Goal: Contribute content: Contribute content

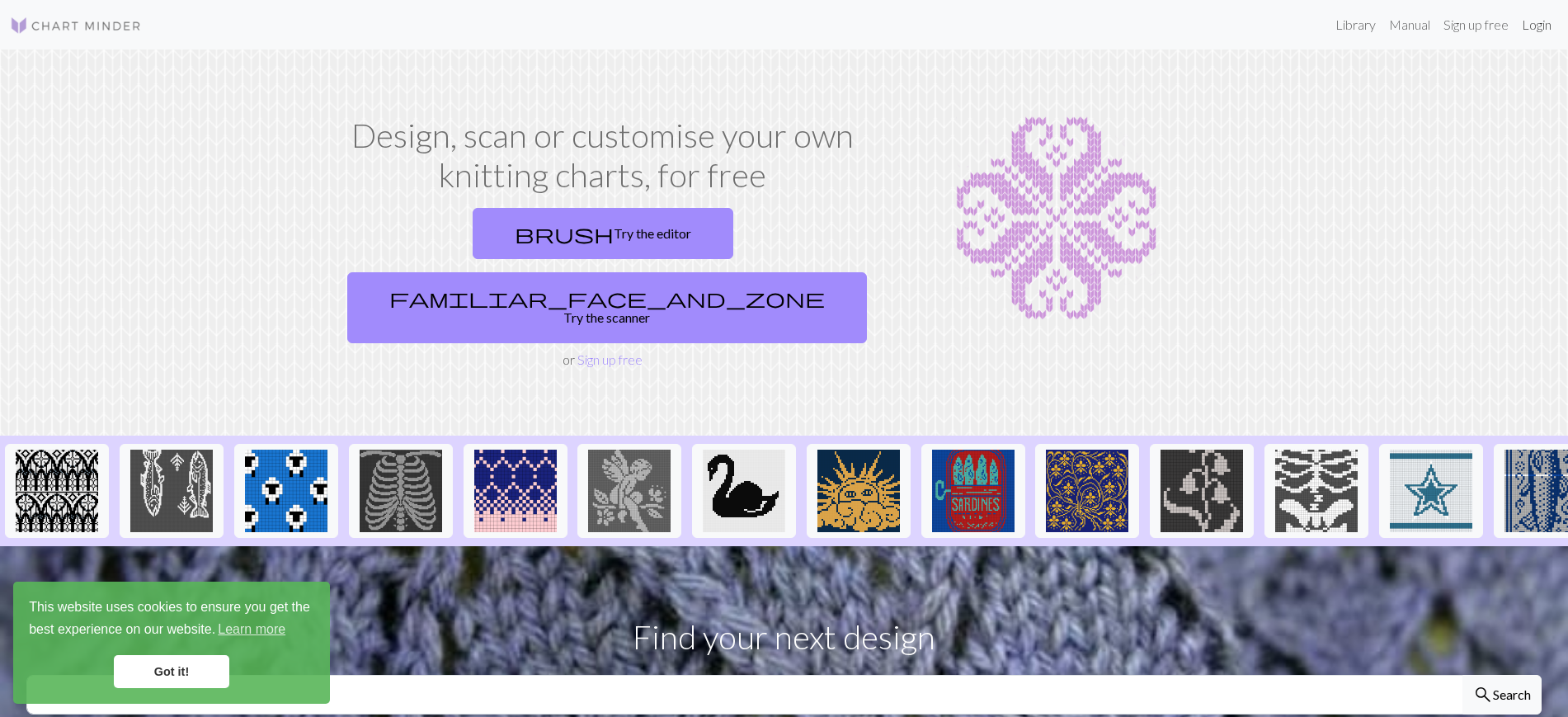
click at [1538, 28] on link "Login" at bounding box center [1536, 25] width 43 height 33
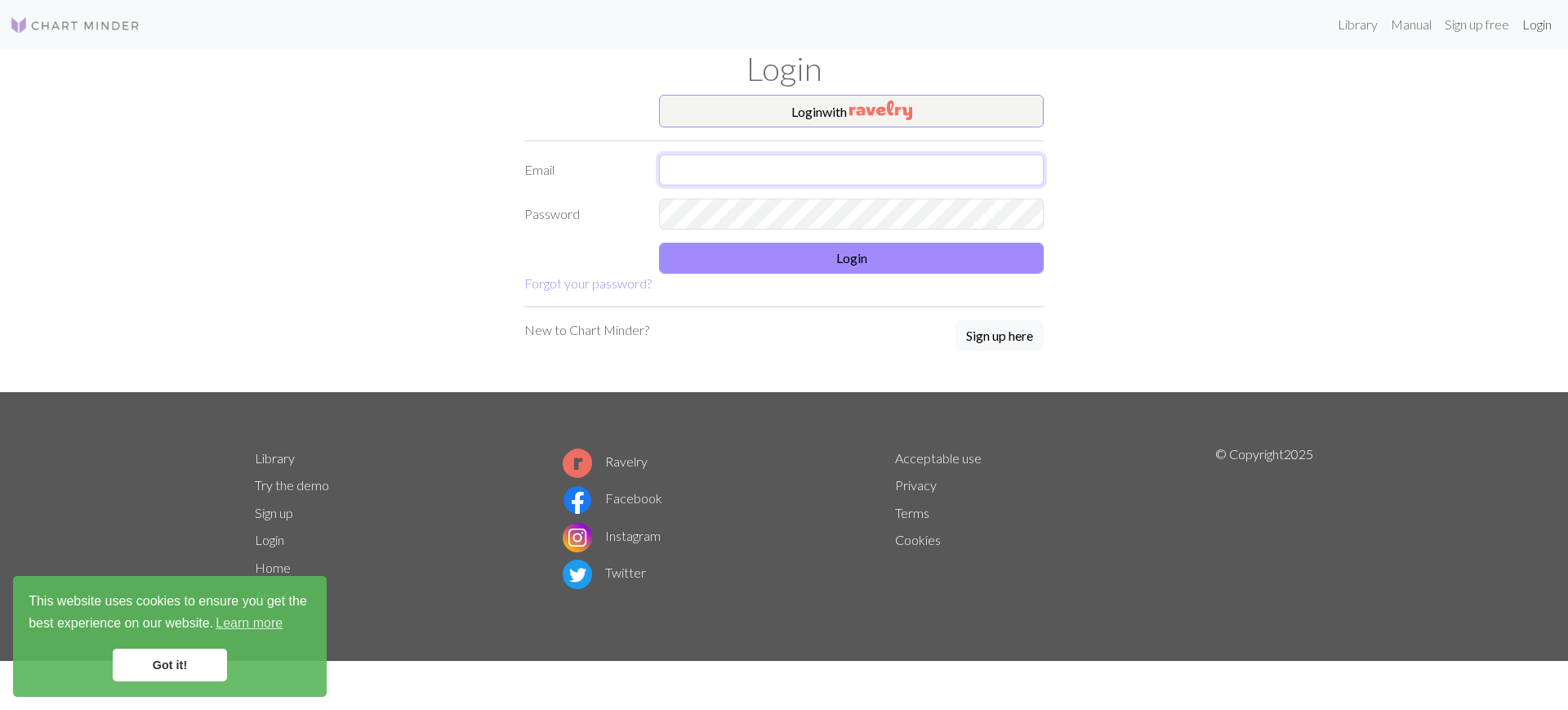
type input "[EMAIL_ADDRESS][DOMAIN_NAME]"
click at [956, 263] on button "Login" at bounding box center [851, 258] width 385 height 31
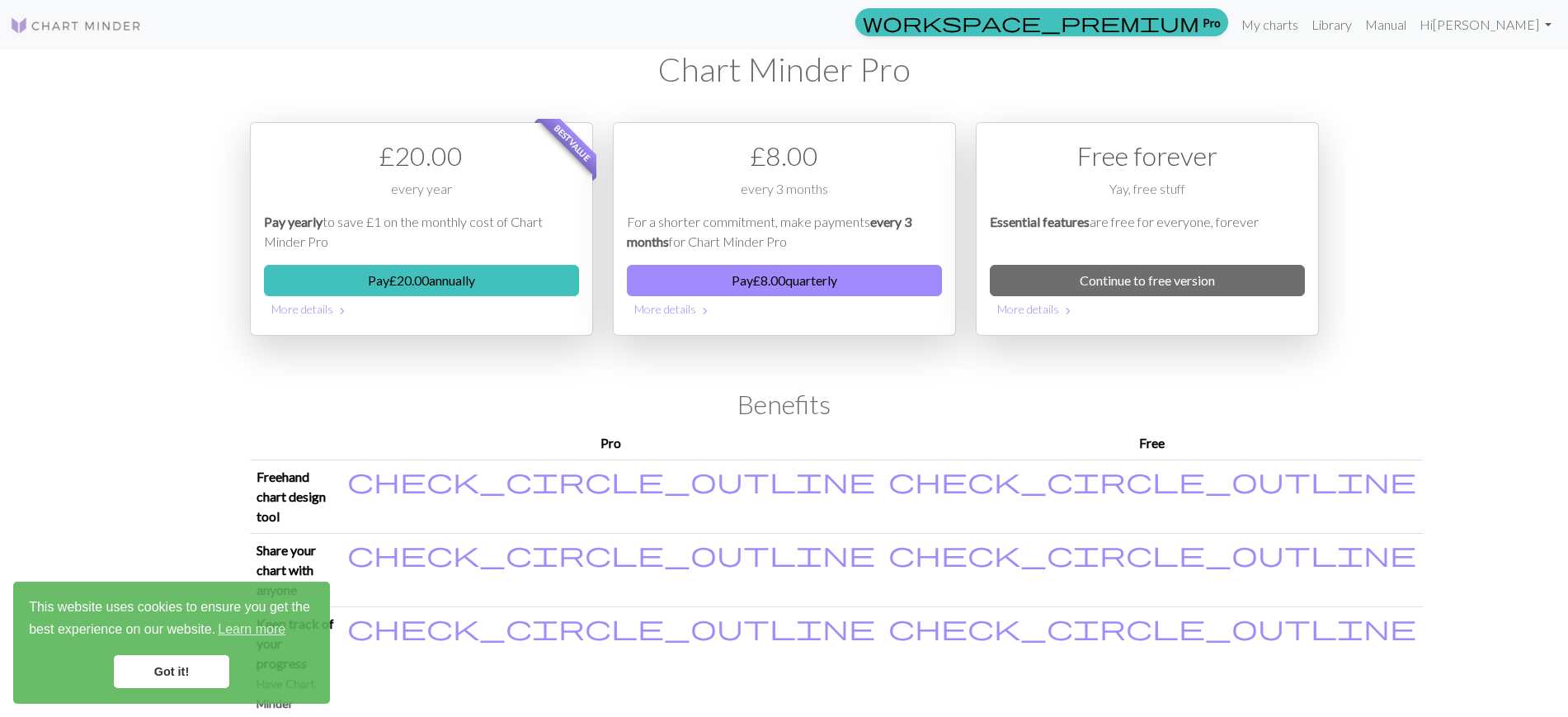
click at [55, 21] on img at bounding box center [75, 25] width 132 height 20
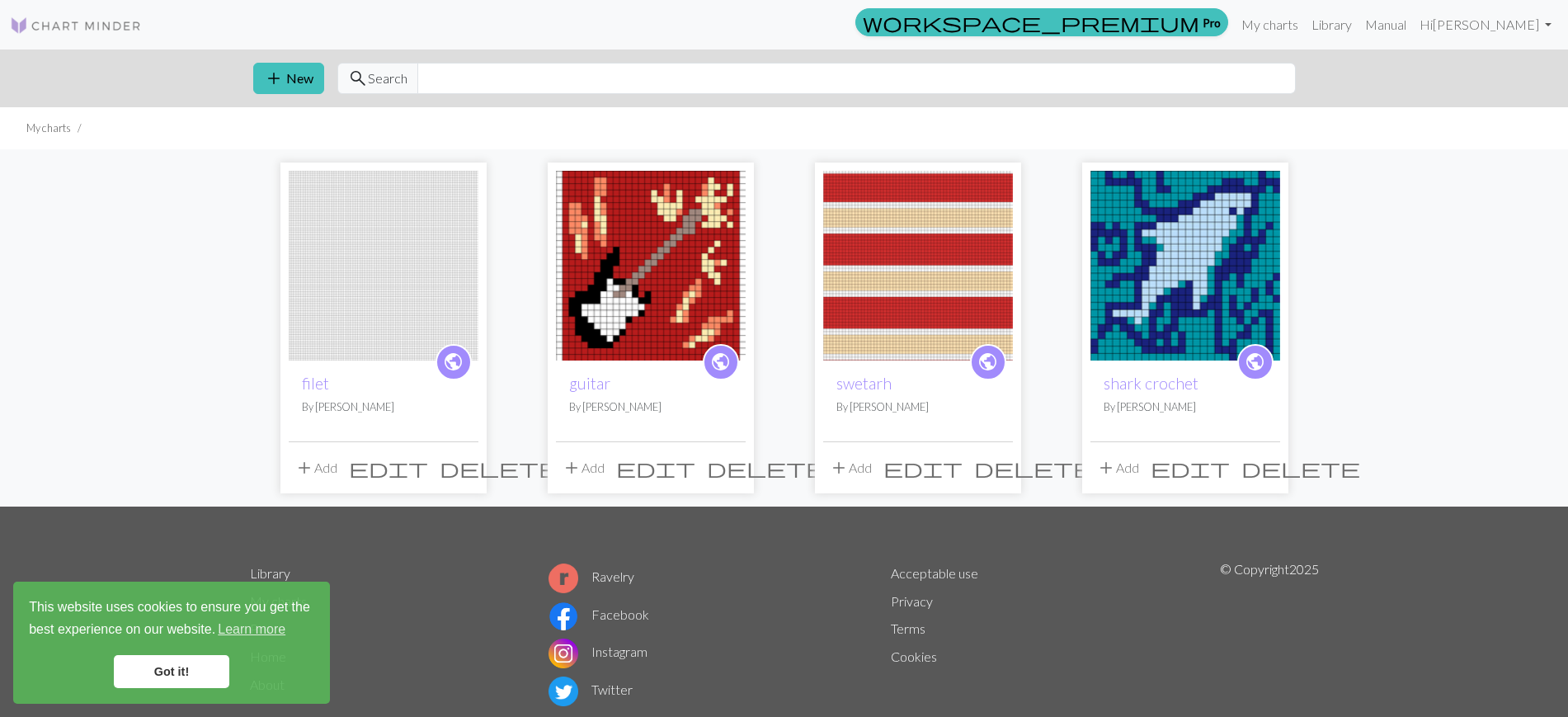
click at [879, 247] on img at bounding box center [918, 266] width 190 height 190
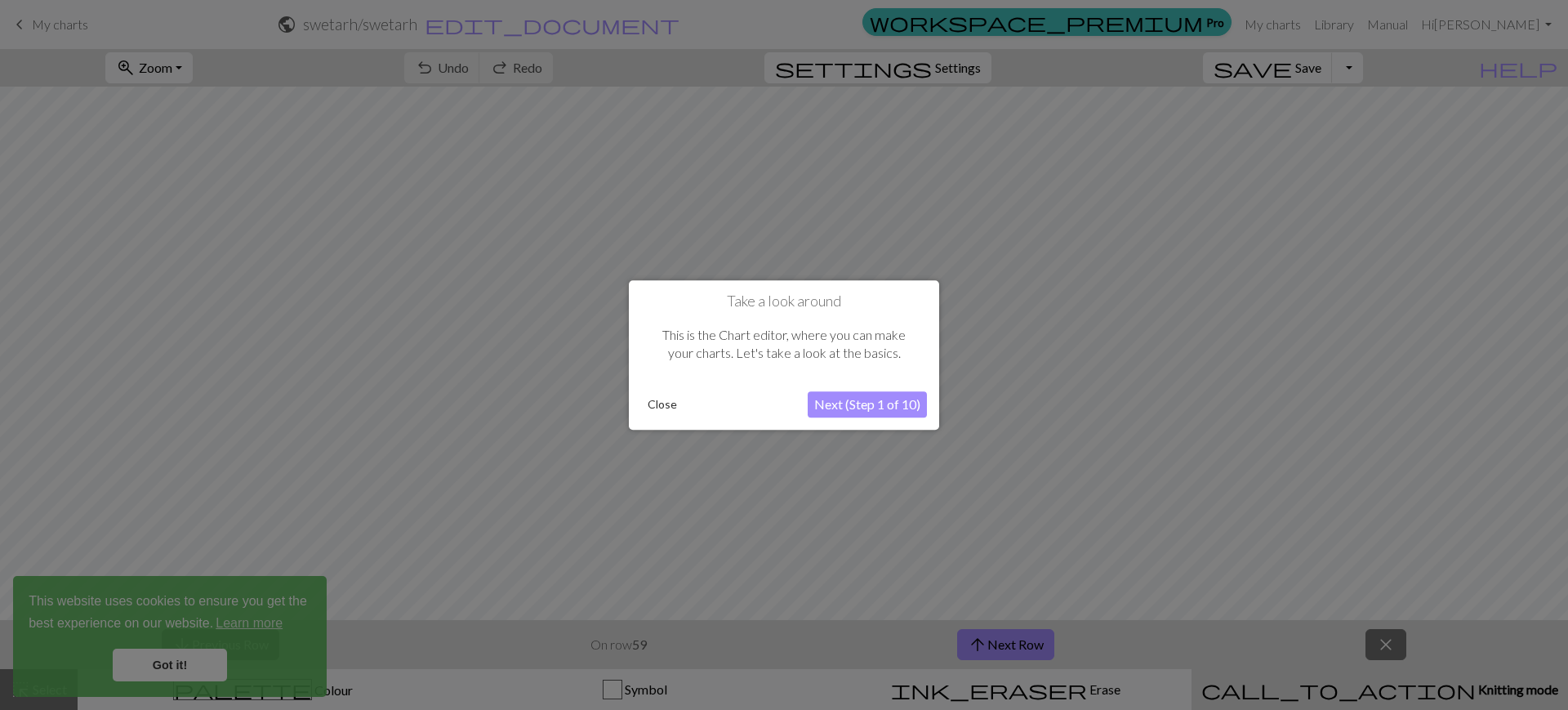
click at [659, 397] on button "Close" at bounding box center [662, 404] width 43 height 24
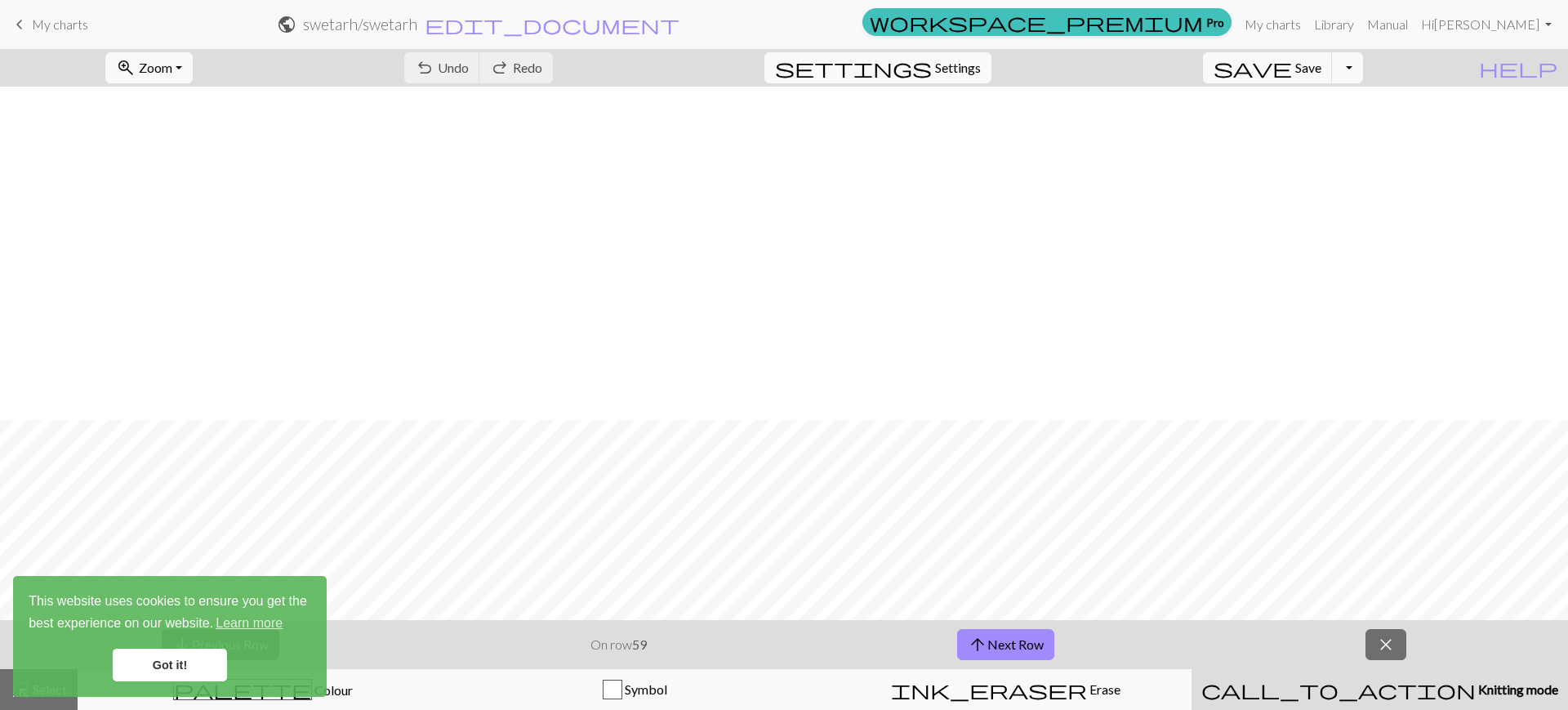
scroll to position [1190, 0]
click at [185, 658] on link "Got it!" at bounding box center [170, 665] width 115 height 33
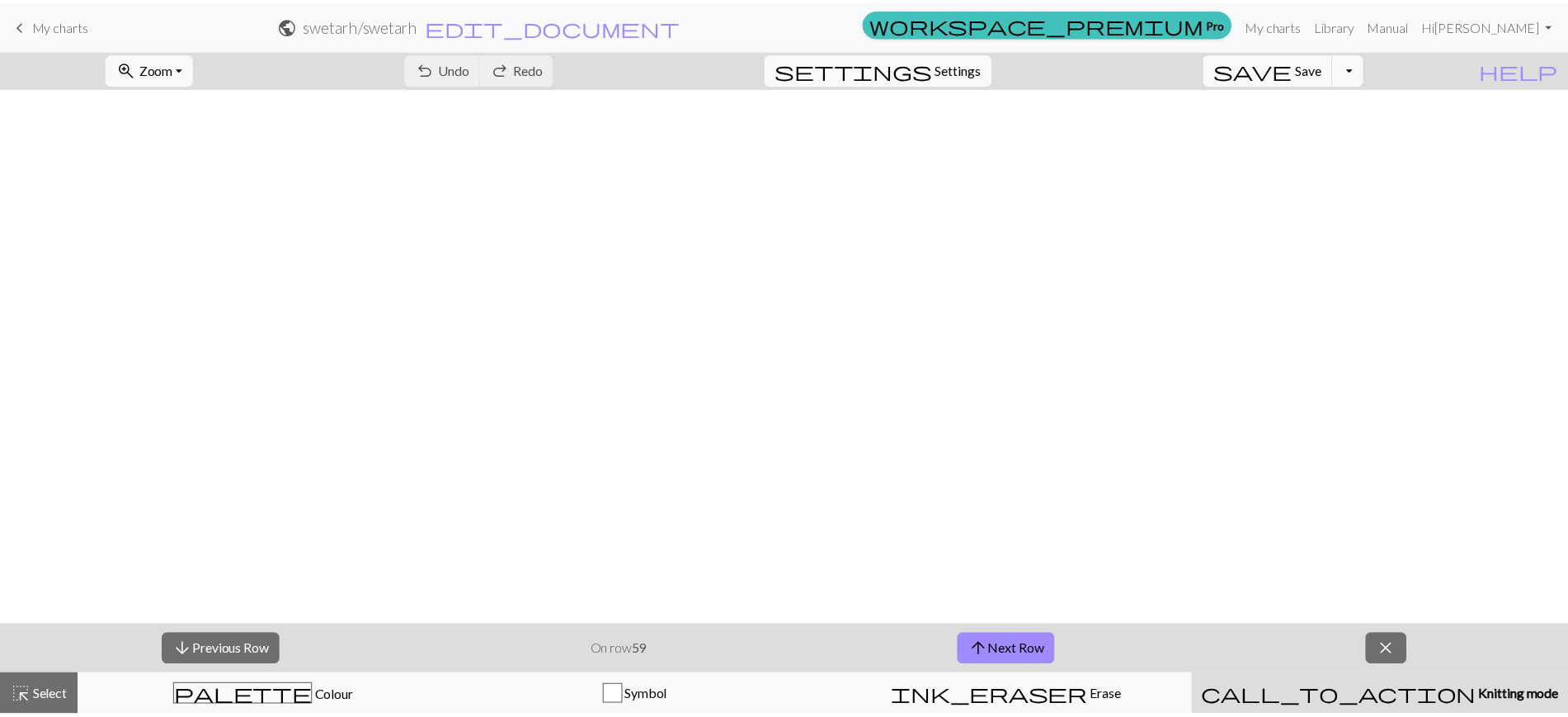
scroll to position [39, 0]
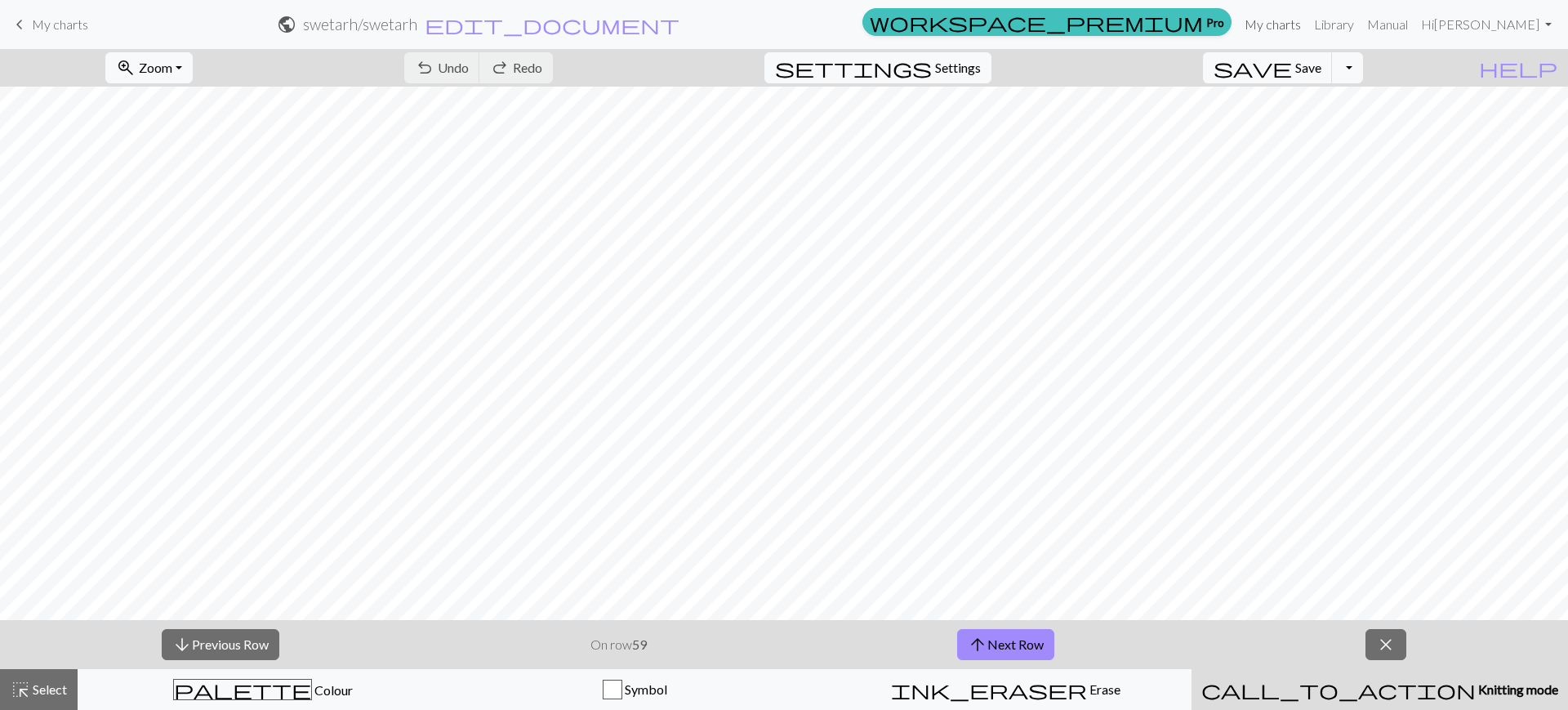
click at [1307, 22] on link "My charts" at bounding box center [1273, 24] width 69 height 33
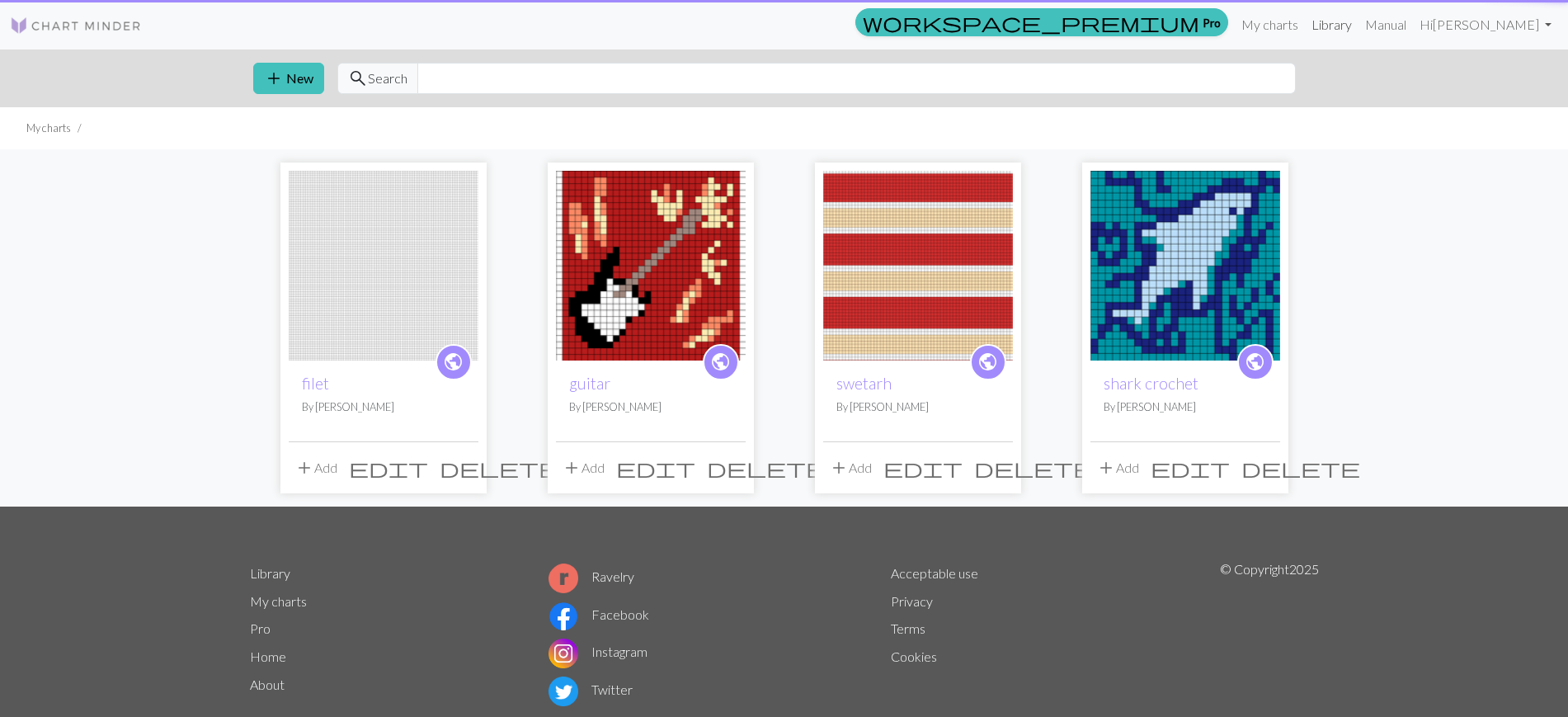
click at [1358, 19] on link "Library" at bounding box center [1331, 25] width 54 height 33
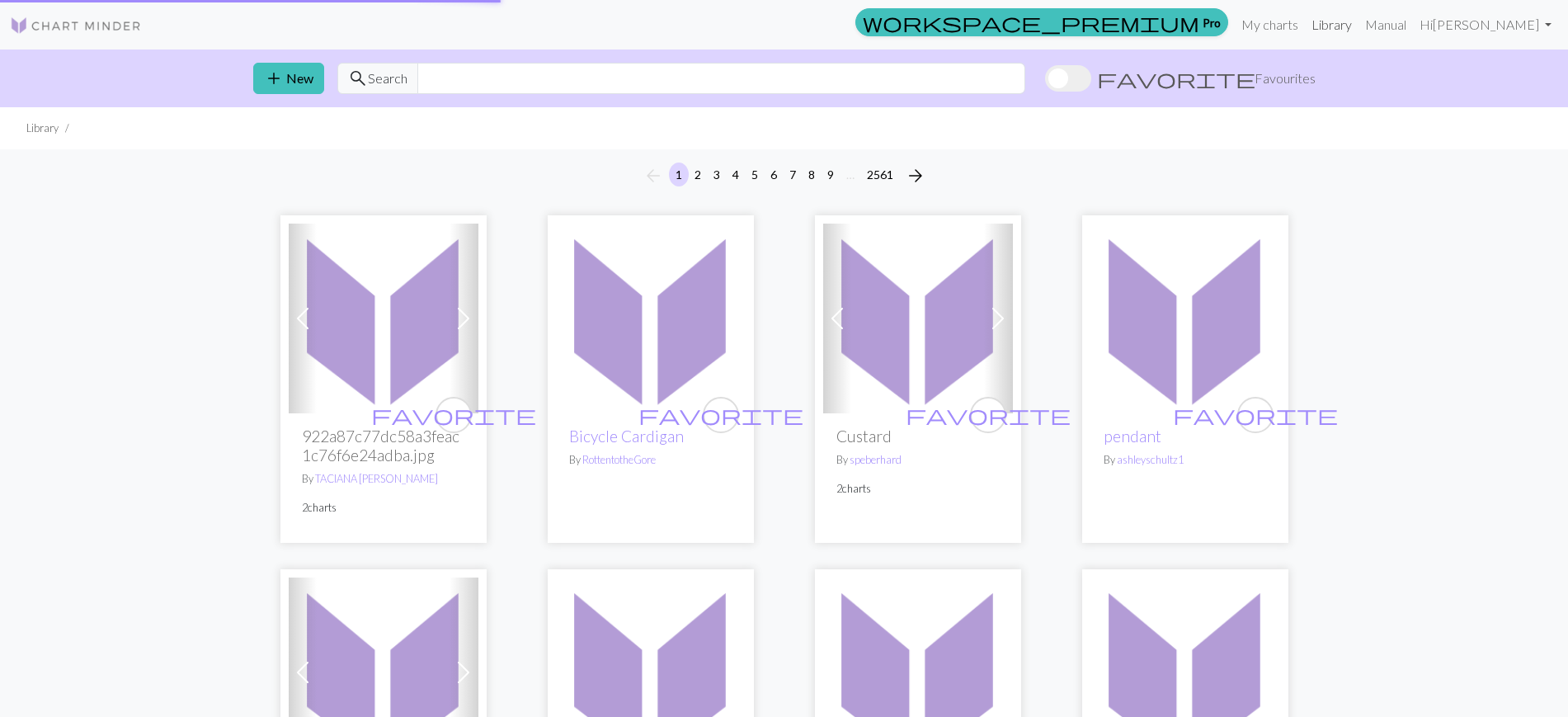
click at [1358, 19] on link "Library" at bounding box center [1331, 25] width 54 height 33
click at [619, 80] on input "text" at bounding box center [721, 78] width 608 height 32
type input "fish"
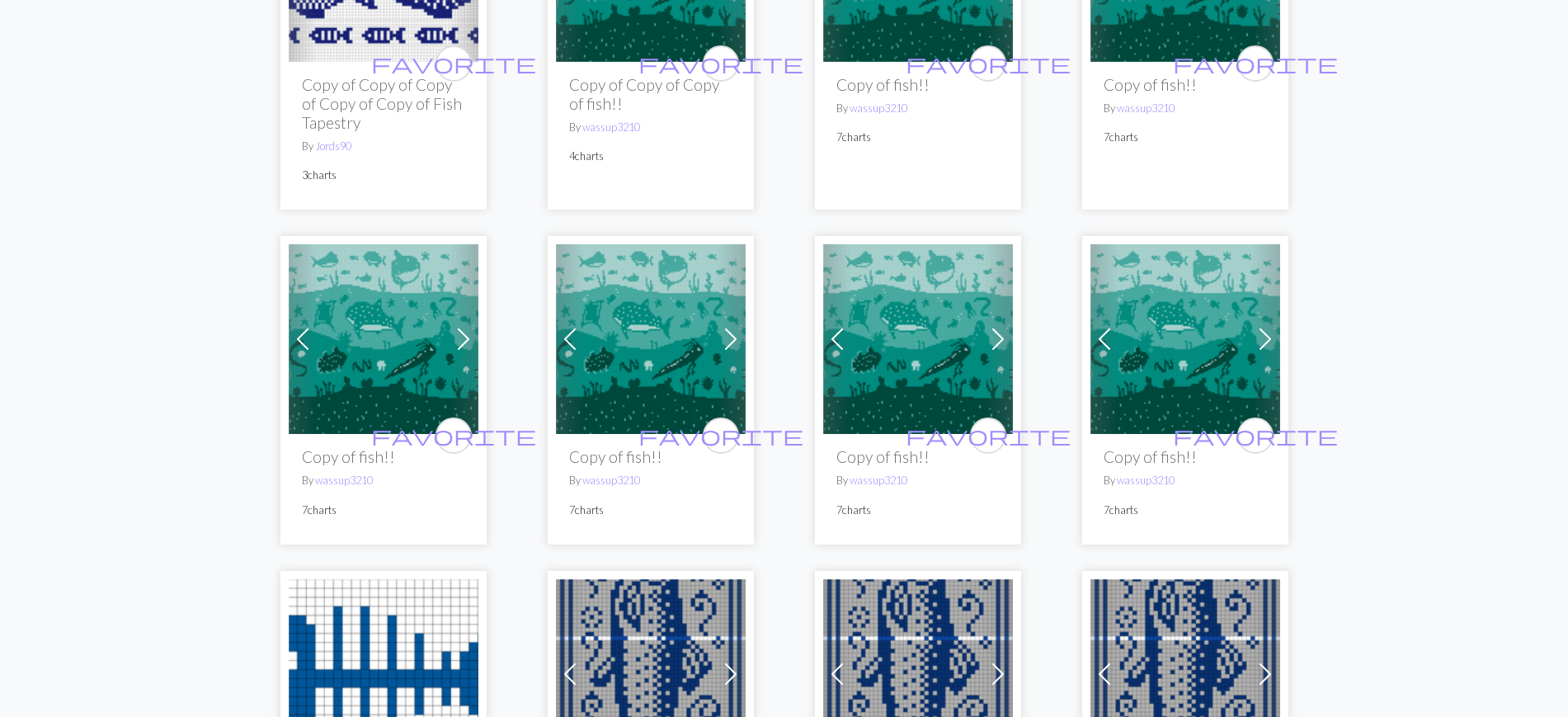
scroll to position [1050, 0]
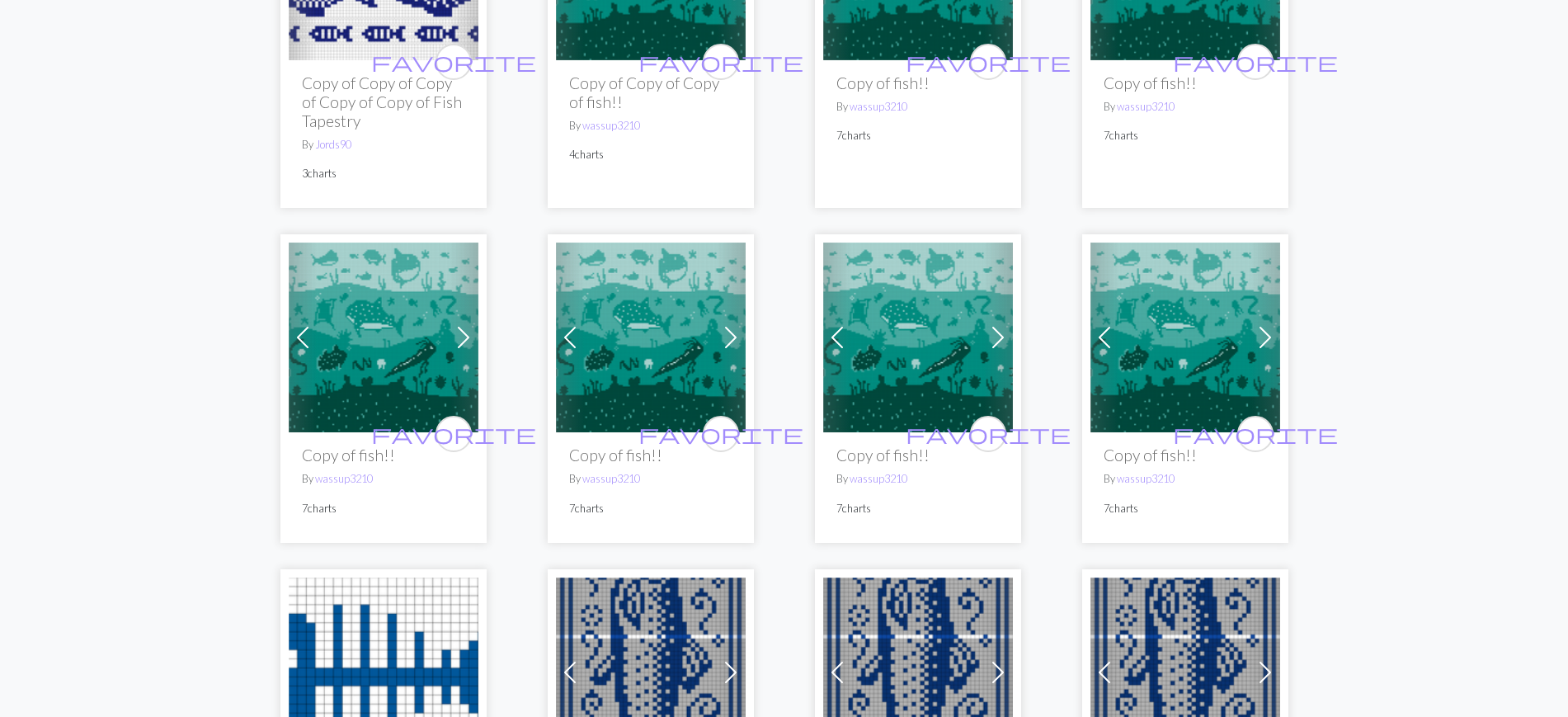
click at [923, 340] on img at bounding box center [918, 337] width 190 height 190
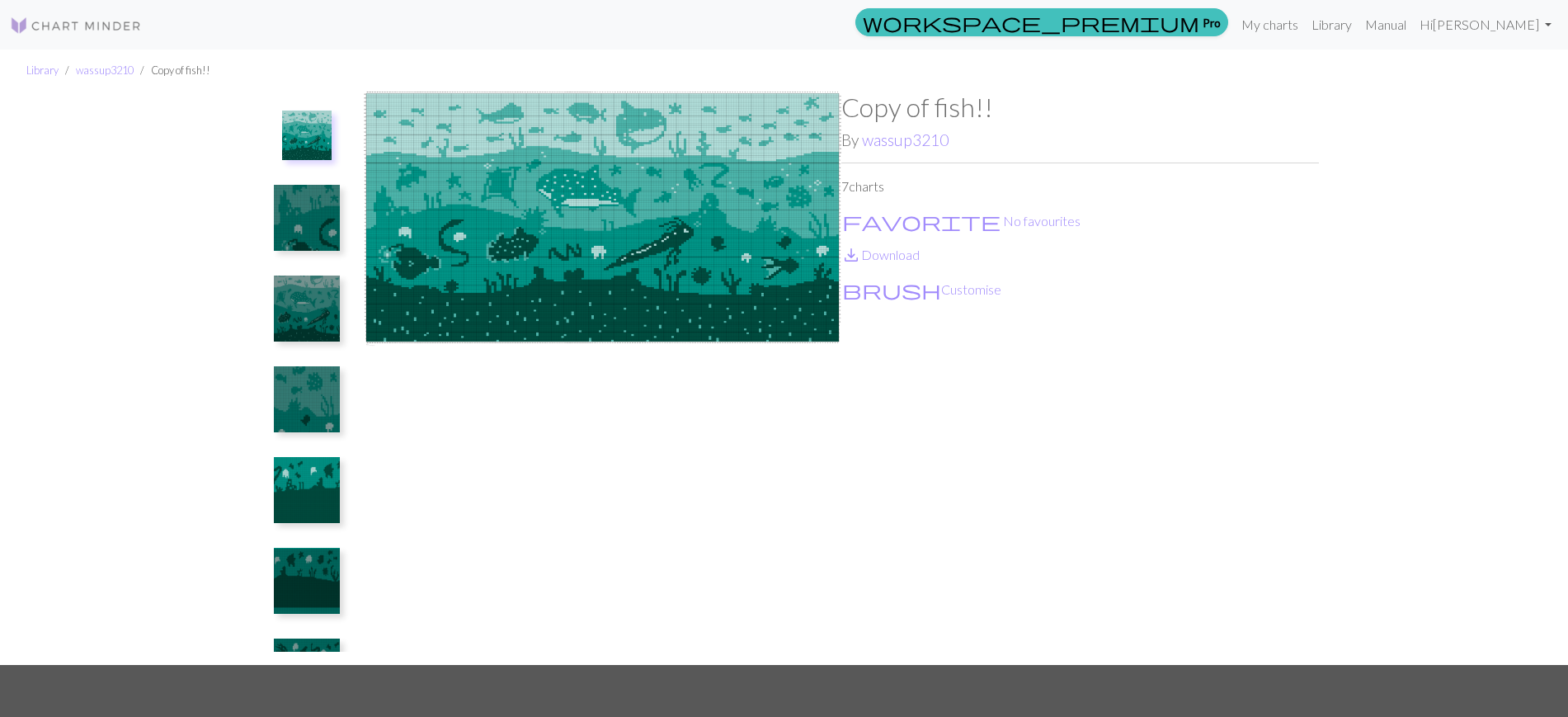
click at [323, 379] on img at bounding box center [306, 398] width 66 height 66
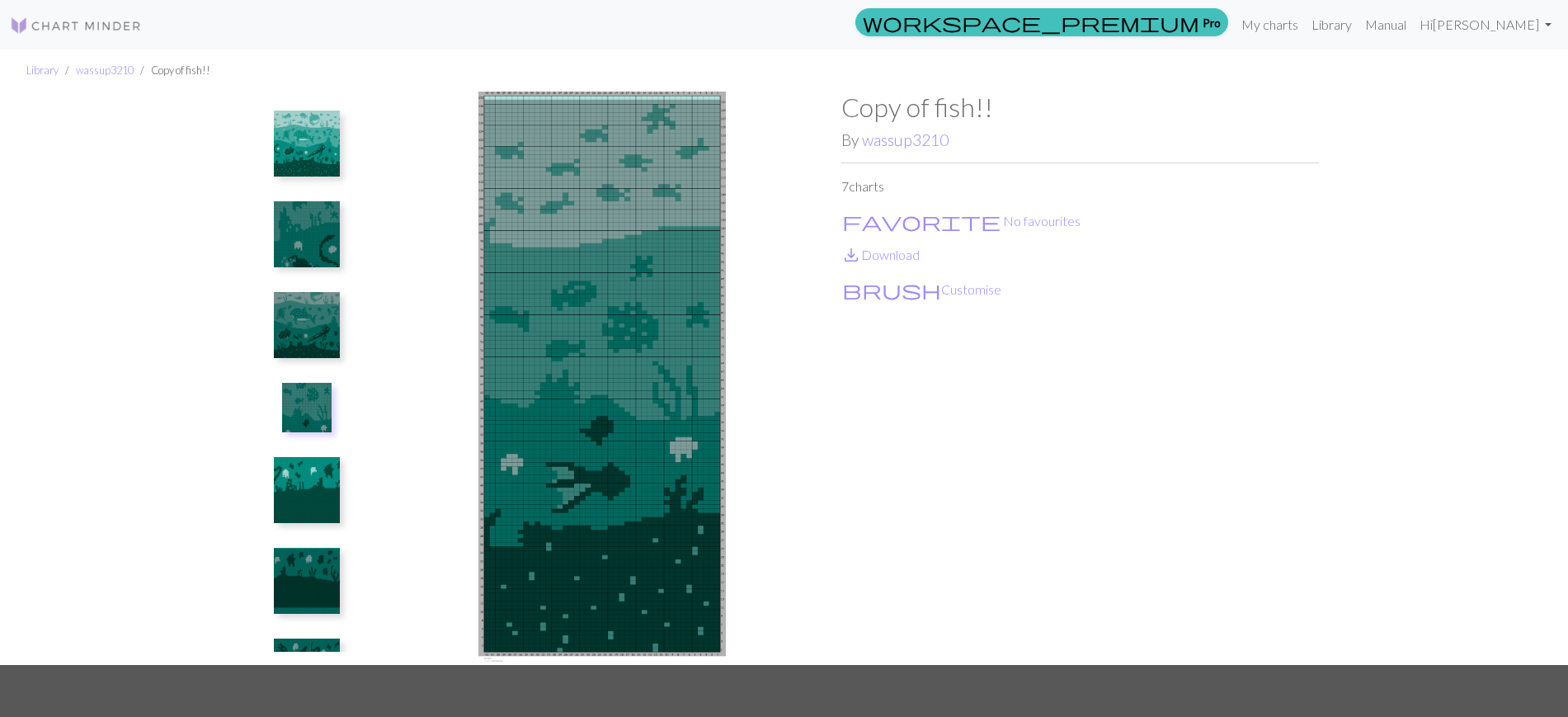
click at [295, 491] on img at bounding box center [306, 490] width 66 height 66
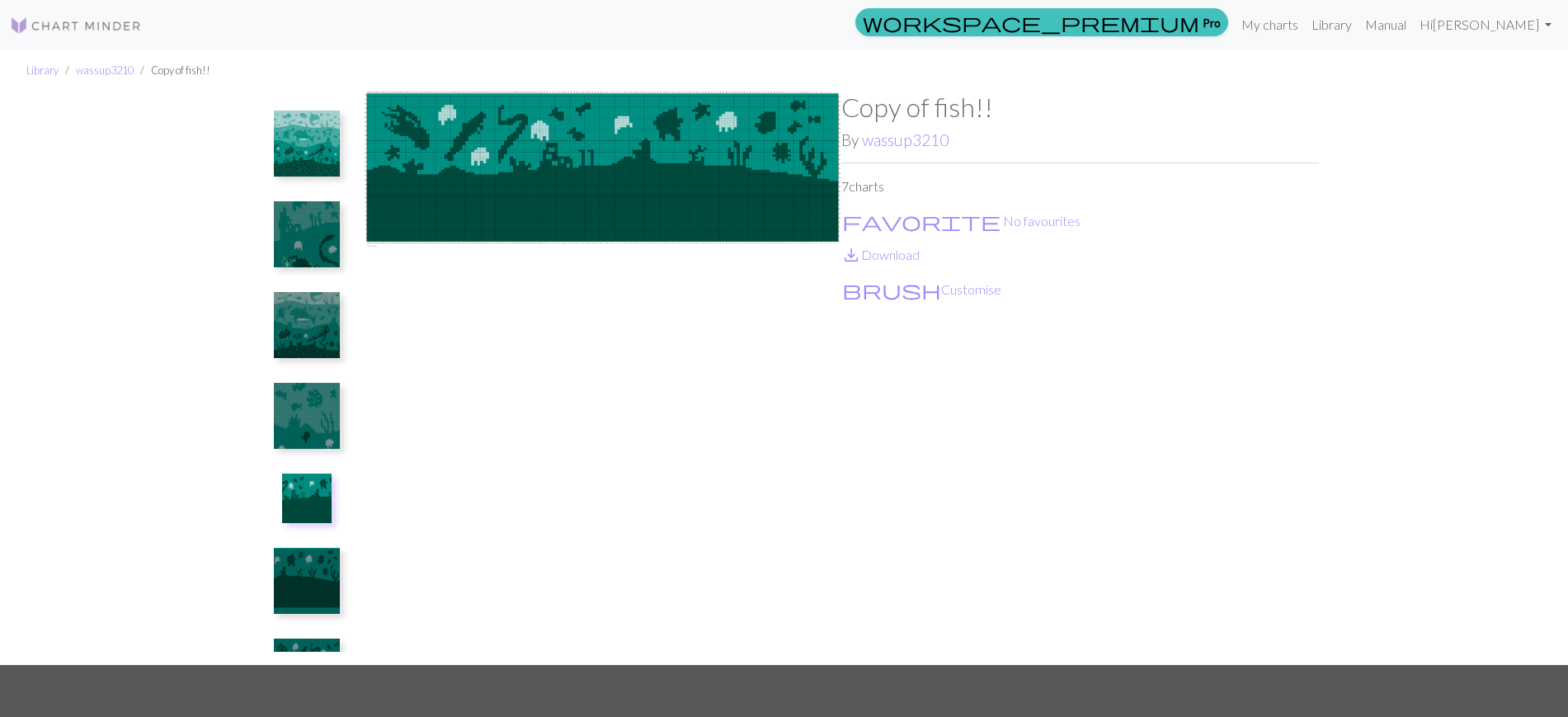
click at [283, 266] on img at bounding box center [306, 233] width 66 height 66
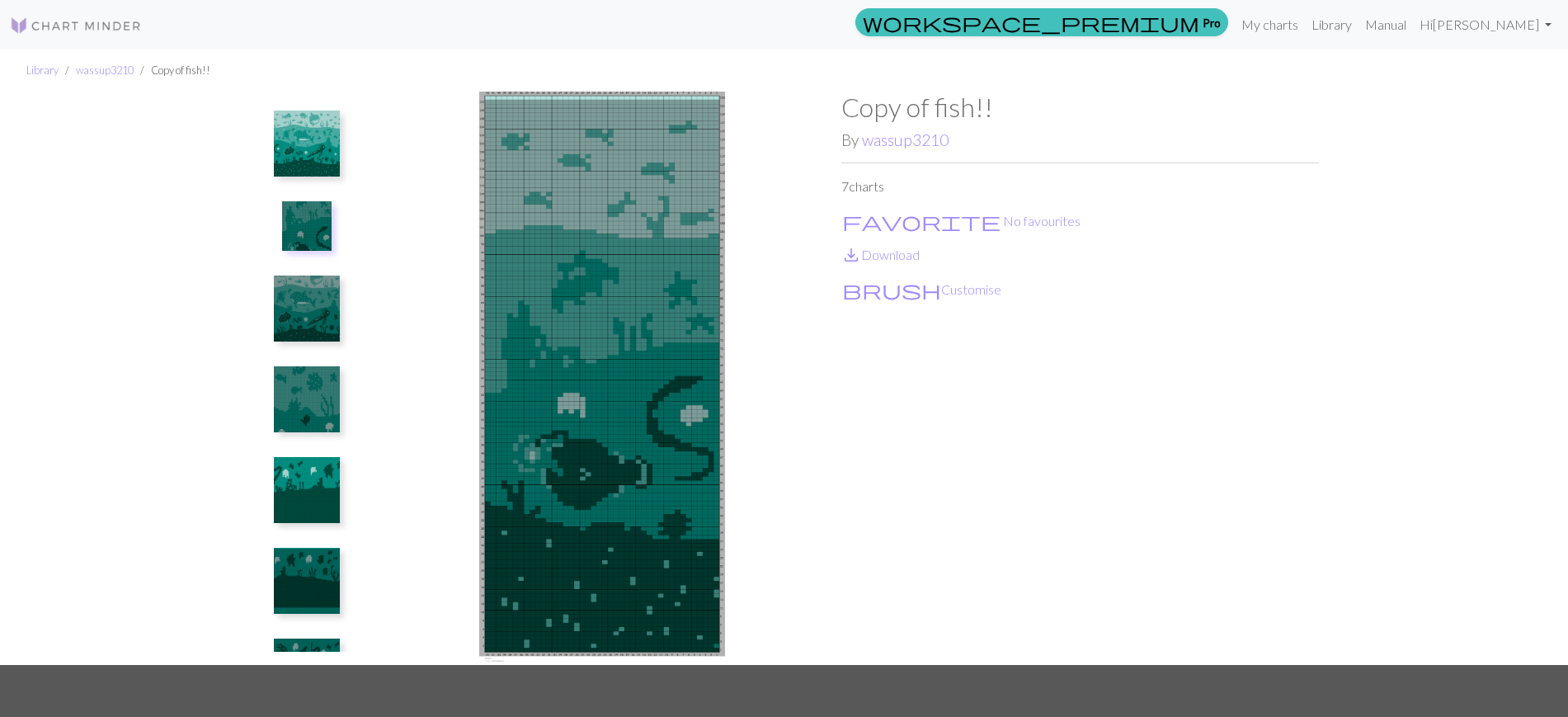
click at [311, 250] on img at bounding box center [306, 226] width 49 height 49
click at [282, 150] on img at bounding box center [306, 143] width 66 height 66
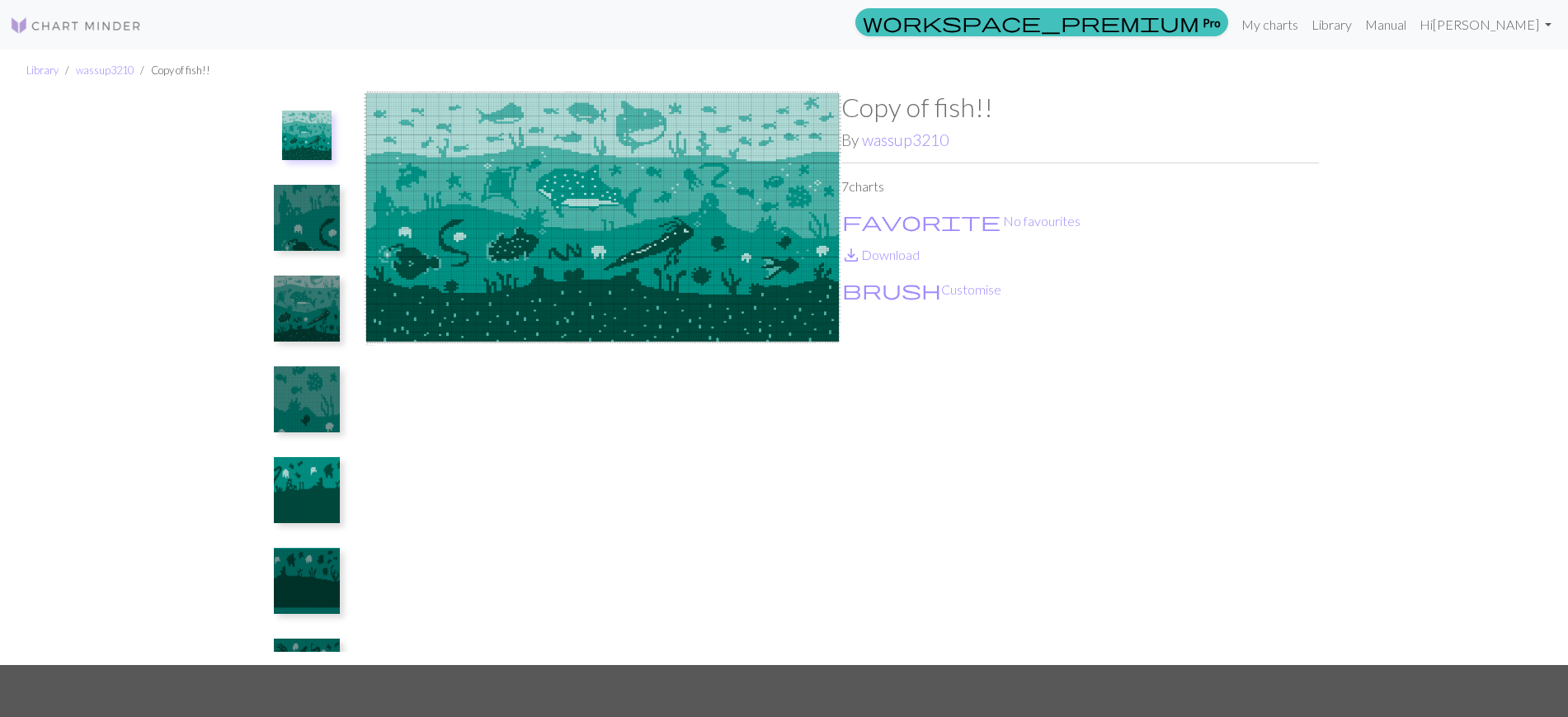
click at [284, 314] on img at bounding box center [306, 308] width 66 height 66
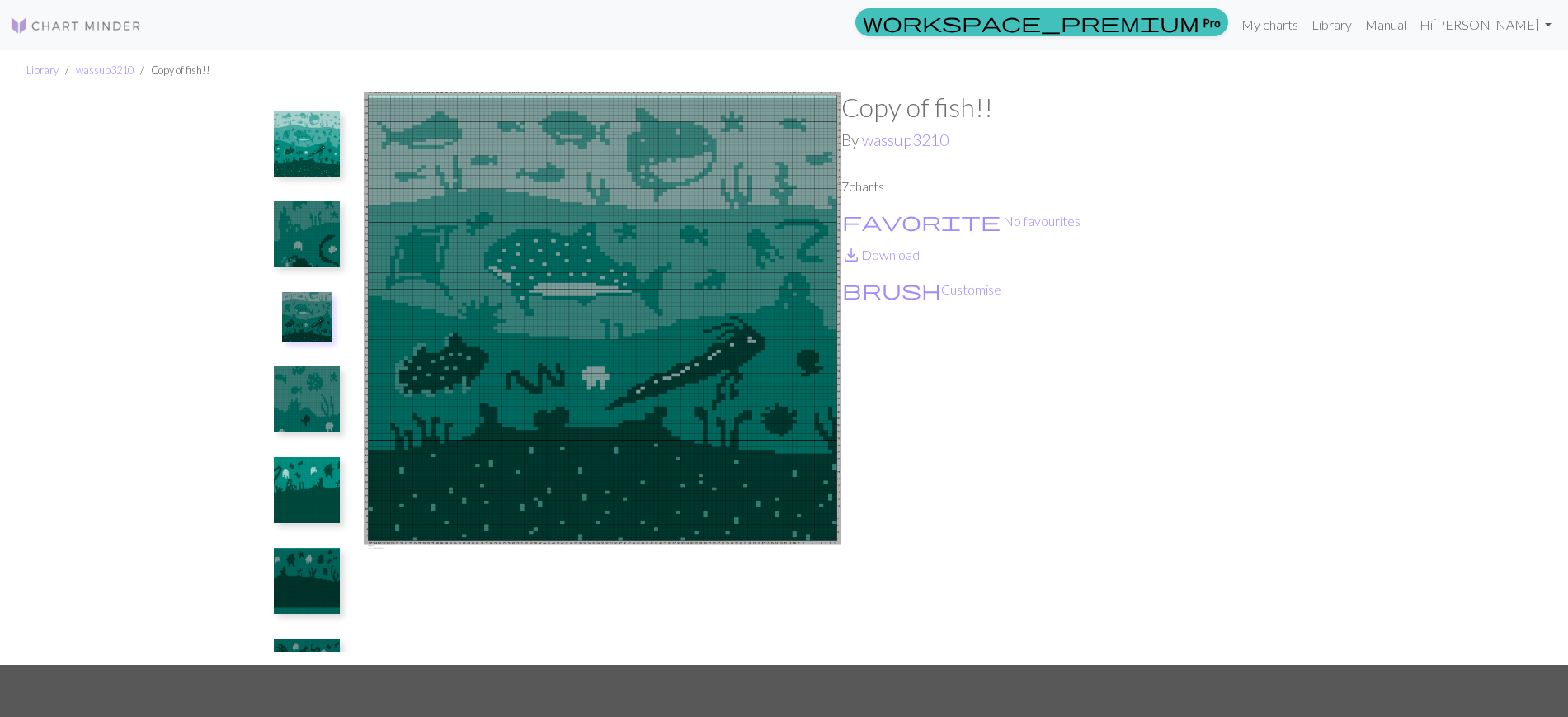
drag, startPoint x: 37, startPoint y: 7, endPoint x: 187, endPoint y: 424, distance: 443.2
click at [187, 424] on div "Library wassup3210 Copy of fish!! Copy of fish!! By wassup3210 7 charts favorit…" at bounding box center [784, 356] width 1568 height 615
click at [305, 395] on img at bounding box center [306, 398] width 66 height 66
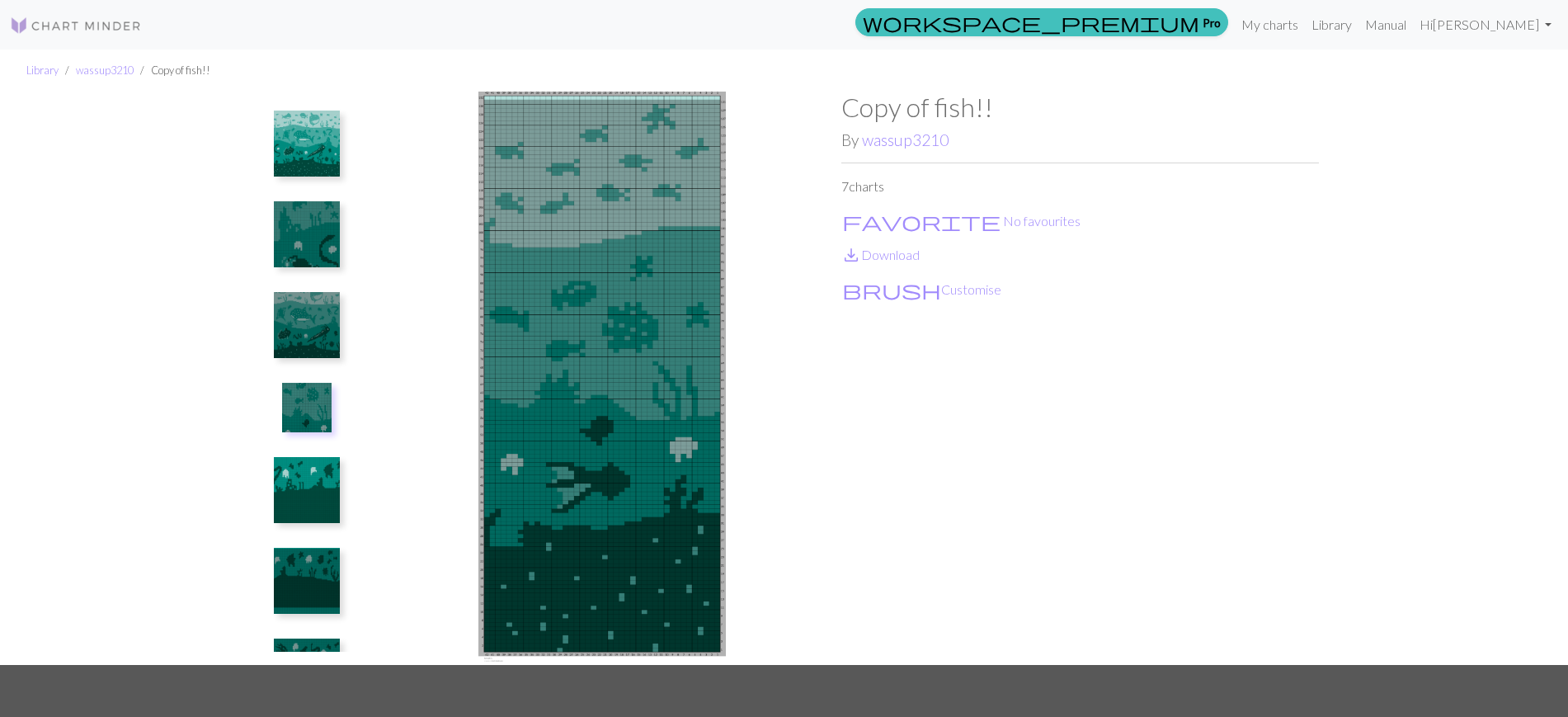
click at [326, 498] on img at bounding box center [306, 490] width 66 height 66
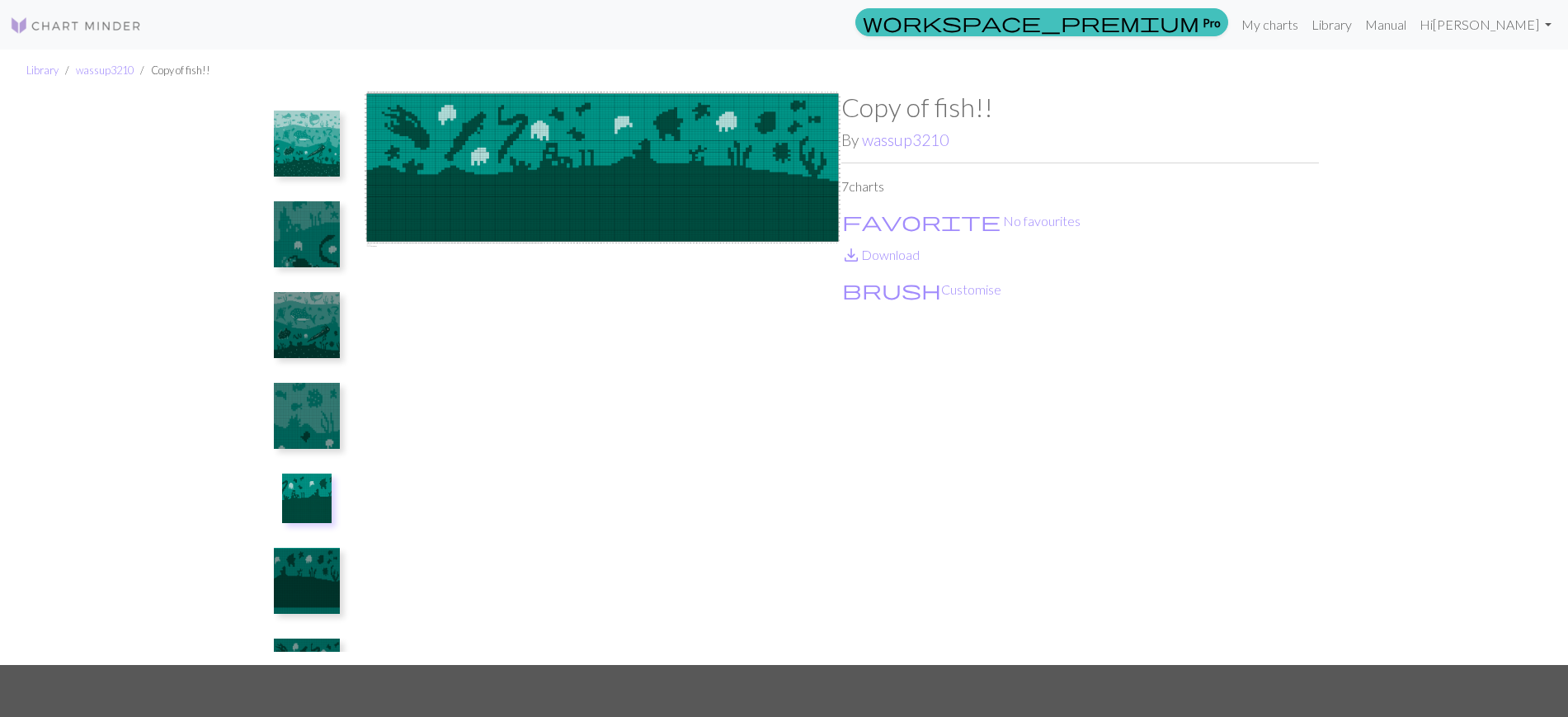
click at [299, 556] on img at bounding box center [306, 580] width 66 height 66
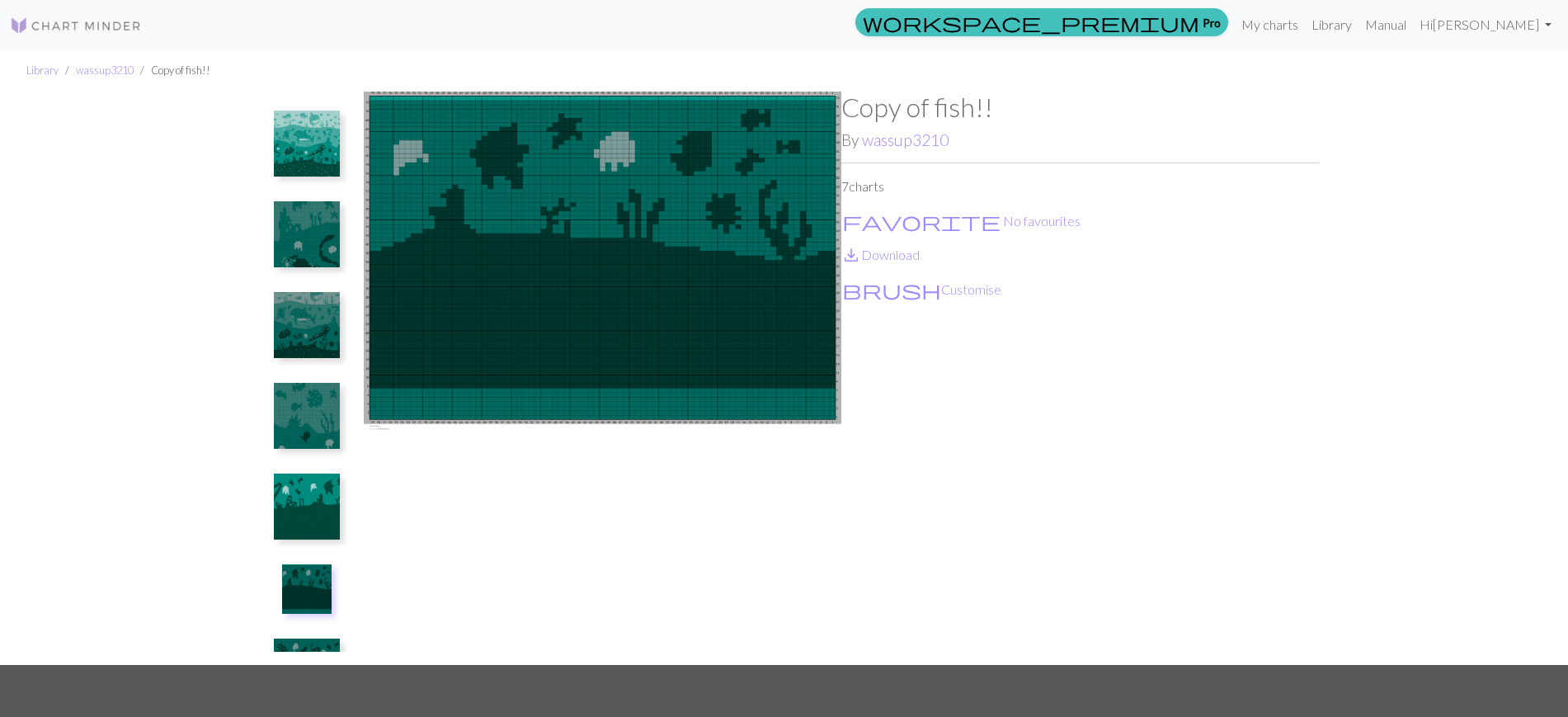
click at [292, 636] on button at bounding box center [307, 671] width 88 height 77
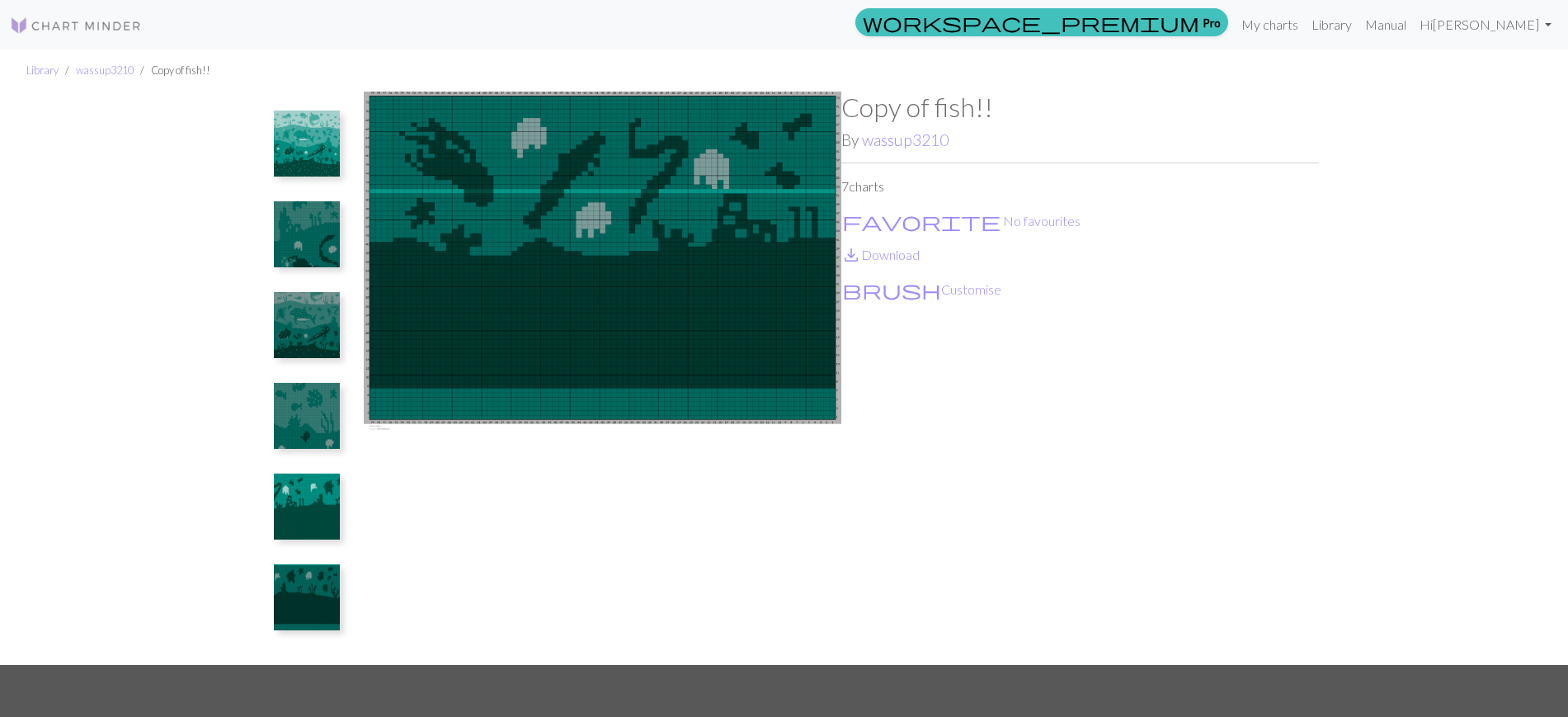
click at [311, 584] on img at bounding box center [306, 597] width 66 height 66
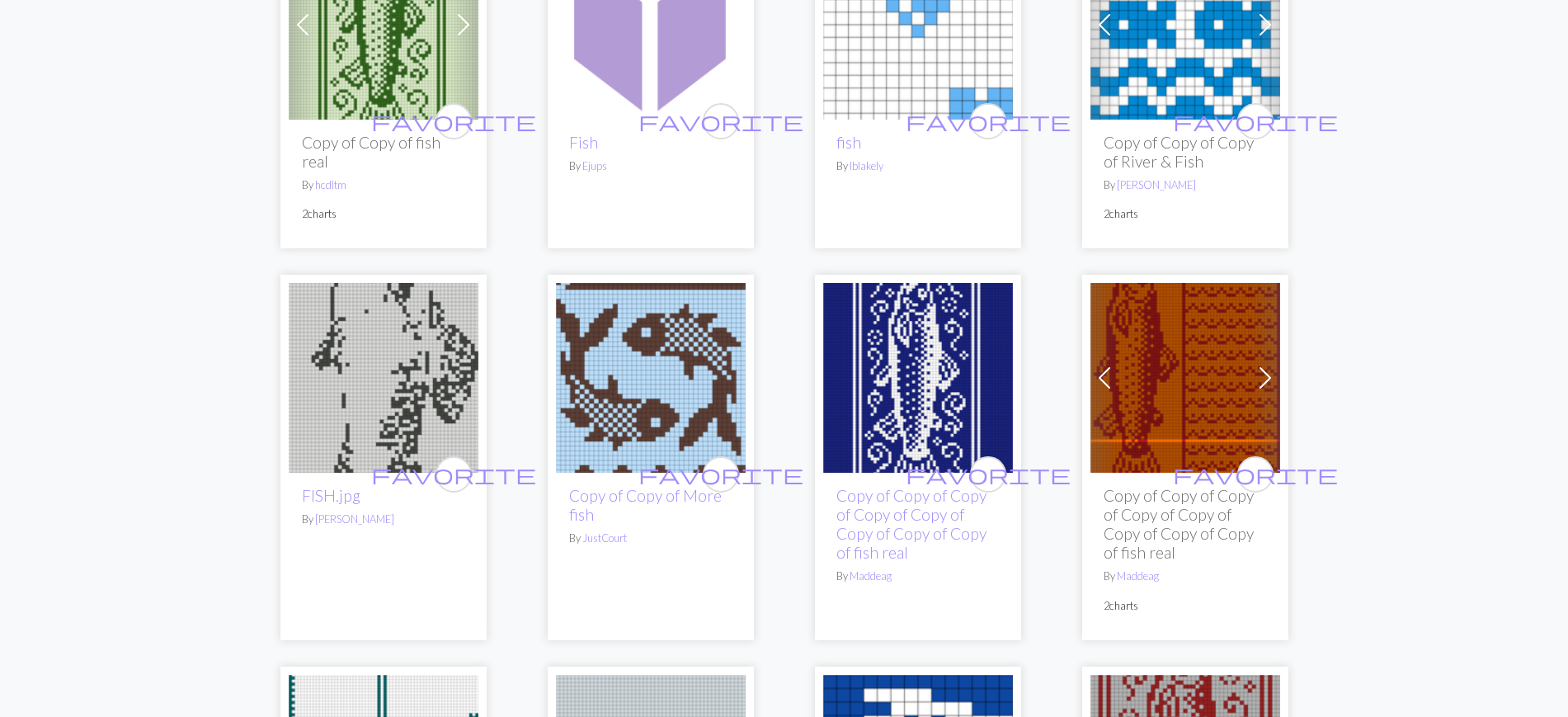
scroll to position [3446, 0]
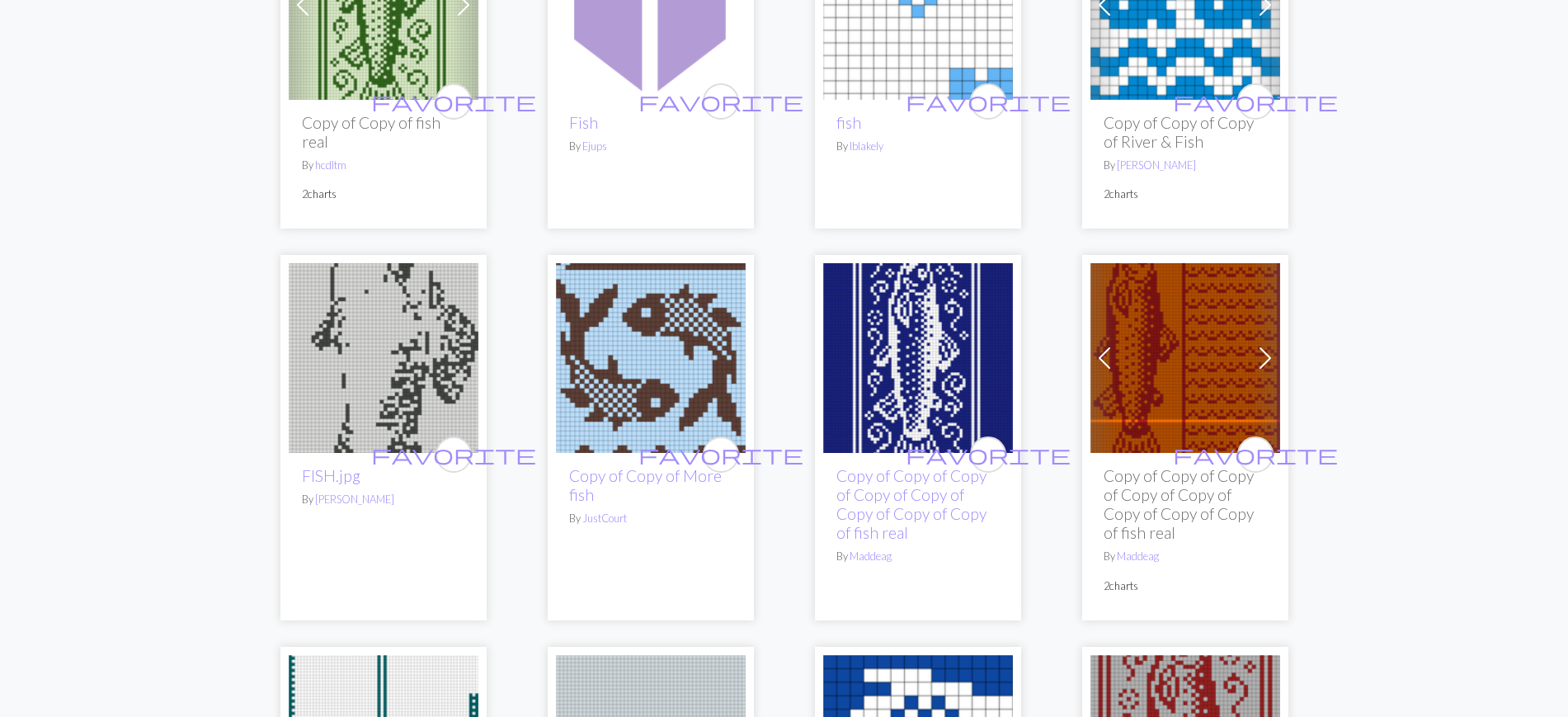
click at [956, 321] on img at bounding box center [918, 358] width 190 height 190
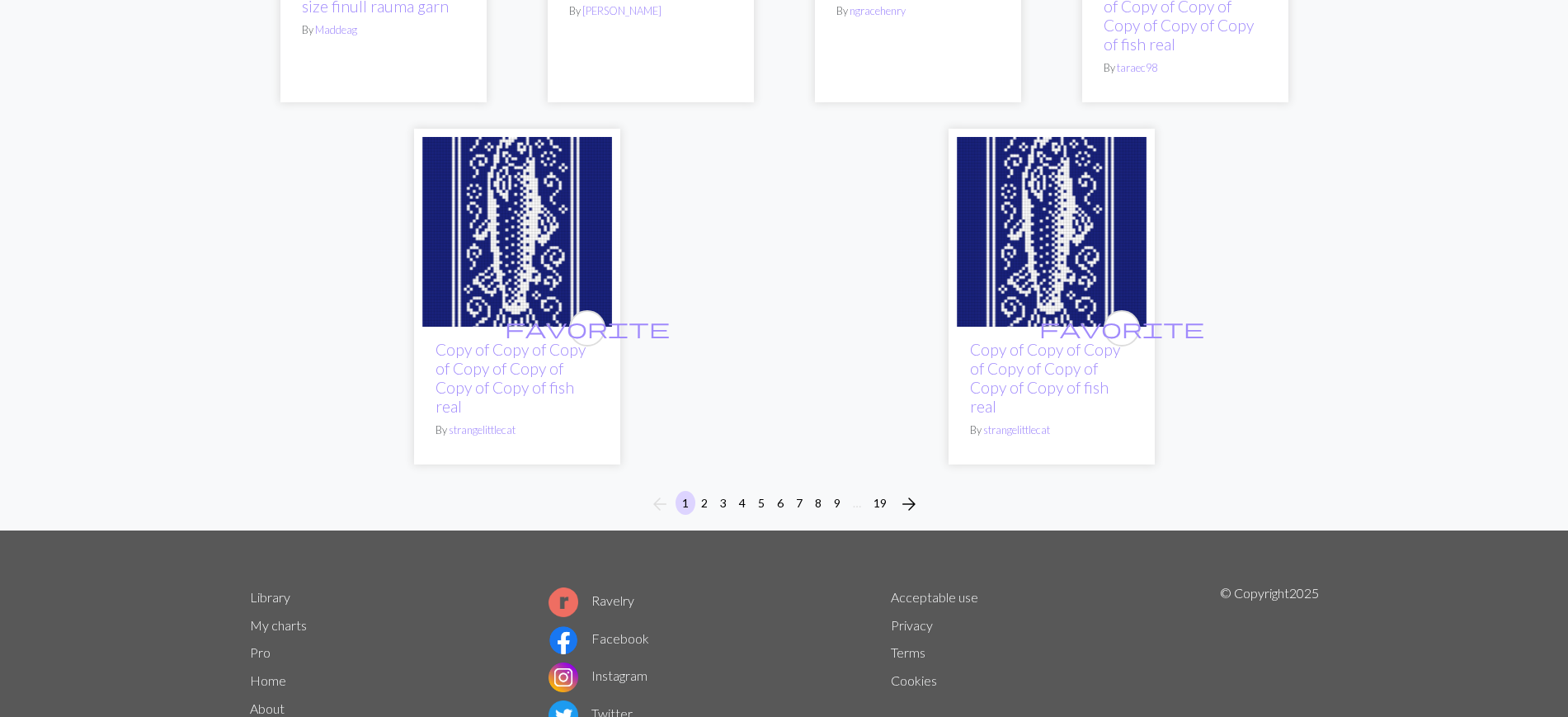
scroll to position [4333, 0]
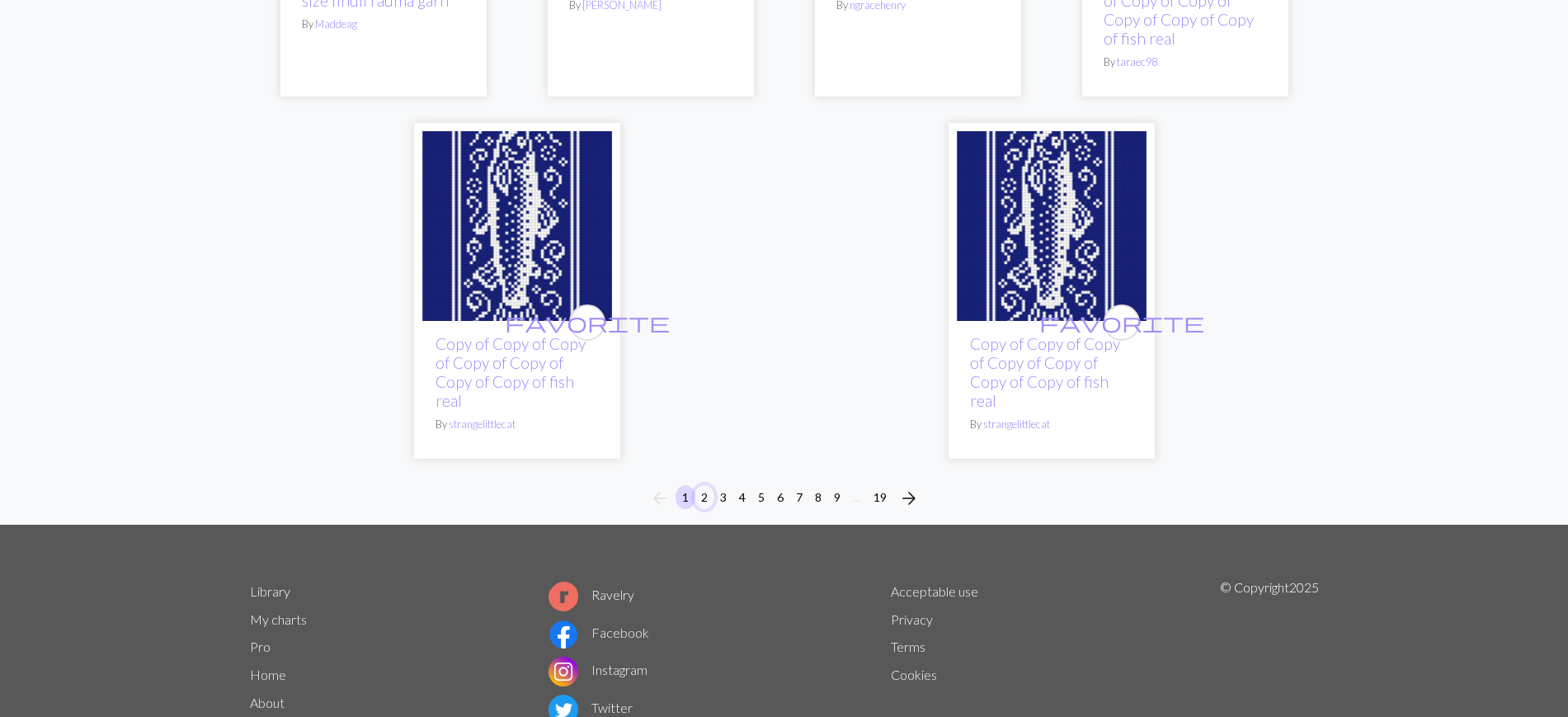
click at [700, 485] on button "2" at bounding box center [704, 497] width 20 height 24
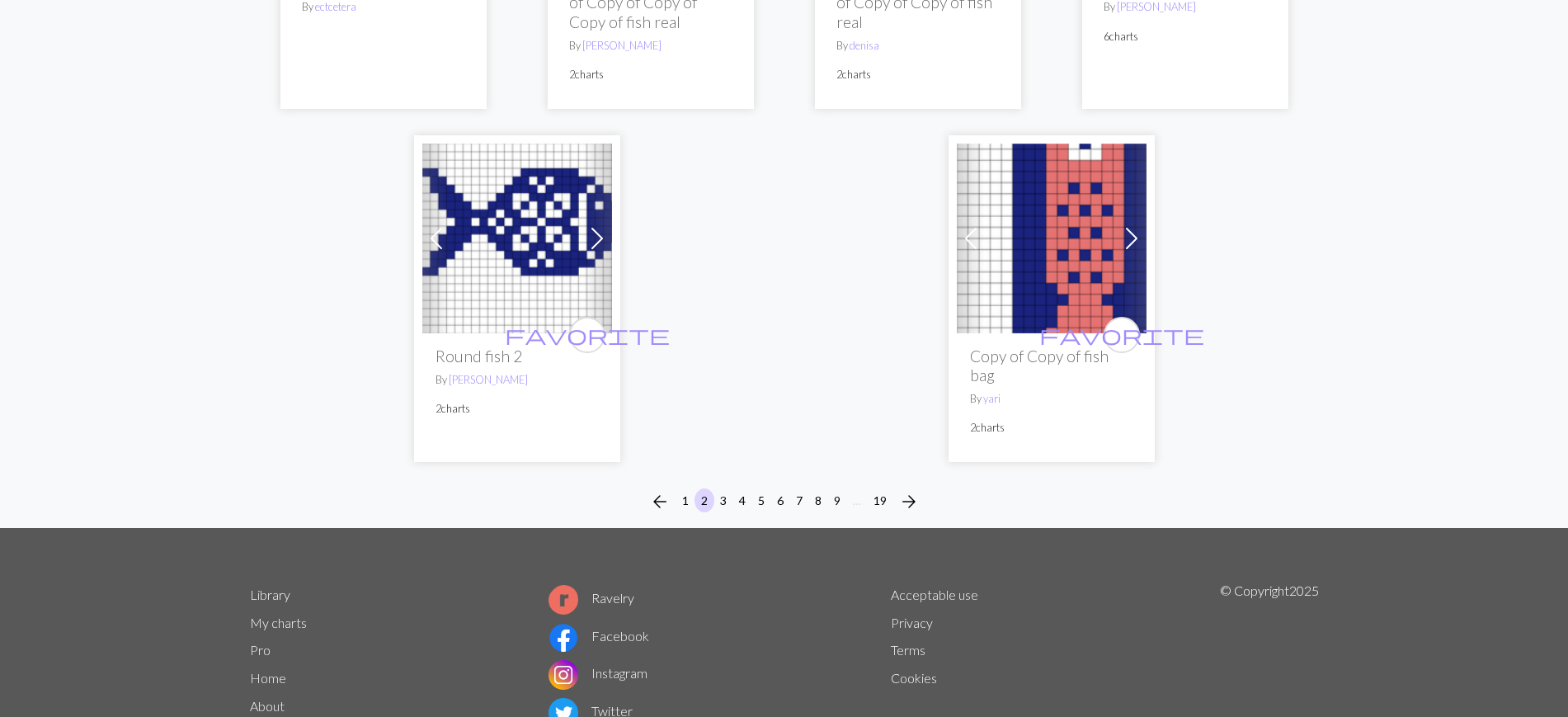
scroll to position [4340, 0]
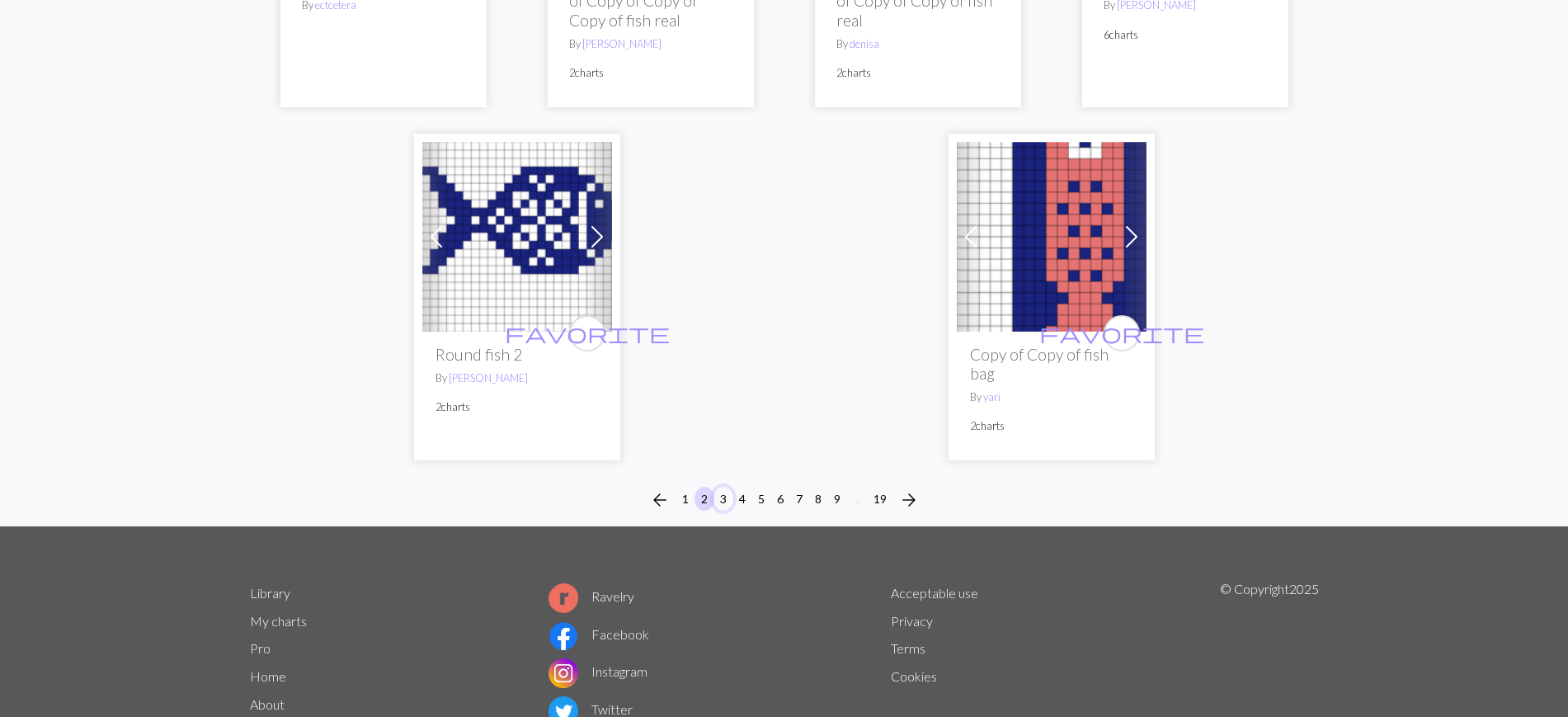
click at [720, 487] on button "3" at bounding box center [723, 498] width 20 height 24
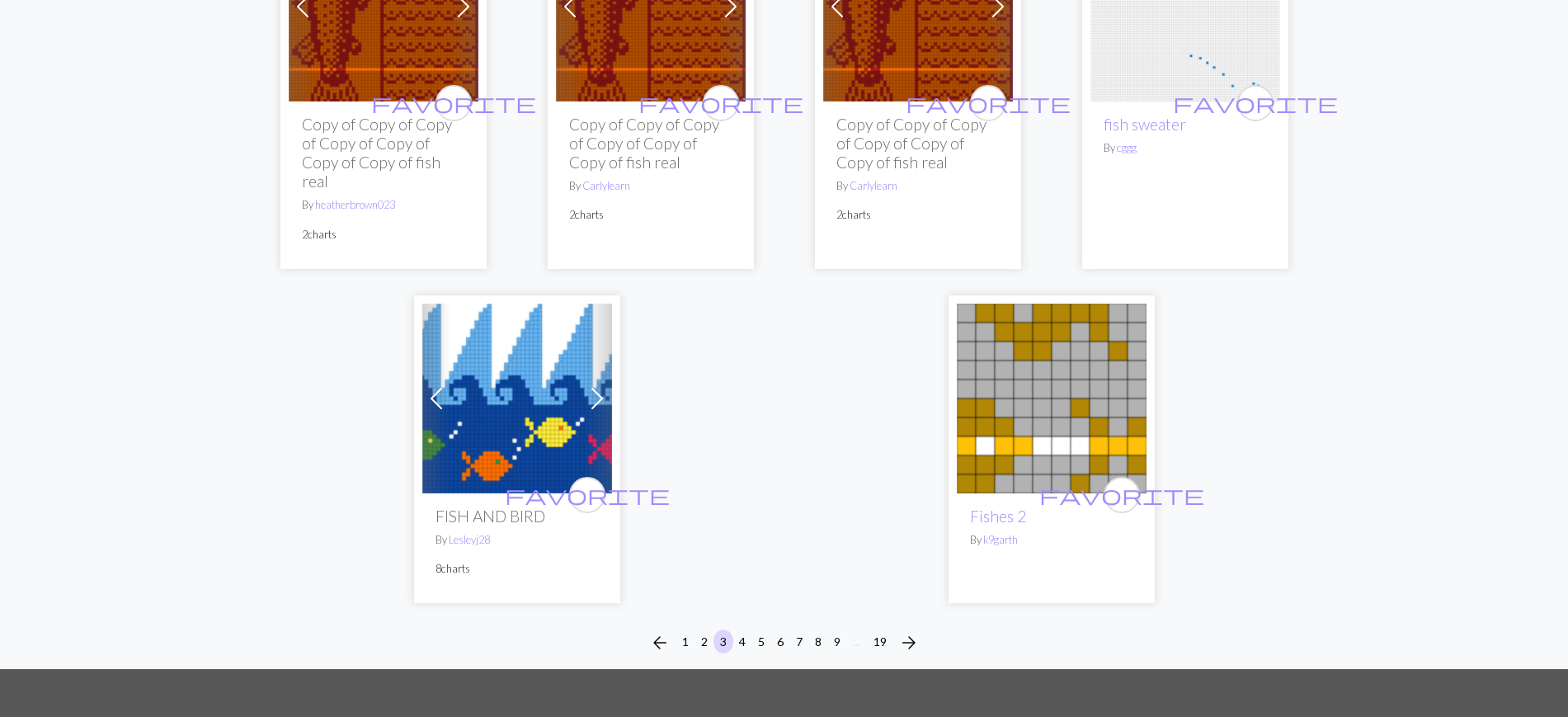
scroll to position [4469, 0]
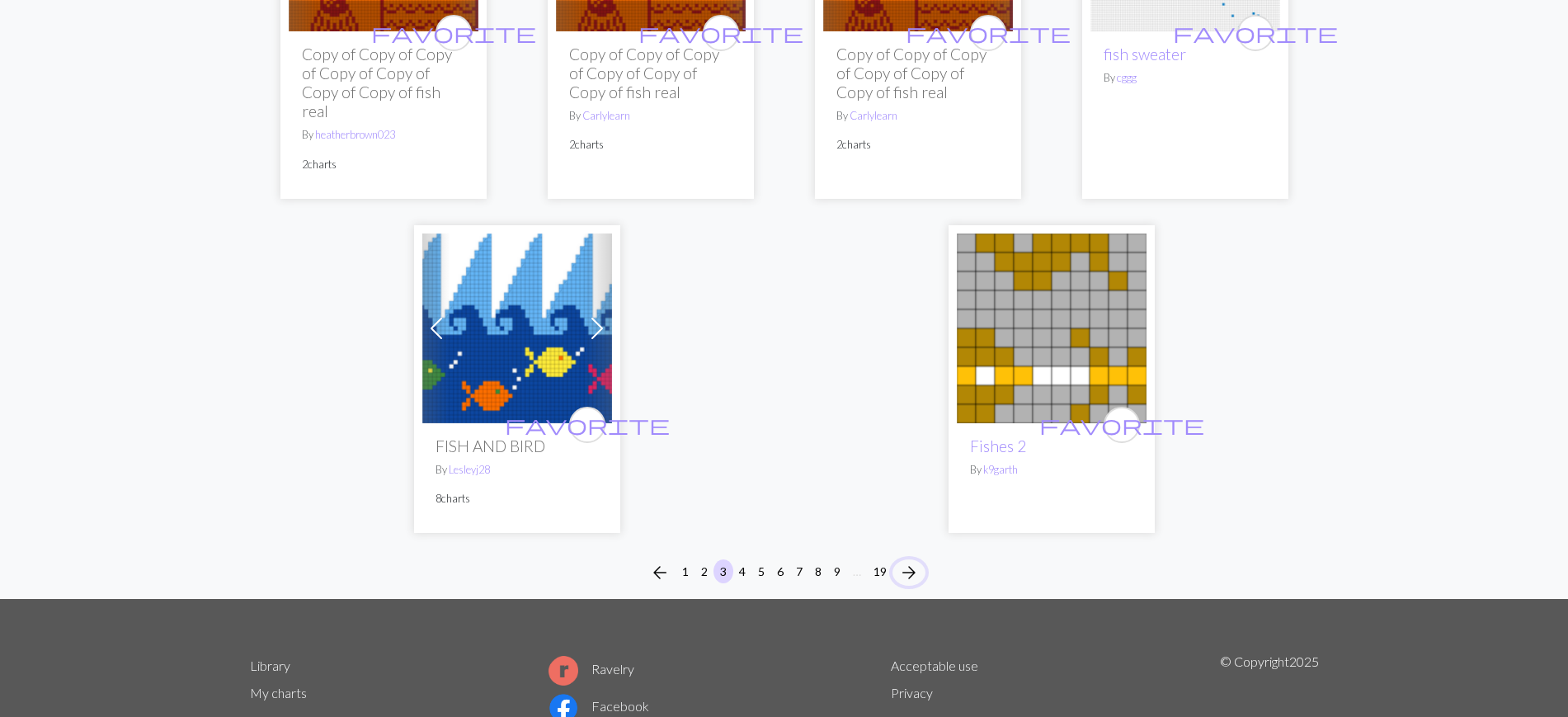
click at [914, 575] on span "arrow_forward" at bounding box center [909, 572] width 20 height 23
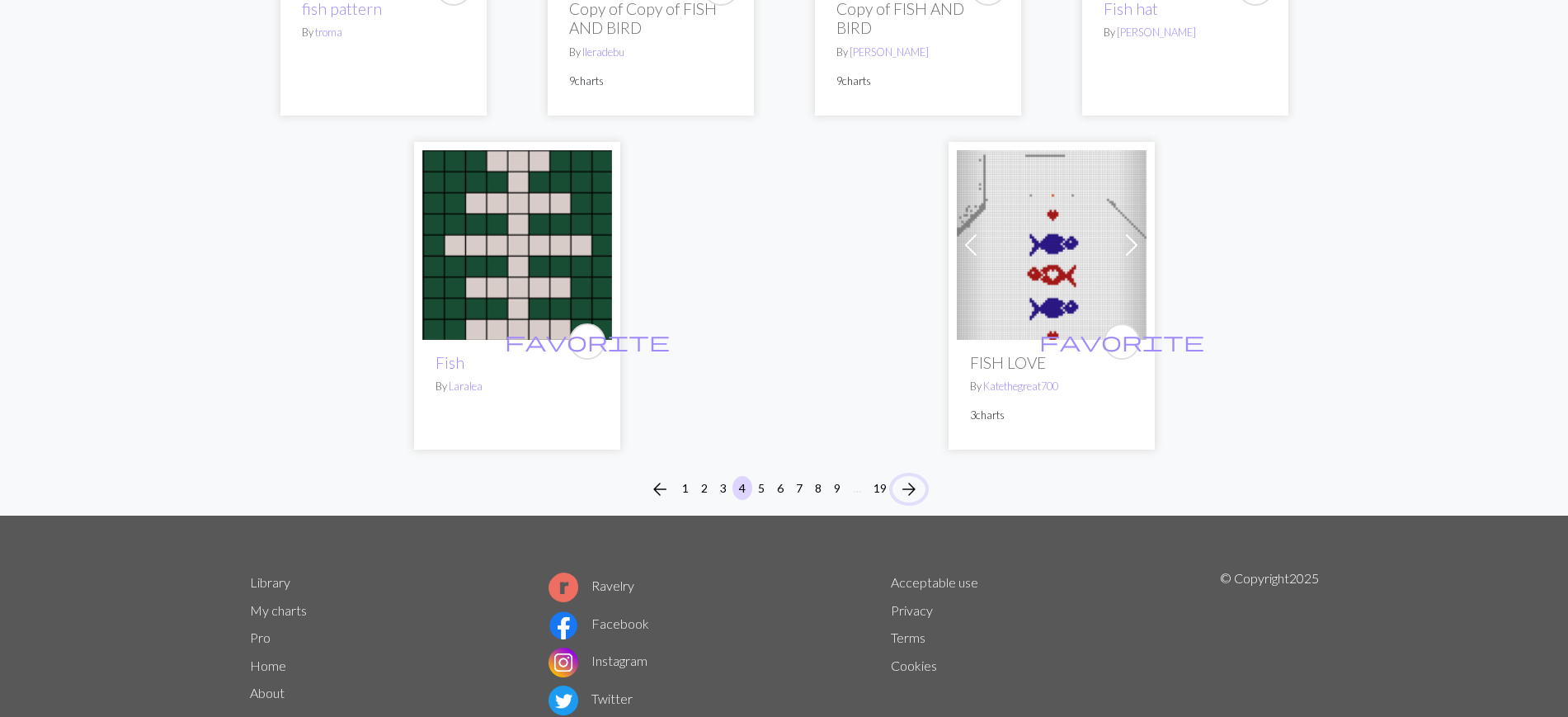
scroll to position [4453, 0]
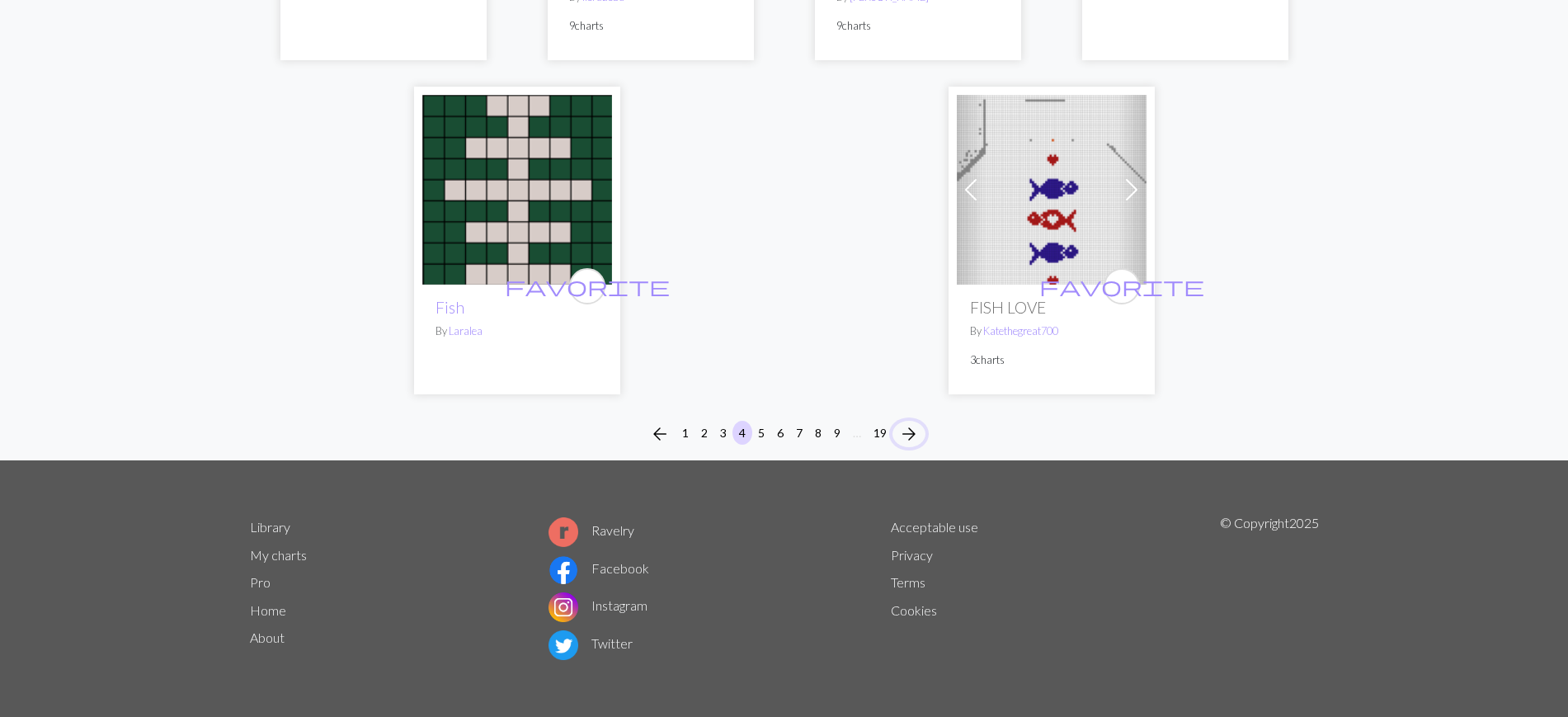
click at [900, 436] on span "arrow_forward" at bounding box center [909, 434] width 20 height 23
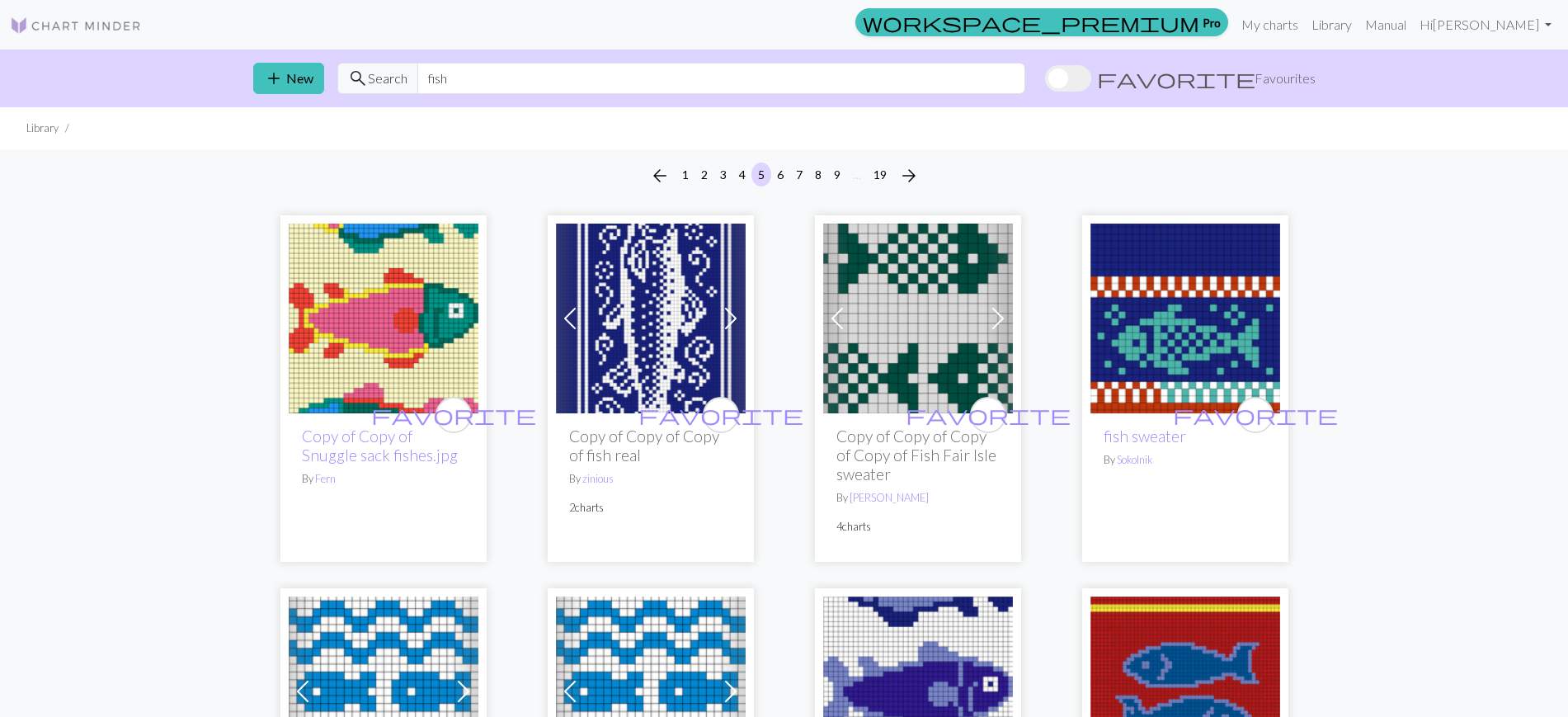
click at [252, 86] on div "add New search Search fish favorite Favourites" at bounding box center [784, 78] width 1089 height 58
click at [392, 296] on img at bounding box center [383, 319] width 190 height 190
click at [300, 71] on button "add New" at bounding box center [289, 78] width 71 height 32
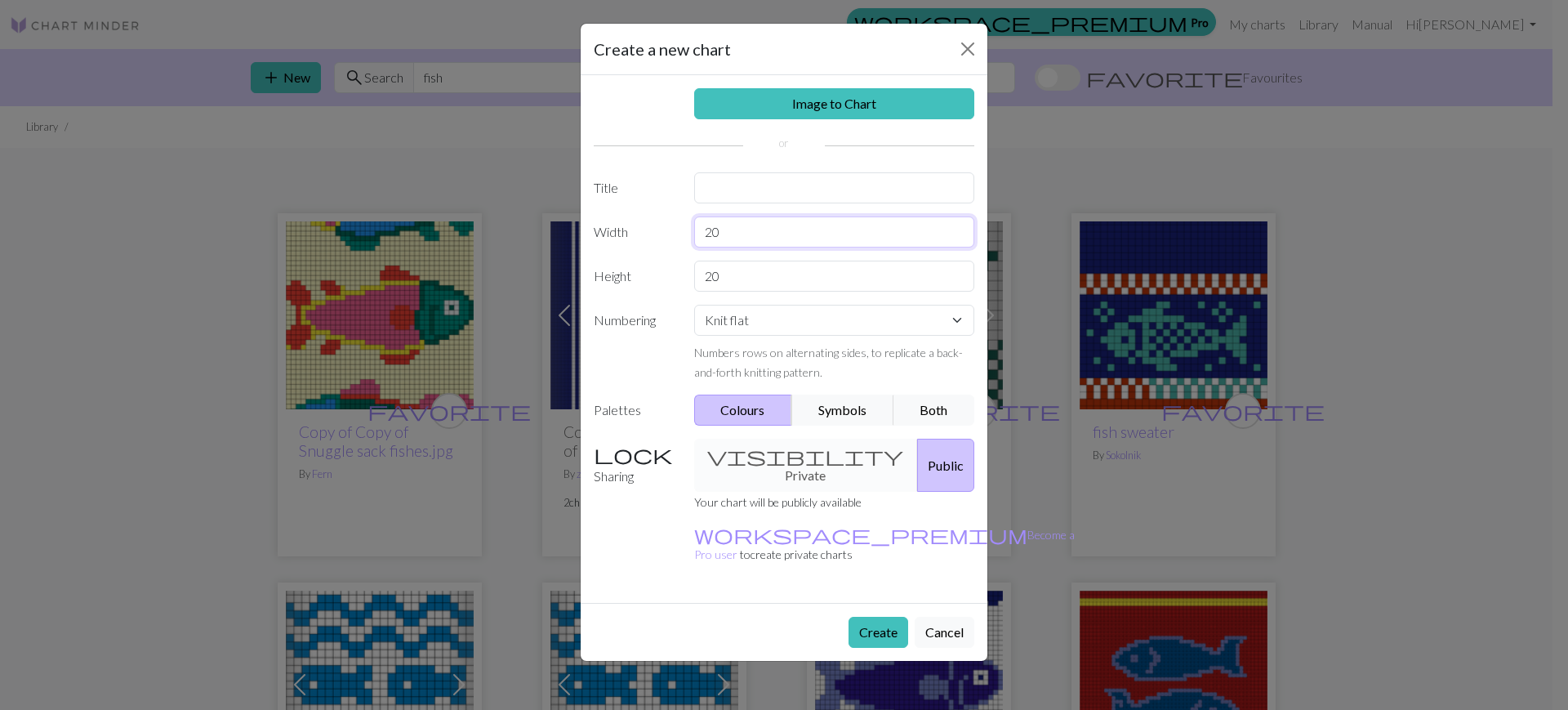
click at [753, 233] on input "20" at bounding box center [834, 232] width 281 height 31
type input "60"
click at [730, 279] on input "20" at bounding box center [834, 276] width 281 height 31
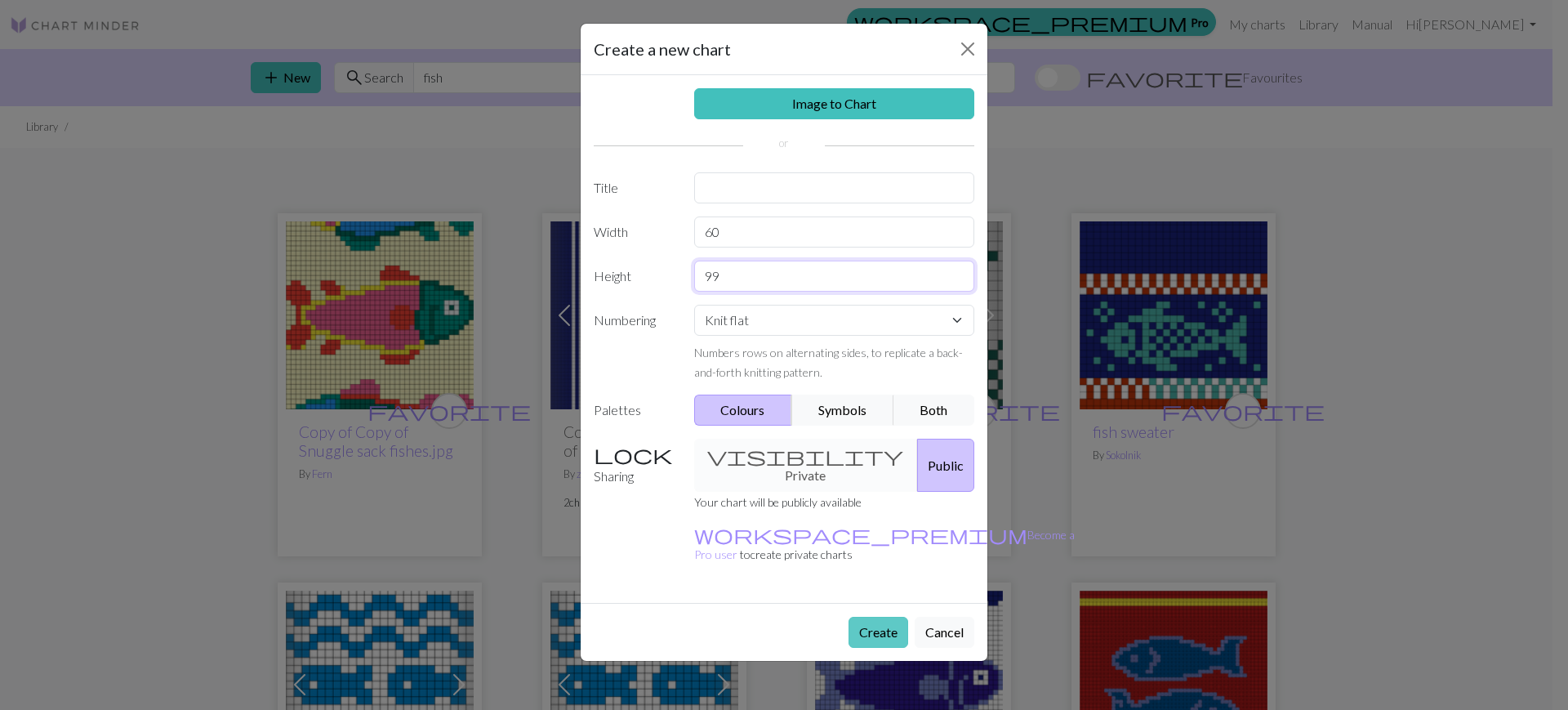
type input "99"
click at [870, 617] on button "Create" at bounding box center [878, 633] width 60 height 31
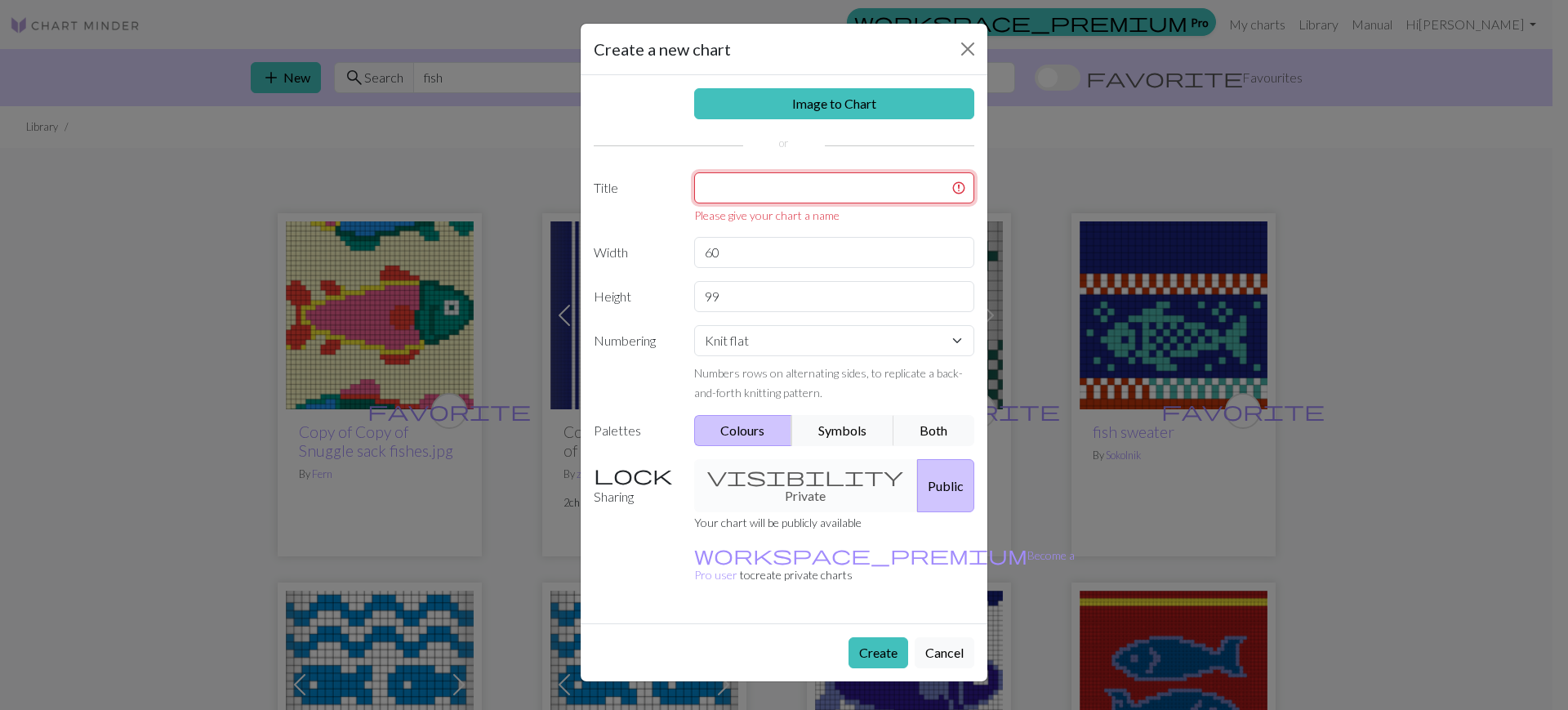
click at [745, 189] on input "text" at bounding box center [834, 188] width 281 height 31
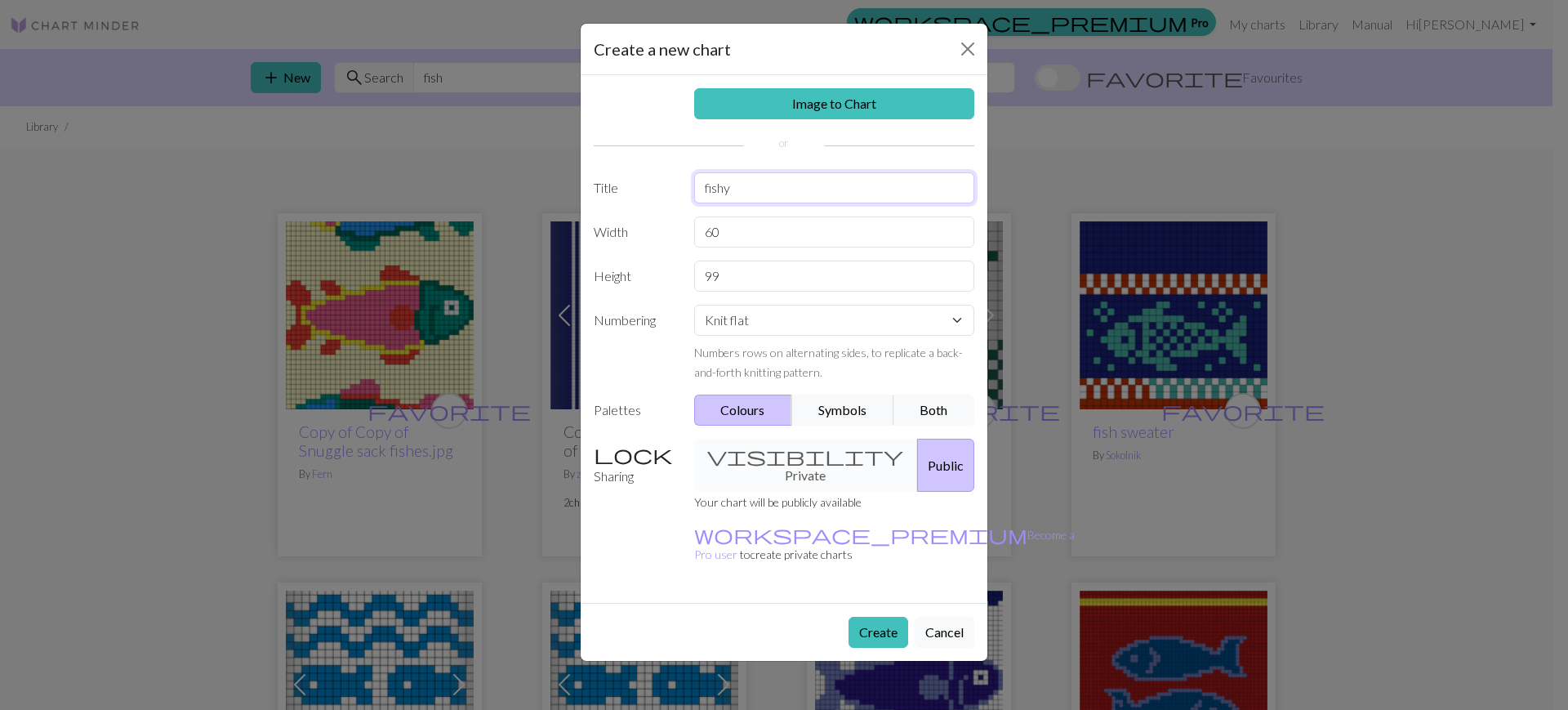
type input "fishy"
click at [891, 610] on div "Create Cancel" at bounding box center [784, 632] width 407 height 58
click at [859, 617] on button "Create" at bounding box center [878, 633] width 60 height 31
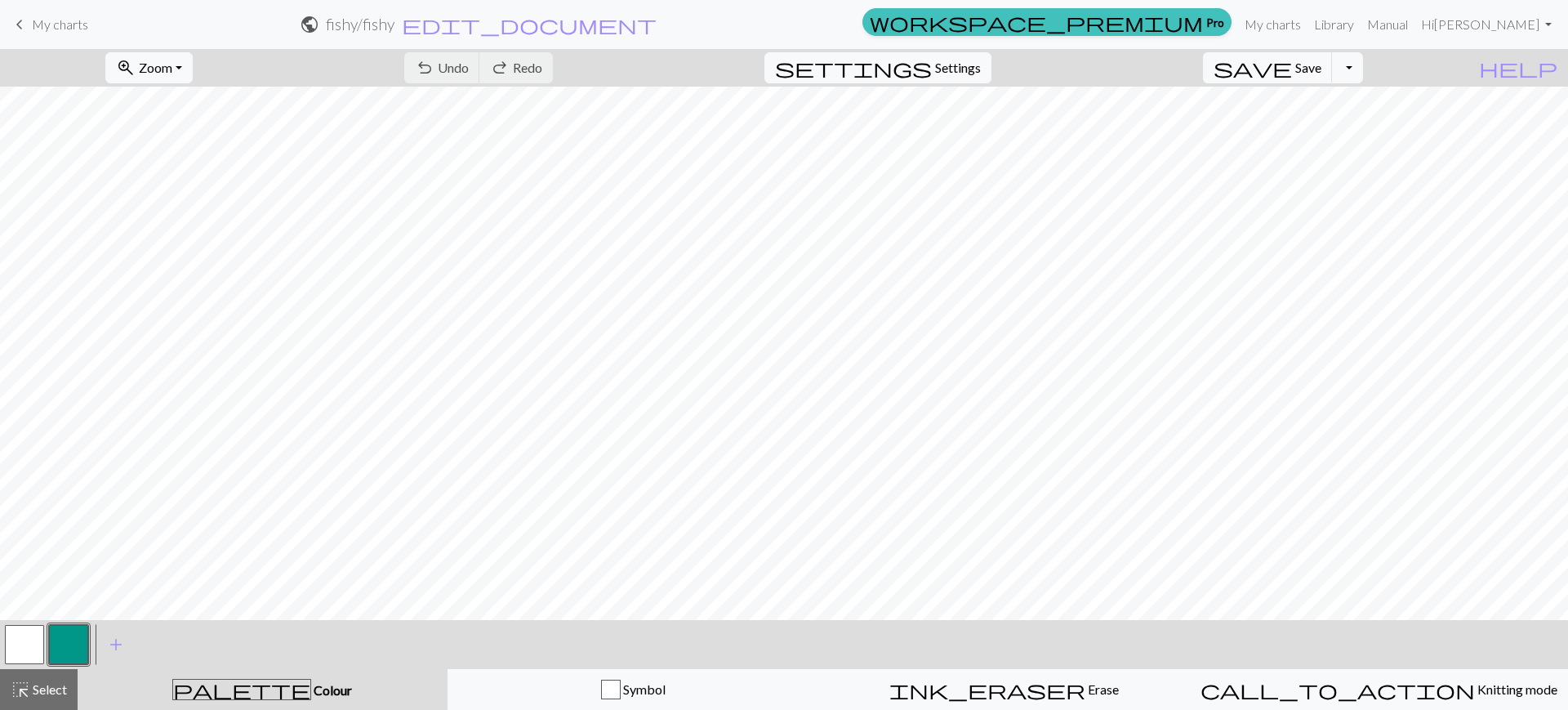
click at [89, 641] on div at bounding box center [69, 644] width 44 height 44
click at [83, 640] on button "button" at bounding box center [68, 644] width 39 height 39
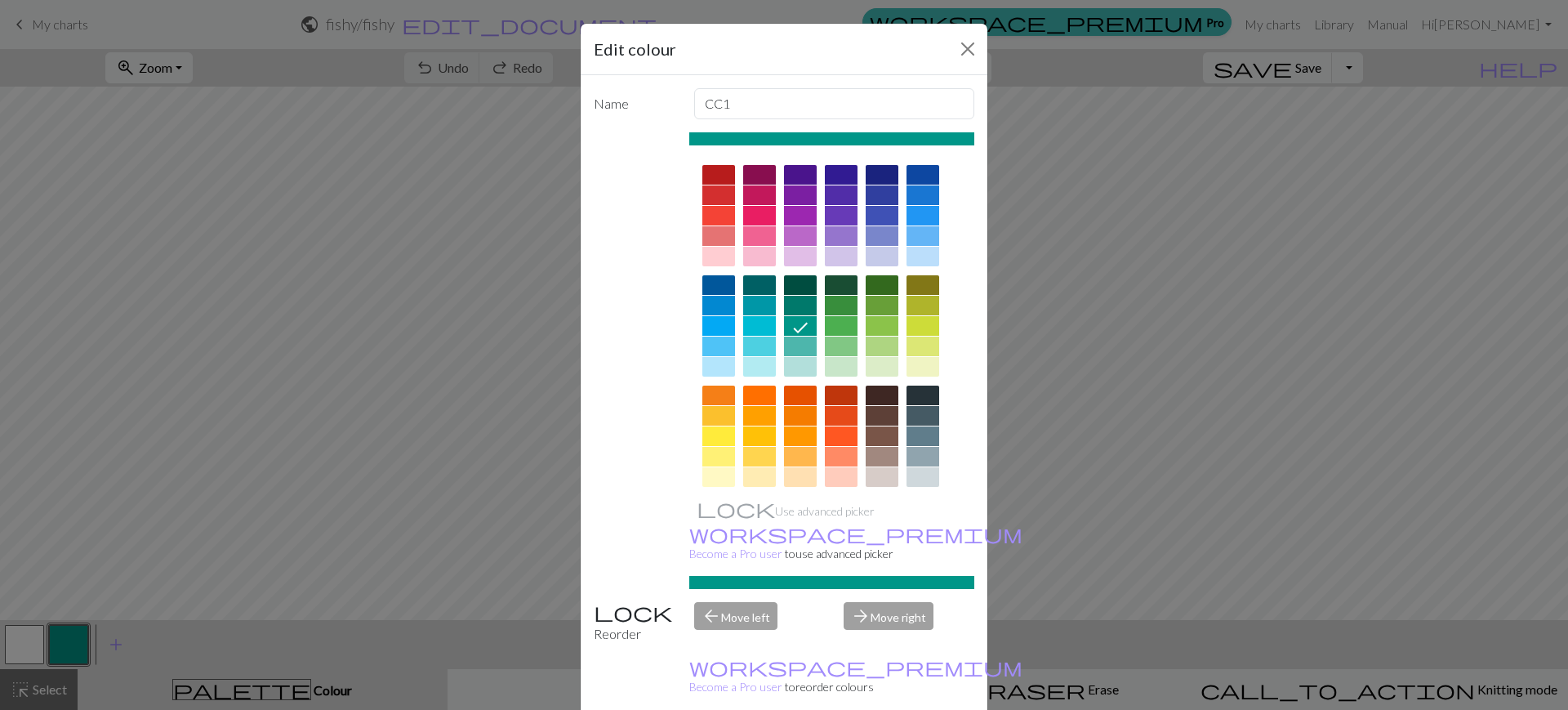
click at [876, 170] on div at bounding box center [882, 175] width 33 height 20
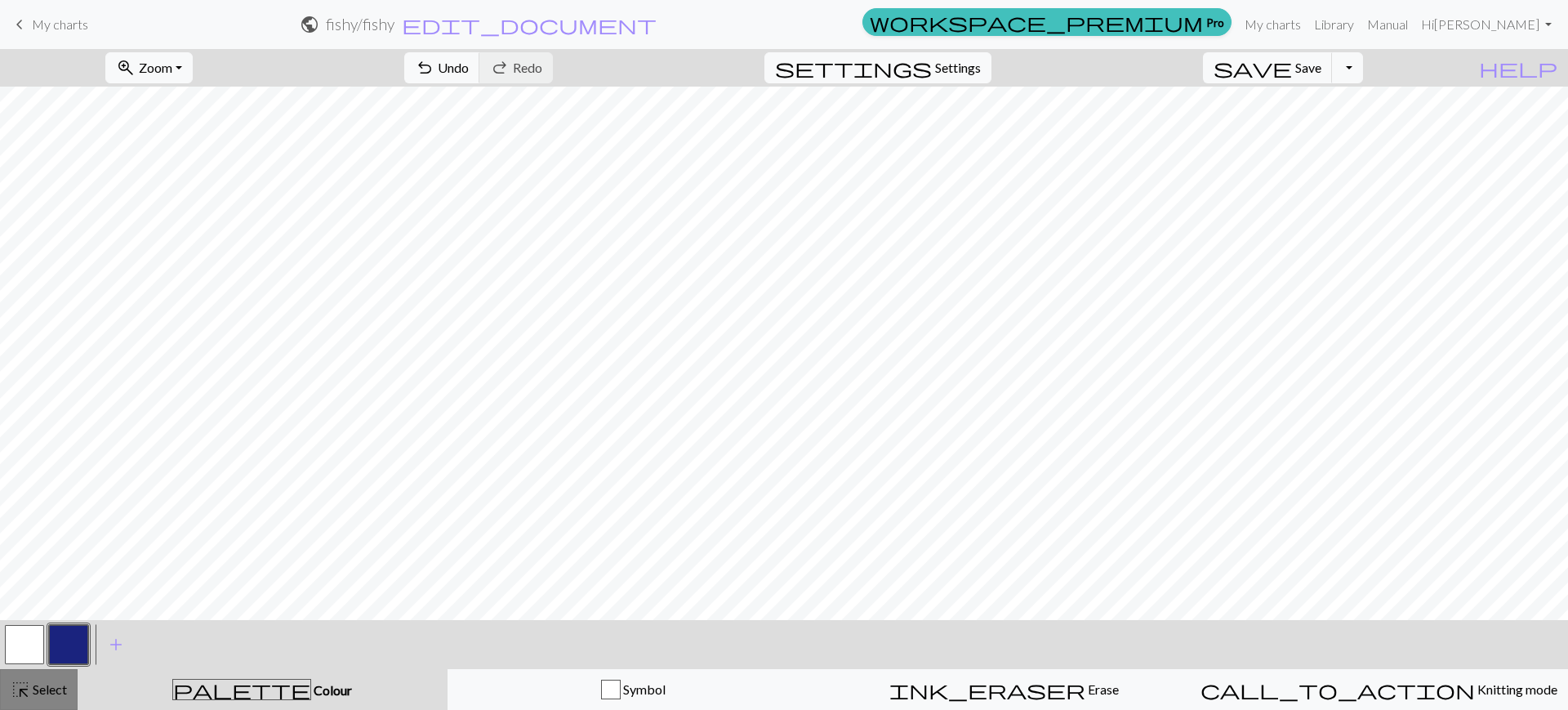
click at [43, 678] on button "highlight_alt Select Select" at bounding box center [38, 689] width 77 height 41
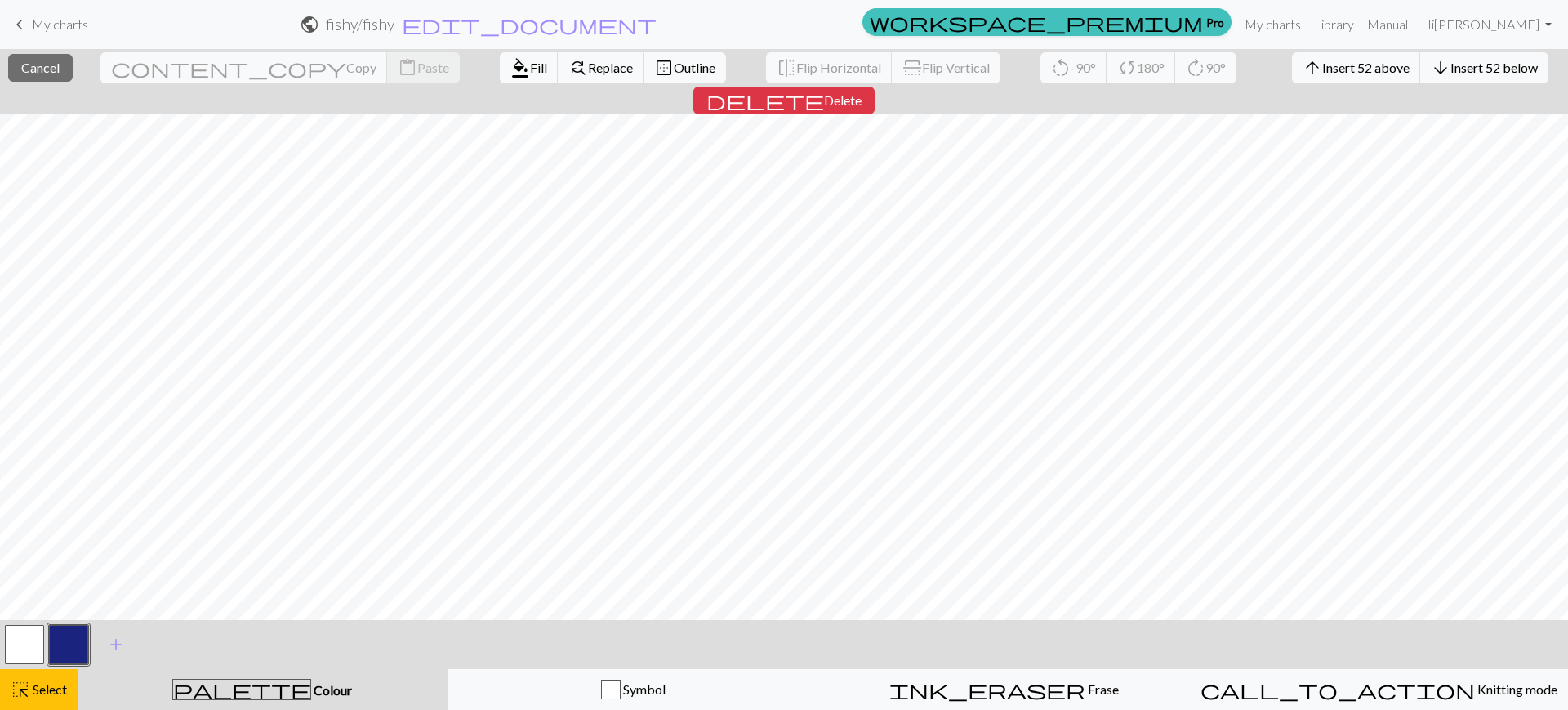
click at [74, 643] on button "button" at bounding box center [68, 644] width 39 height 39
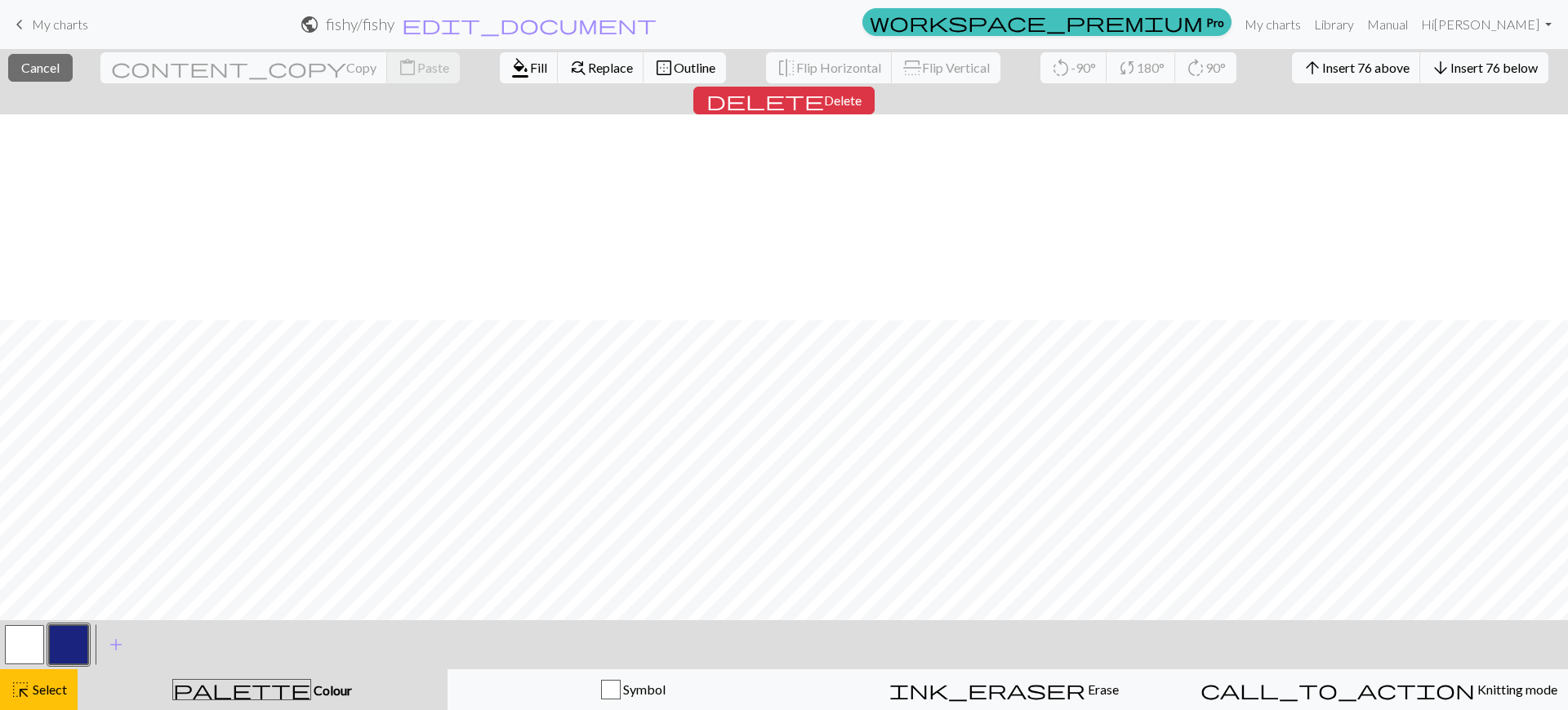
scroll to position [348, 0]
click at [71, 644] on button "button" at bounding box center [68, 644] width 39 height 39
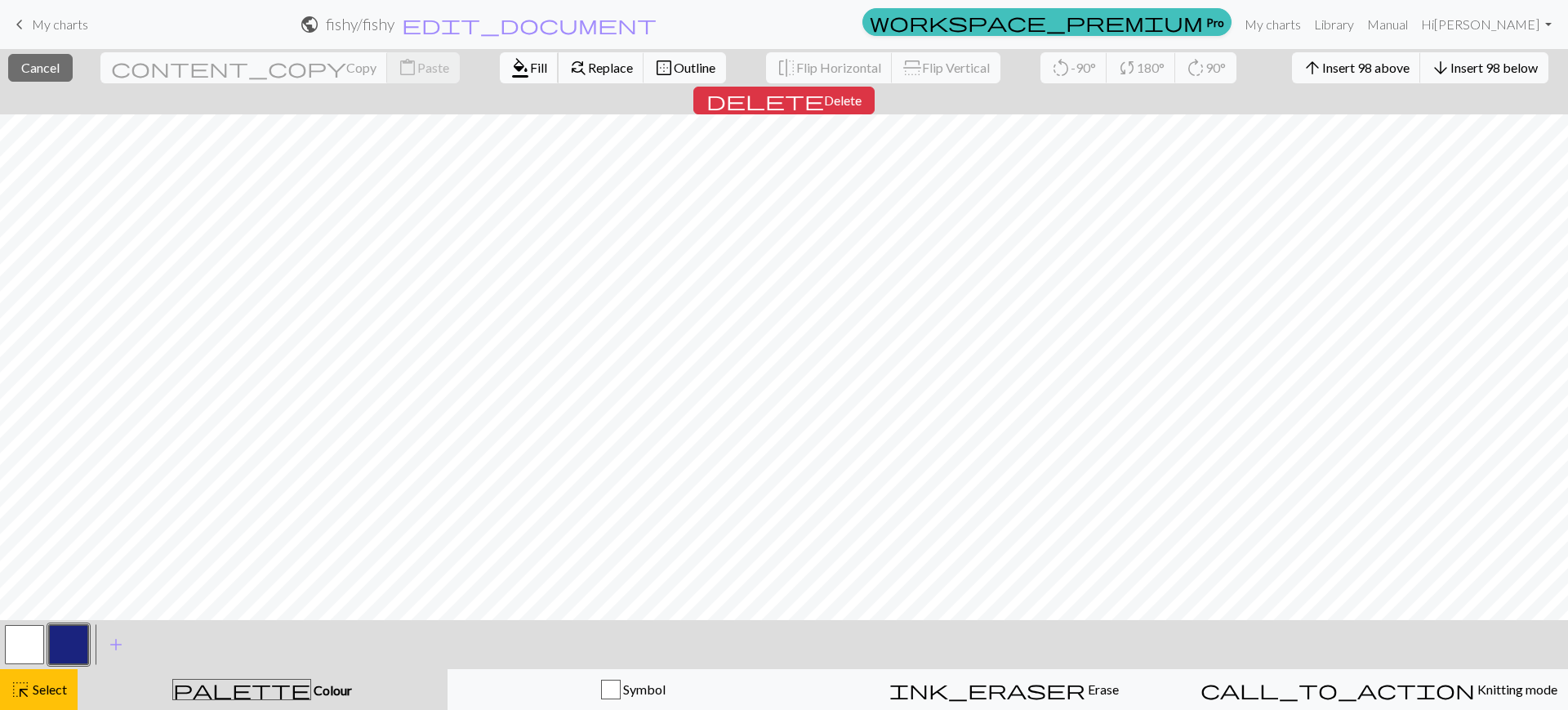
click at [510, 63] on span "format_color_fill" at bounding box center [519, 68] width 20 height 23
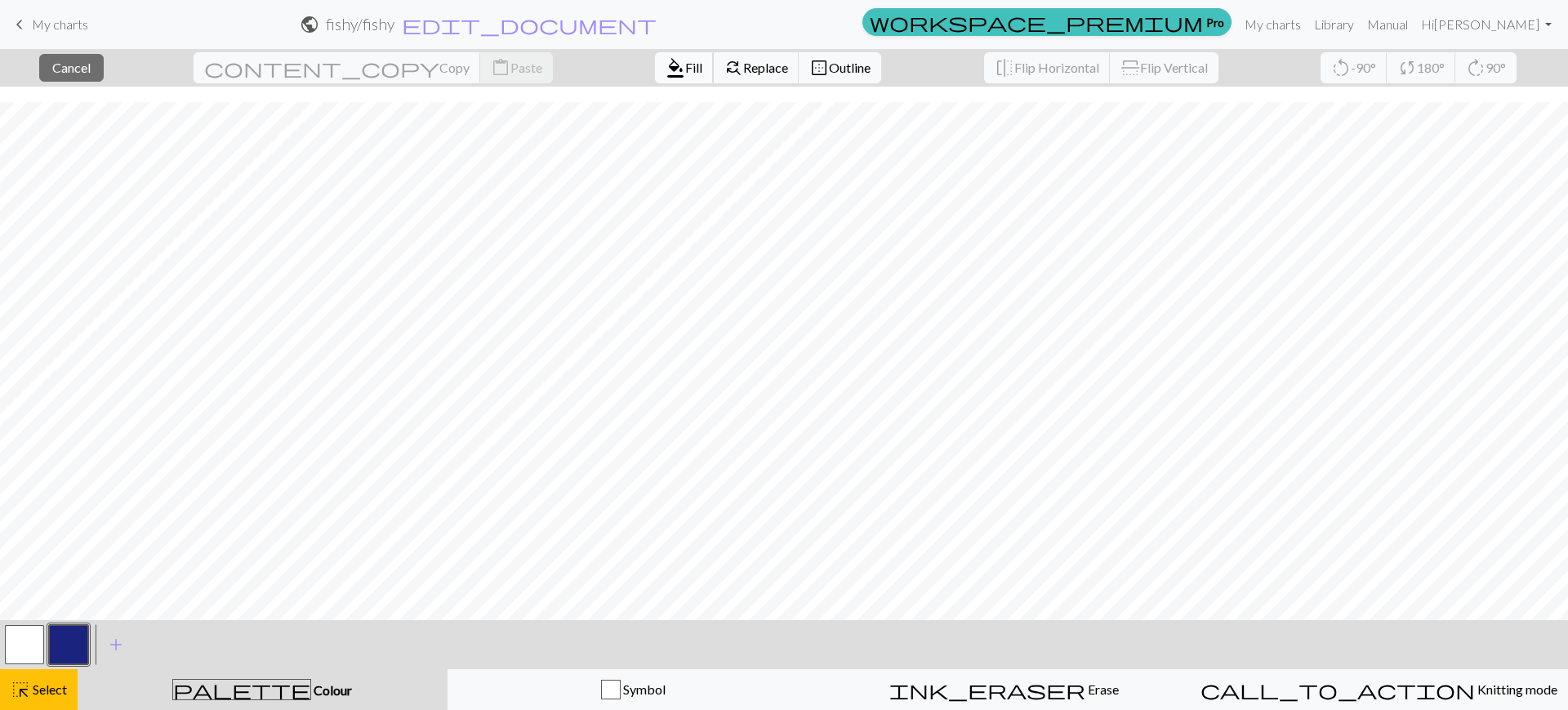
click at [665, 74] on span "format_color_fill" at bounding box center [675, 68] width 20 height 23
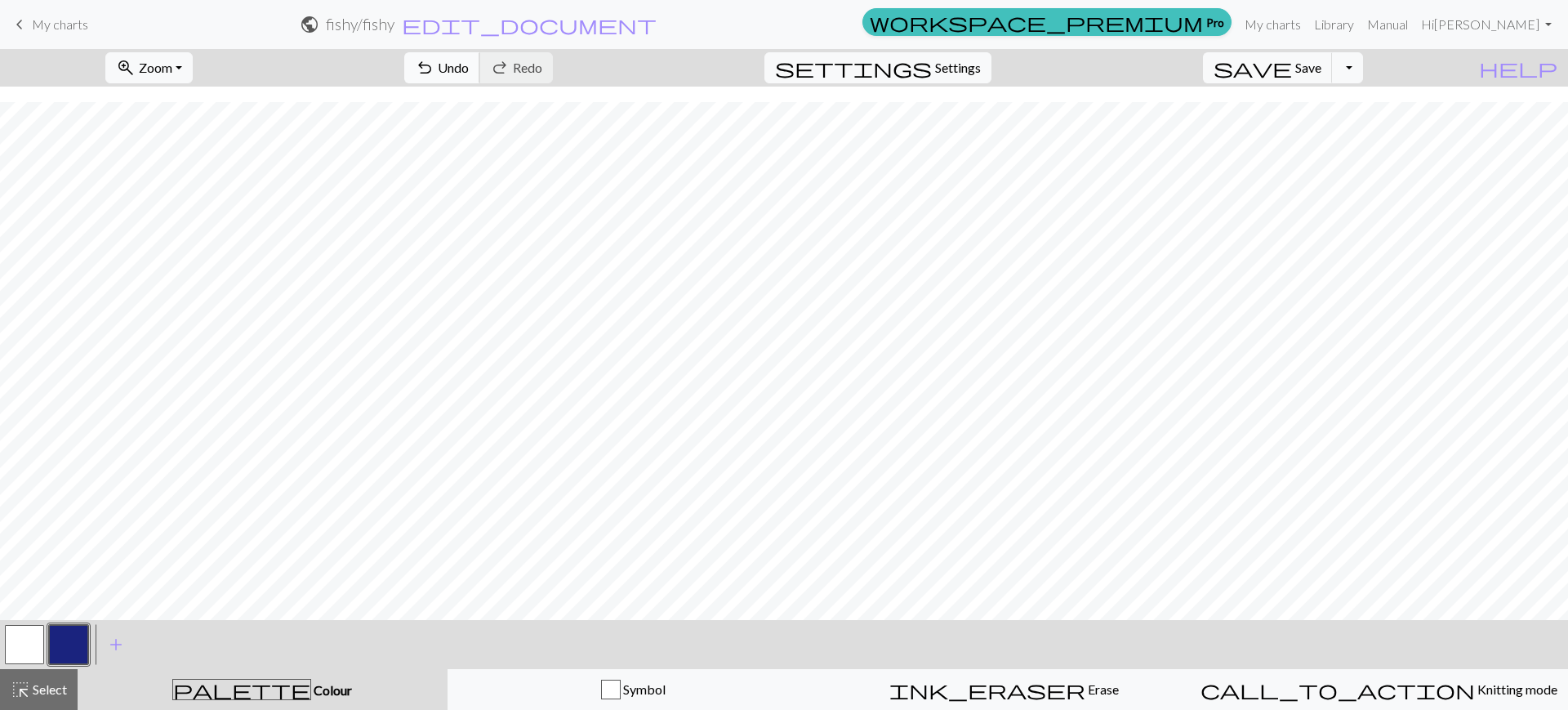
click at [480, 61] on button "undo Undo Undo" at bounding box center [441, 68] width 76 height 31
click at [11, 698] on span "highlight_alt" at bounding box center [20, 689] width 20 height 23
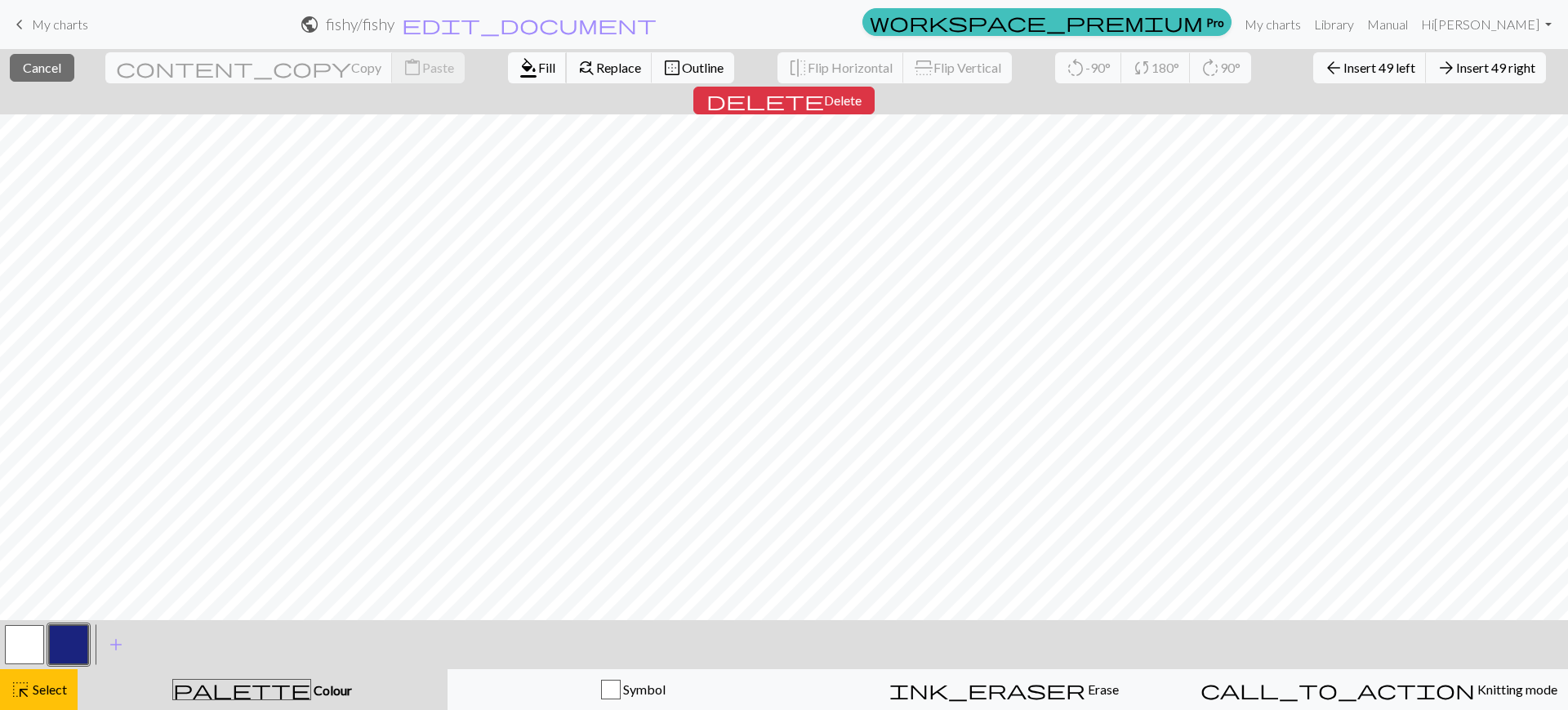
click at [519, 67] on span "format_color_fill" at bounding box center [528, 68] width 20 height 23
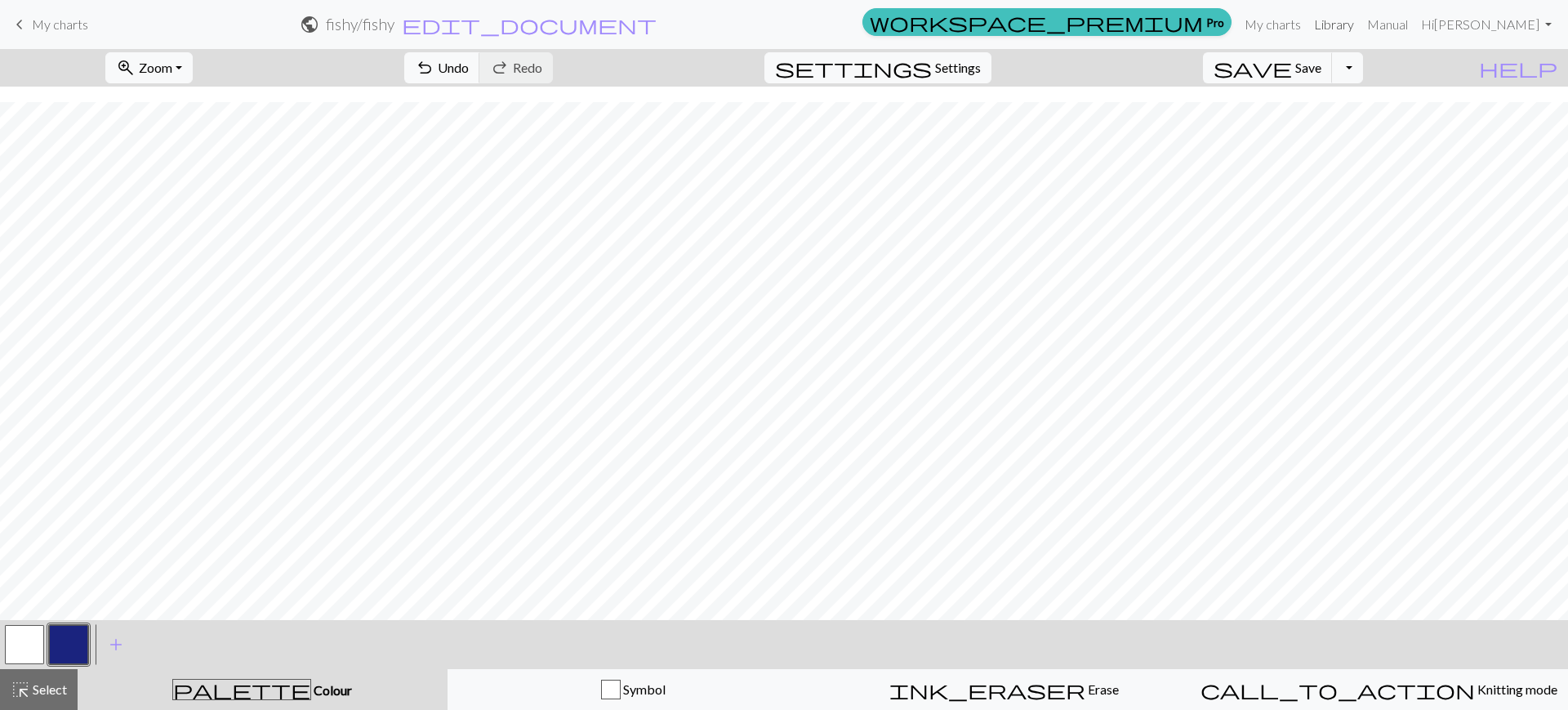
click at [1360, 27] on link "Library" at bounding box center [1333, 24] width 53 height 33
click at [1319, 81] on button "save Save Save" at bounding box center [1267, 68] width 129 height 31
click at [1316, 79] on button "save Save Save" at bounding box center [1267, 68] width 129 height 31
click at [1307, 62] on div "Chart saved Chart saved" at bounding box center [784, 64] width 1568 height 129
click at [1353, 26] on div "Chart saved Chart saved" at bounding box center [784, 64] width 1568 height 129
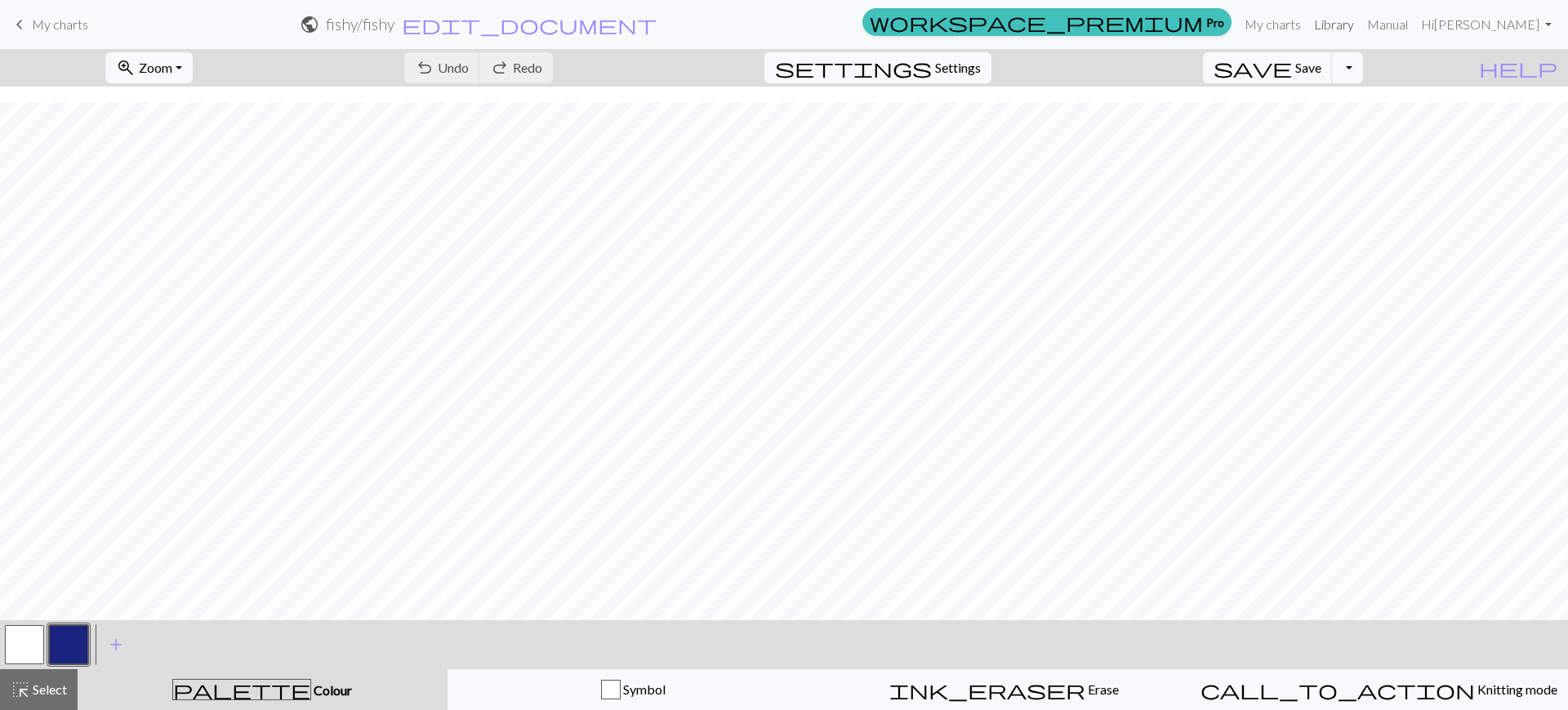
click at [1360, 14] on link "Library" at bounding box center [1333, 24] width 53 height 33
click at [1360, 21] on link "Library" at bounding box center [1333, 24] width 53 height 33
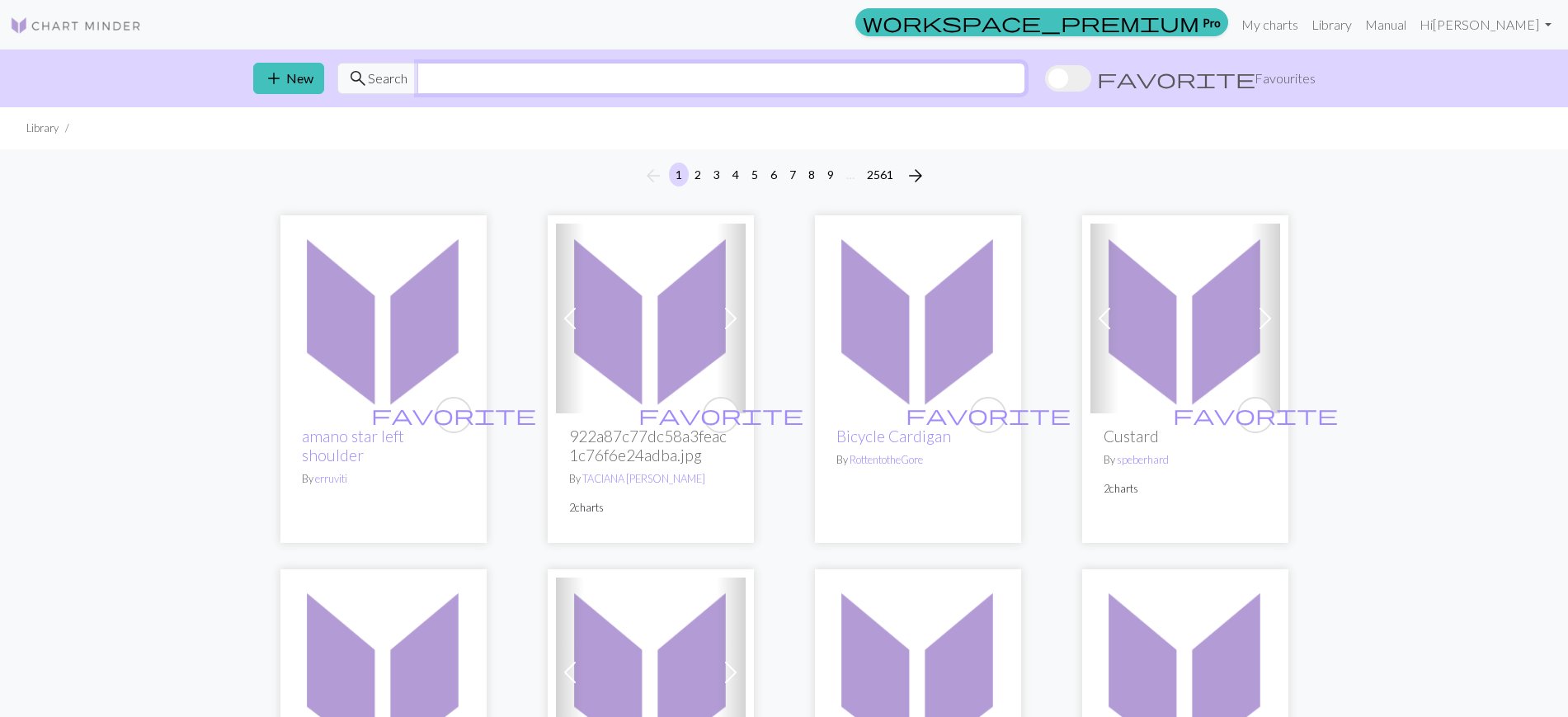
click at [877, 82] on input "text" at bounding box center [721, 78] width 608 height 32
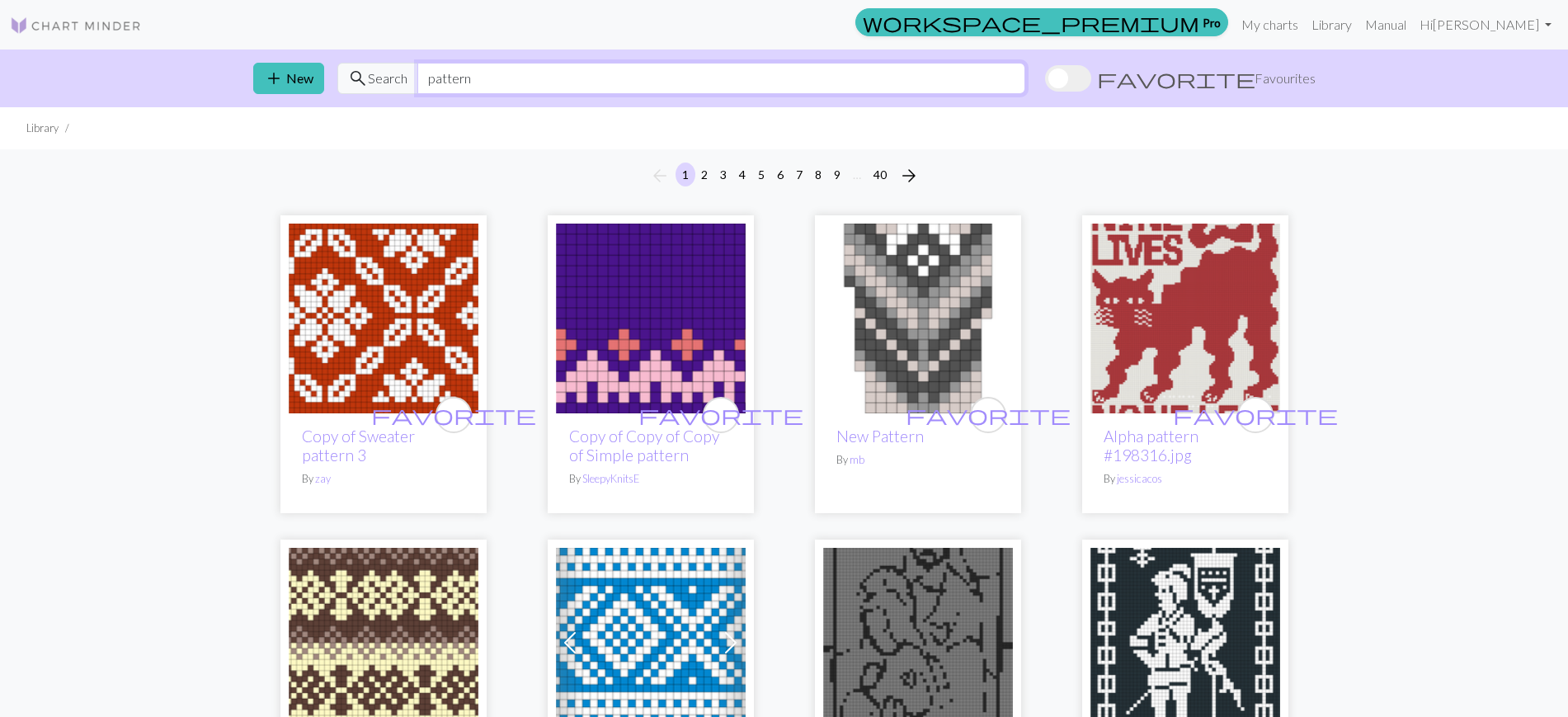
click at [877, 82] on input "pattern" at bounding box center [721, 78] width 608 height 32
type input "stripes"
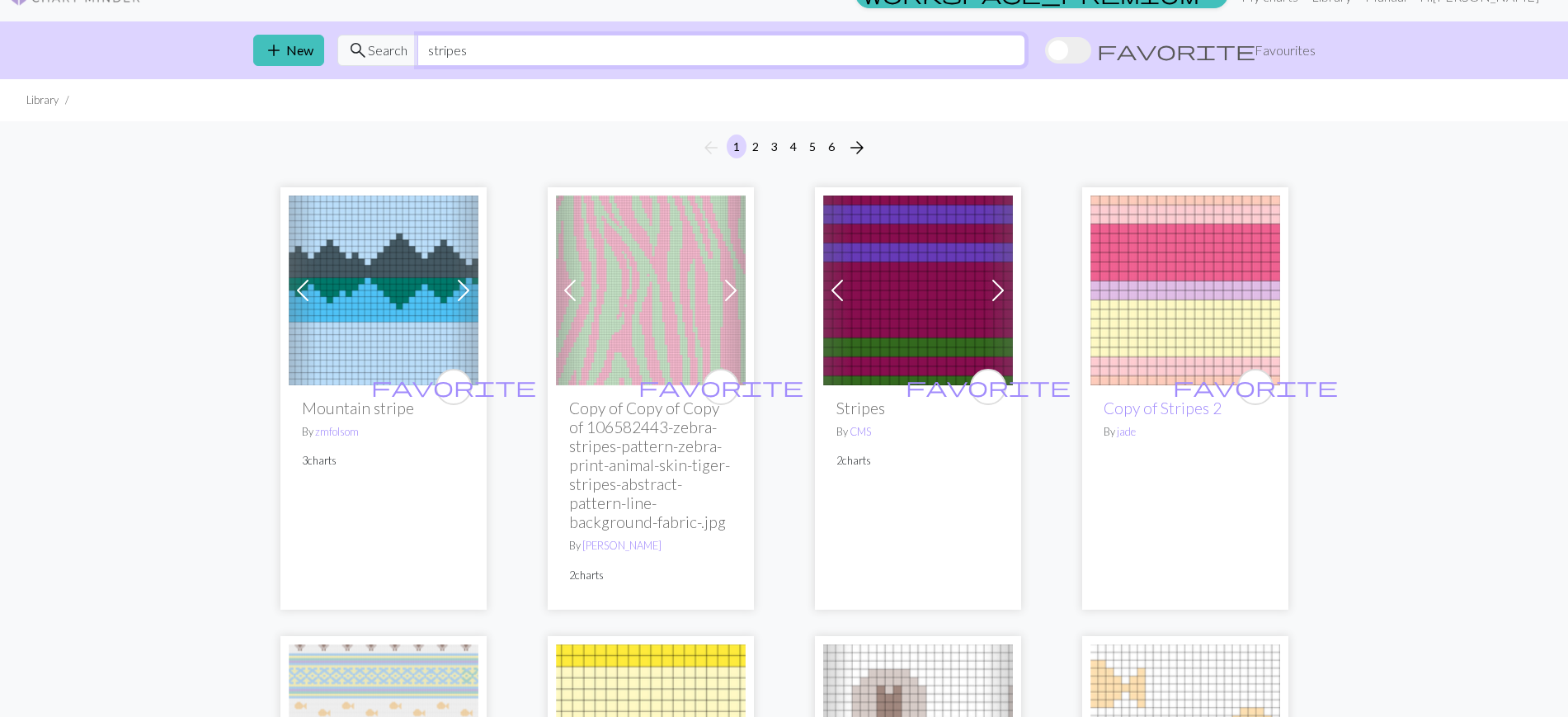
scroll to position [29, 0]
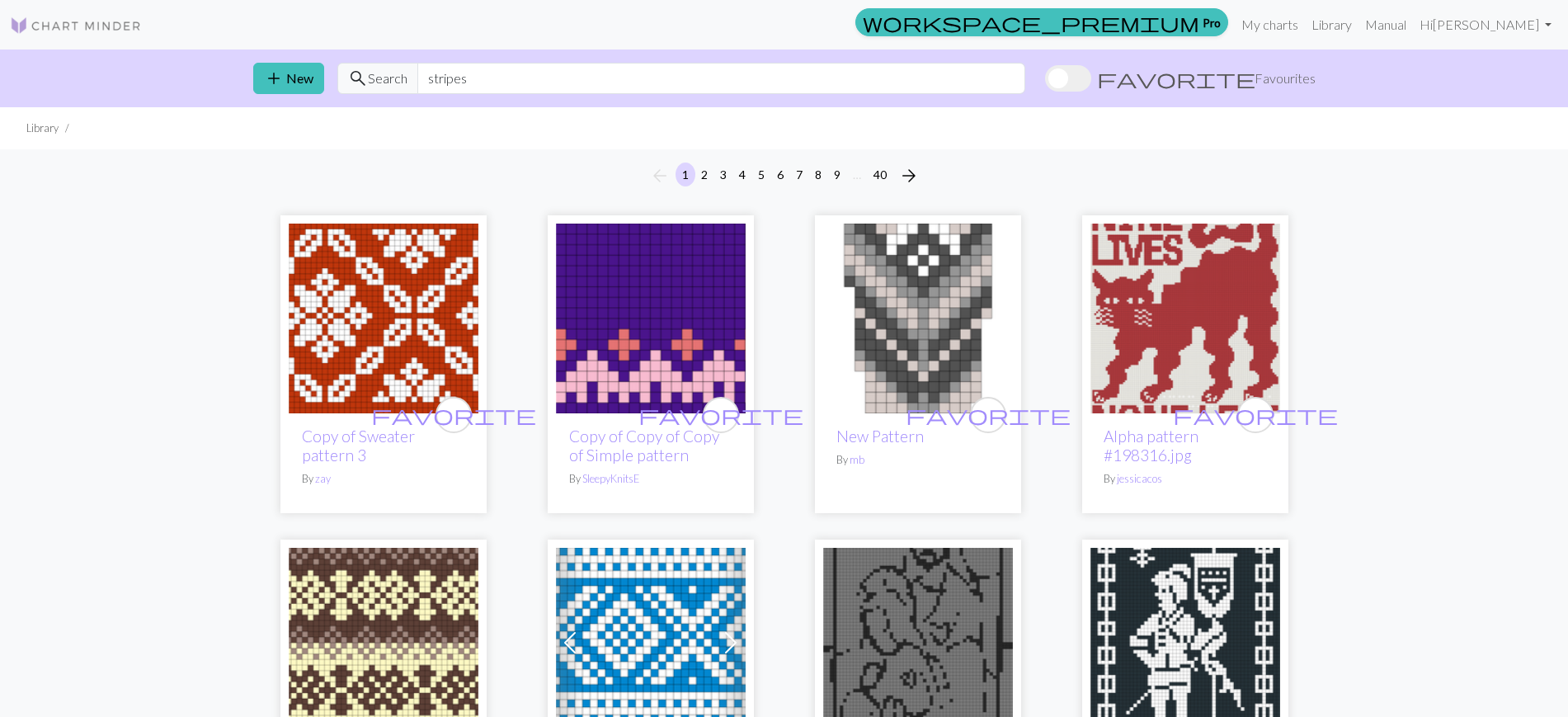
click at [474, 350] on img at bounding box center [383, 319] width 190 height 190
click at [419, 300] on img at bounding box center [383, 319] width 190 height 190
click at [425, 79] on input "pattern" at bounding box center [721, 78] width 608 height 32
type input "sweater pattern"
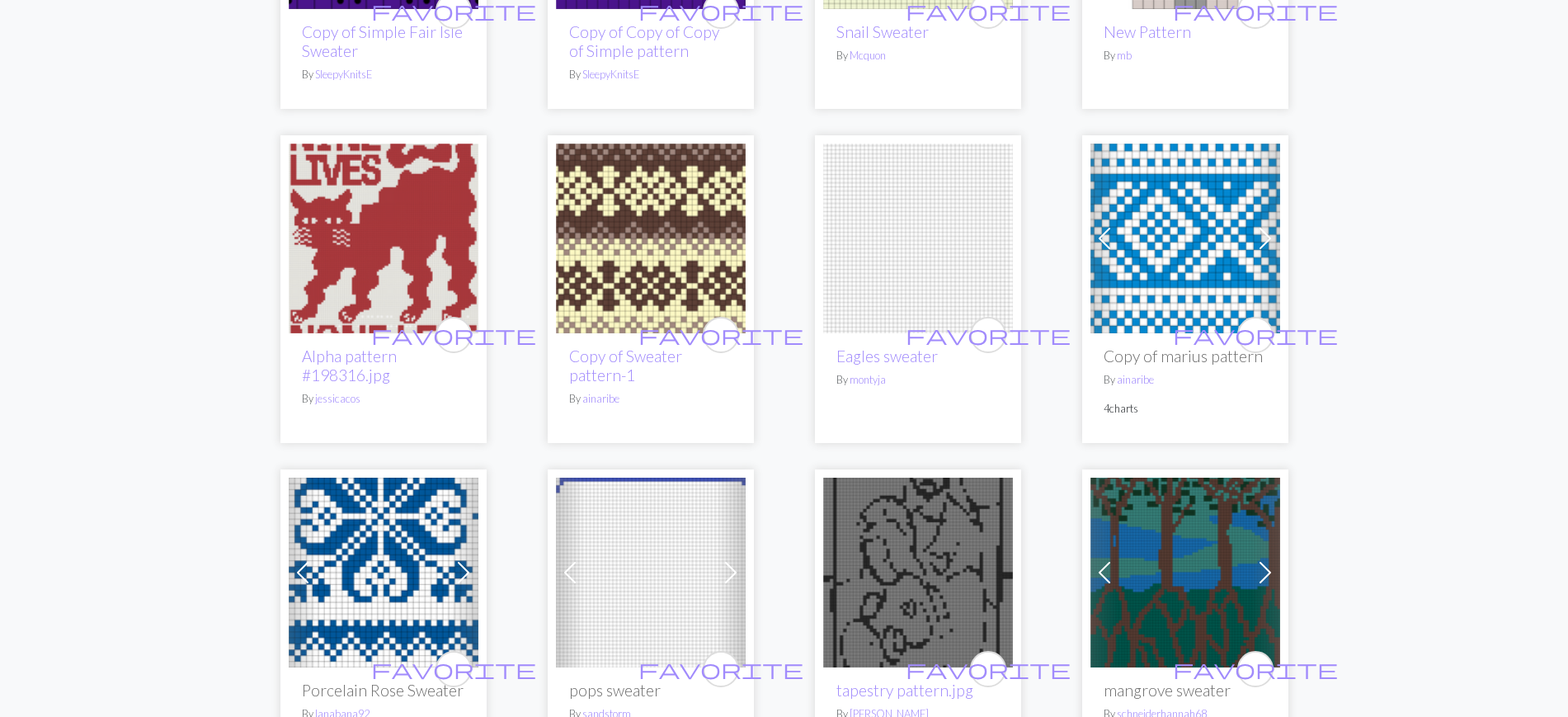
scroll to position [768, 0]
click at [680, 186] on img at bounding box center [651, 238] width 190 height 190
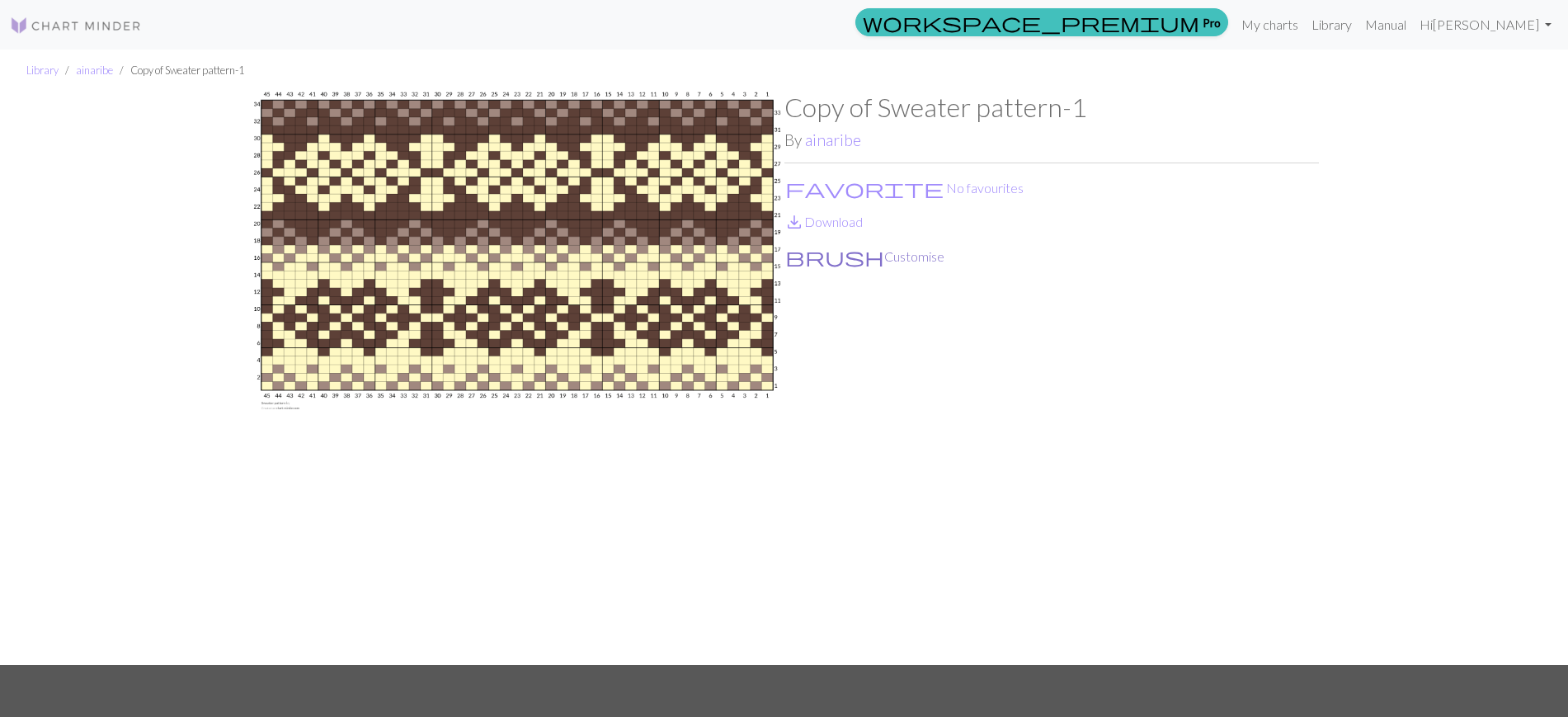
click at [817, 252] on button "brush Customise" at bounding box center [864, 256] width 161 height 21
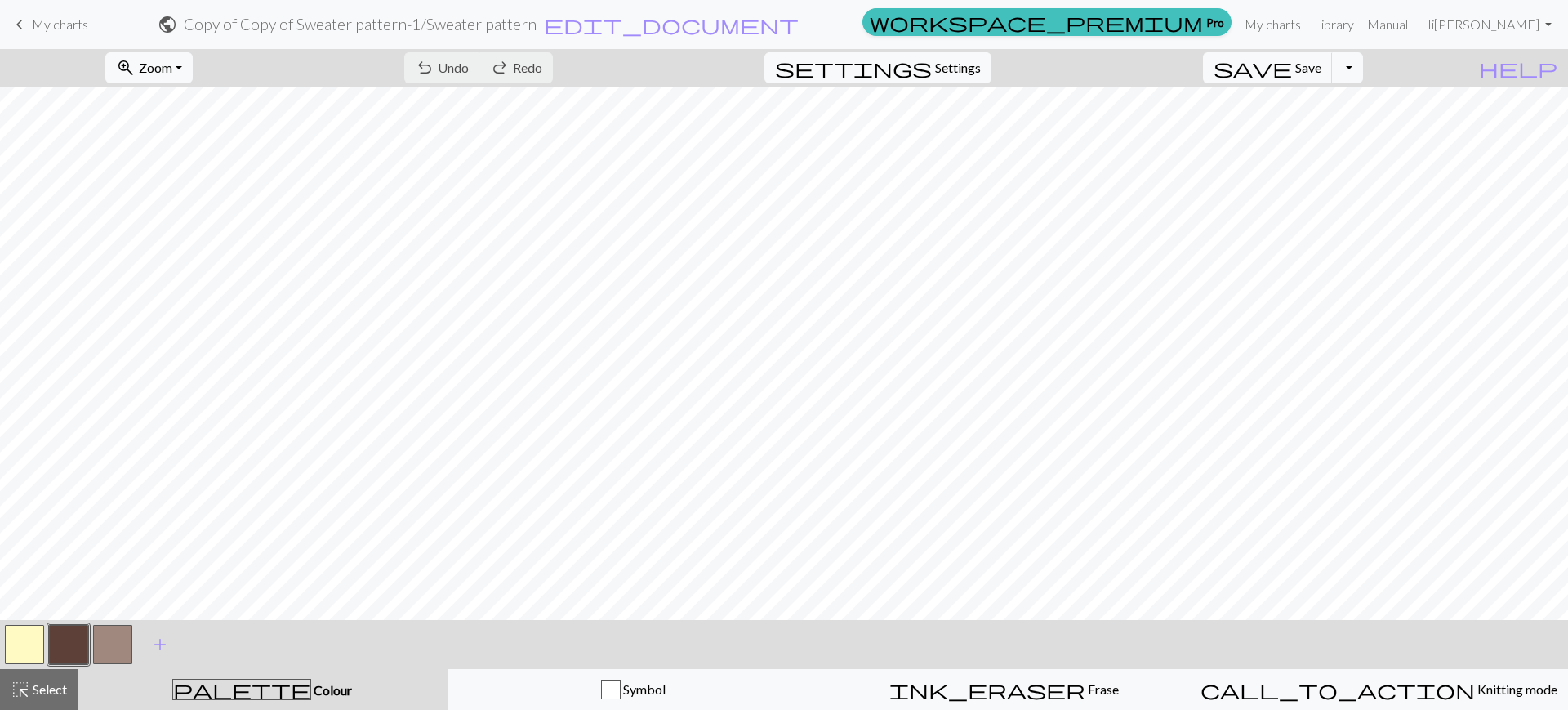
click at [76, 636] on button "button" at bounding box center [68, 644] width 39 height 39
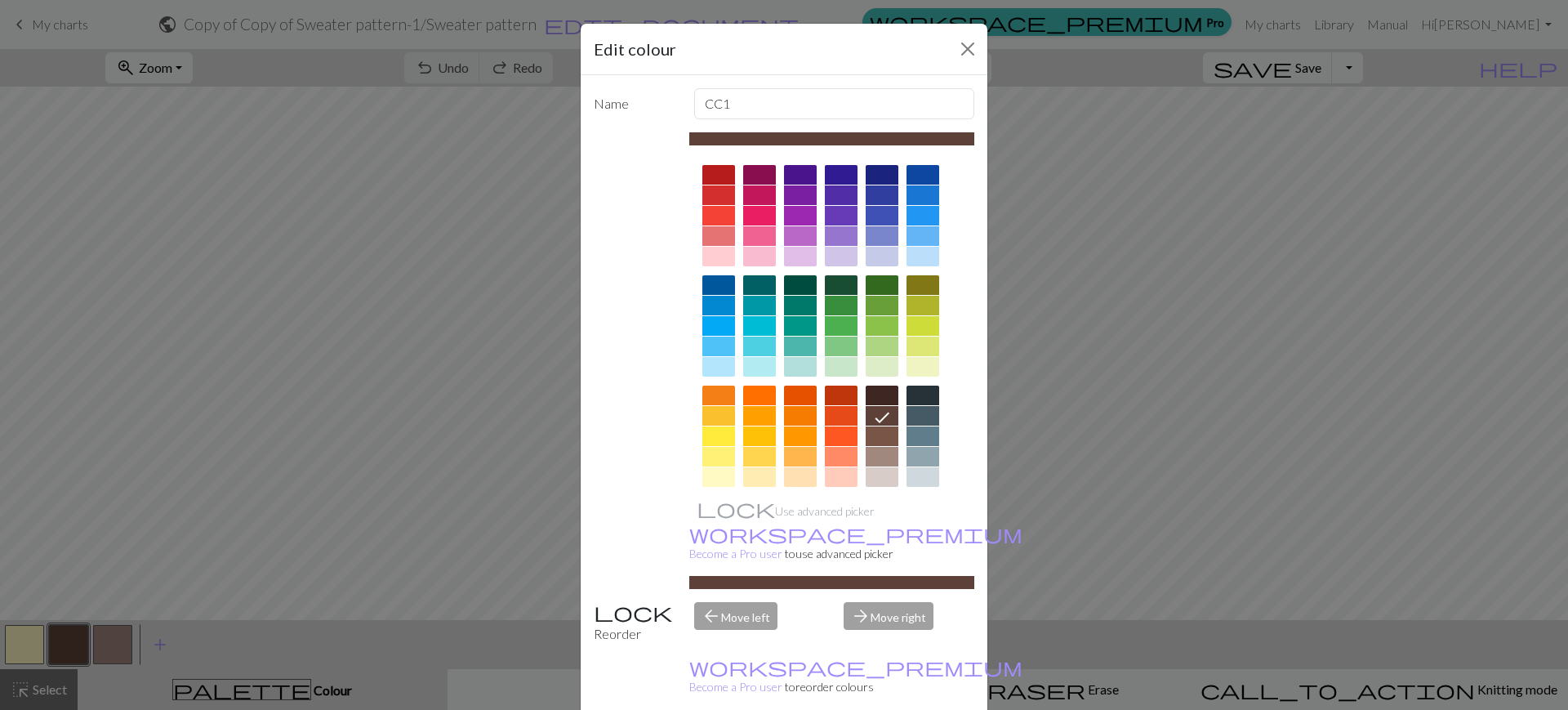
click at [152, 565] on div "Edit colour Name CC1 Use advanced picker workspace_premium Become a Pro user to…" at bounding box center [784, 355] width 1568 height 710
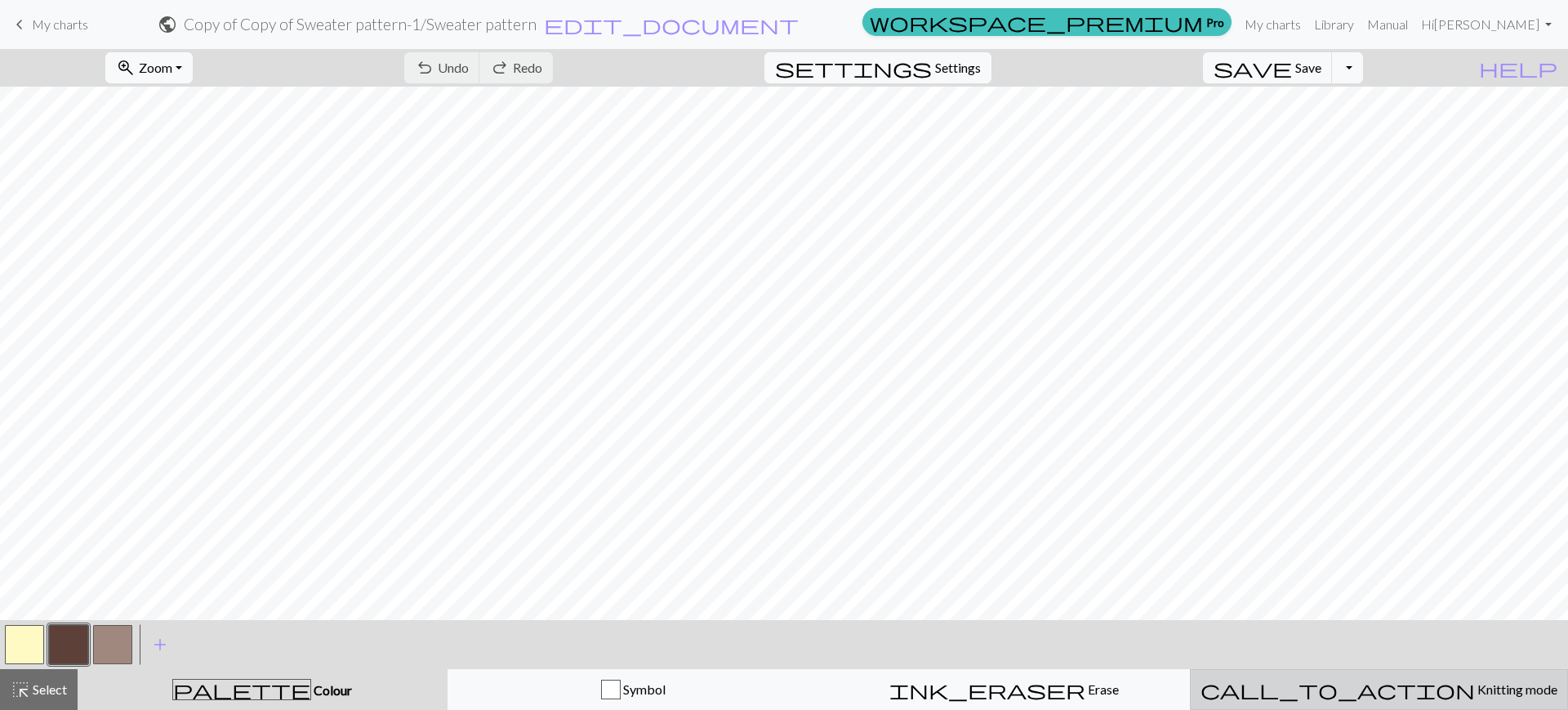
click at [1327, 694] on div "call_to_action Knitting mode Knitting mode" at bounding box center [1379, 689] width 357 height 20
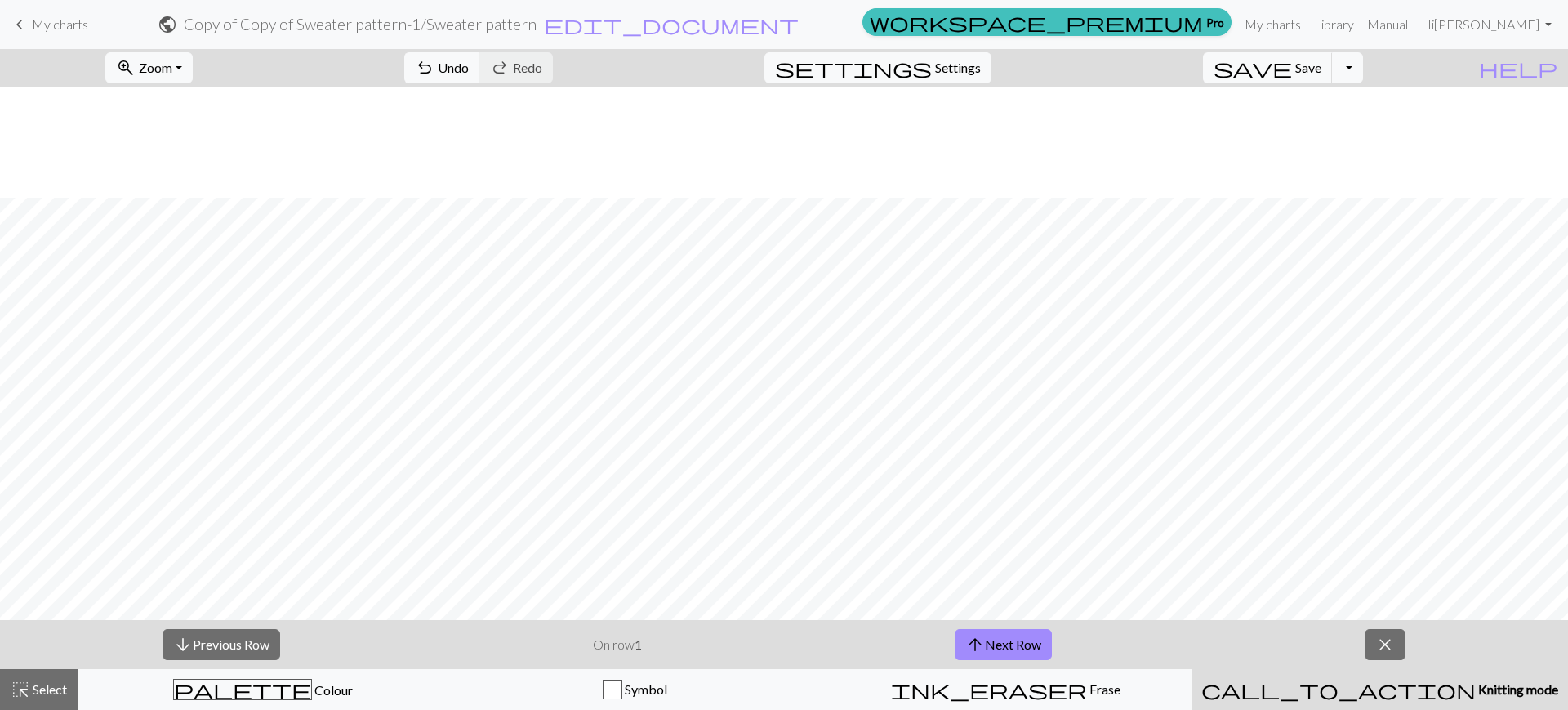
scroll to position [111, 0]
click at [1307, 24] on link "My charts" at bounding box center [1273, 24] width 69 height 33
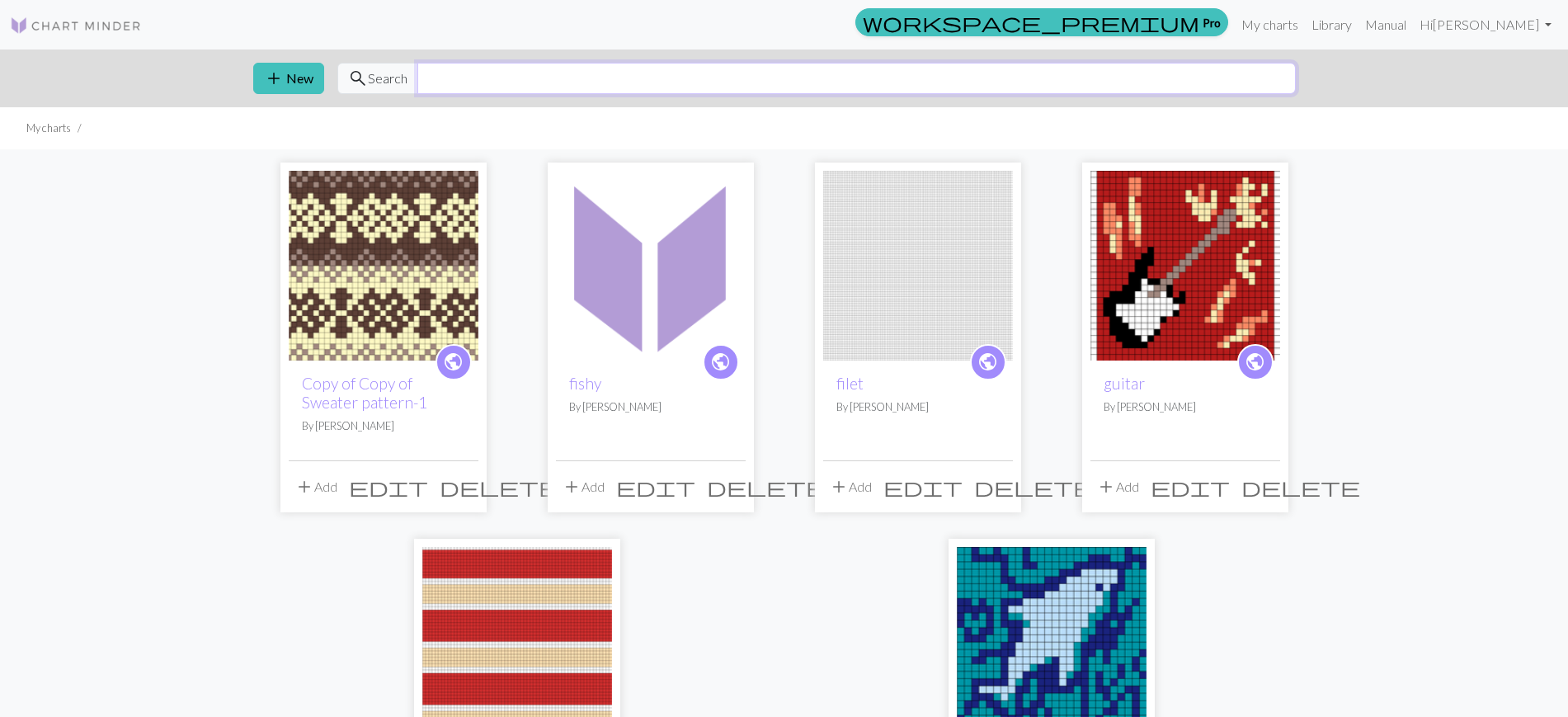
click at [594, 71] on input "text" at bounding box center [856, 78] width 878 height 32
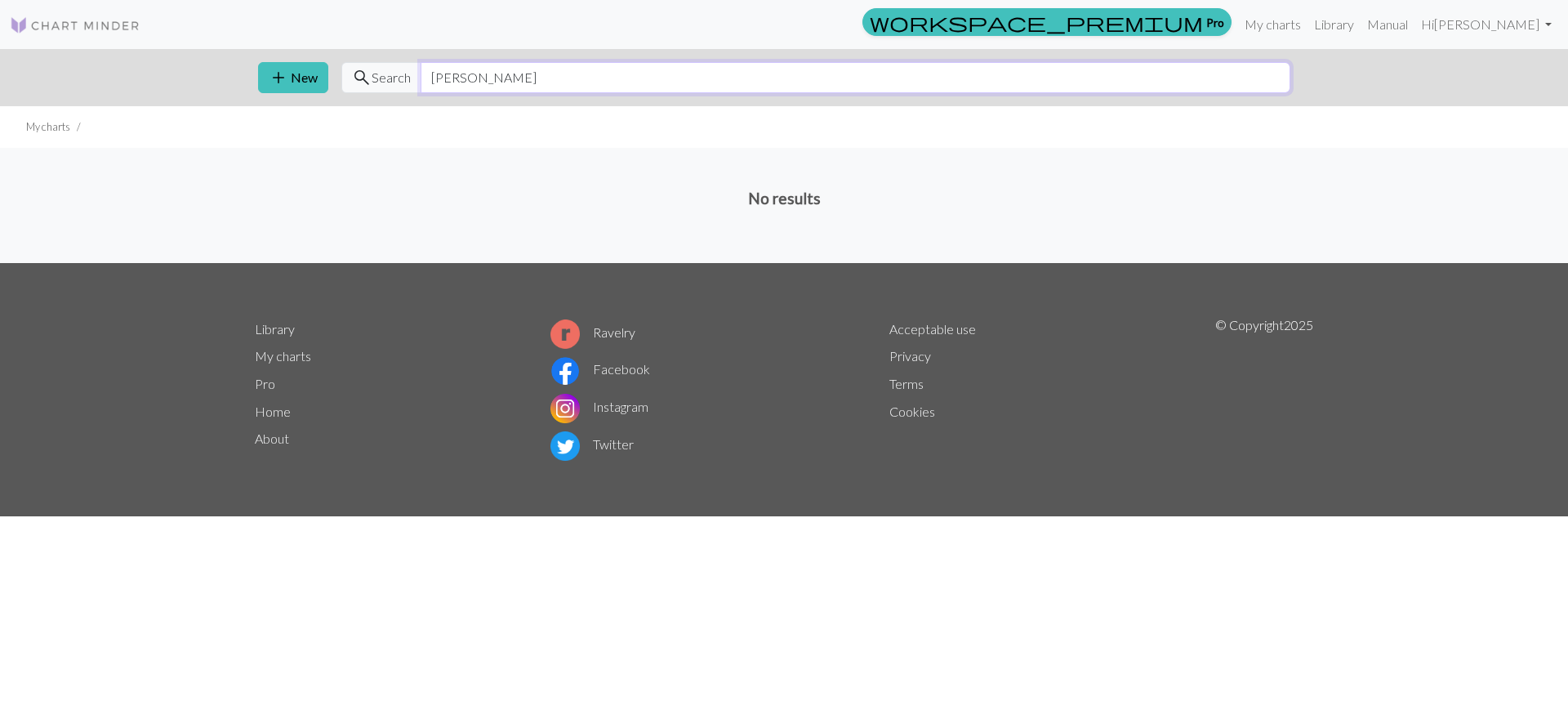
click at [441, 82] on input "[PERSON_NAME]" at bounding box center [855, 77] width 870 height 31
type input "stripes"
click at [934, 75] on input "stripes" at bounding box center [855, 77] width 870 height 31
click at [925, 88] on input "stripes" at bounding box center [855, 77] width 870 height 31
click at [385, 64] on span "search Search" at bounding box center [381, 77] width 80 height 31
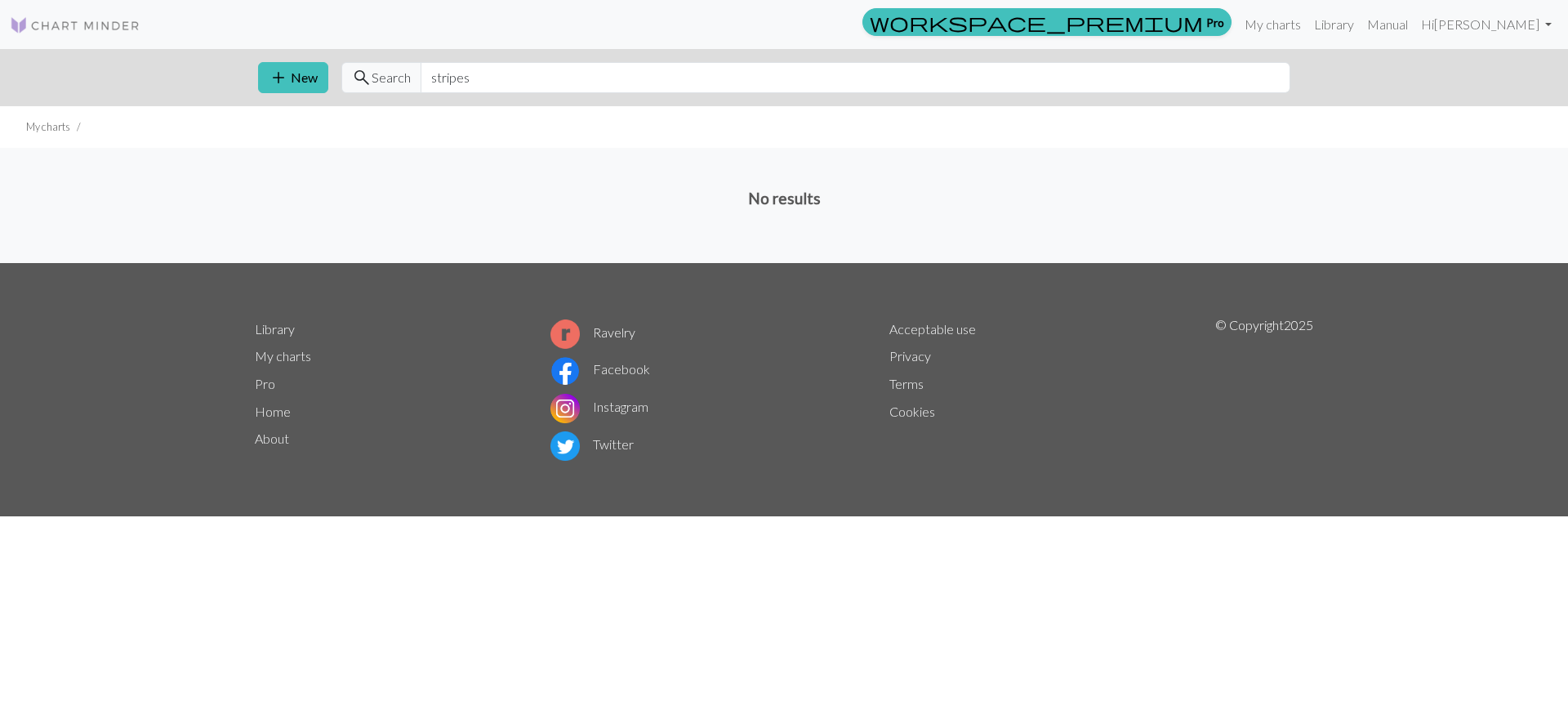
click at [391, 72] on span "Search" at bounding box center [391, 77] width 39 height 20
click at [509, 81] on input "stripes" at bounding box center [855, 77] width 870 height 31
type input "stripe"
click at [510, 75] on input "stripe" at bounding box center [855, 77] width 870 height 31
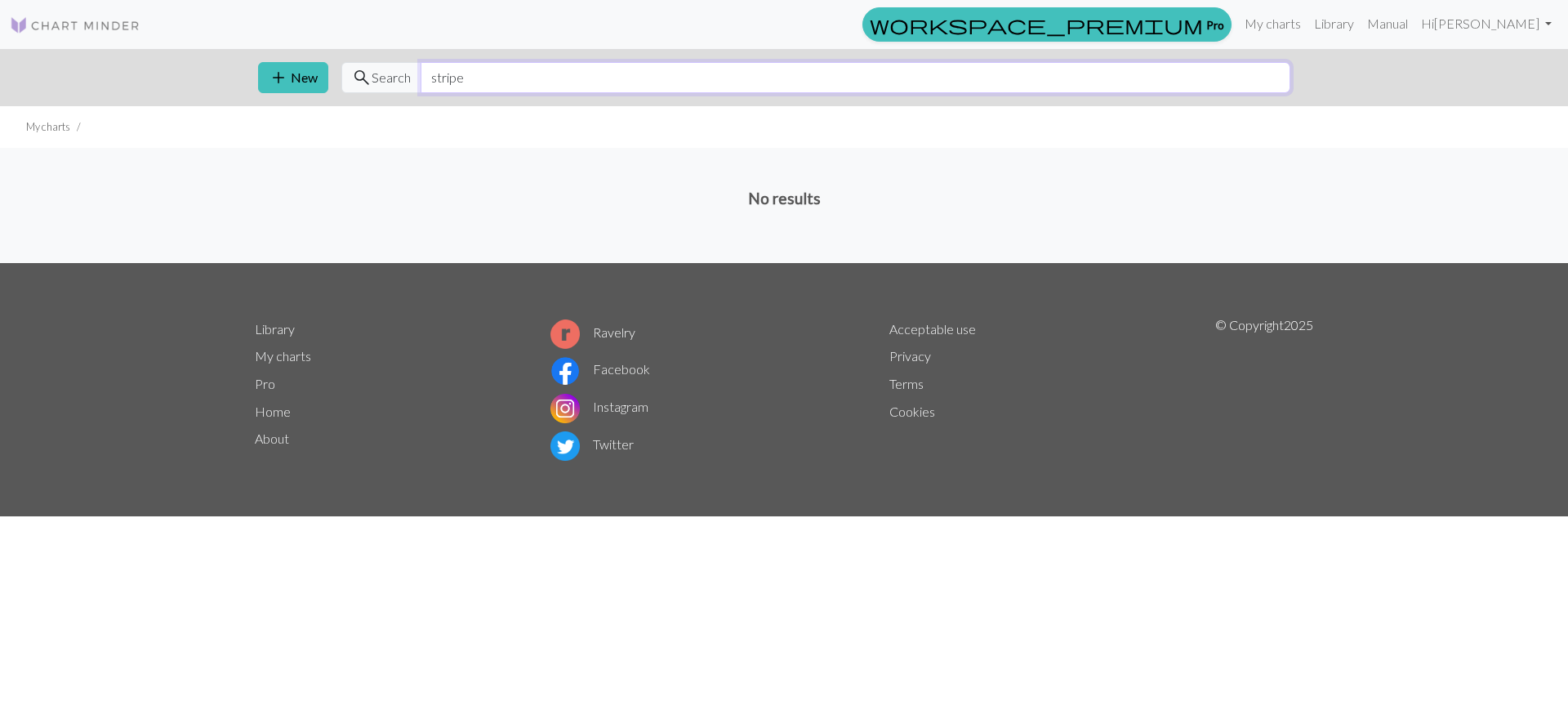
drag, startPoint x: 471, startPoint y: 76, endPoint x: 385, endPoint y: 80, distance: 86.1
click at [385, 80] on div "search Search stripe" at bounding box center [816, 77] width 949 height 31
click at [134, 23] on img at bounding box center [75, 25] width 130 height 20
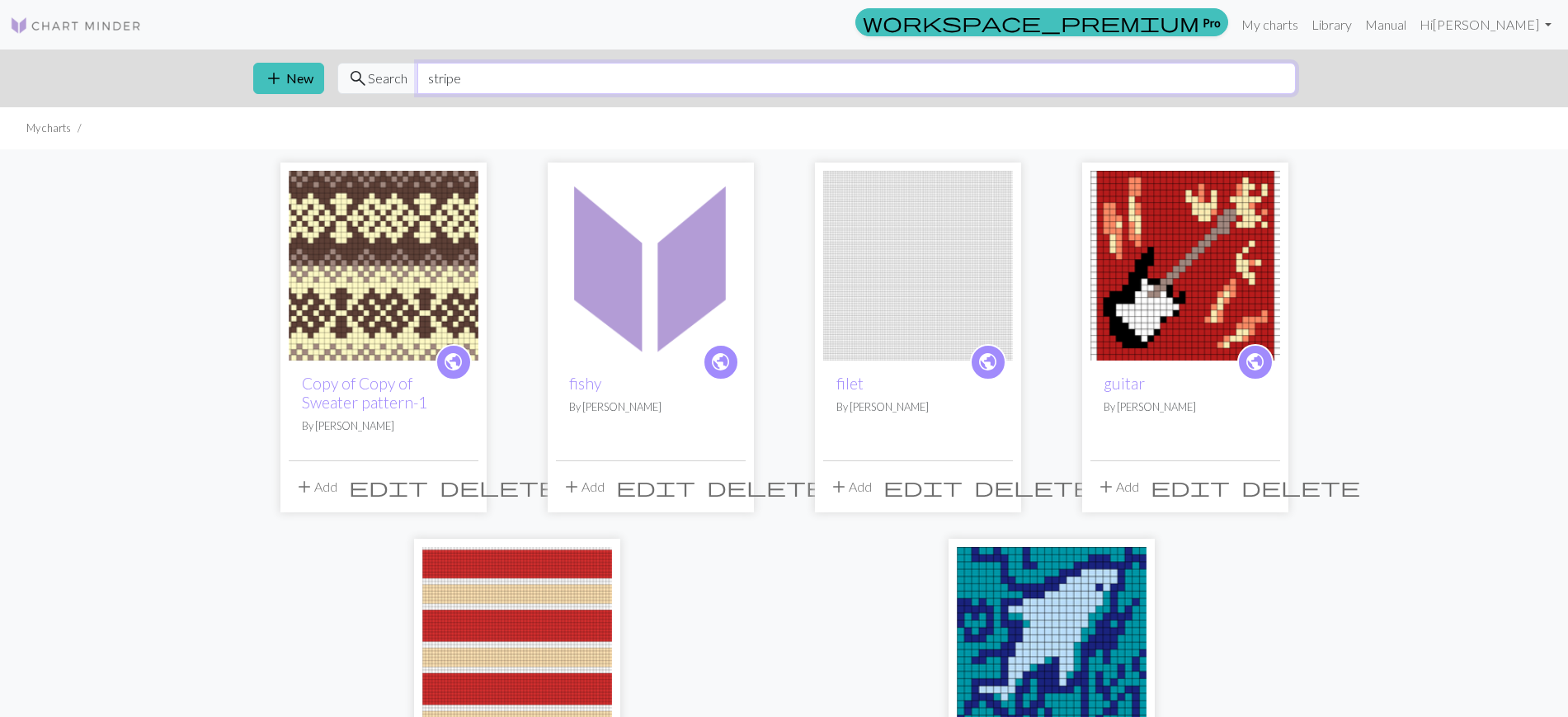
click at [545, 77] on input "stripe" at bounding box center [856, 78] width 878 height 32
click at [1358, 20] on link "Library" at bounding box center [1331, 25] width 54 height 33
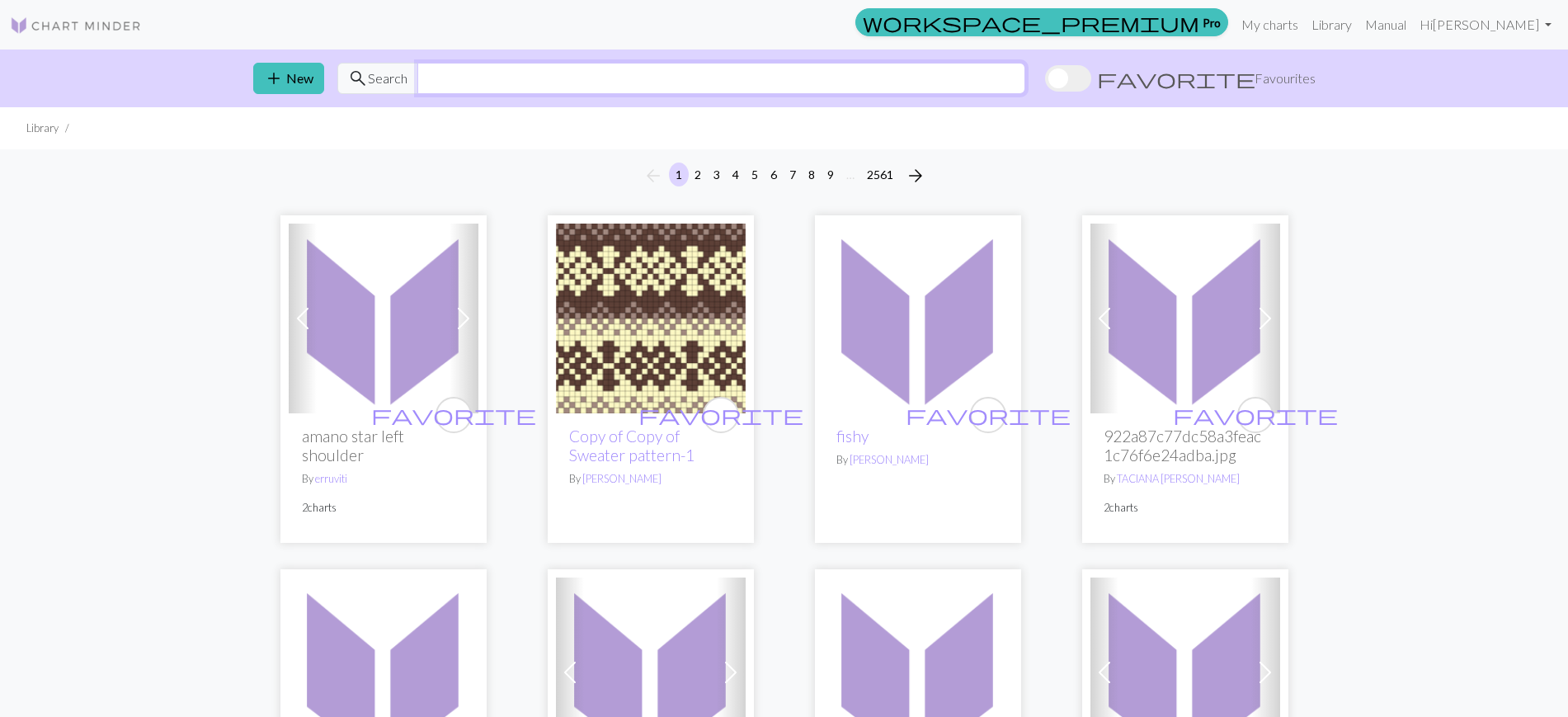
click at [579, 63] on input "text" at bounding box center [721, 78] width 608 height 32
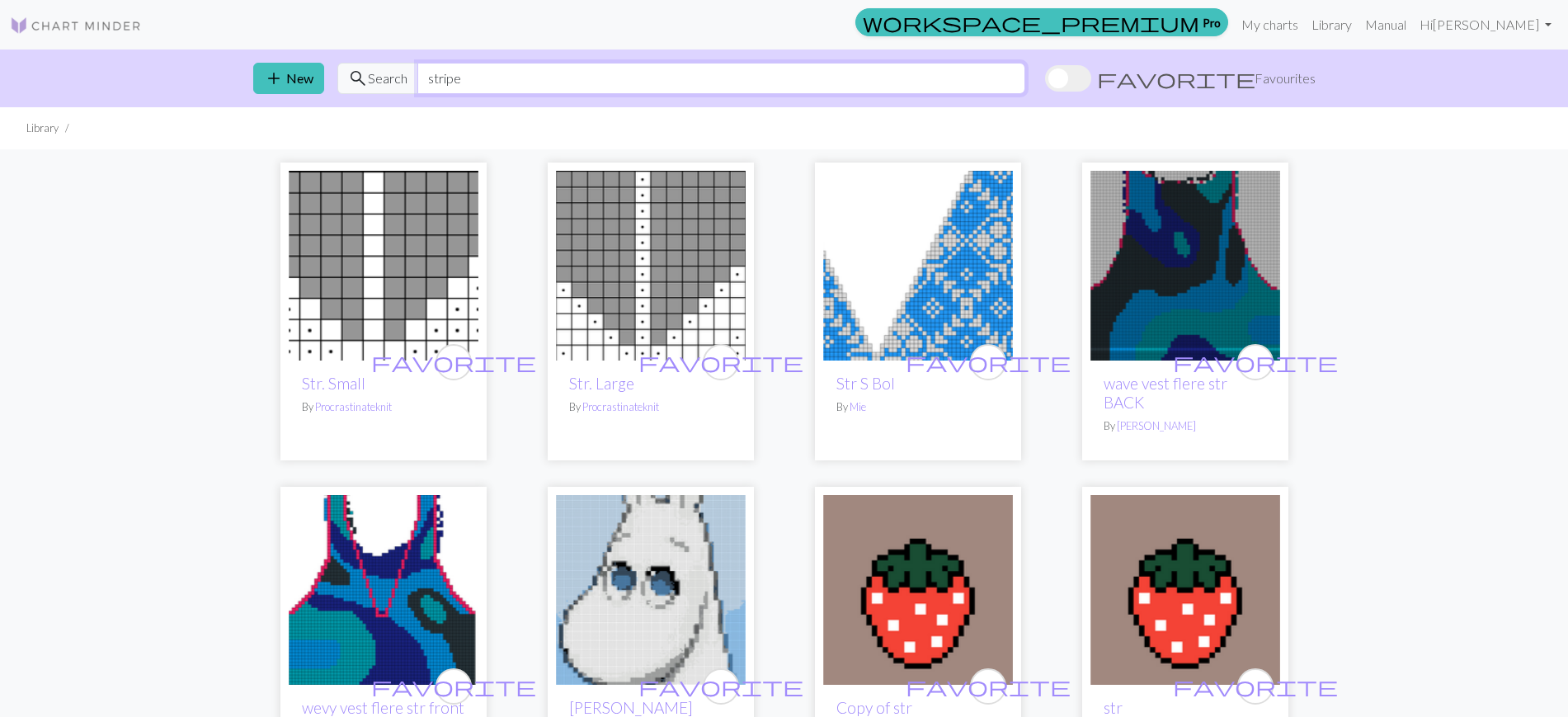
type input "stripe"
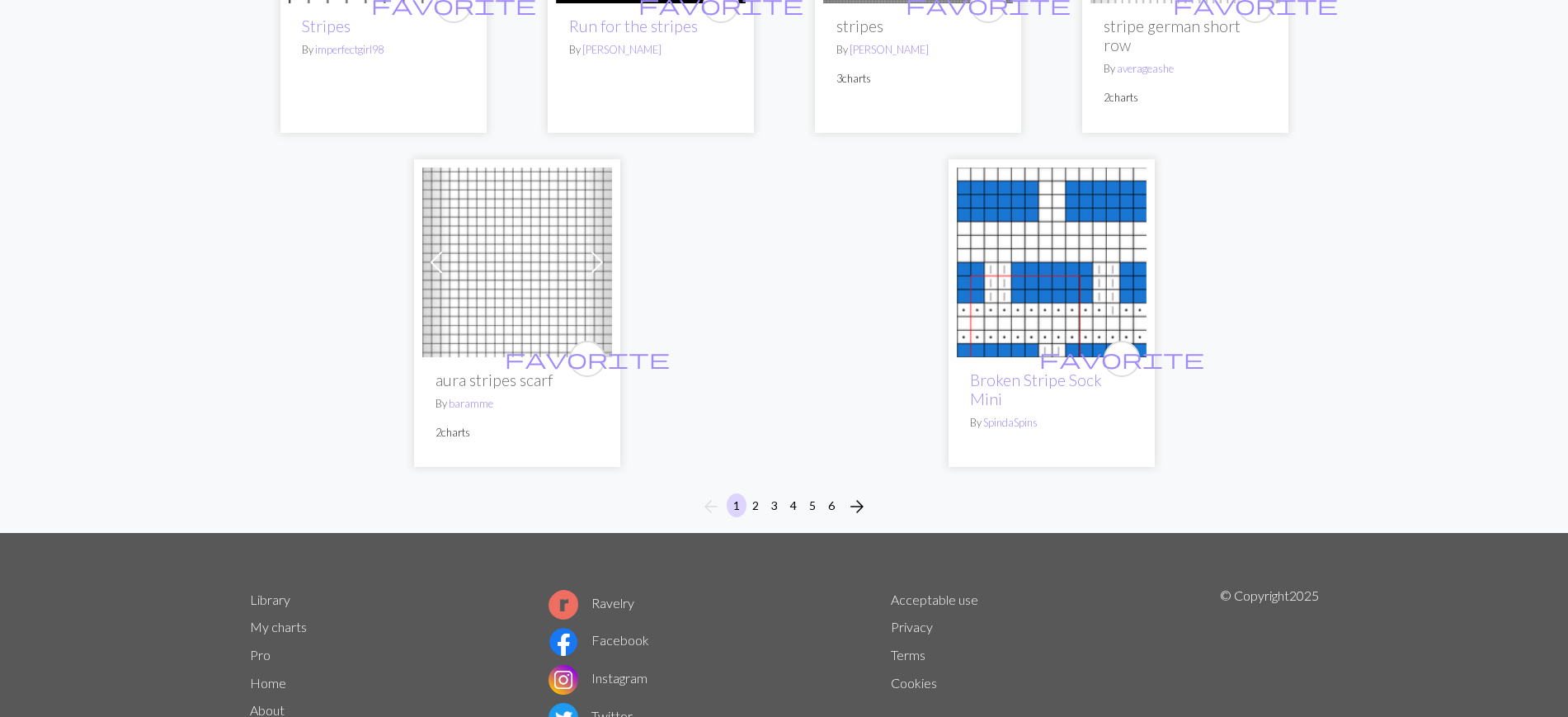
scroll to position [4170, 0]
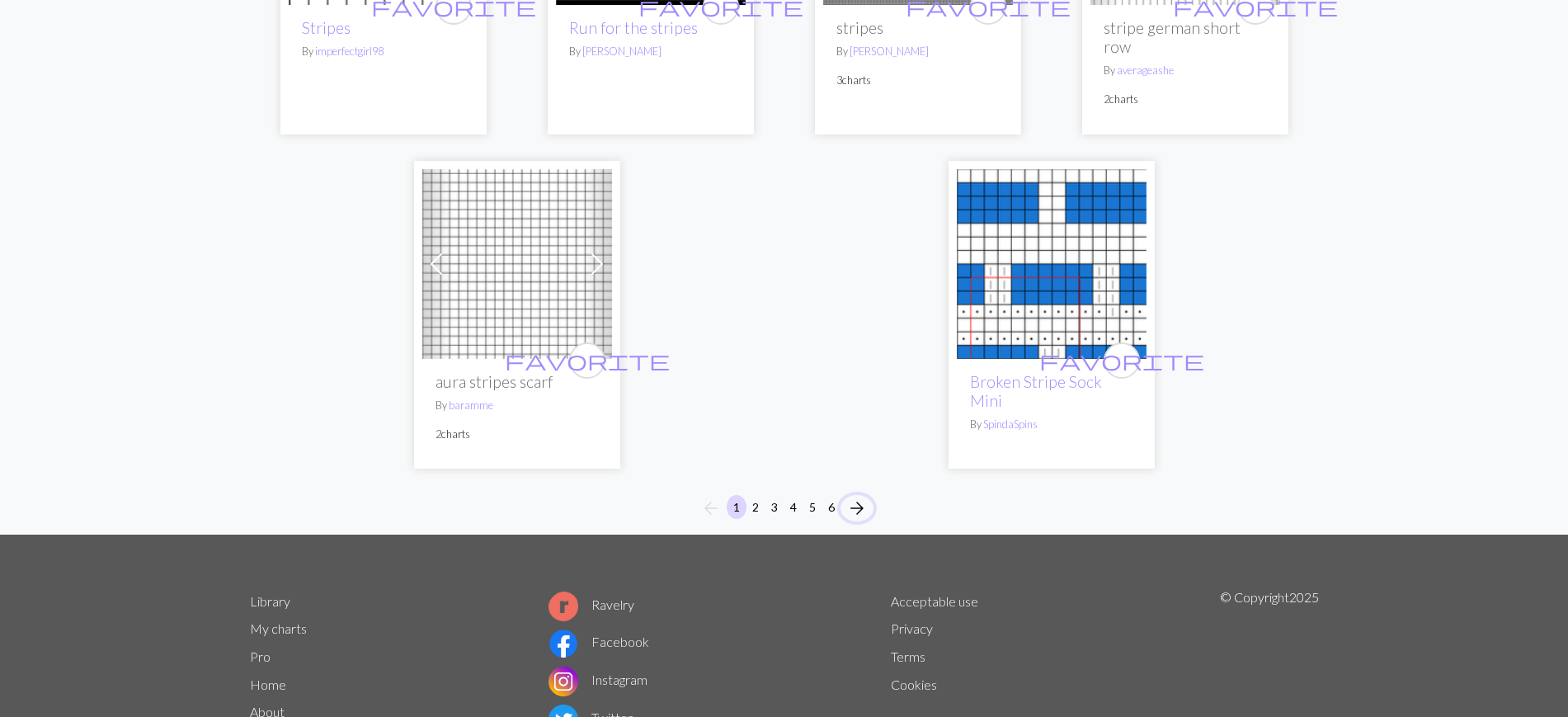
click at [862, 497] on span "arrow_forward" at bounding box center [856, 508] width 20 height 23
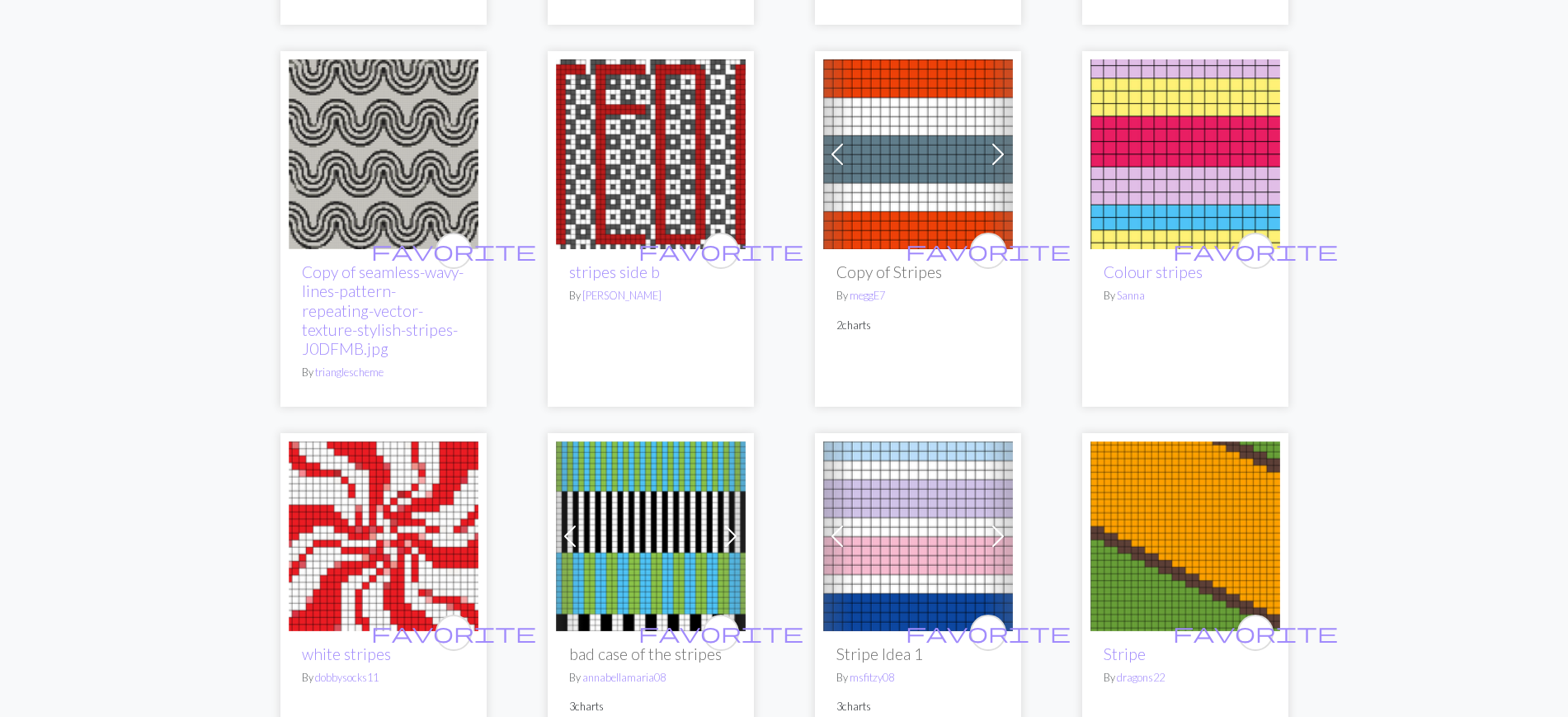
scroll to position [1185, 0]
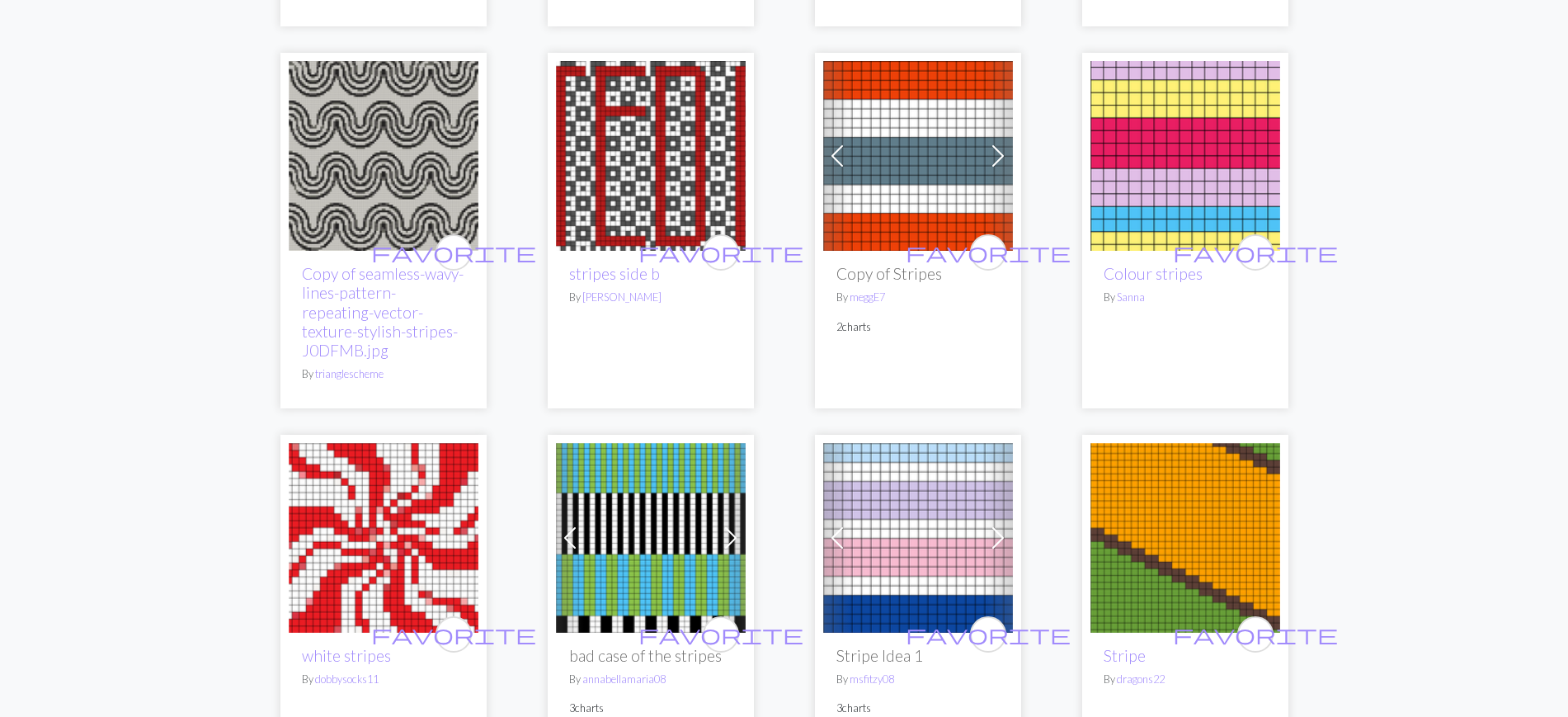
click at [927, 213] on img at bounding box center [918, 156] width 190 height 190
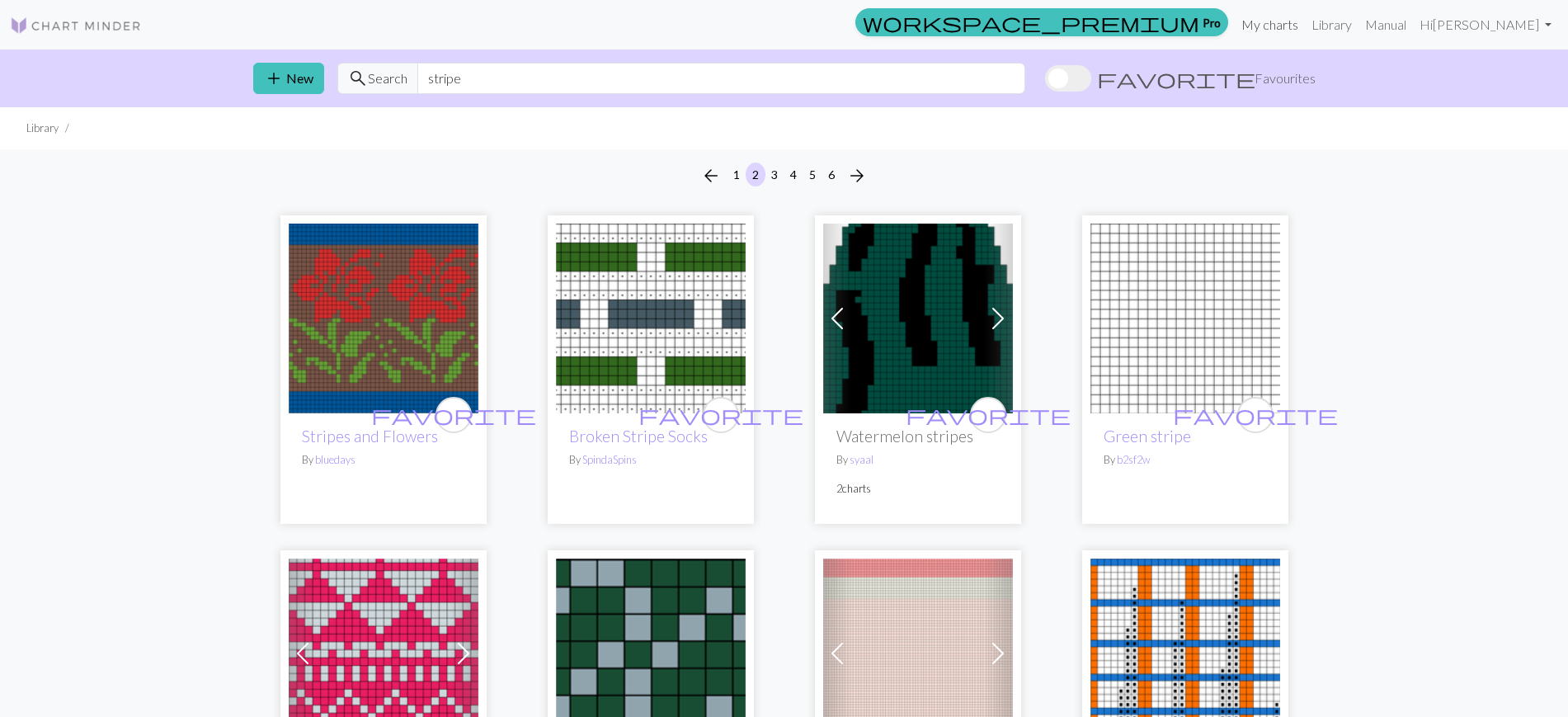
click at [1305, 23] on link "My charts" at bounding box center [1270, 25] width 70 height 33
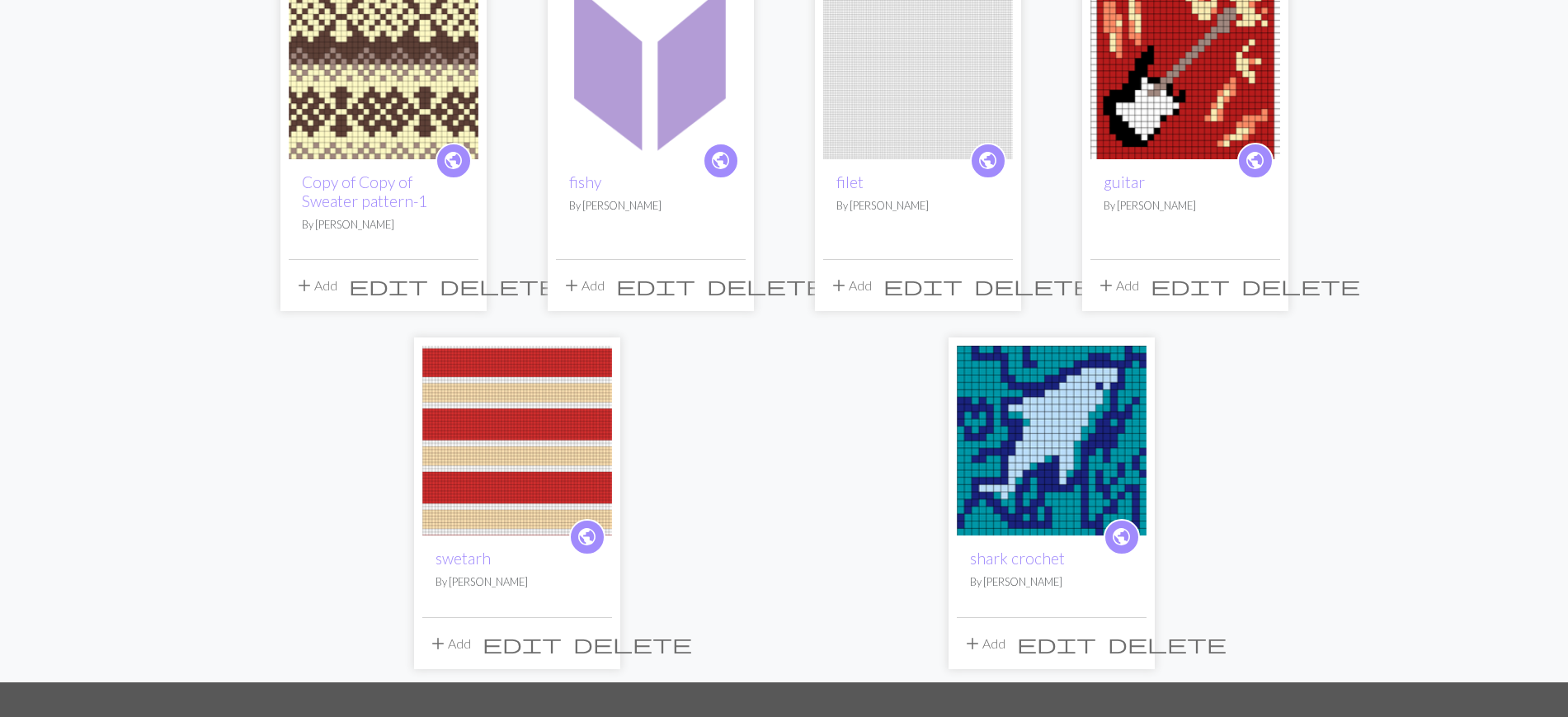
scroll to position [223, 0]
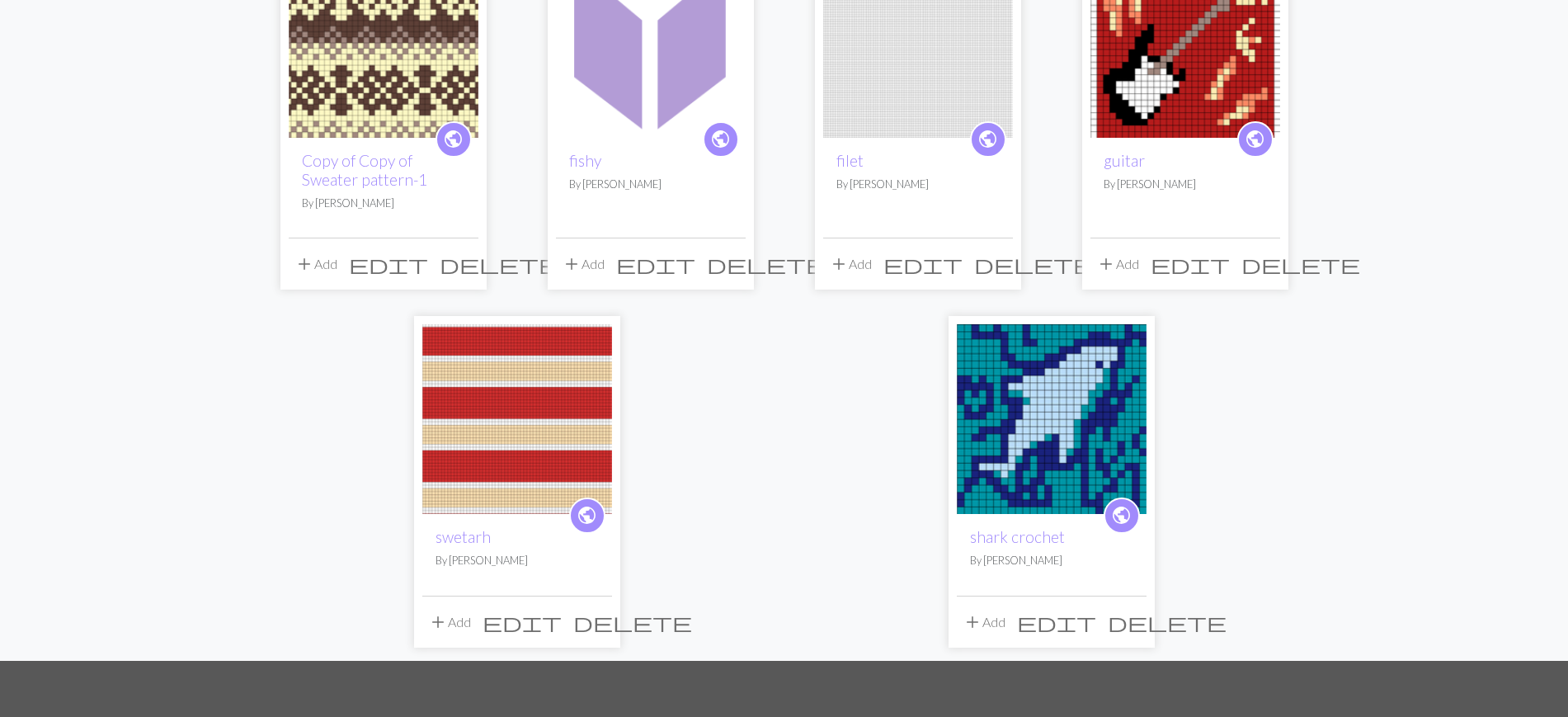
click at [469, 412] on img at bounding box center [517, 419] width 190 height 190
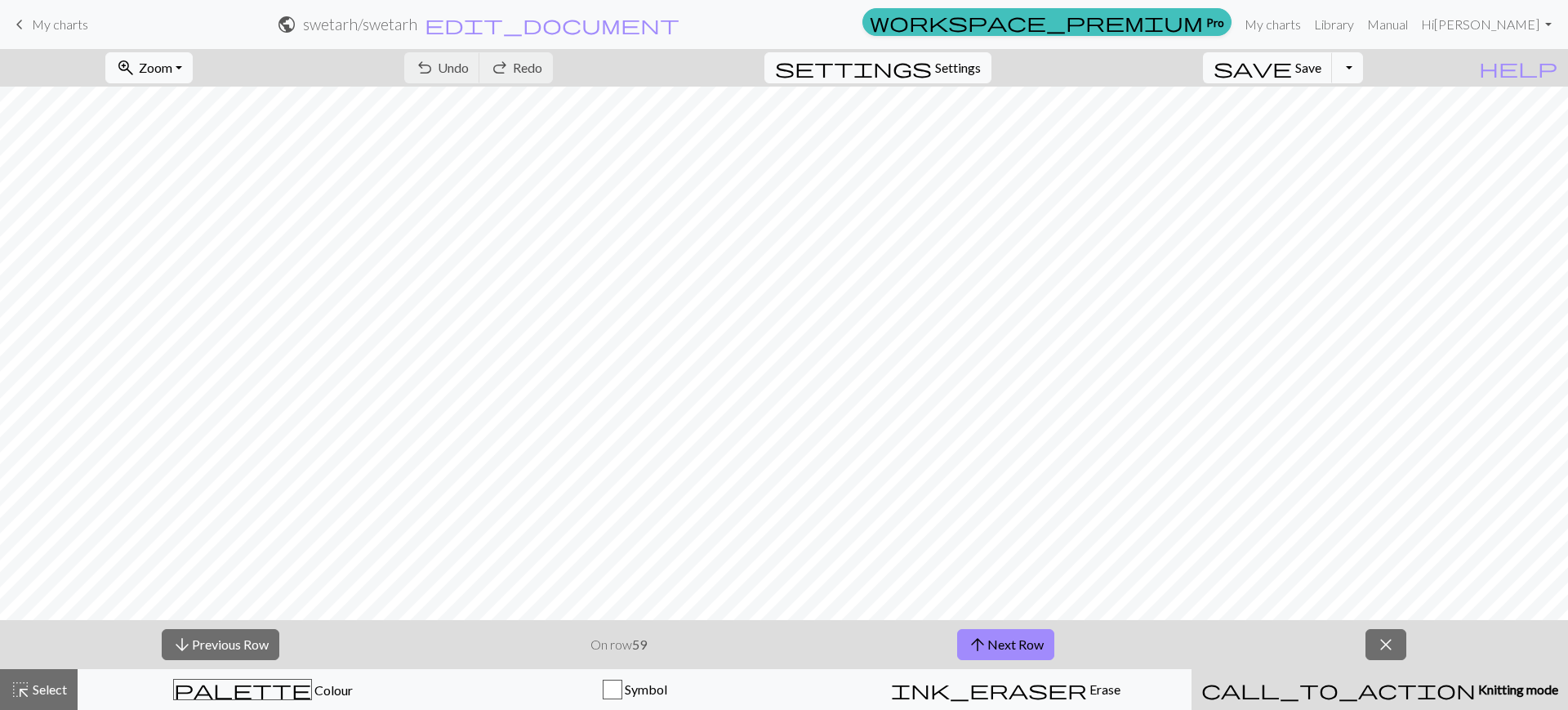
click at [24, 24] on span "keyboard_arrow_left" at bounding box center [19, 24] width 20 height 23
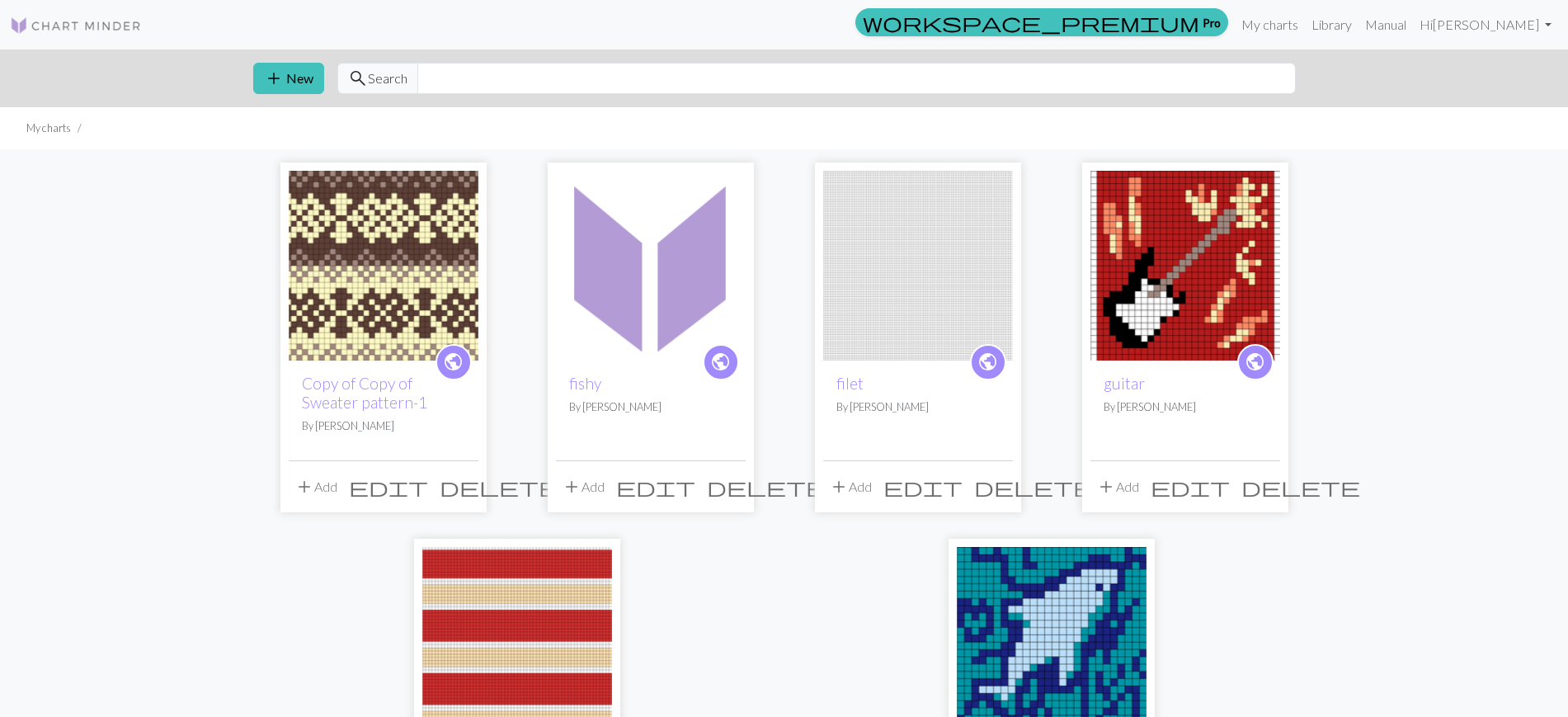
click at [360, 261] on img at bounding box center [383, 266] width 190 height 190
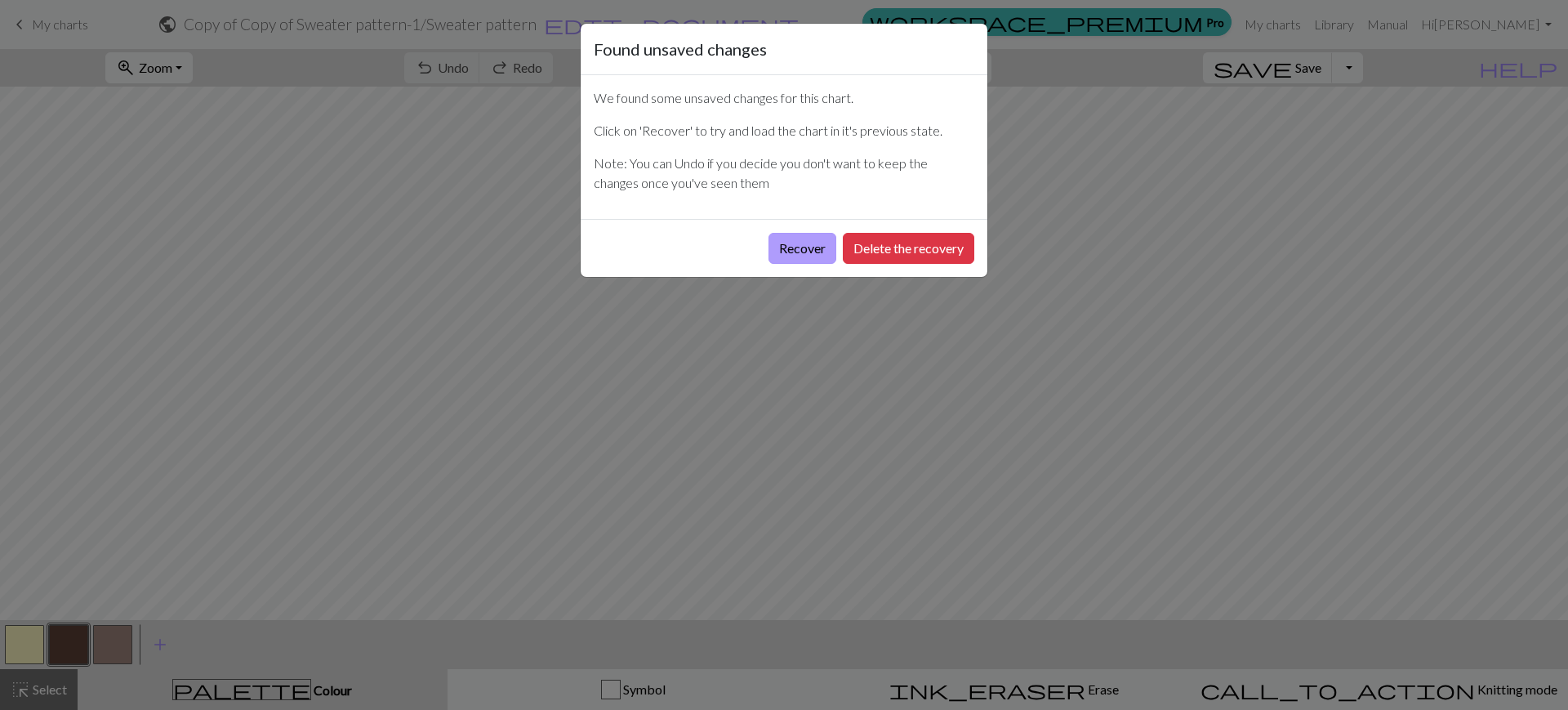
click at [816, 244] on button "Recover" at bounding box center [803, 249] width 68 height 31
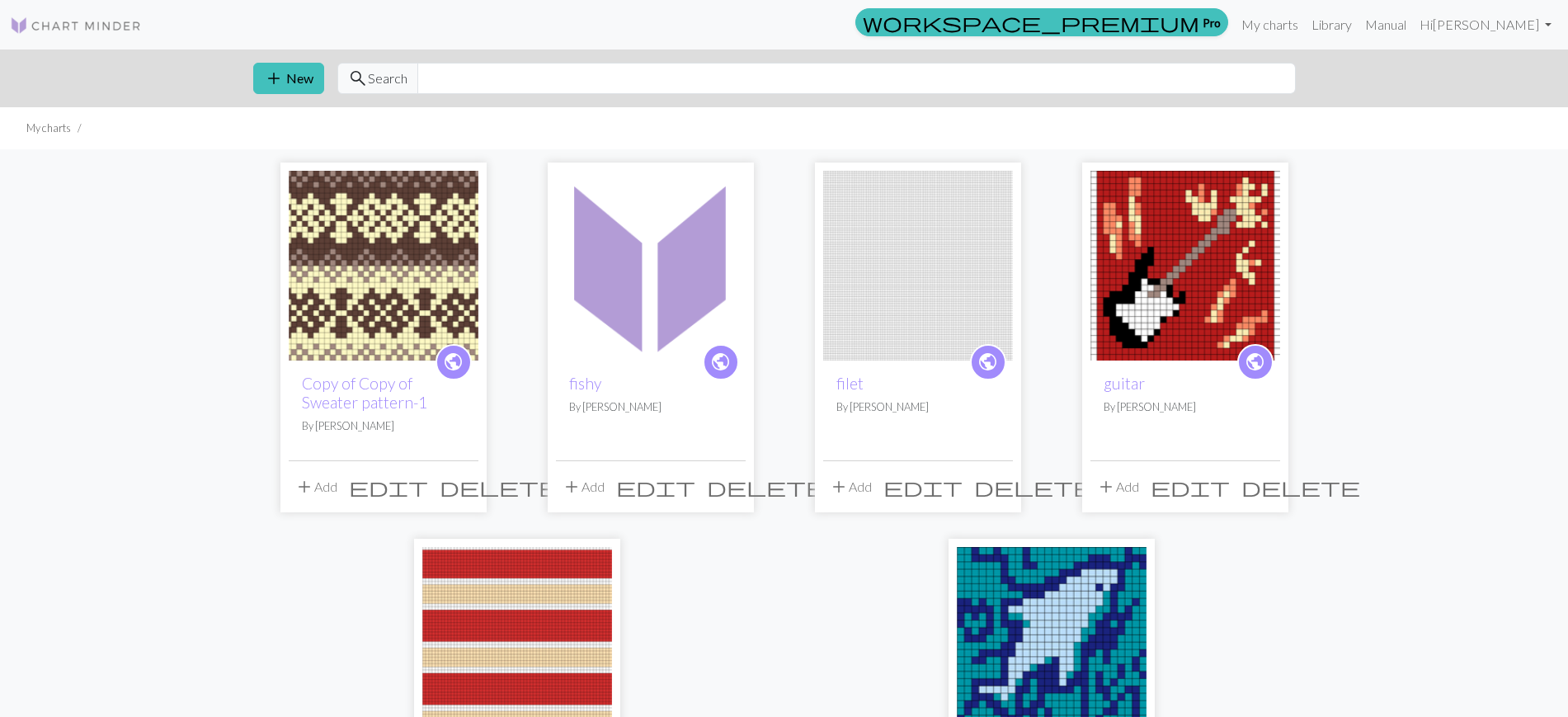
click at [748, 100] on div "add New search Search" at bounding box center [784, 78] width 1089 height 58
click at [741, 91] on input "text" at bounding box center [856, 78] width 878 height 32
type input "pattern"
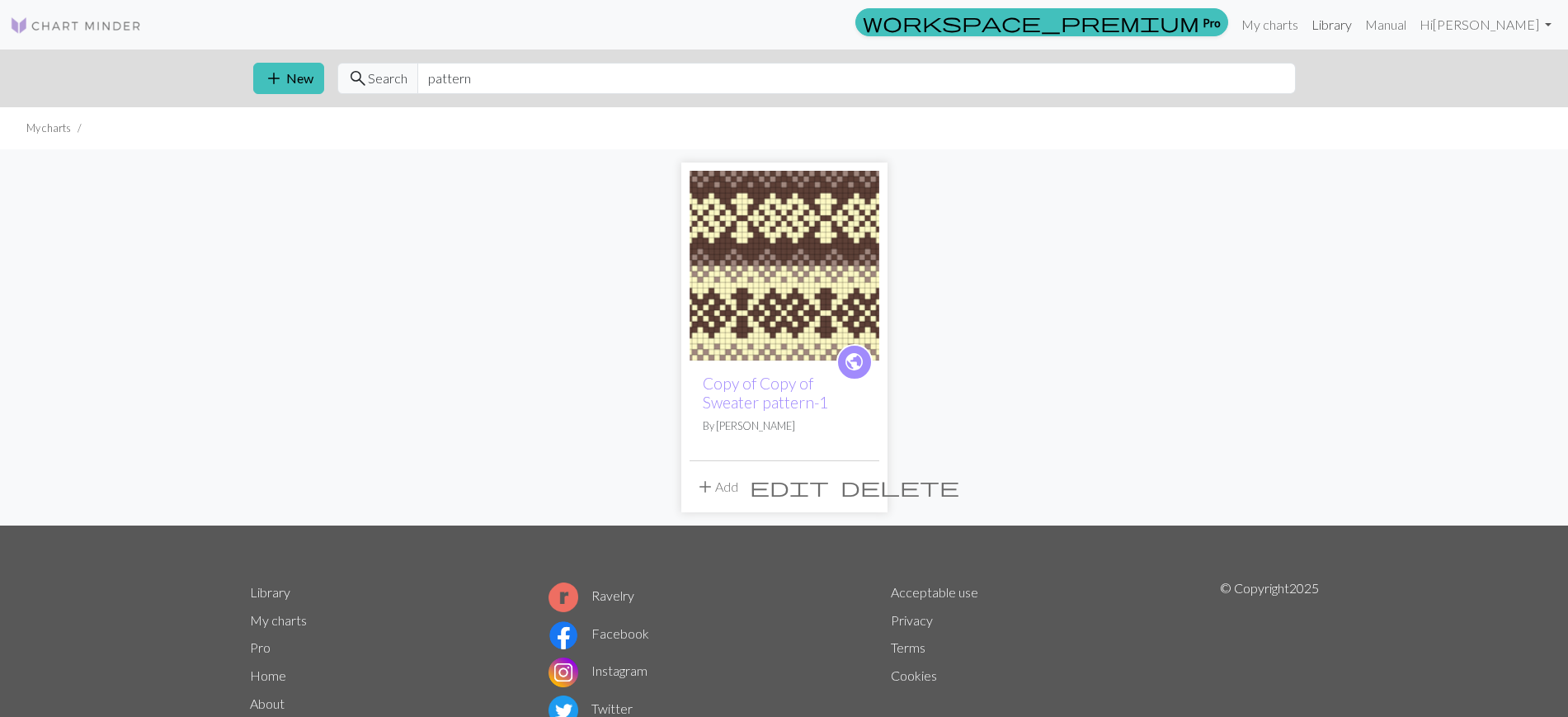
click at [1358, 14] on link "Library" at bounding box center [1331, 25] width 54 height 33
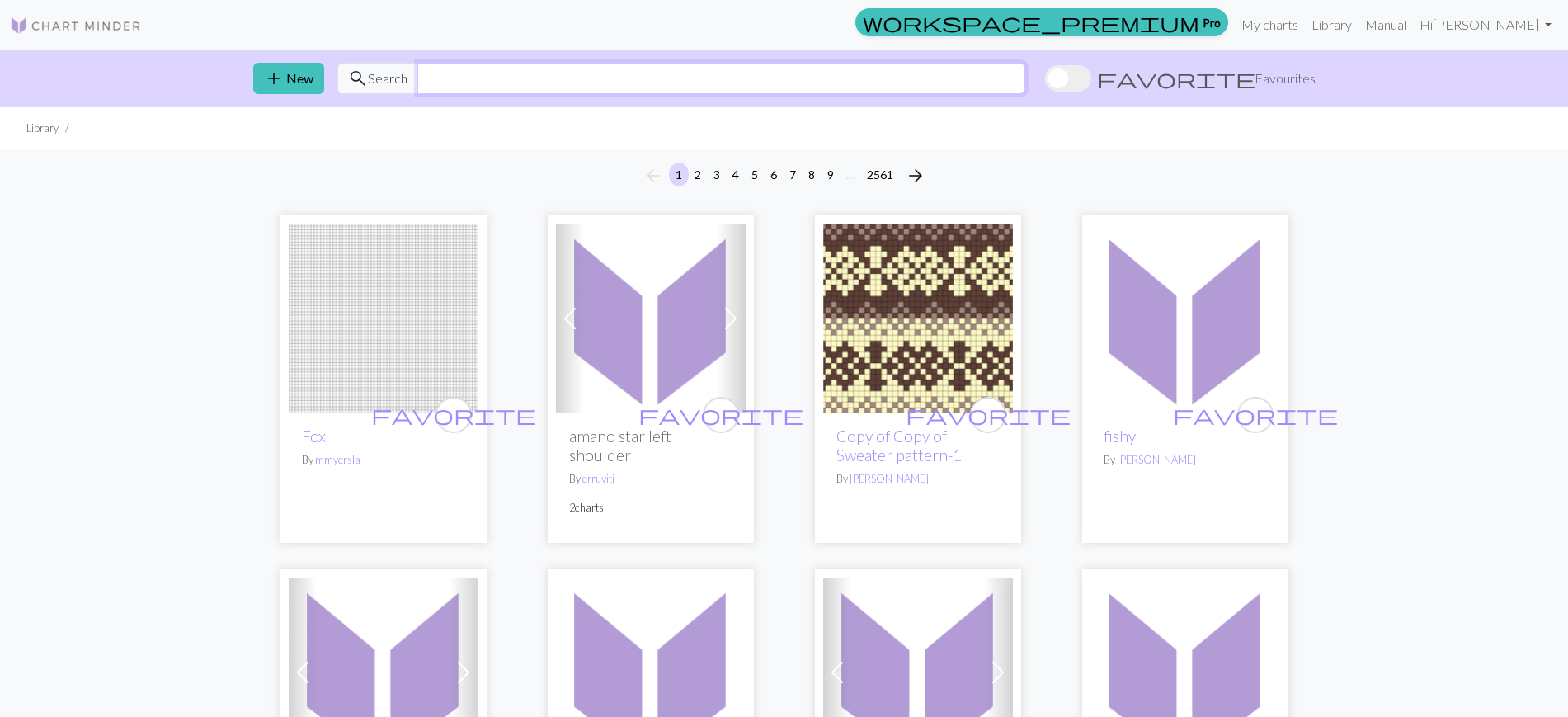
click at [547, 81] on input "text" at bounding box center [721, 78] width 608 height 32
type input "pattern"
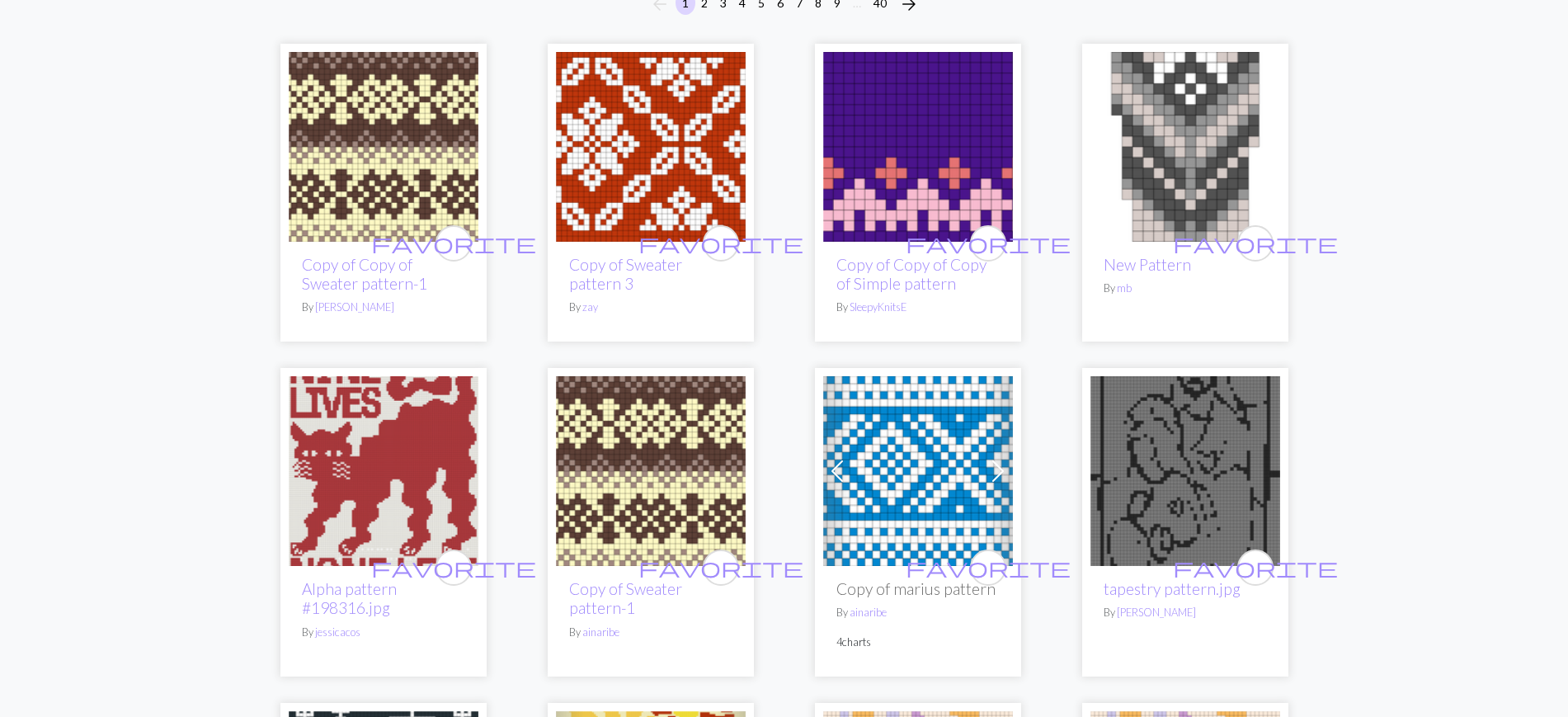
scroll to position [172, 0]
click at [653, 234] on img at bounding box center [651, 146] width 190 height 190
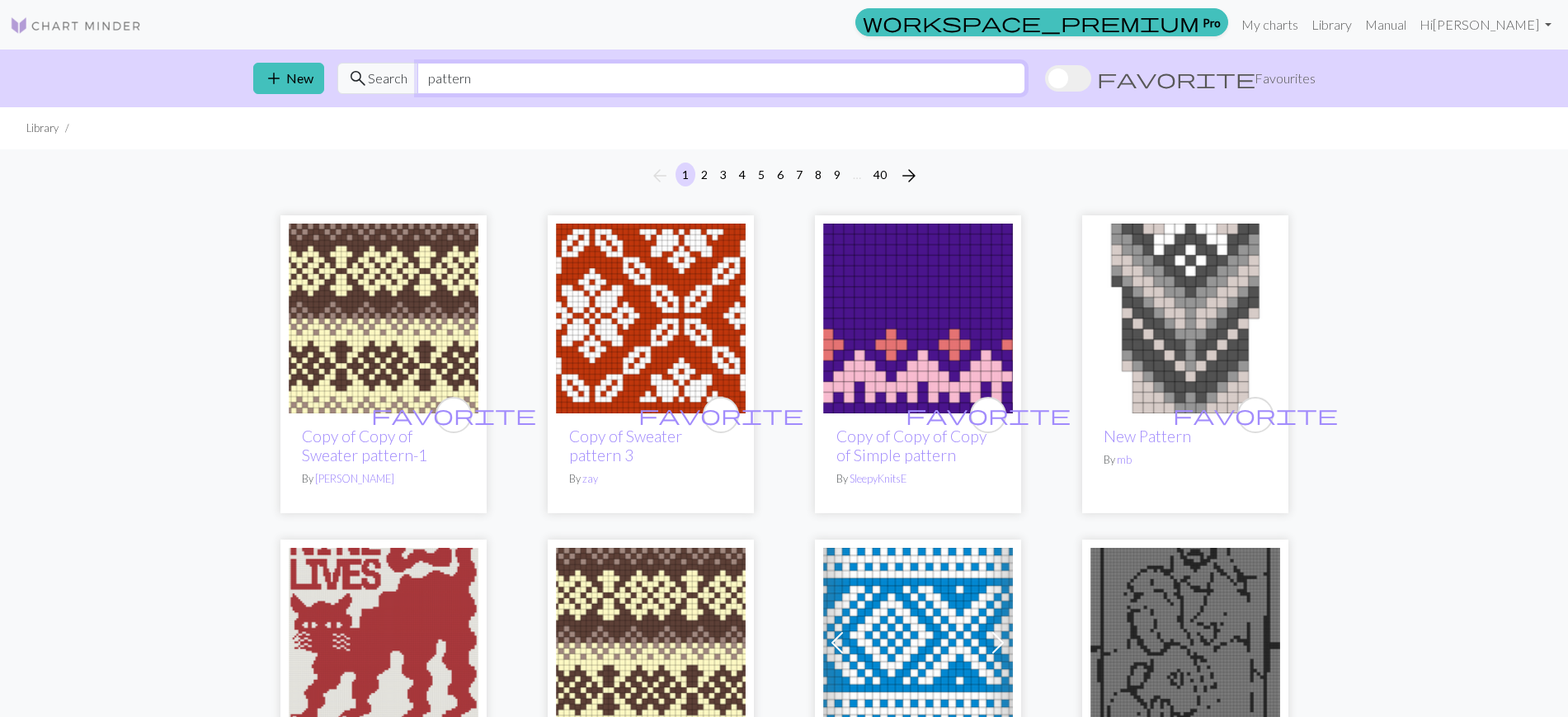
click at [422, 75] on input "pattern" at bounding box center [721, 78] width 608 height 32
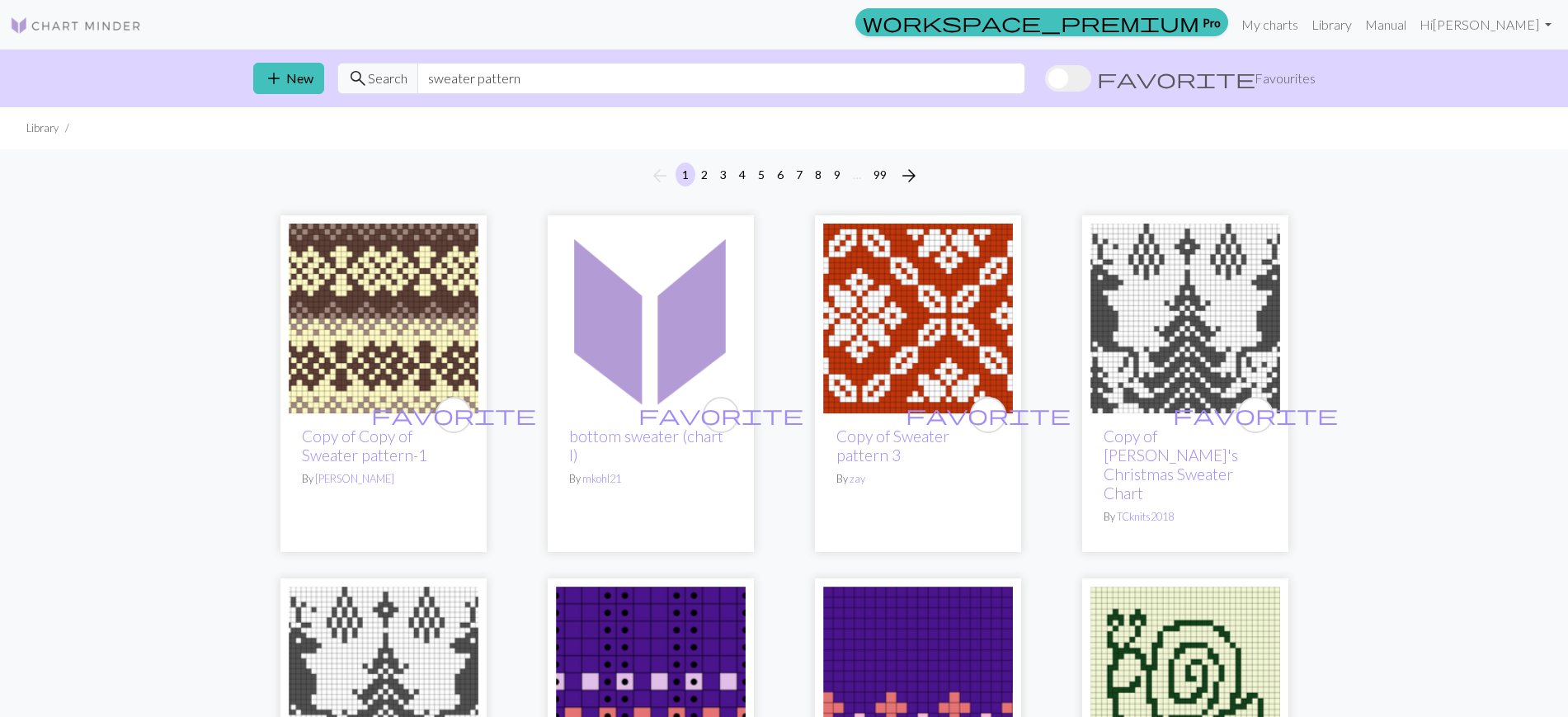
click at [887, 61] on div "add New search Search sweater pattern favorite Favourites" at bounding box center [784, 78] width 1089 height 58
click at [882, 76] on input "sweater pattern" at bounding box center [721, 78] width 608 height 32
type input "sweater pattern 3 color"
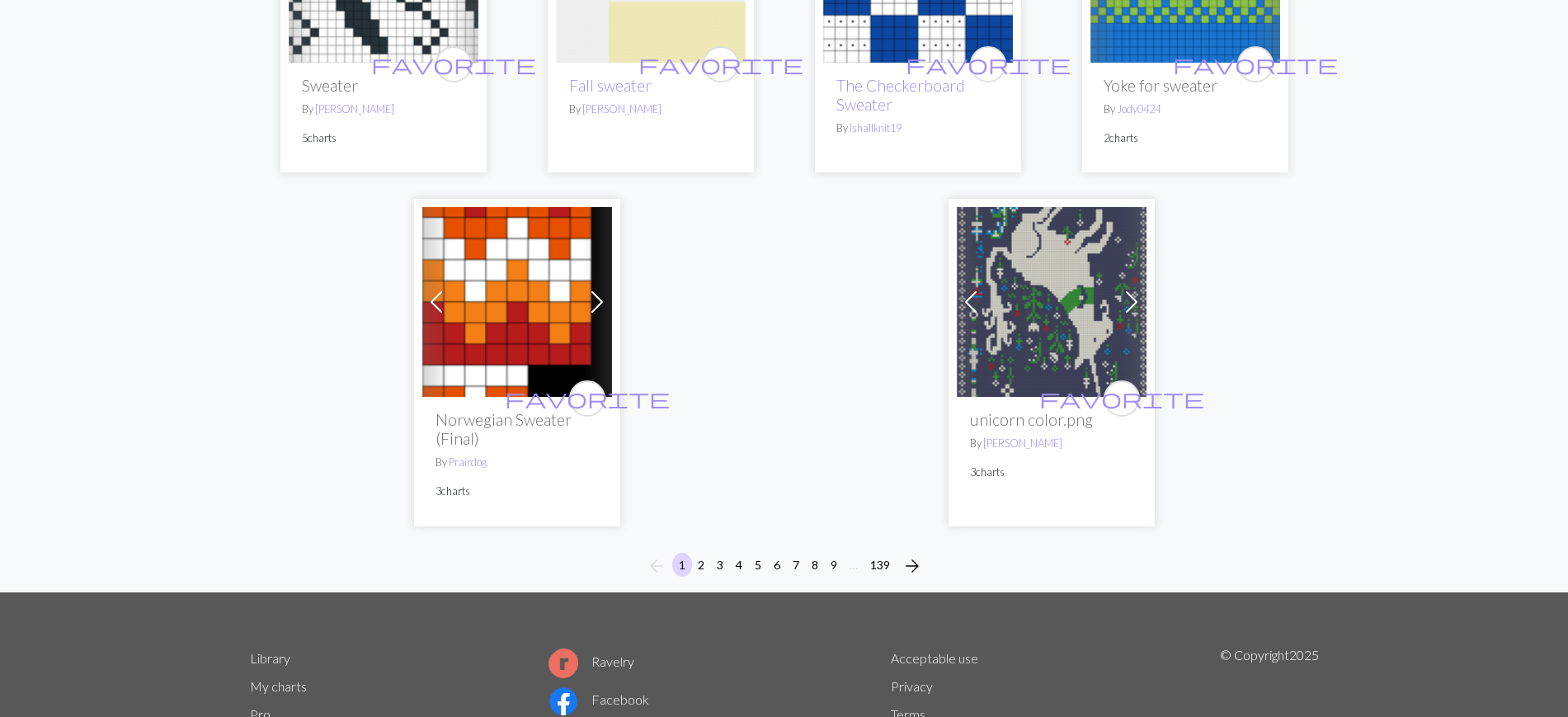
scroll to position [4294, 0]
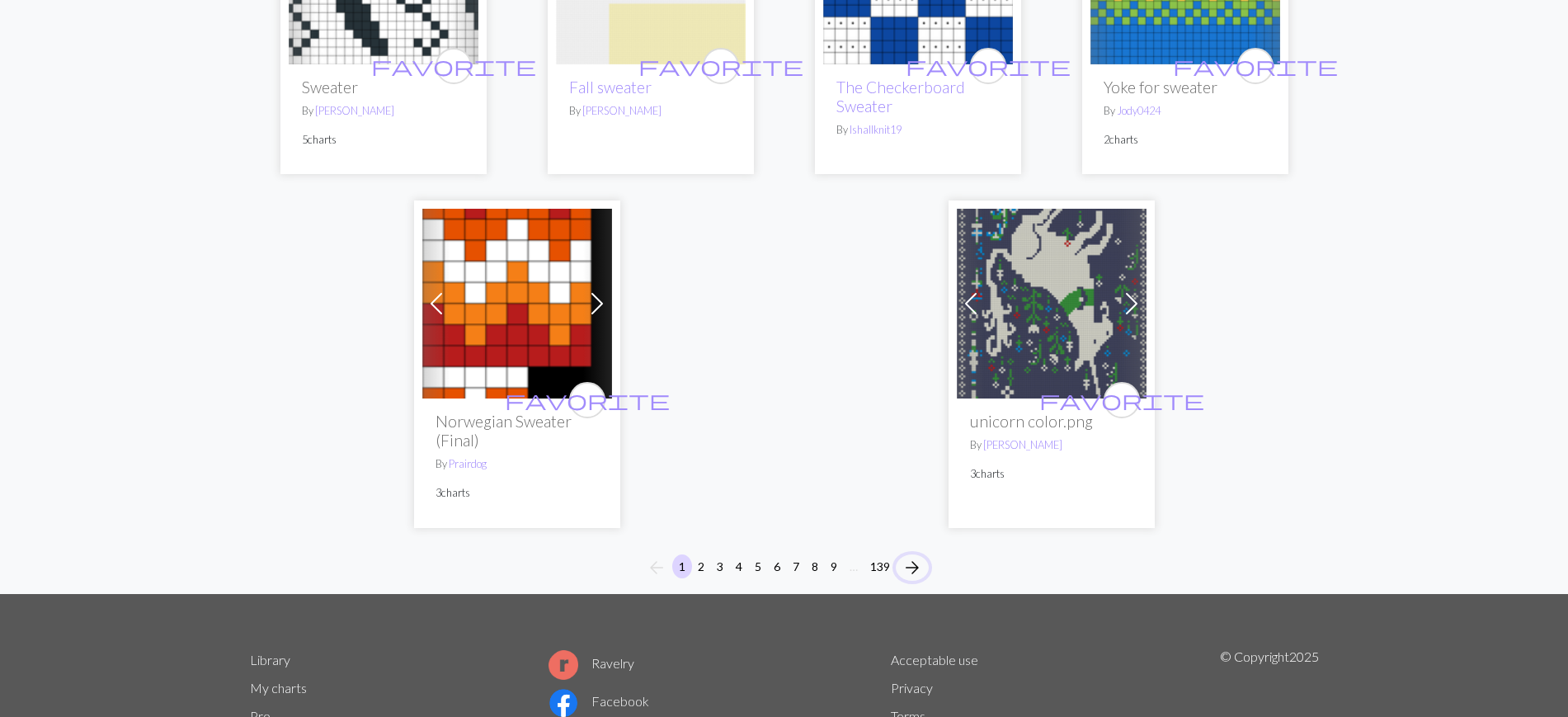
click at [905, 556] on span "arrow_forward" at bounding box center [912, 568] width 20 height 23
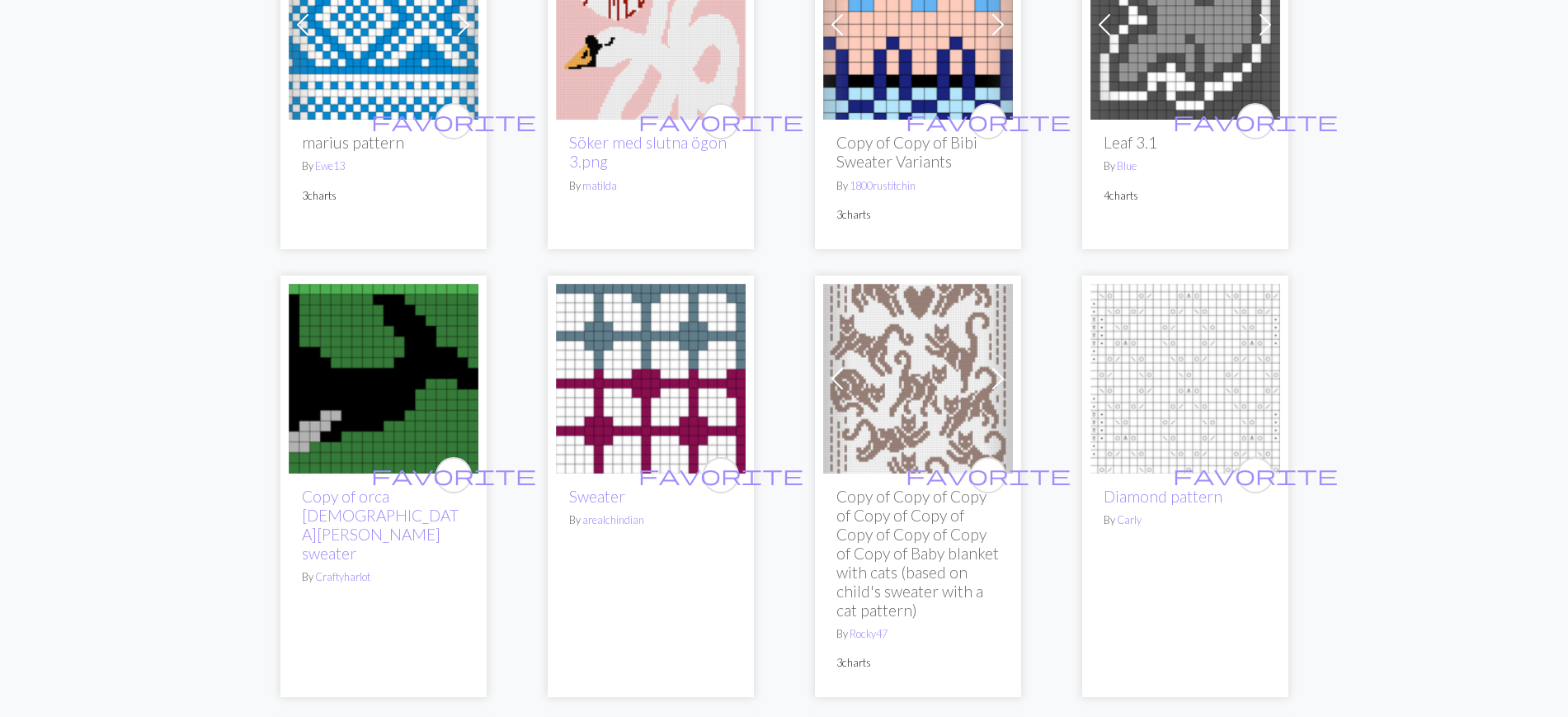
scroll to position [2099, 0]
click at [919, 352] on img at bounding box center [918, 377] width 190 height 190
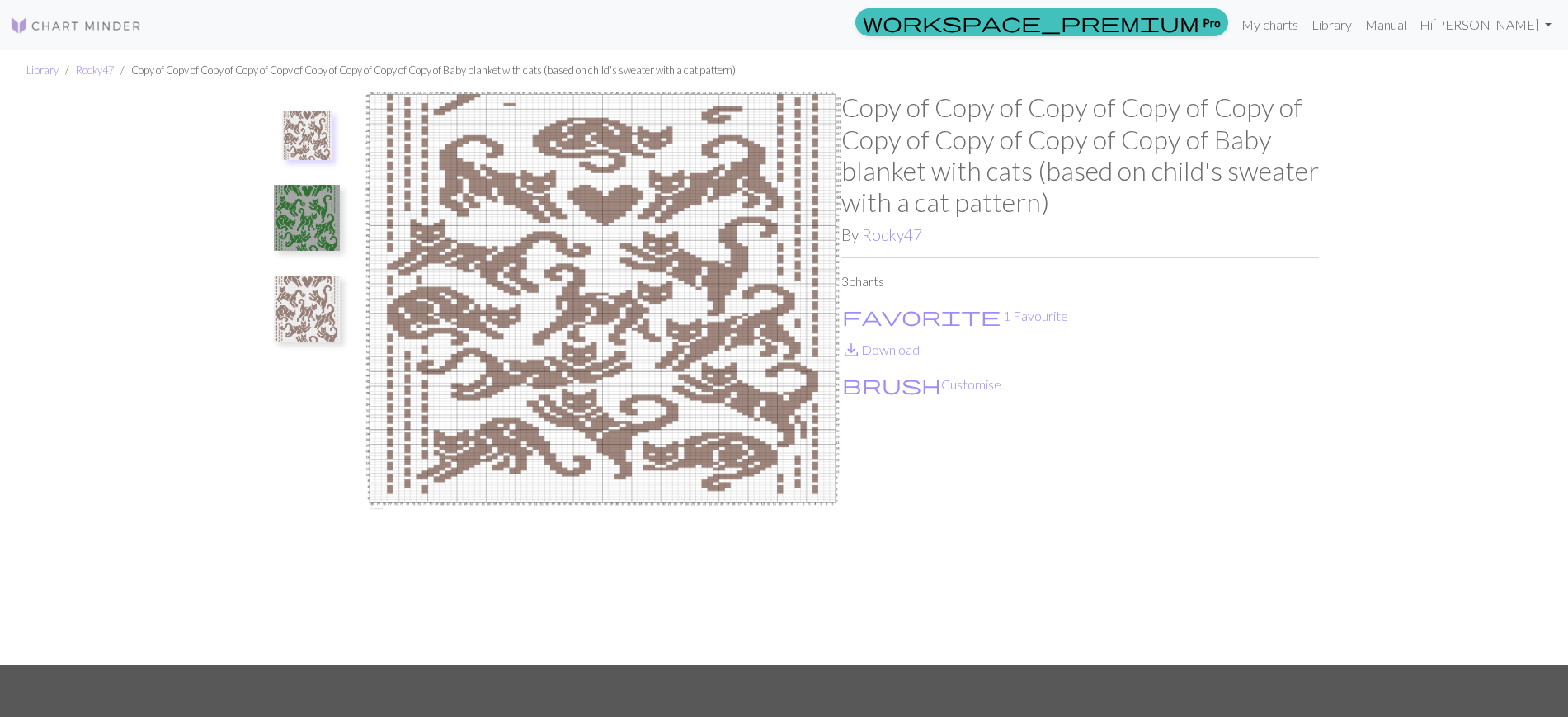
click at [304, 307] on img at bounding box center [306, 308] width 66 height 66
click at [316, 170] on img at bounding box center [306, 143] width 66 height 66
click at [311, 204] on img at bounding box center [306, 218] width 66 height 66
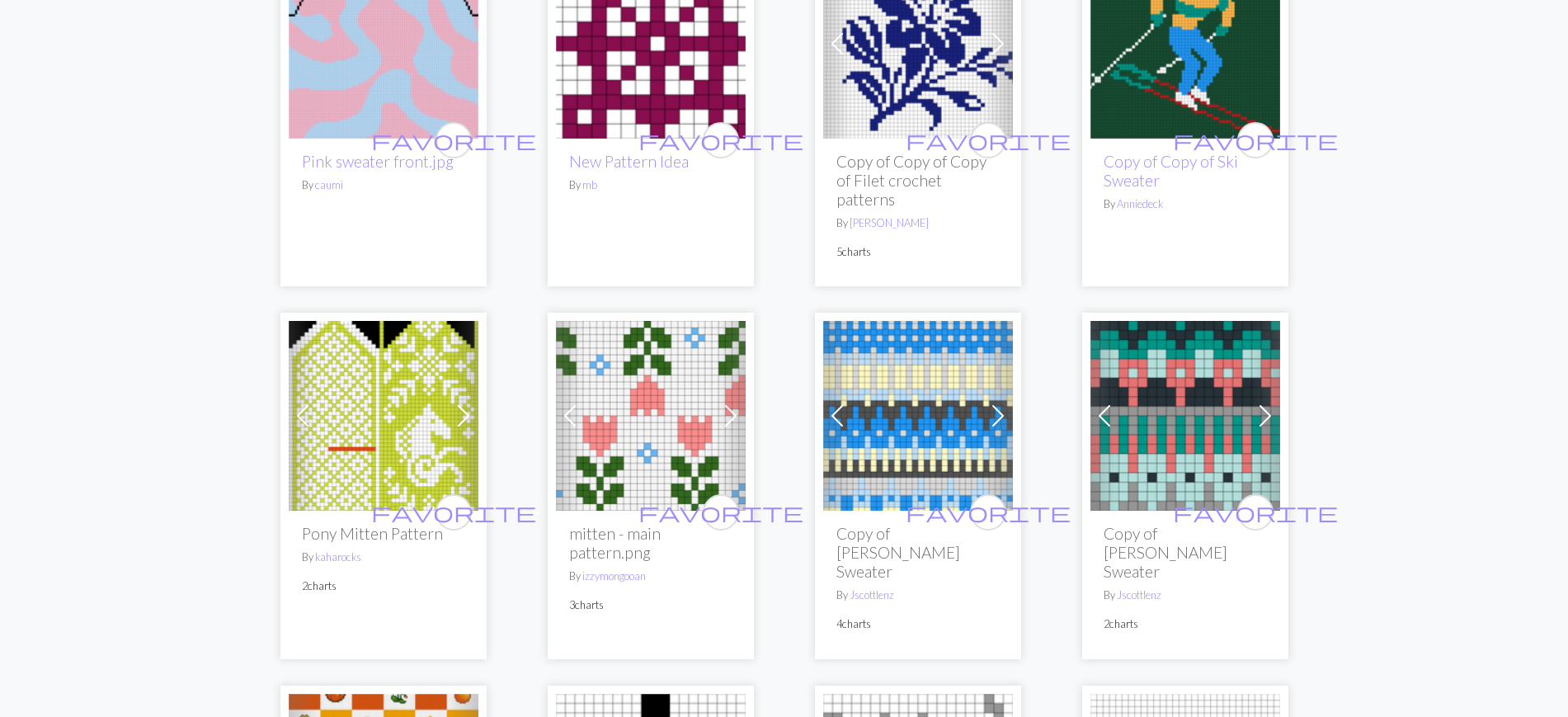
scroll to position [462, 0]
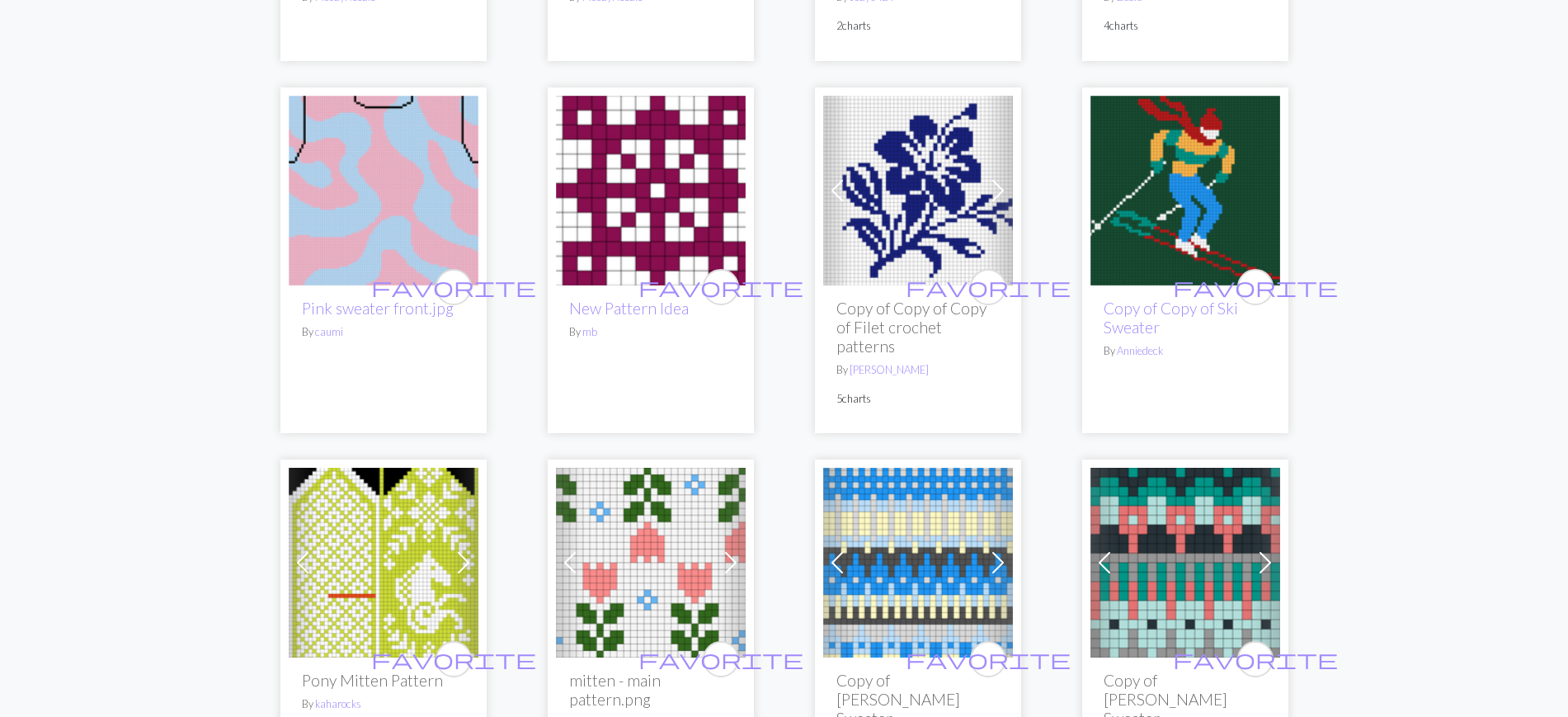
click at [900, 290] on div "favorite Copy of Copy of Copy of Filet crochet patterns By jackie 5 charts" at bounding box center [918, 359] width 190 height 147
click at [884, 239] on img at bounding box center [918, 190] width 190 height 190
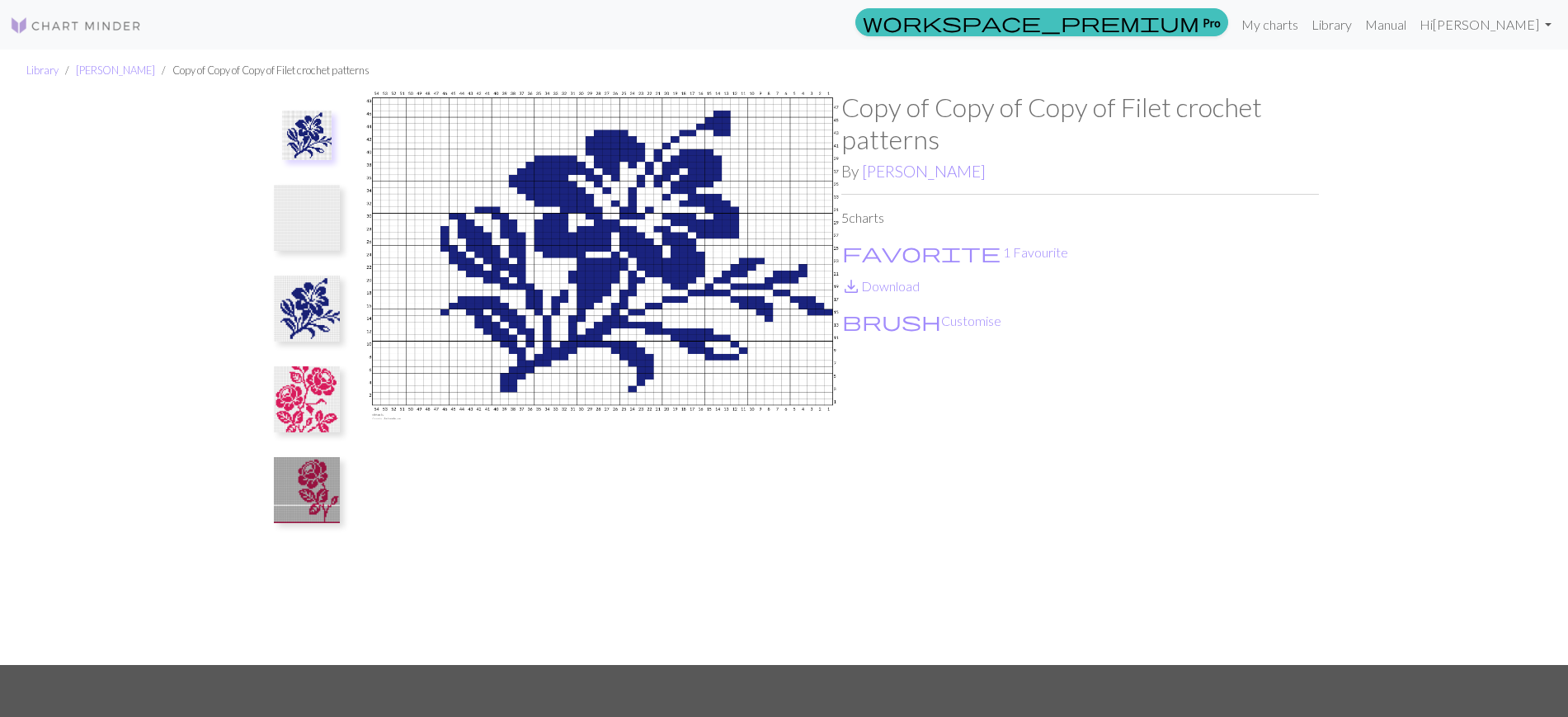
click at [305, 402] on img at bounding box center [306, 398] width 66 height 66
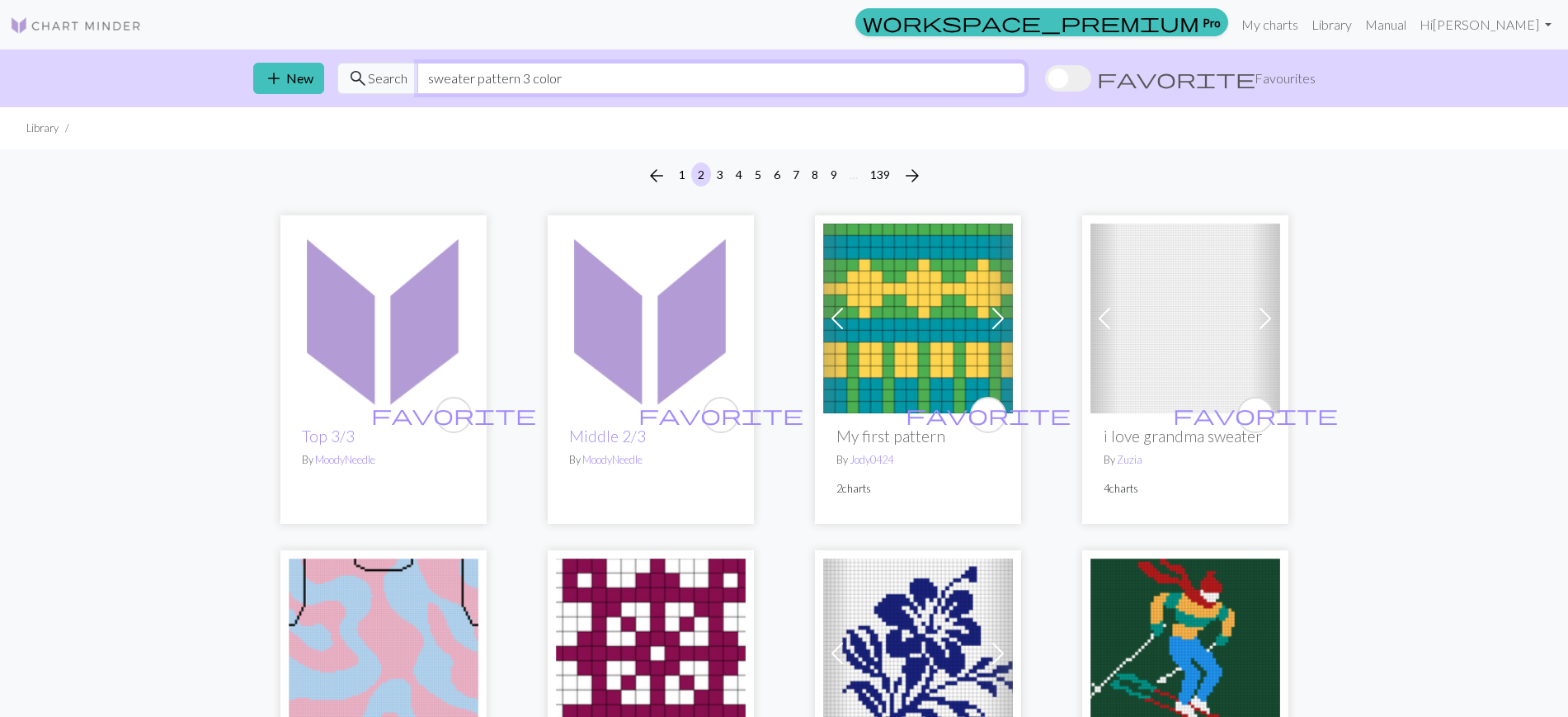
click at [549, 75] on input "sweater pattern 3 color" at bounding box center [721, 78] width 608 height 32
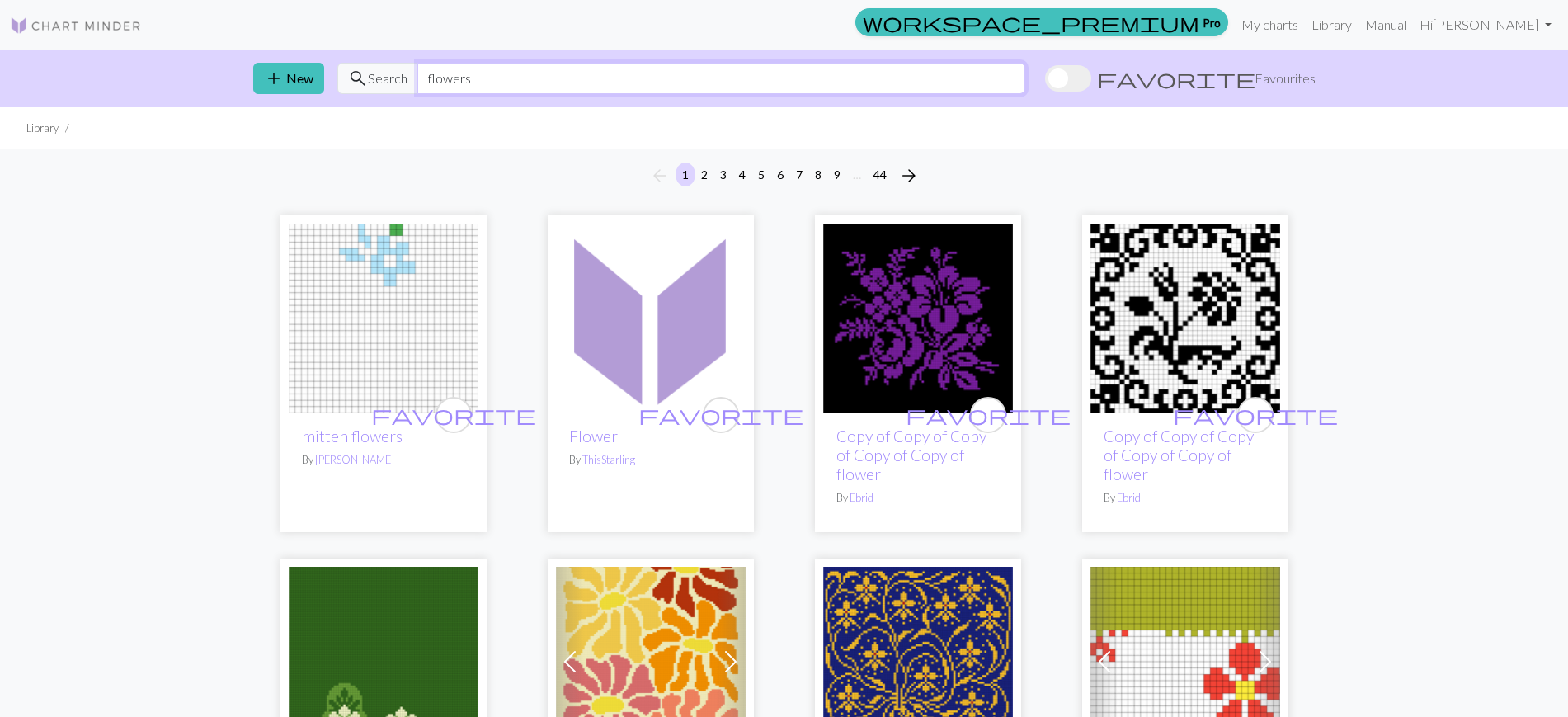
click at [697, 76] on input "flowers" at bounding box center [721, 78] width 608 height 32
type input "lily"
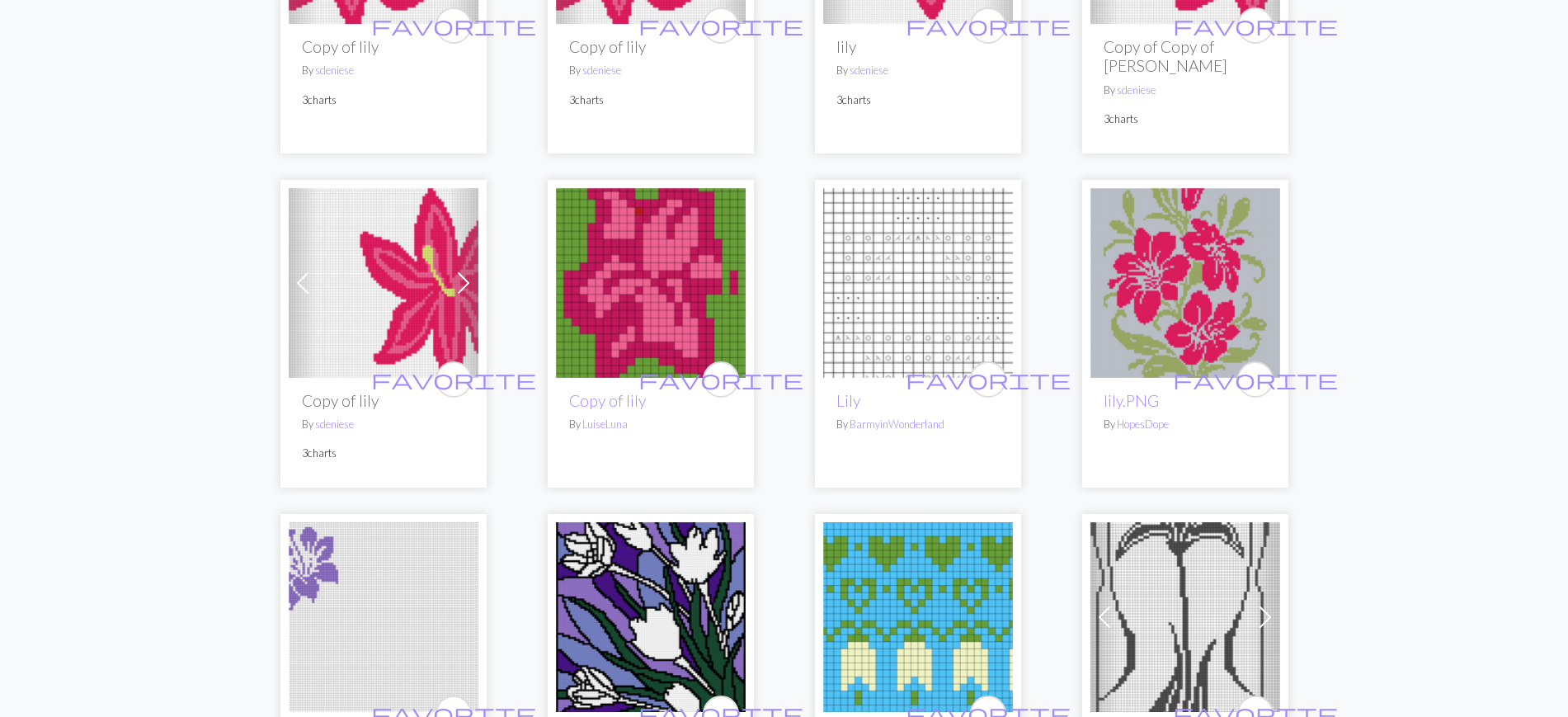
scroll to position [2453, 0]
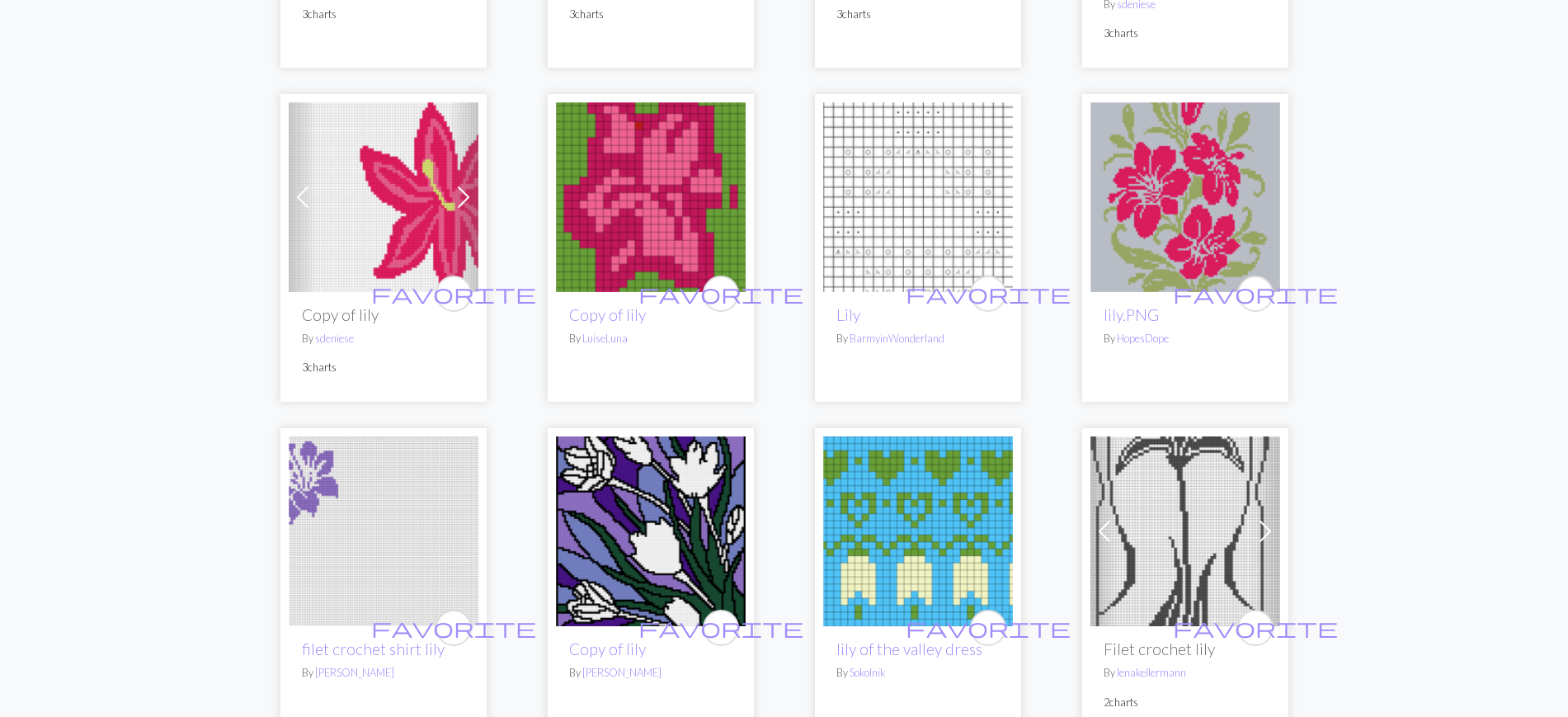
click at [1203, 465] on img at bounding box center [1185, 531] width 190 height 190
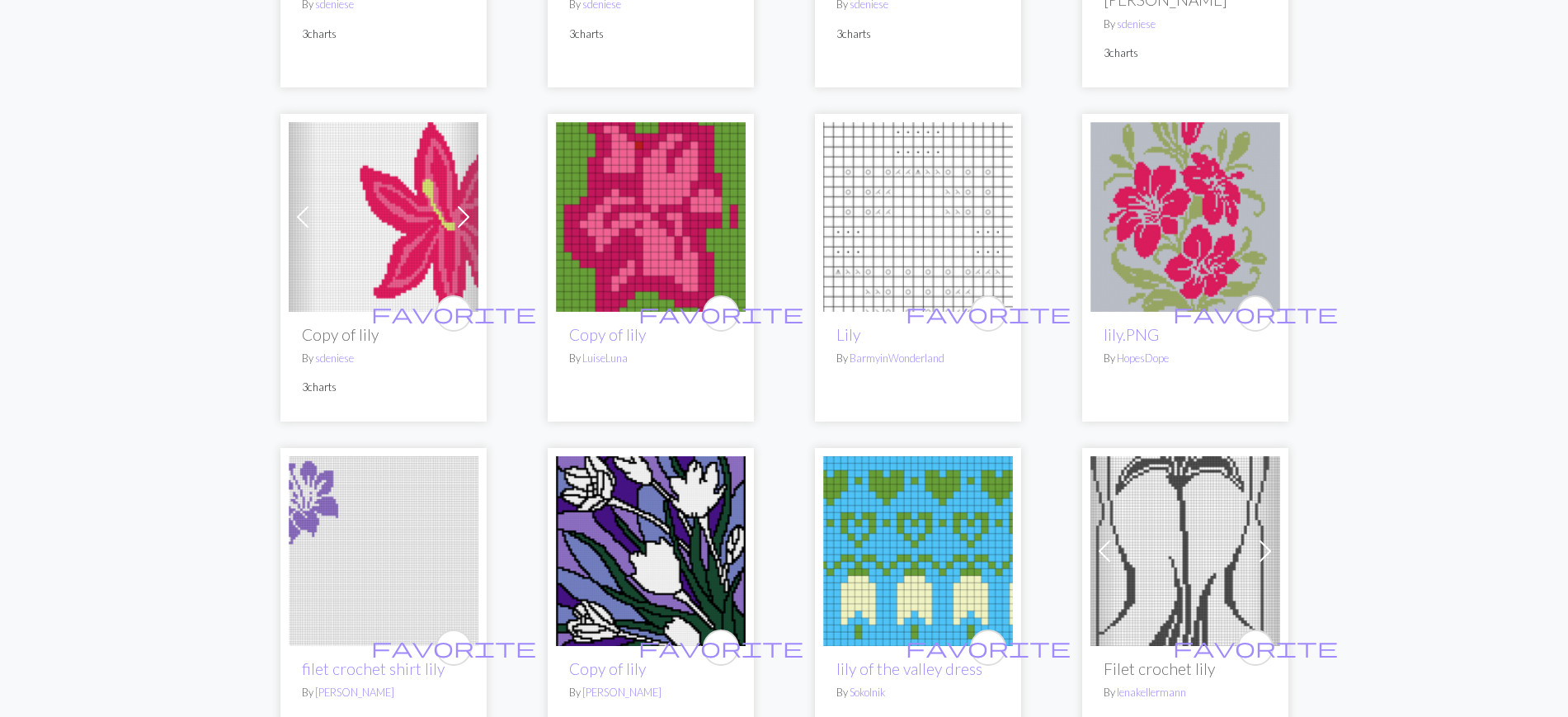
scroll to position [2432, 0]
click at [1189, 170] on img at bounding box center [1185, 218] width 190 height 190
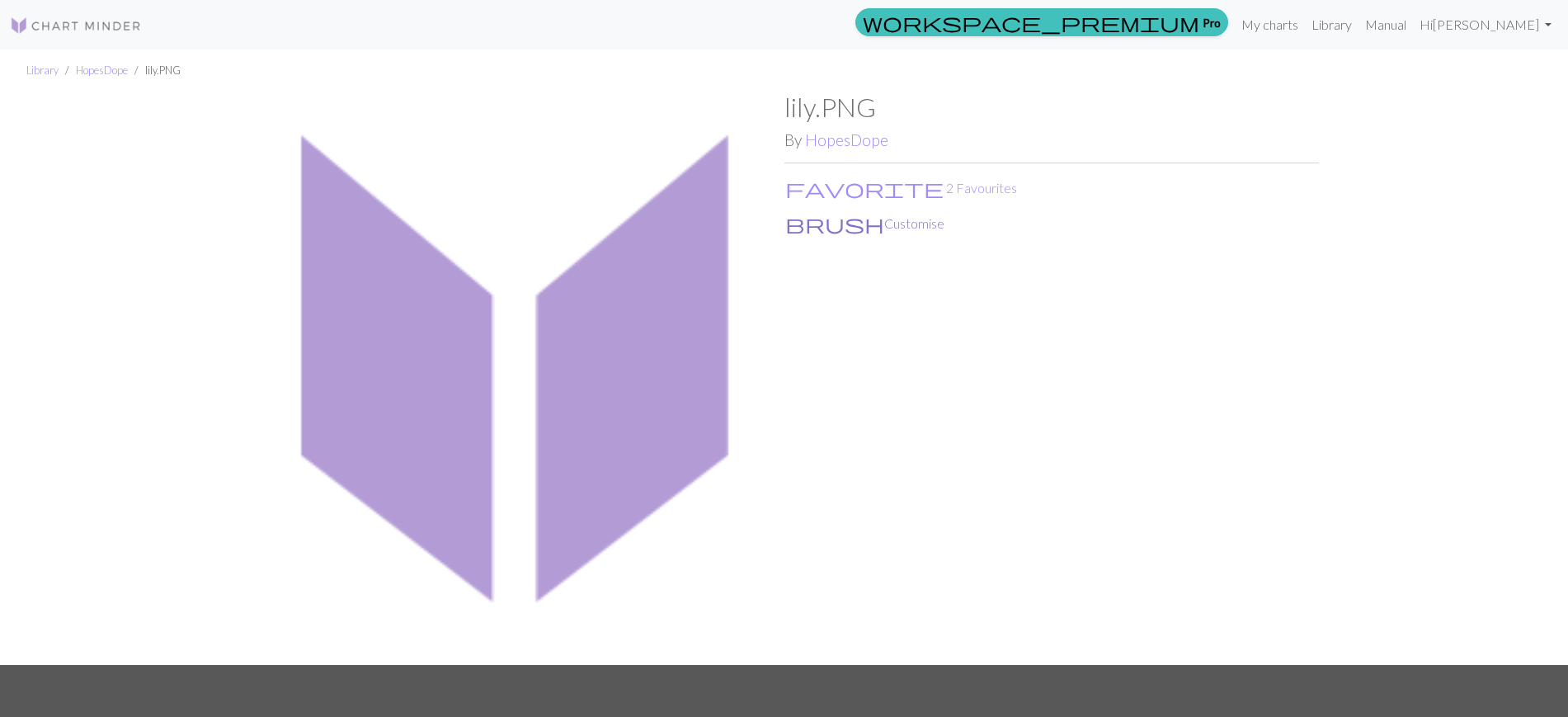
click at [810, 227] on button "brush Customise" at bounding box center [864, 224] width 161 height 21
click at [818, 223] on button "brush Customise" at bounding box center [864, 224] width 161 height 21
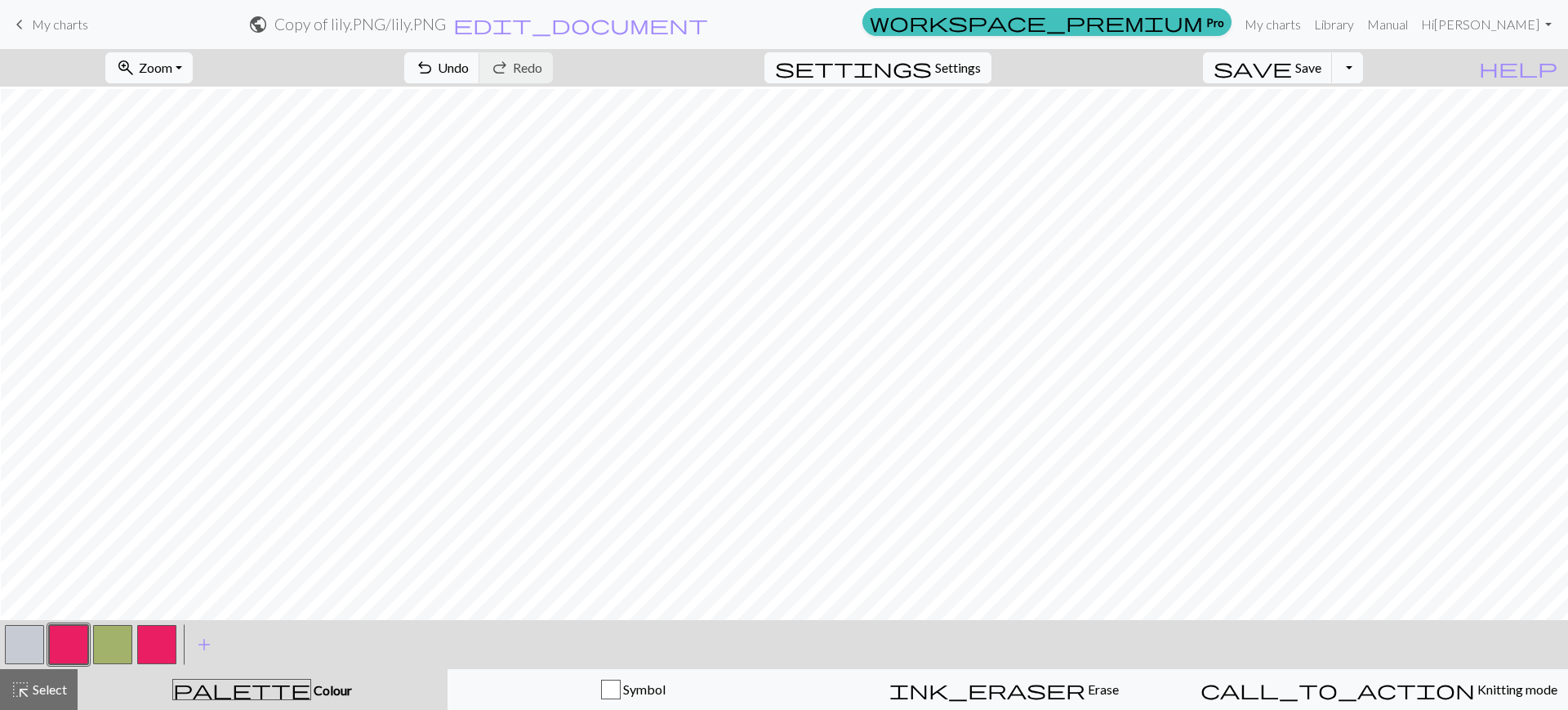
scroll to position [89, 1]
click at [169, 634] on button "button" at bounding box center [156, 644] width 39 height 39
click at [30, 654] on button "button" at bounding box center [24, 644] width 39 height 39
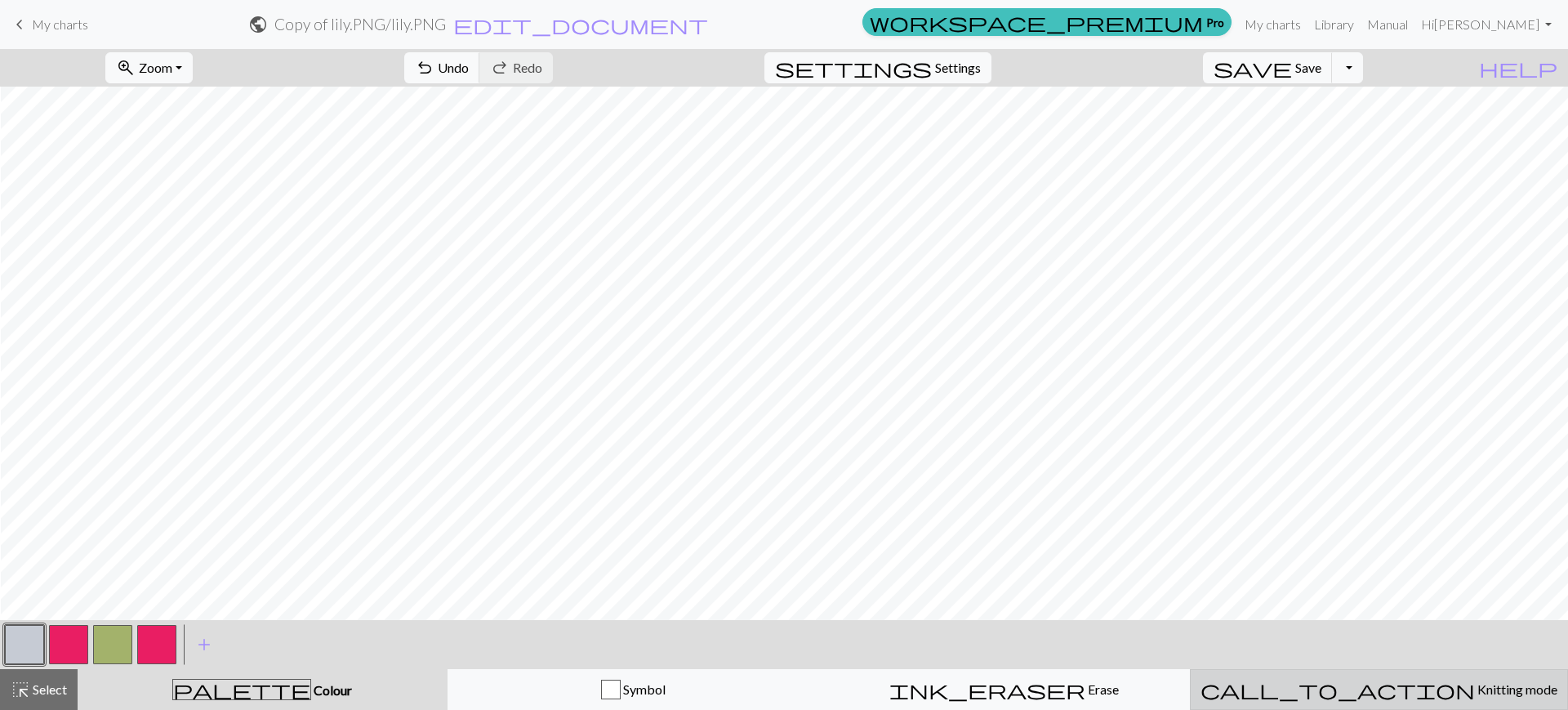
click at [1475, 688] on span "Knitting mode" at bounding box center [1516, 689] width 83 height 16
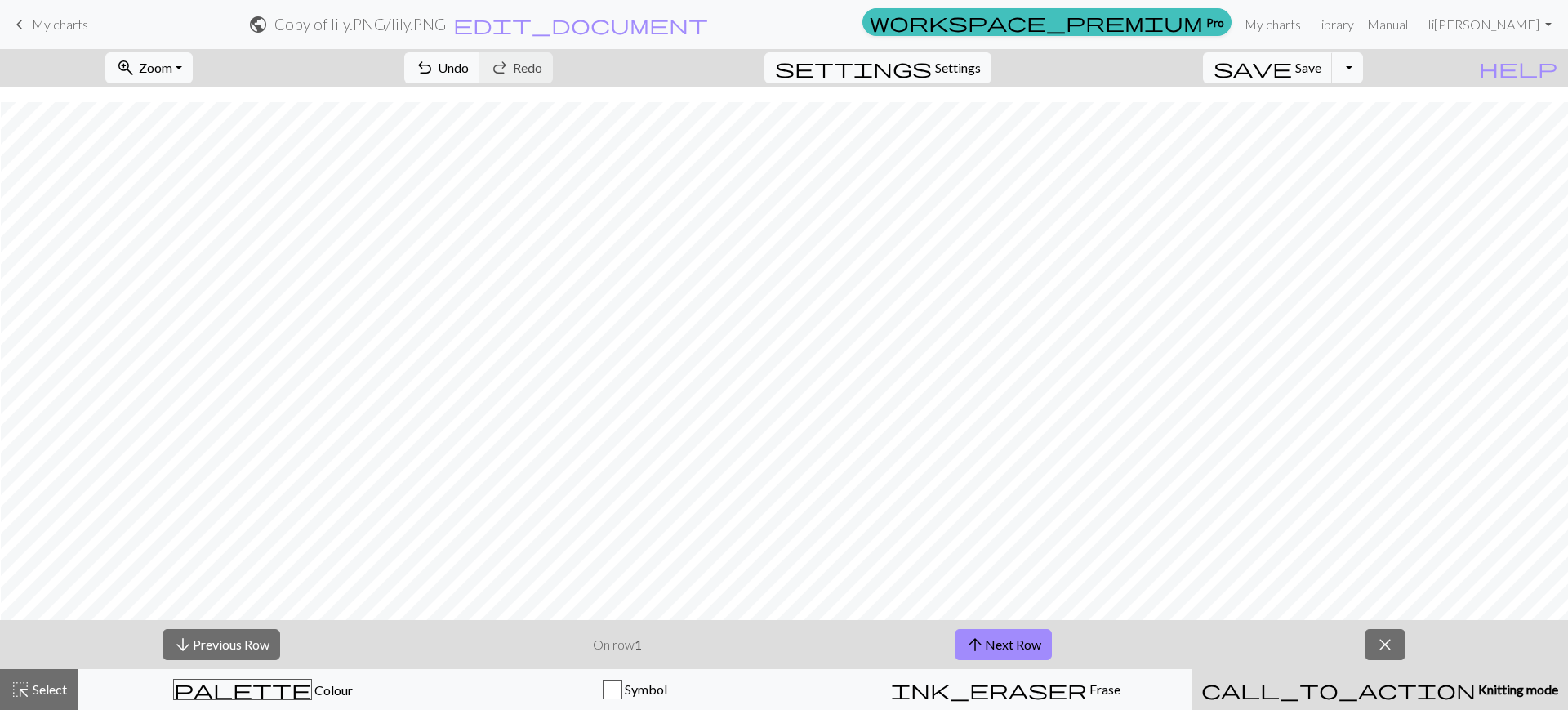
scroll to position [765, 1]
click at [979, 62] on span "Settings" at bounding box center [957, 68] width 46 height 20
select select "aran"
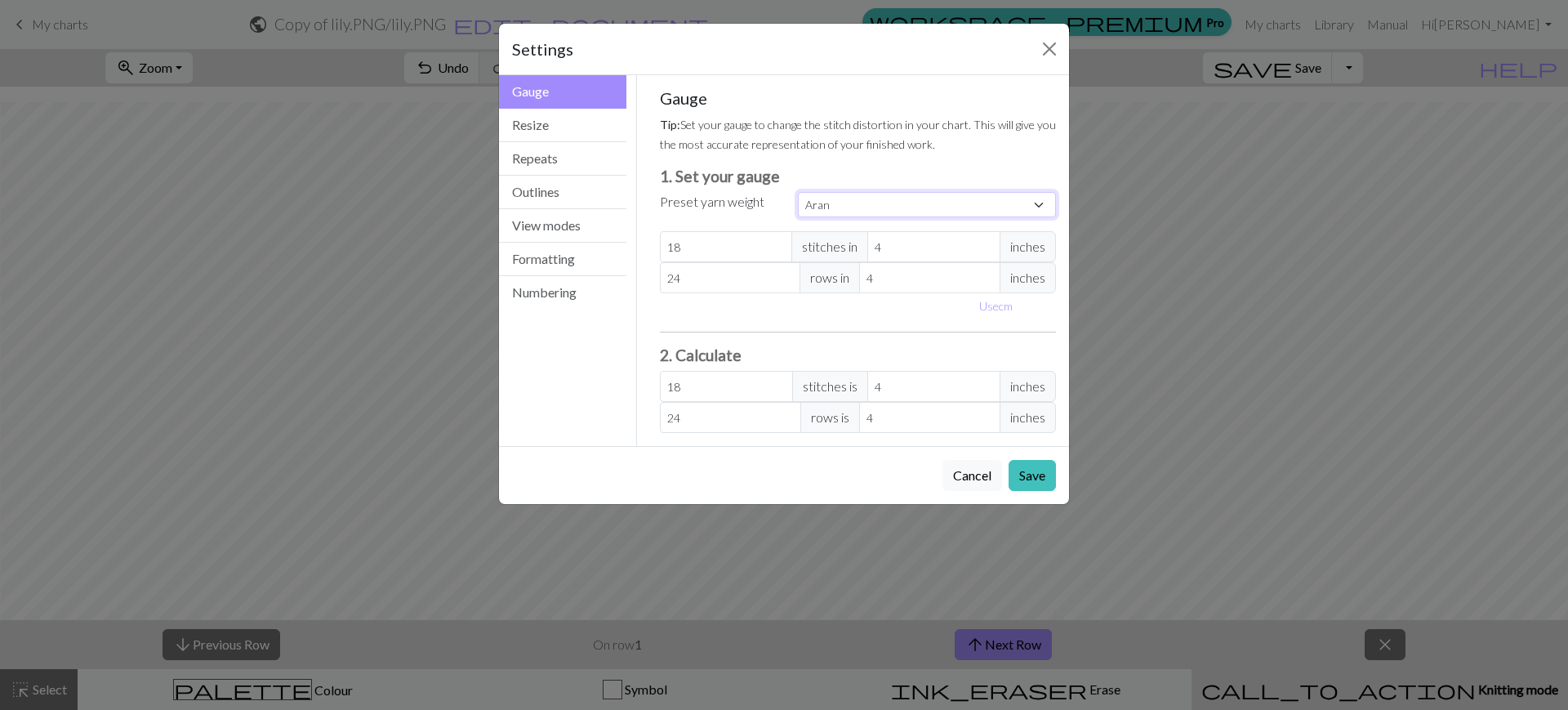
click at [883, 197] on select "Custom Square Lace Light Fingering Fingering Sport Double knit Worsted Aran Bul…" at bounding box center [926, 204] width 258 height 25
click at [857, 150] on small "Tip: Set your gauge to change the stitch distortion in your chart. This will gi…" at bounding box center [857, 134] width 396 height 34
click at [573, 129] on button "Resize" at bounding box center [562, 125] width 128 height 34
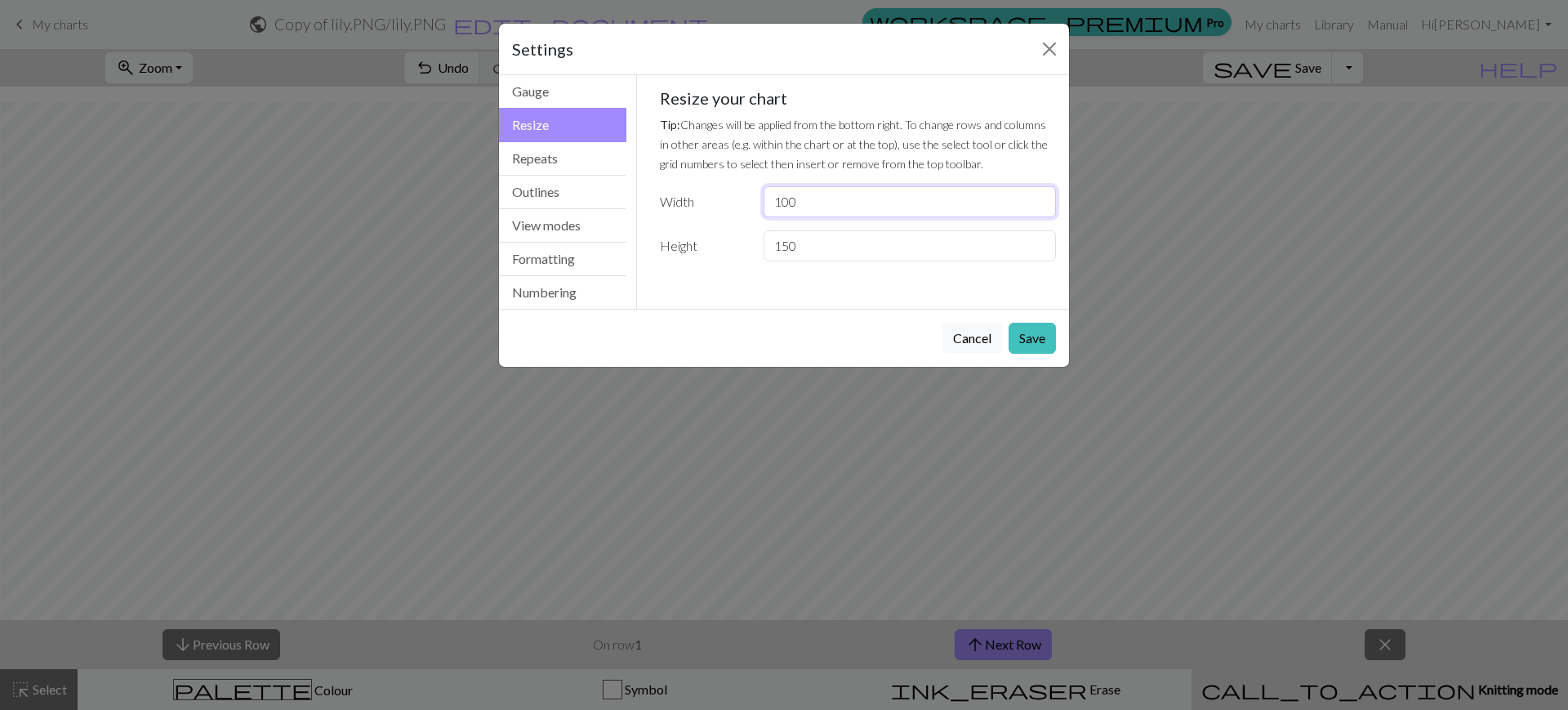
click at [863, 188] on input "100" at bounding box center [910, 202] width 293 height 31
click at [842, 204] on input "100" at bounding box center [910, 202] width 293 height 31
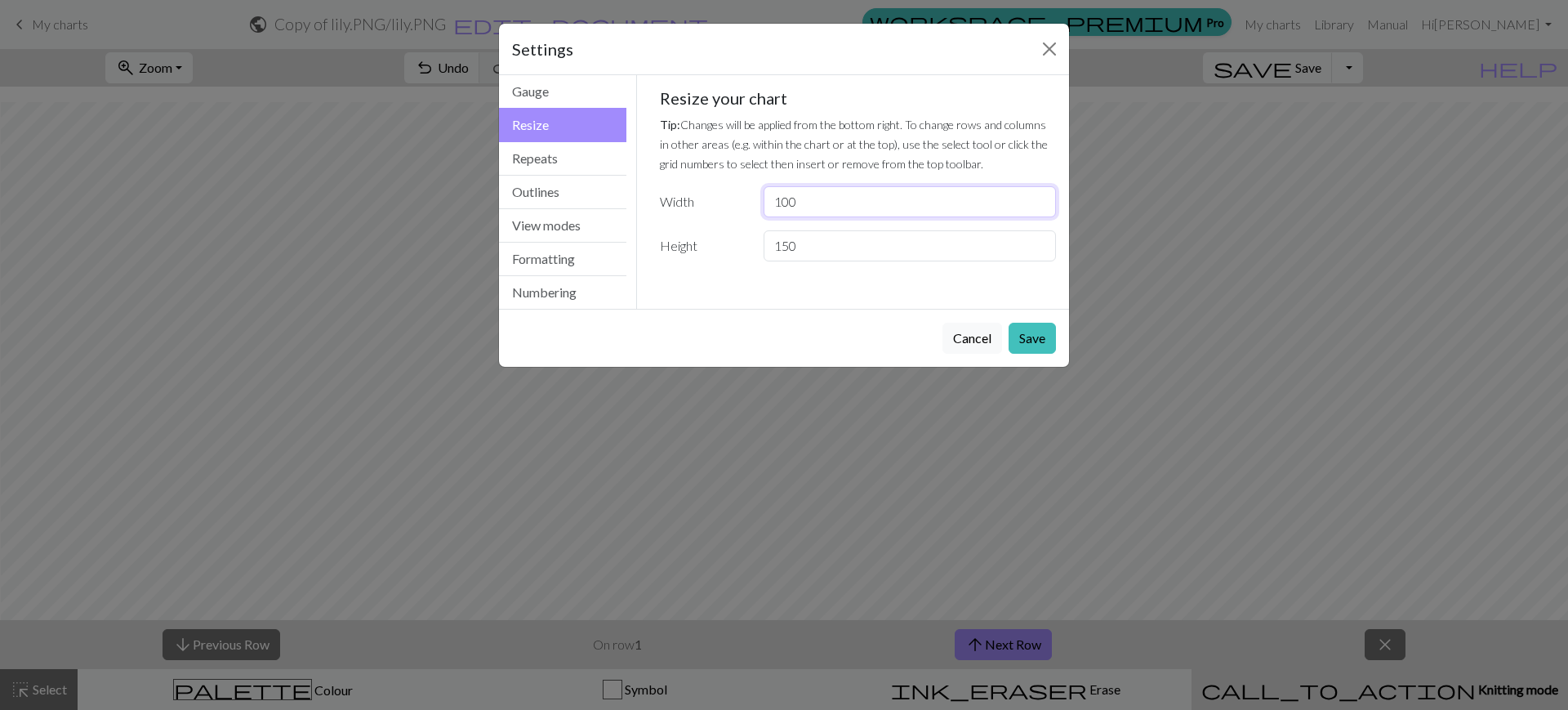
click at [842, 204] on input "100" at bounding box center [910, 202] width 293 height 31
type input "60"
click at [786, 249] on input "150" at bounding box center [910, 246] width 293 height 31
type input "100"
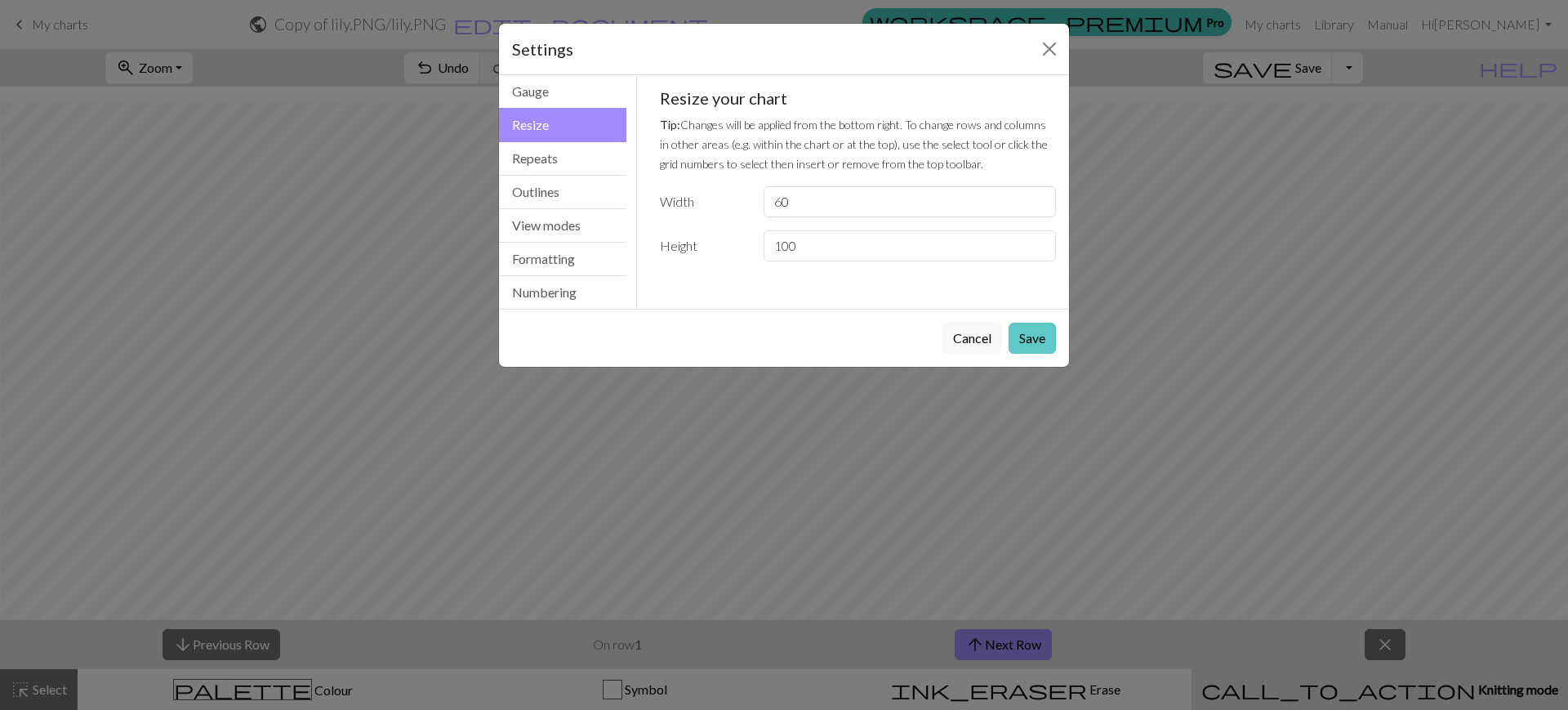
click at [1040, 331] on button "Save" at bounding box center [1032, 338] width 48 height 31
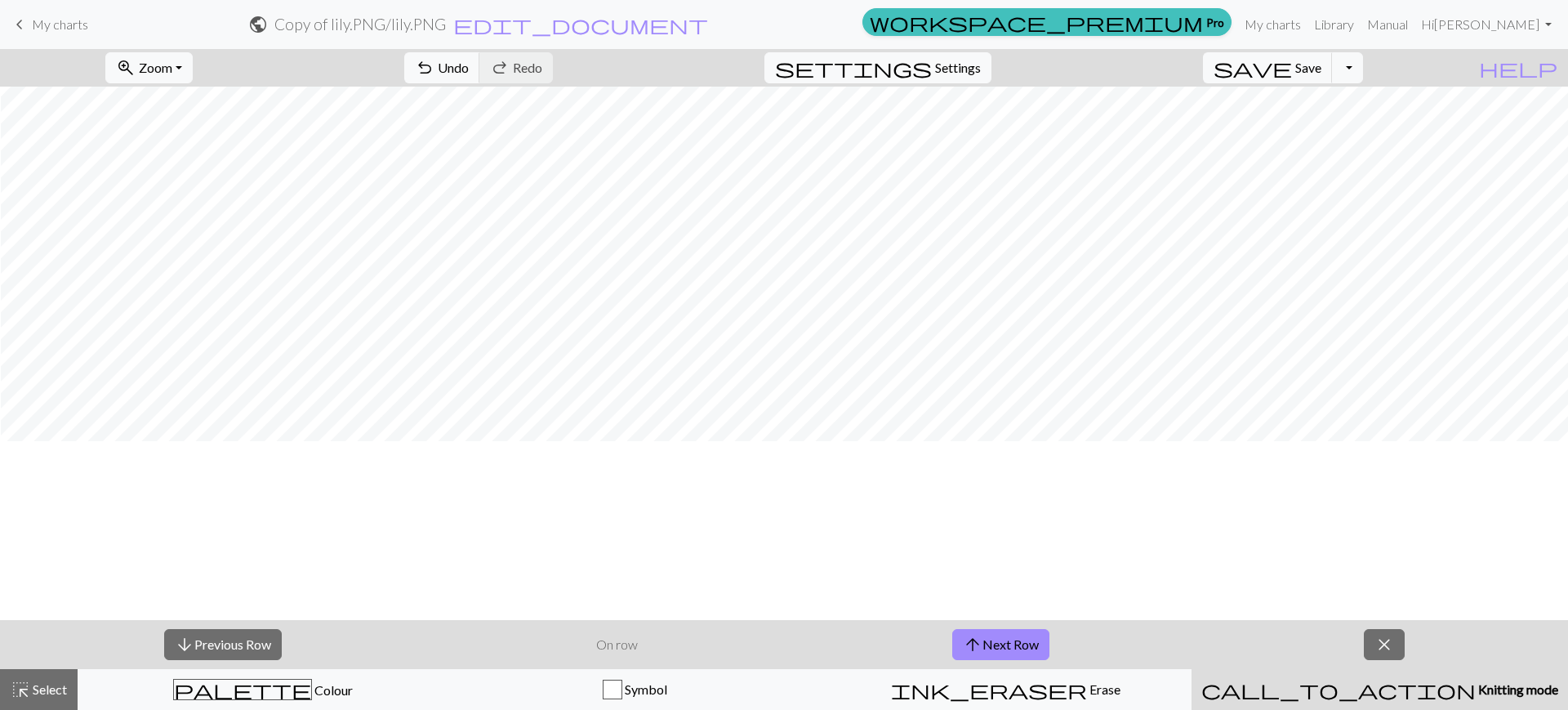
scroll to position [356, 1]
click at [1385, 680] on div "call_to_action Knitting mode Knitting mode" at bounding box center [1379, 689] width 357 height 20
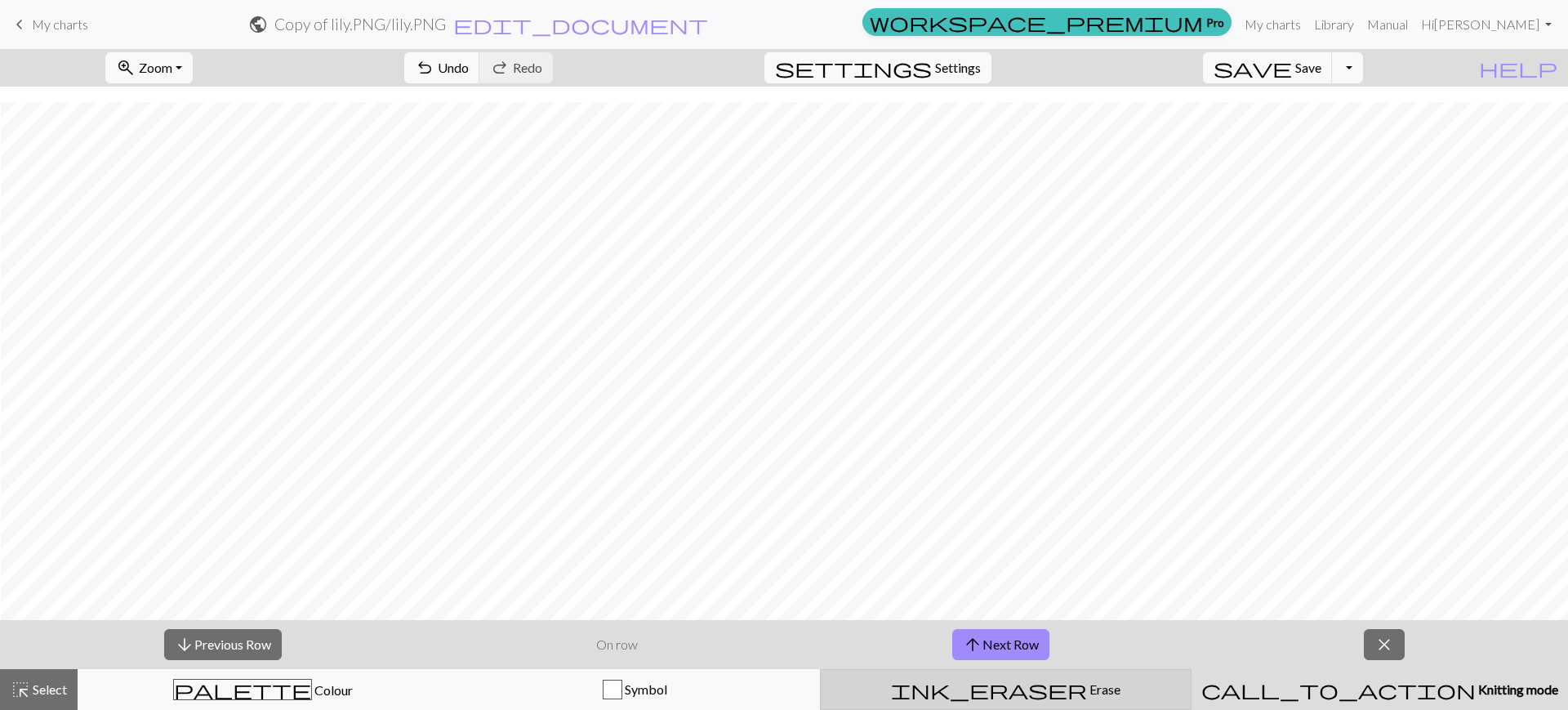
click at [1140, 686] on div "ink_eraser Erase Erase" at bounding box center [1005, 689] width 350 height 20
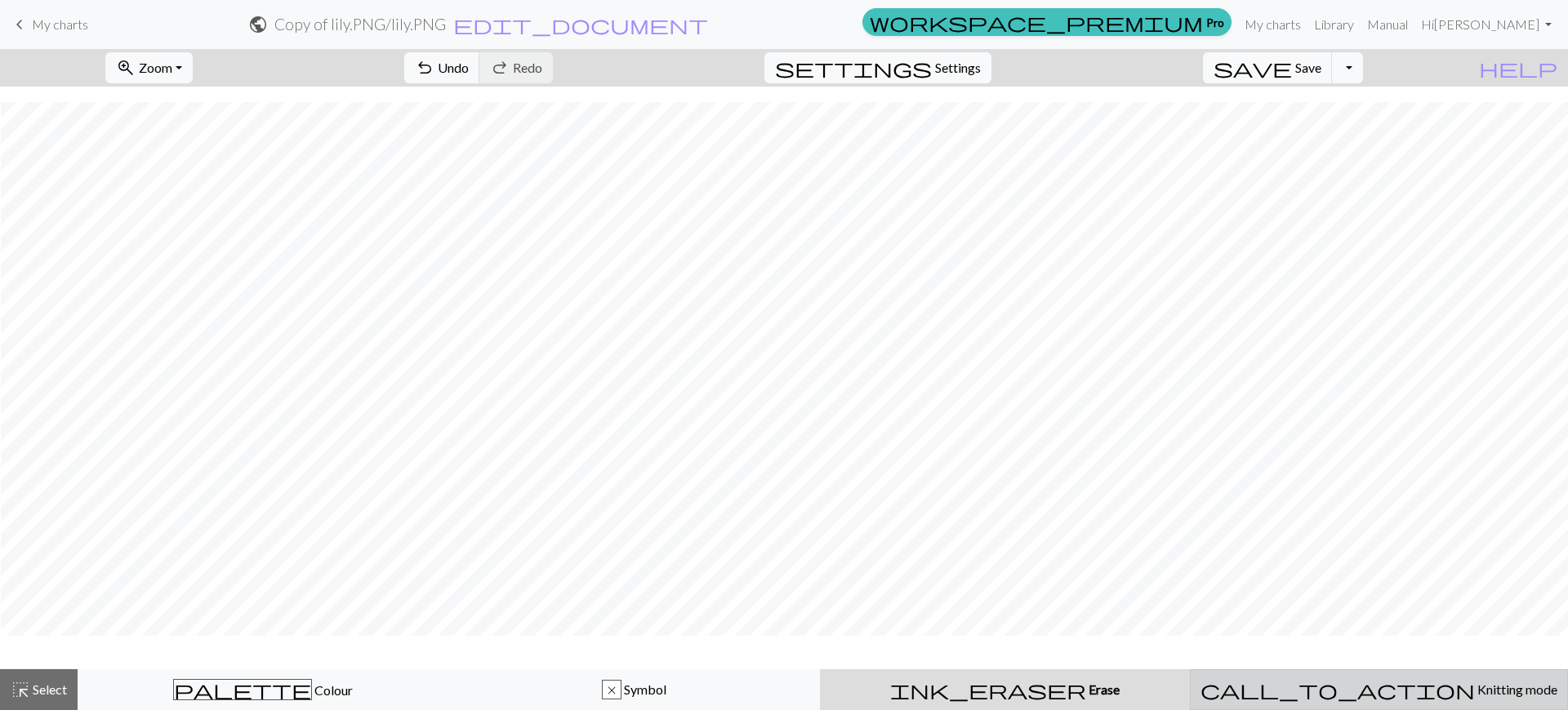
scroll to position [307, 1]
click at [1272, 693] on div "call_to_action Knitting mode Knitting mode" at bounding box center [1379, 689] width 357 height 20
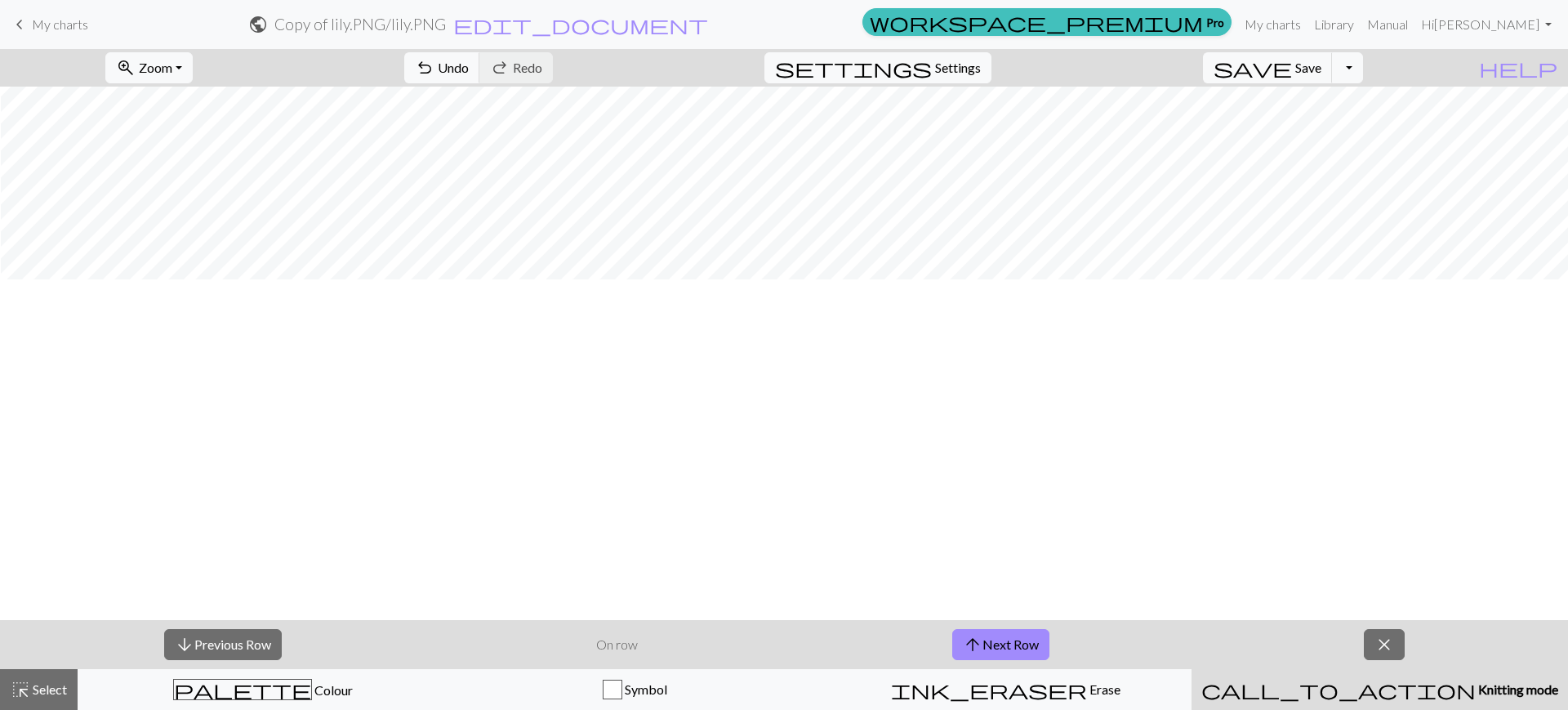
scroll to position [0, 1]
click at [956, 59] on button "settings Settings" at bounding box center [877, 68] width 227 height 31
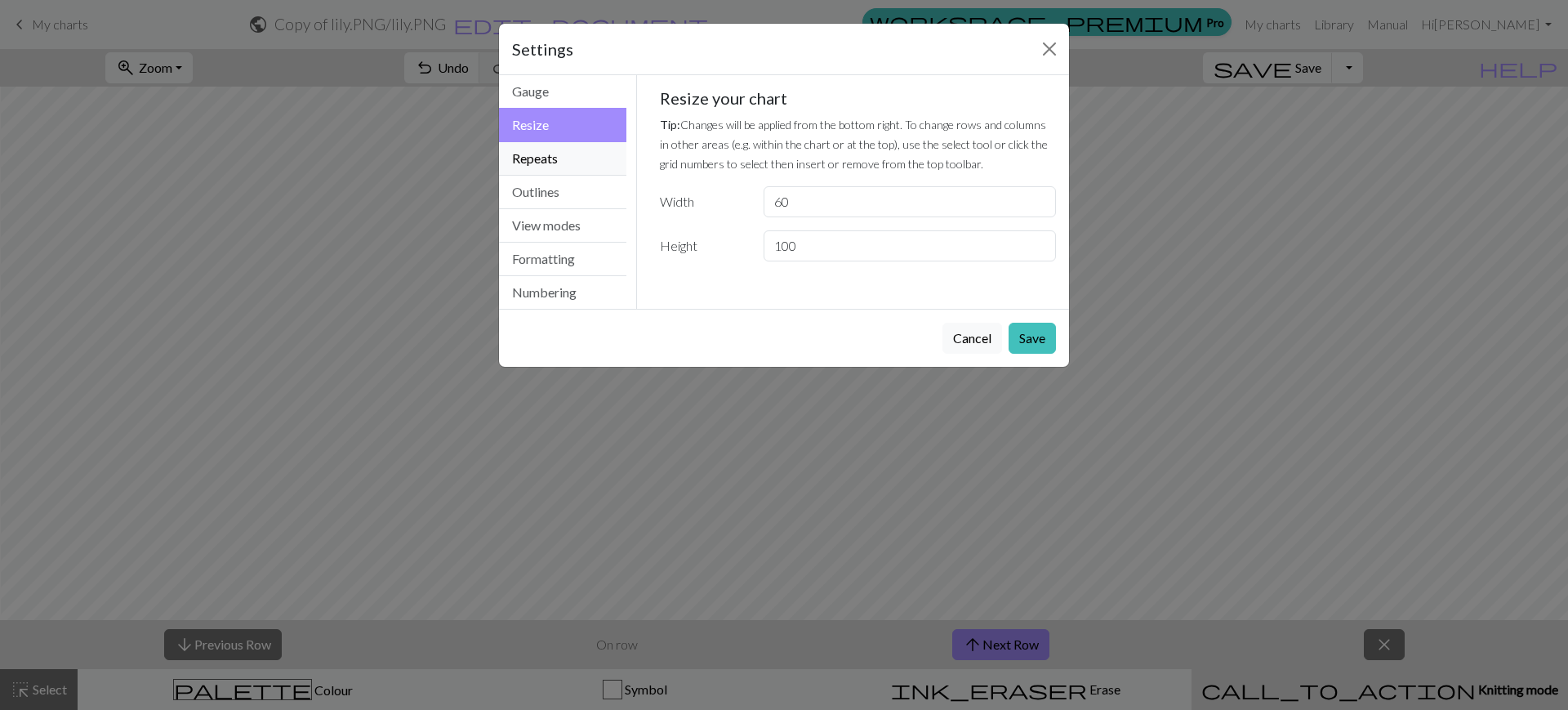
drag, startPoint x: 572, startPoint y: 153, endPoint x: 650, endPoint y: 149, distance: 78.1
click at [650, 149] on div "Resize Gauge Resize Repeats Outlines View modes Formatting Numbering Gauge Resi…" at bounding box center [784, 191] width 590 height 234
click at [841, 189] on input "60" at bounding box center [910, 202] width 293 height 31
type input "6"
type input "80"
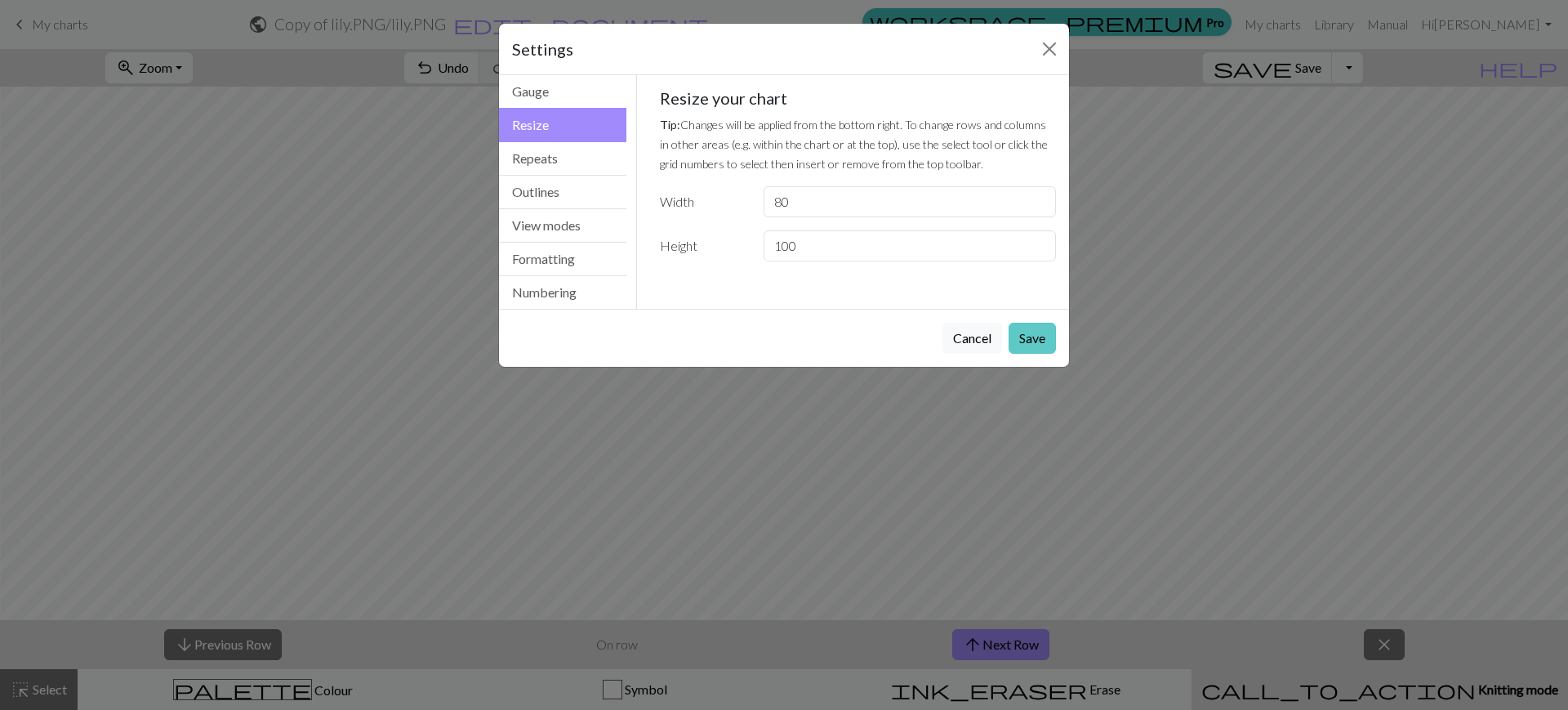
click at [1034, 337] on button "Save" at bounding box center [1032, 338] width 48 height 31
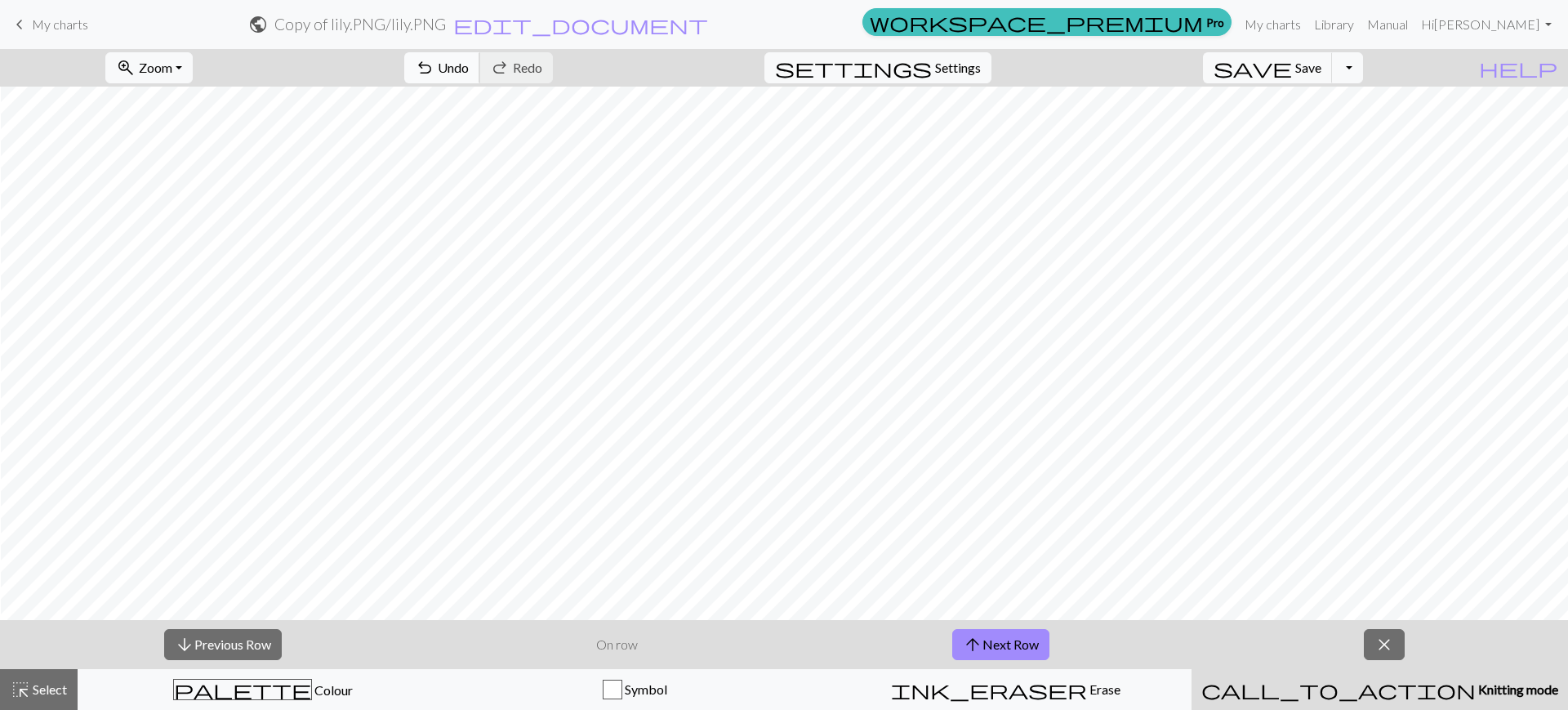
click at [480, 75] on button "undo Undo Undo" at bounding box center [441, 68] width 76 height 31
click at [469, 65] on span "Undo" at bounding box center [453, 68] width 31 height 16
click at [976, 69] on span "Settings" at bounding box center [957, 68] width 46 height 20
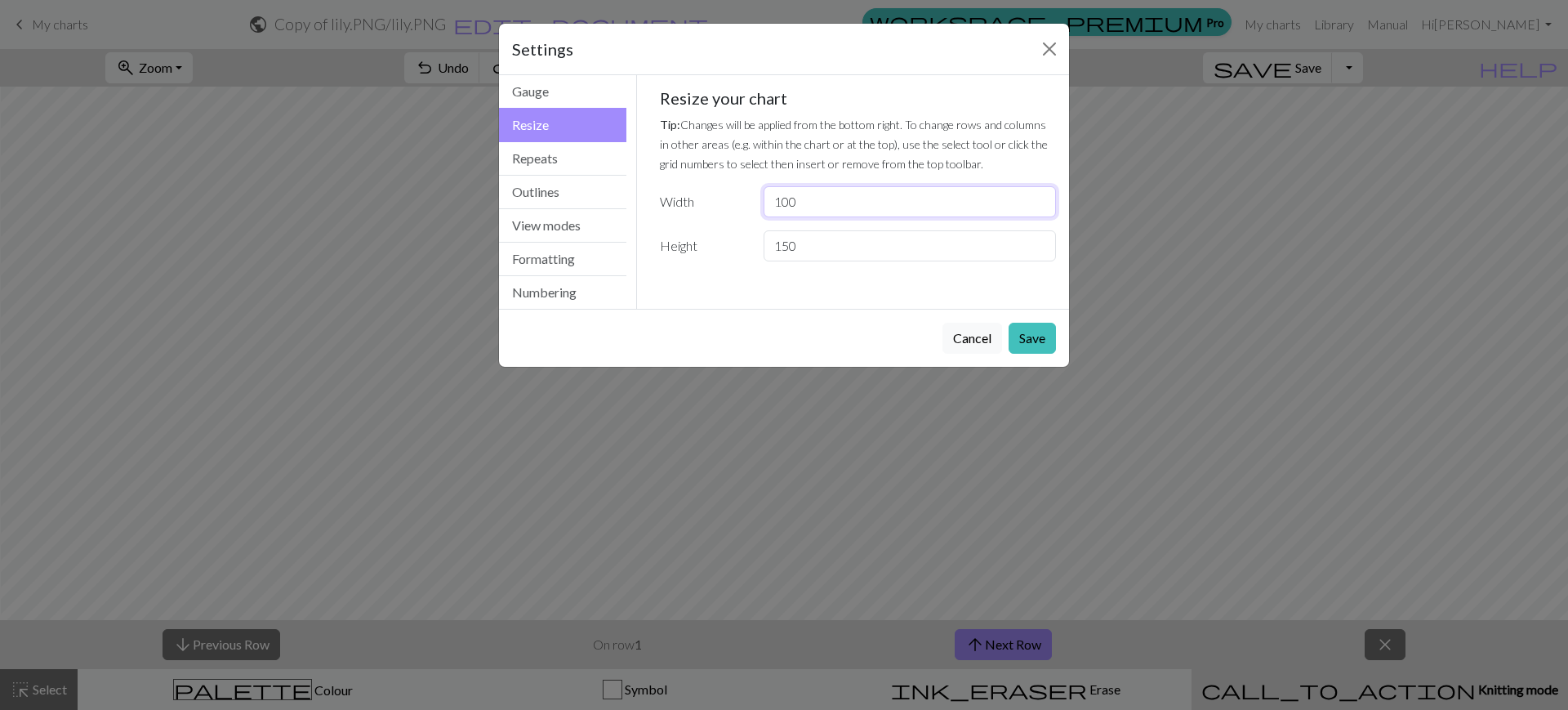
click at [824, 212] on input "100" at bounding box center [910, 202] width 293 height 31
type input "1"
type input "80"
click at [832, 241] on input "150" at bounding box center [910, 246] width 293 height 31
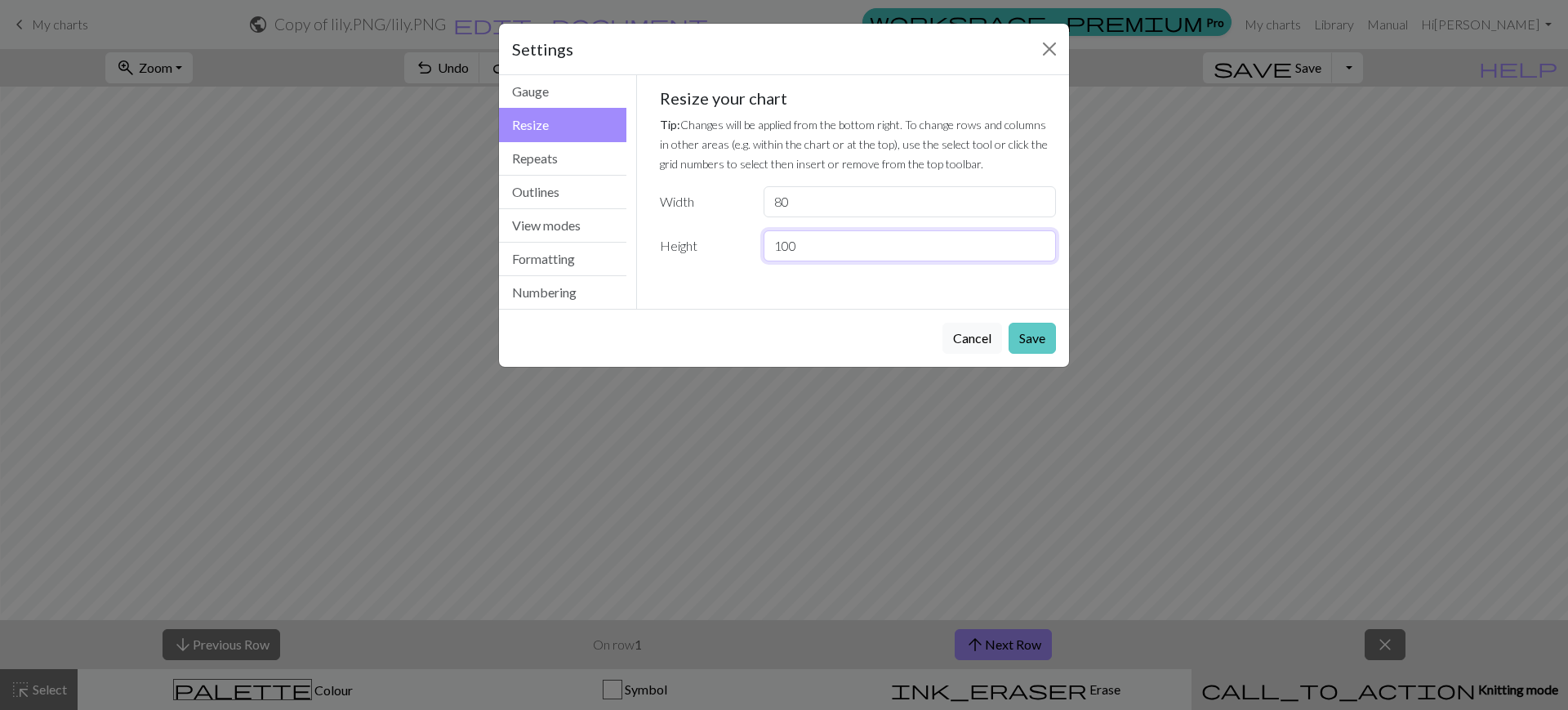
type input "100"
click at [1035, 342] on button "Save" at bounding box center [1032, 338] width 48 height 31
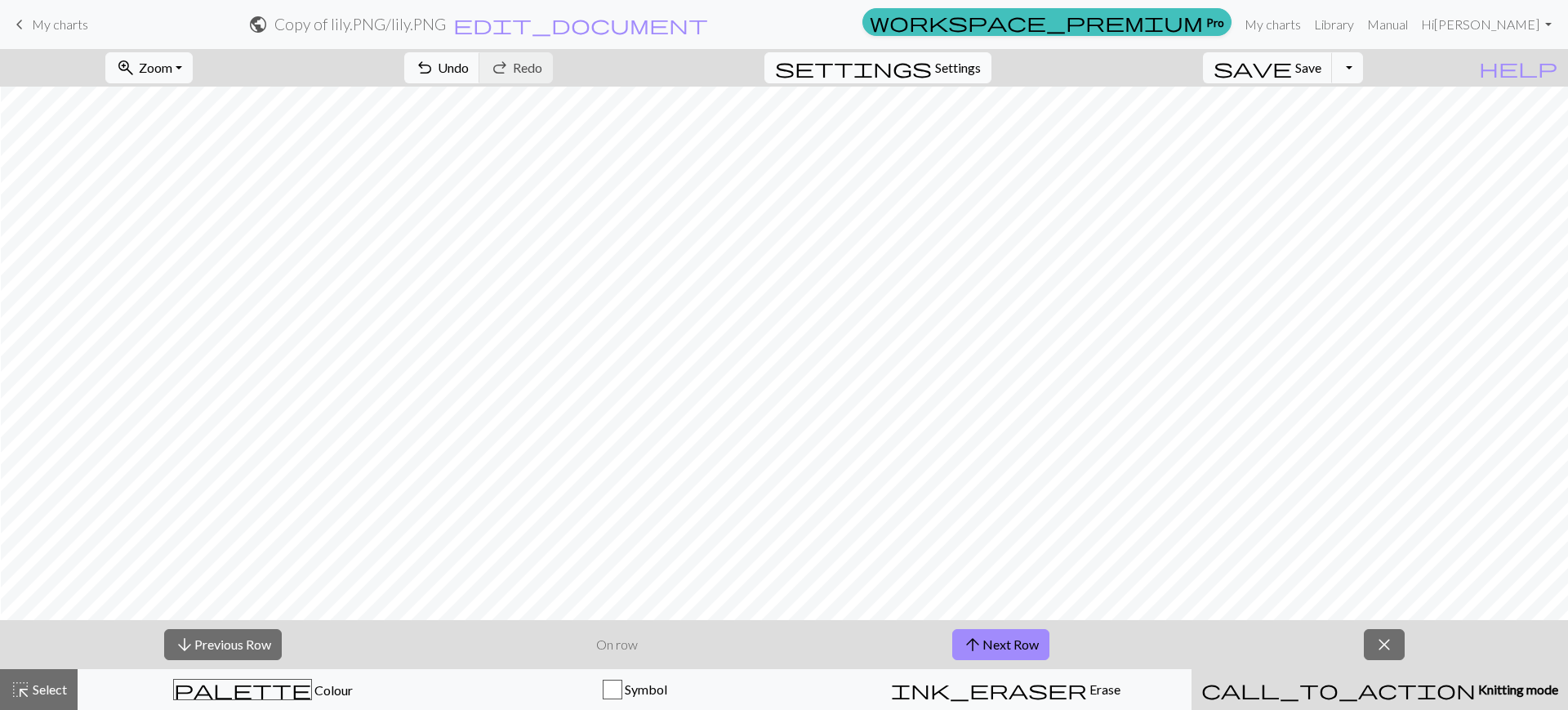
click at [955, 76] on button "settings Settings" at bounding box center [877, 68] width 227 height 31
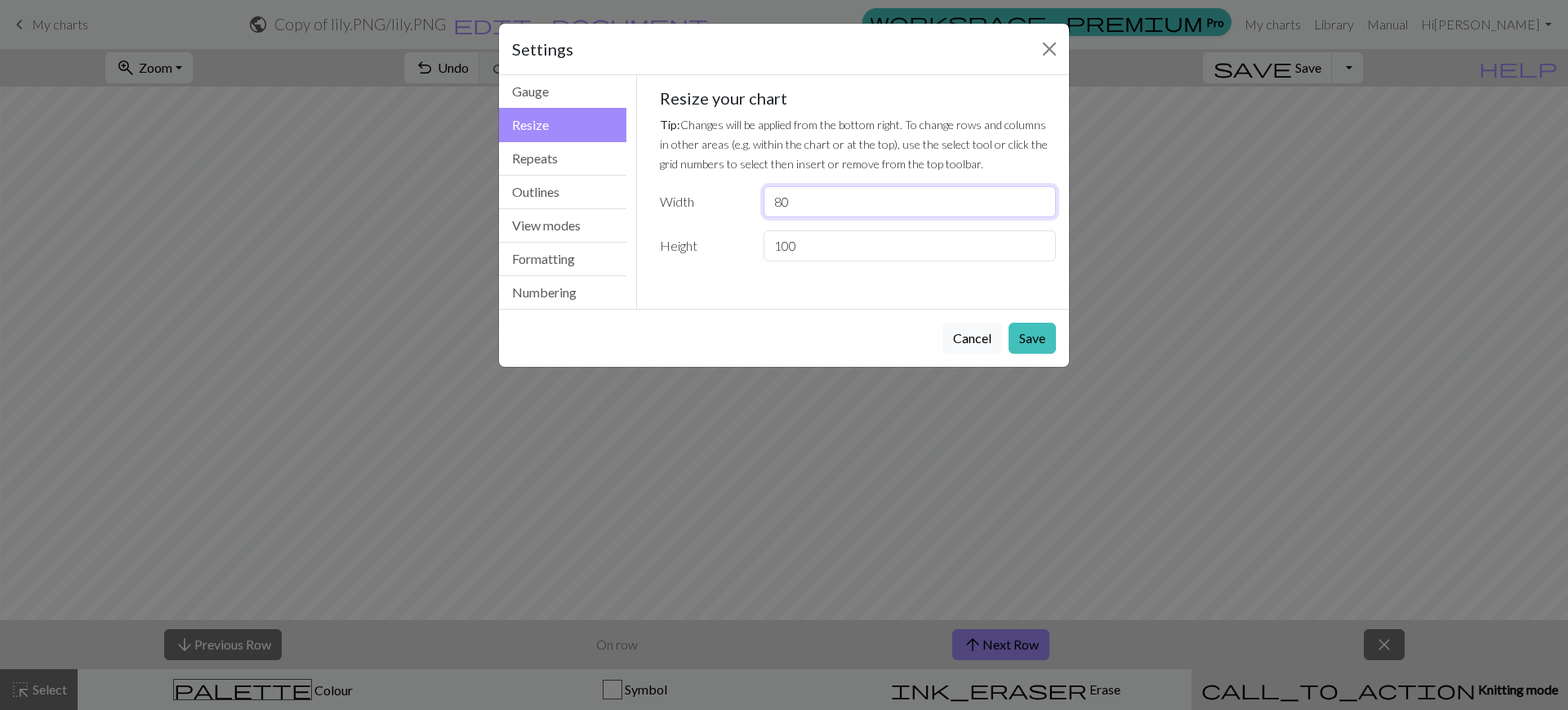
click at [837, 197] on input "80" at bounding box center [910, 202] width 293 height 31
type input "60"
click at [1024, 333] on button "Save" at bounding box center [1032, 338] width 48 height 31
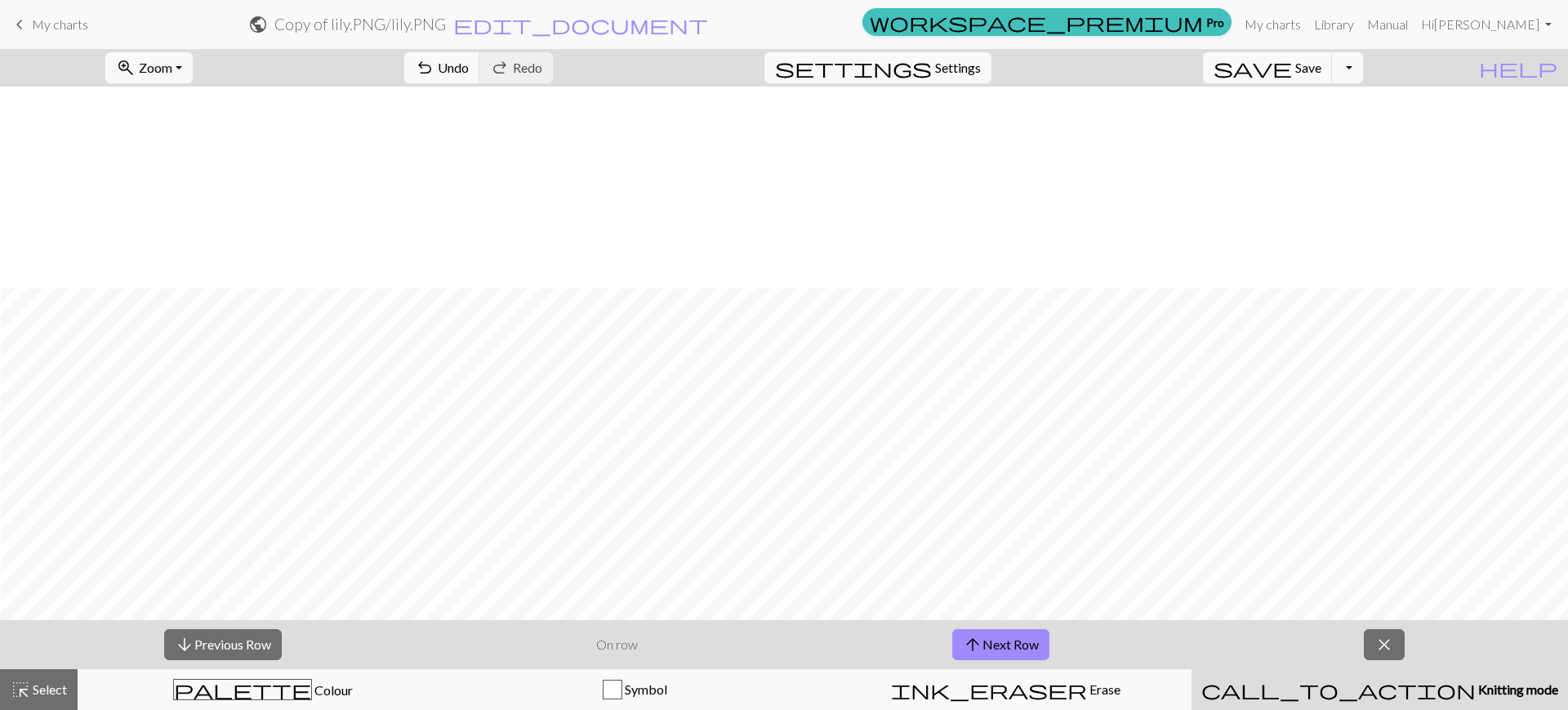
scroll to position [356, 1]
click at [981, 70] on span "Settings" at bounding box center [957, 68] width 46 height 20
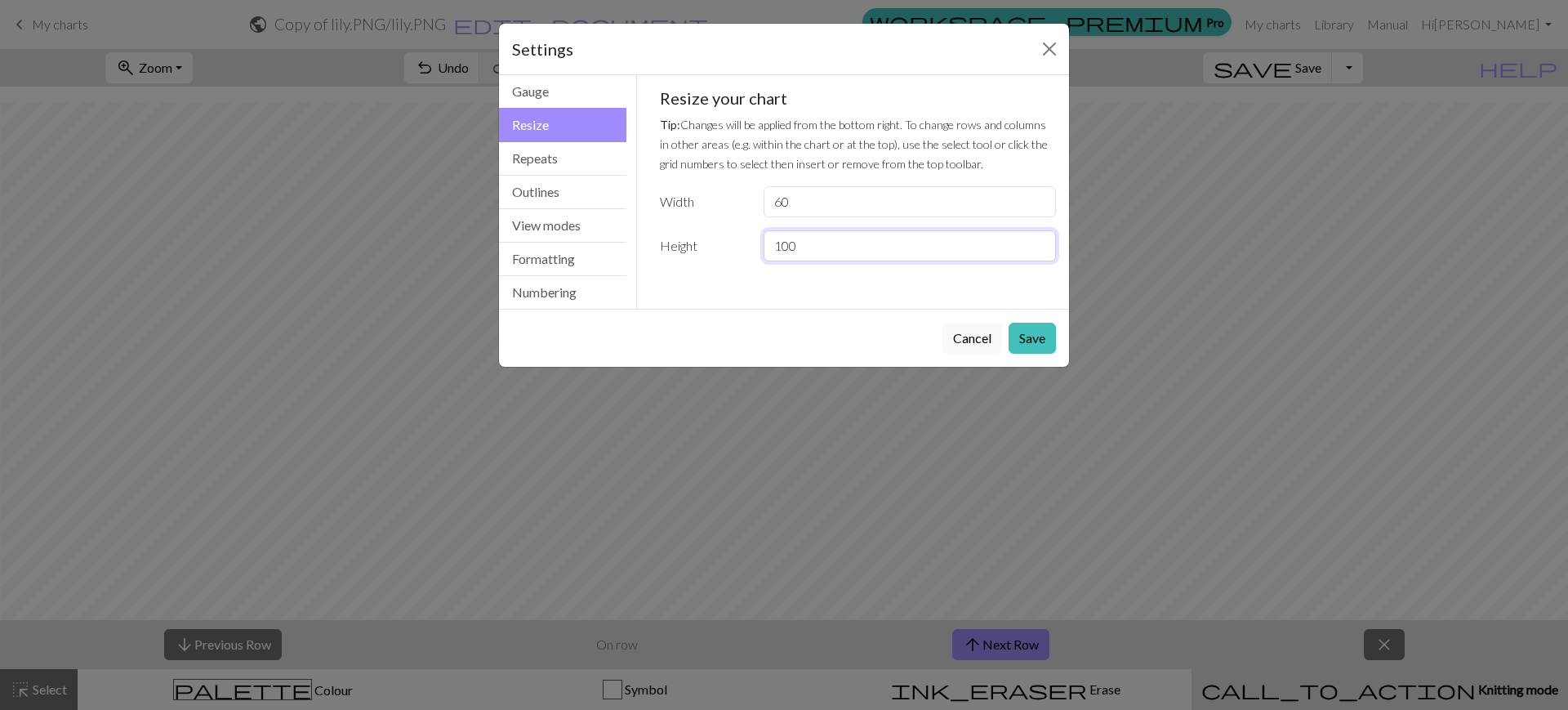
click at [824, 249] on input "100" at bounding box center [910, 246] width 293 height 31
type input "1"
click at [952, 330] on button "Cancel" at bounding box center [972, 338] width 60 height 31
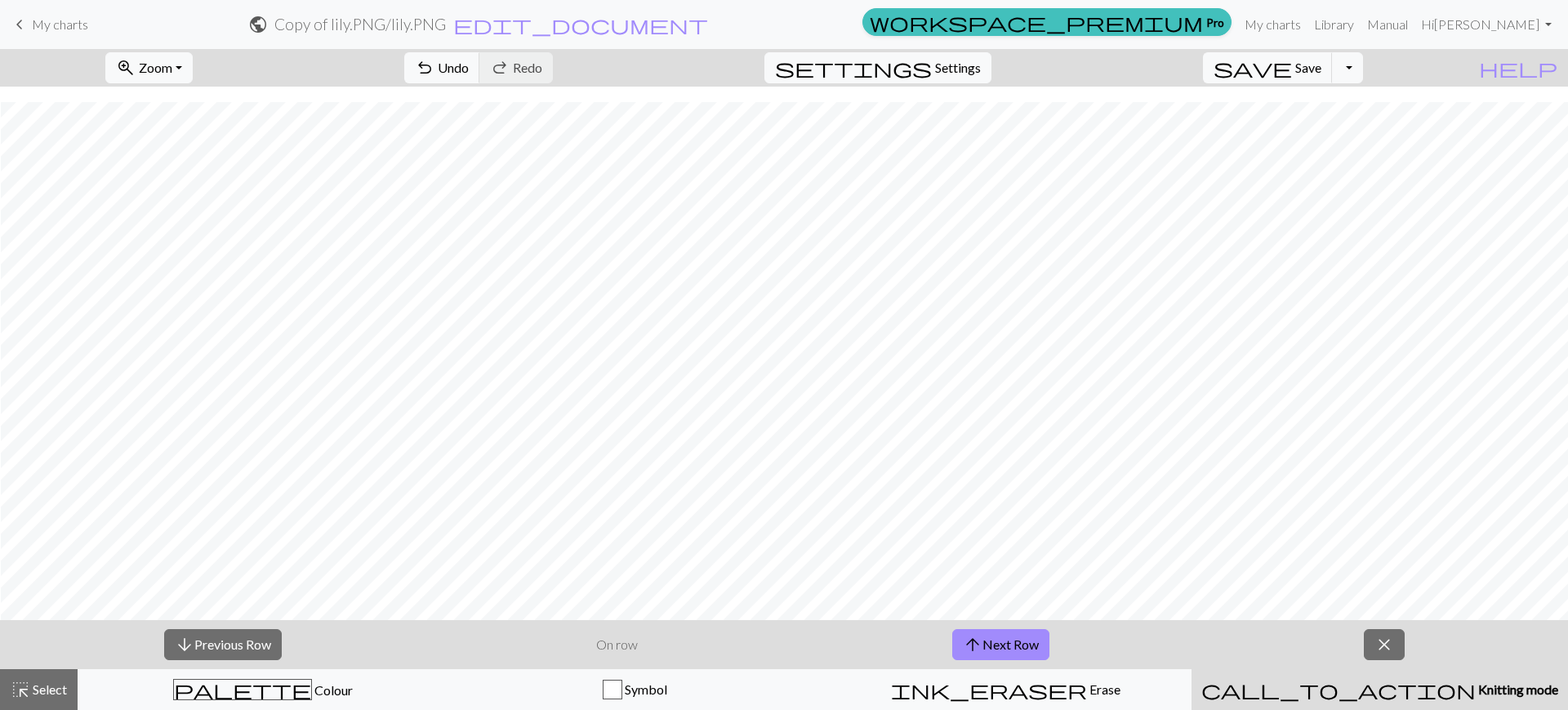
click at [1347, 705] on button "call_to_action Knitting mode Knitting mode" at bounding box center [1379, 689] width 376 height 41
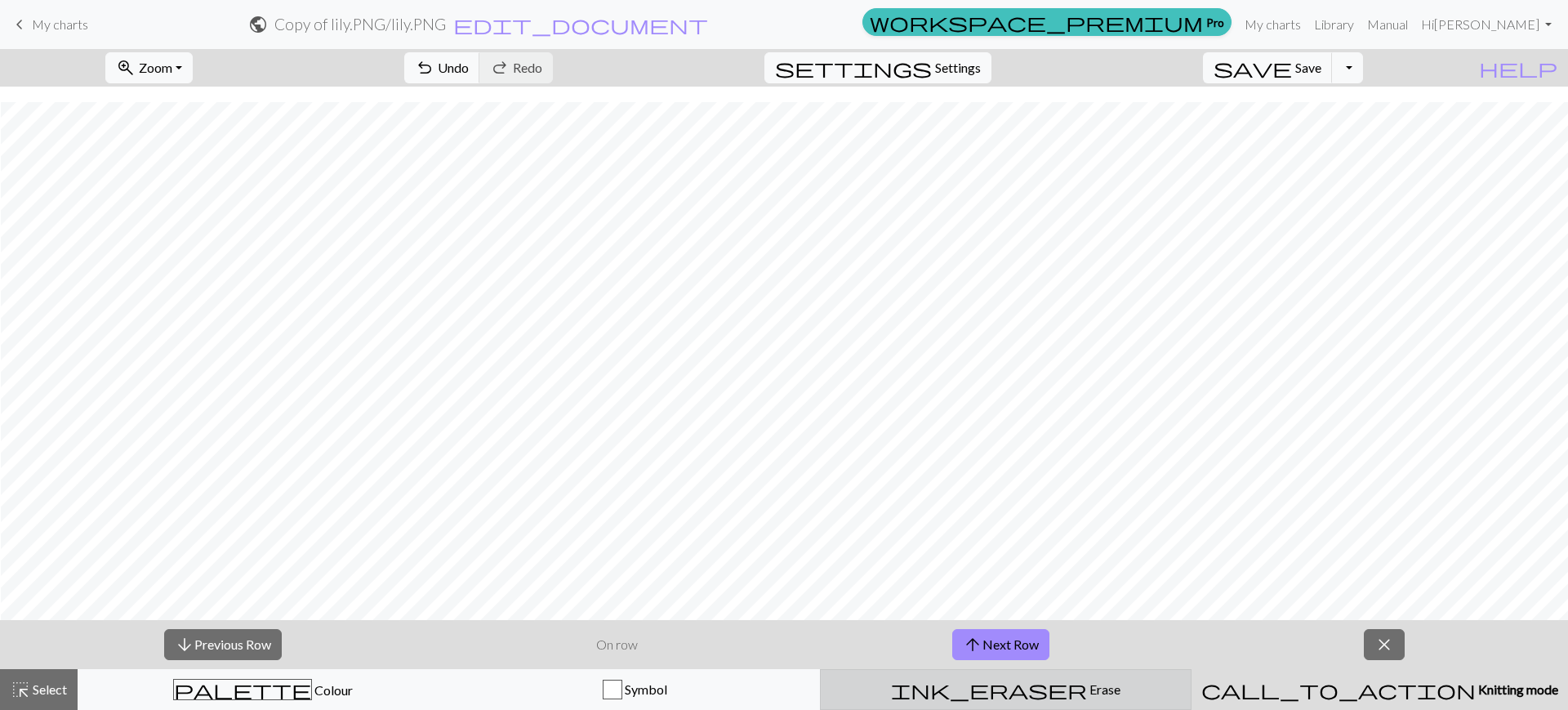
click at [1163, 689] on div "ink_eraser Erase Erase" at bounding box center [1005, 689] width 350 height 20
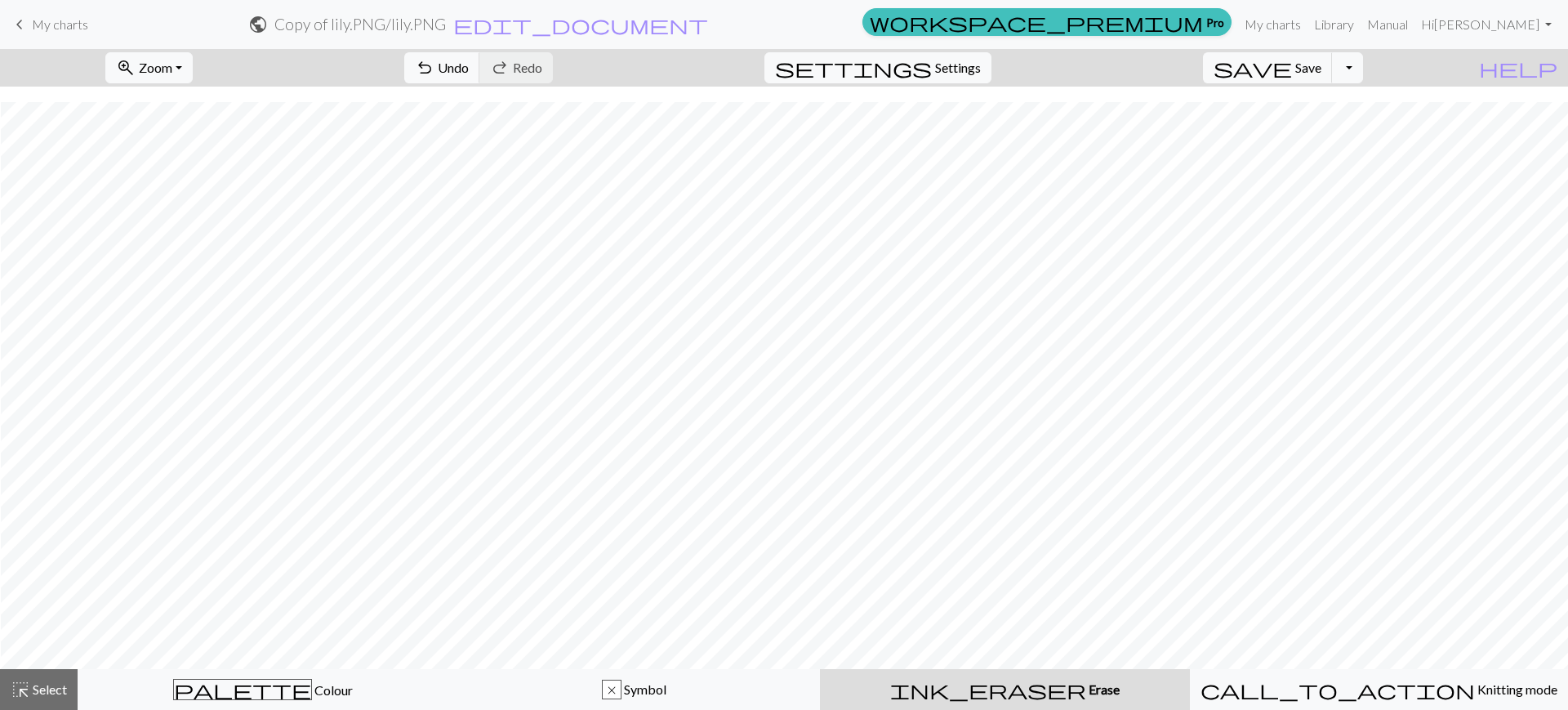
scroll to position [307, 1]
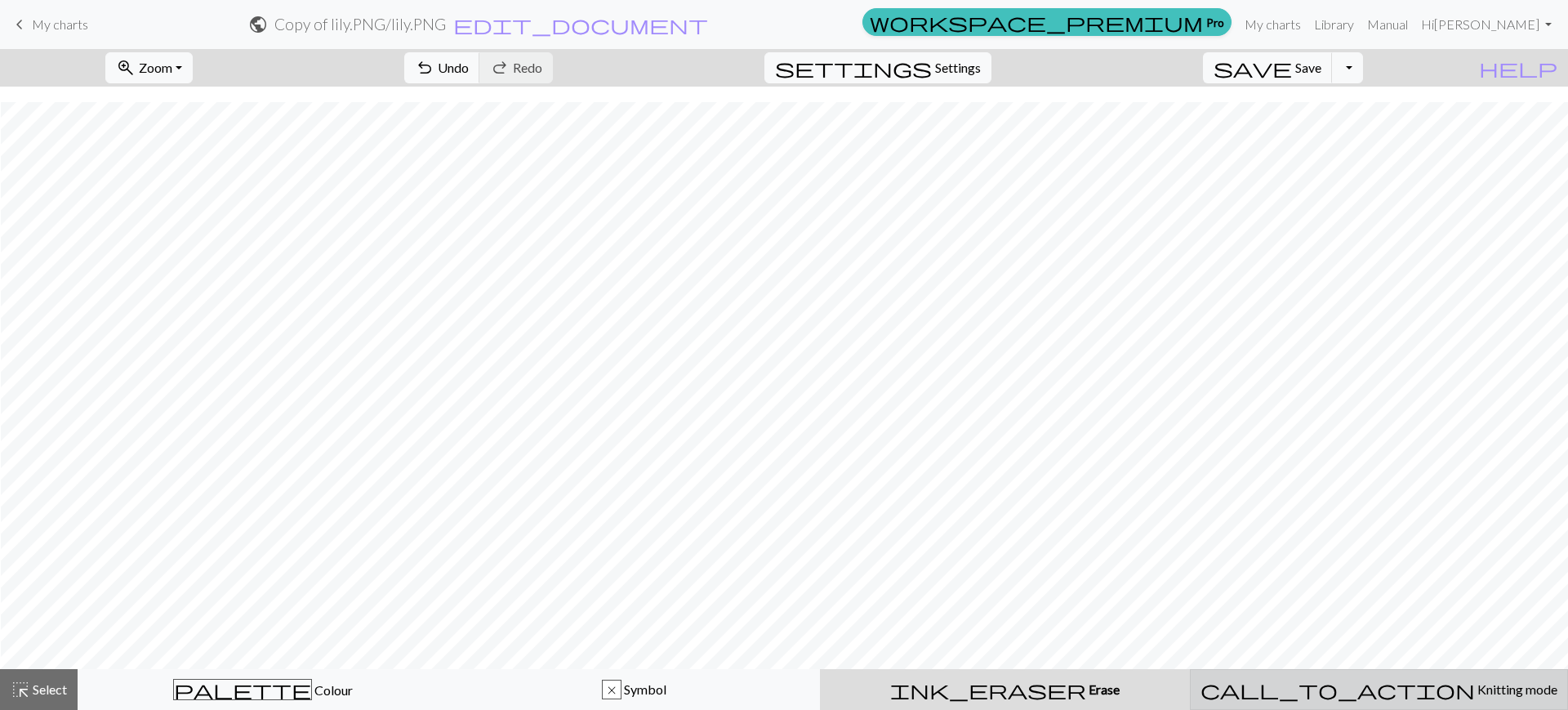
click at [1475, 681] on span "Knitting mode" at bounding box center [1516, 689] width 83 height 16
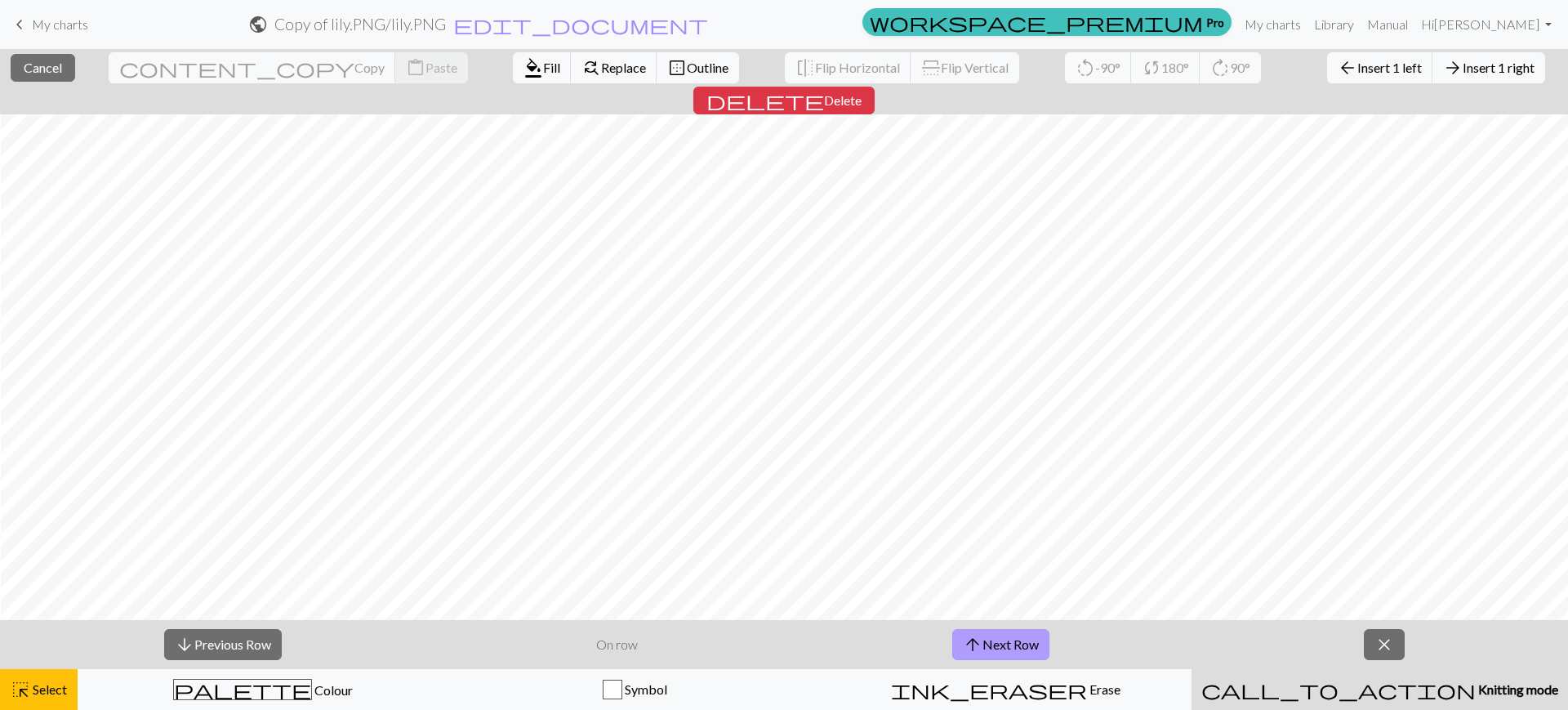
click at [1001, 634] on button "arrow_upward Next Row" at bounding box center [1001, 645] width 97 height 31
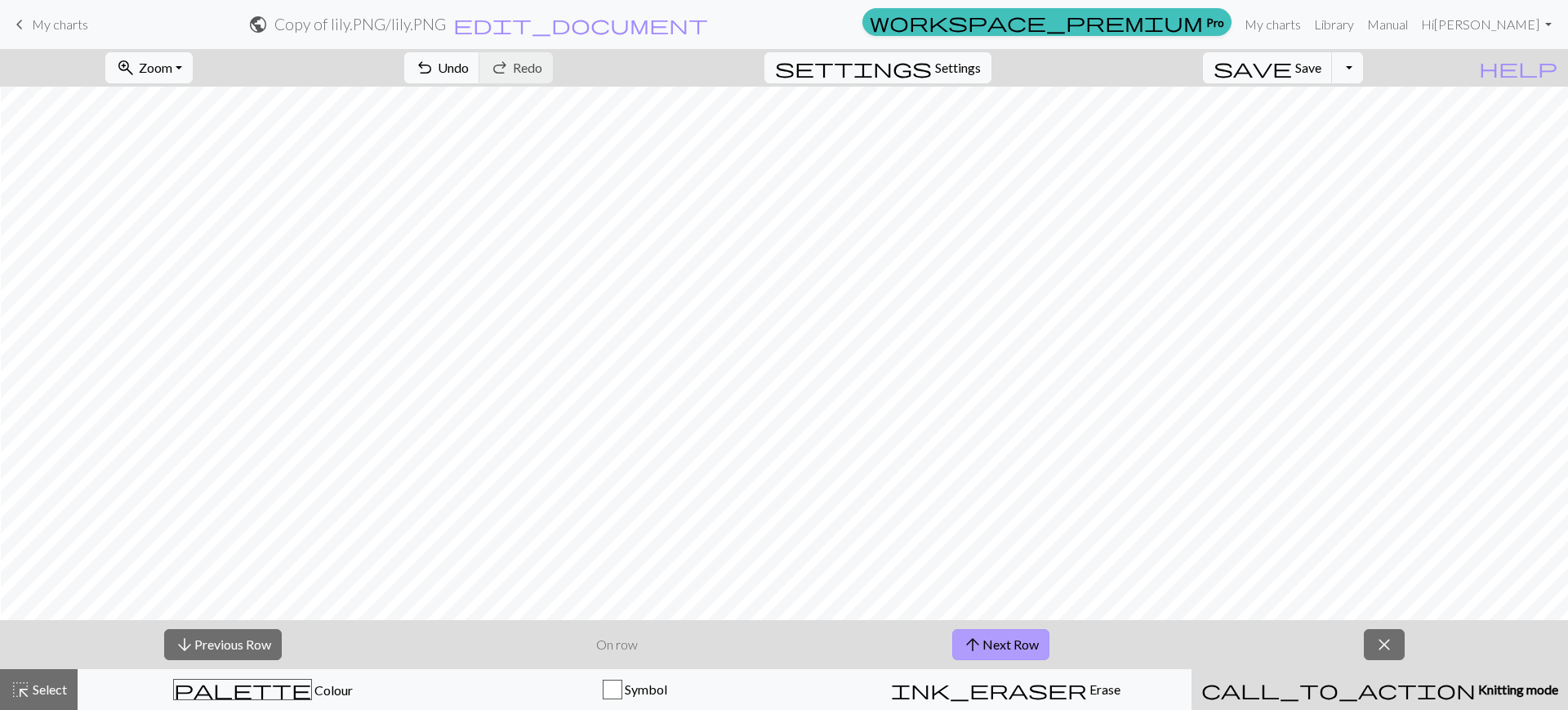
click at [1001, 634] on button "arrow_upward Next Row" at bounding box center [1001, 645] width 97 height 31
click at [244, 643] on button "arrow_downward Previous Row" at bounding box center [222, 645] width 117 height 31
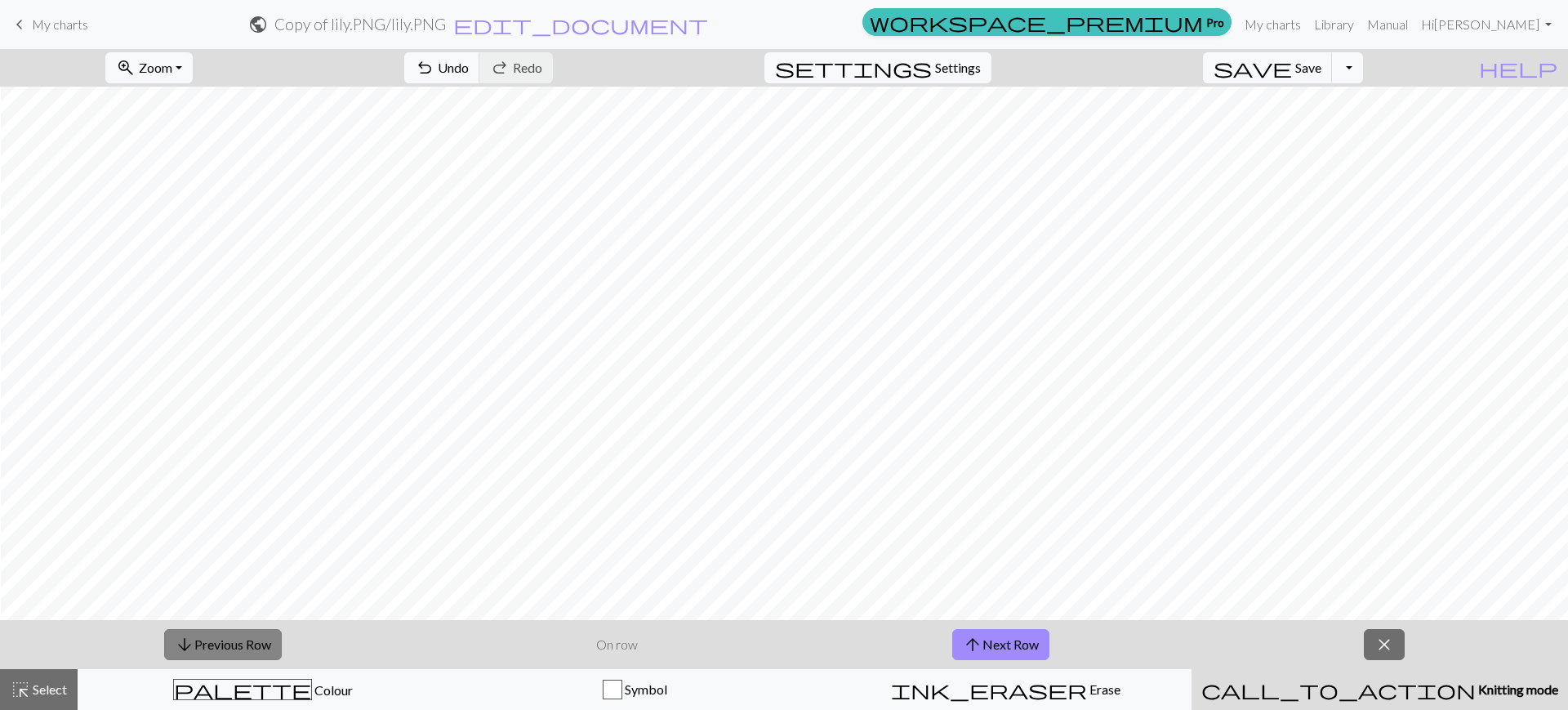
click at [244, 643] on button "arrow_downward Previous Row" at bounding box center [222, 645] width 117 height 31
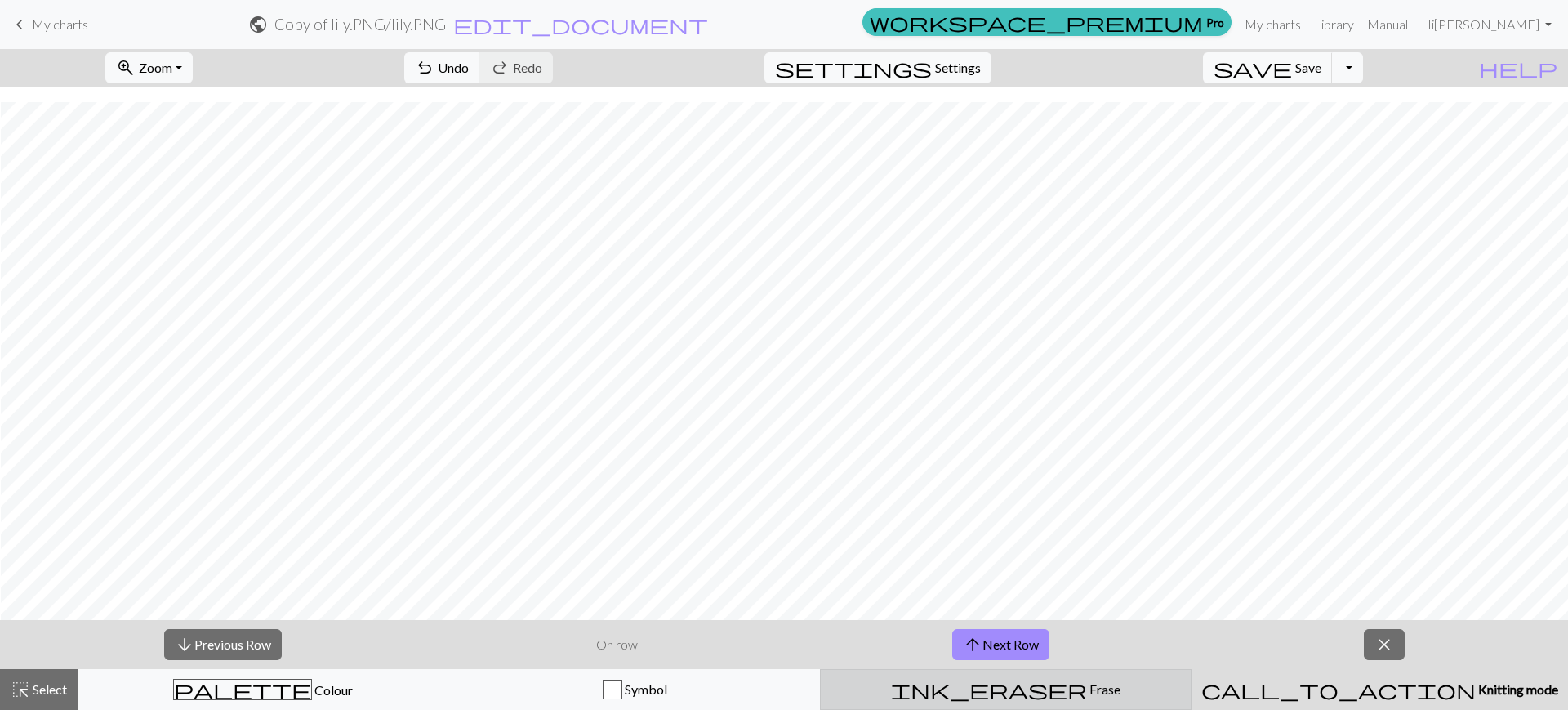
click at [1118, 673] on button "ink_eraser Erase Erase" at bounding box center [1006, 689] width 372 height 41
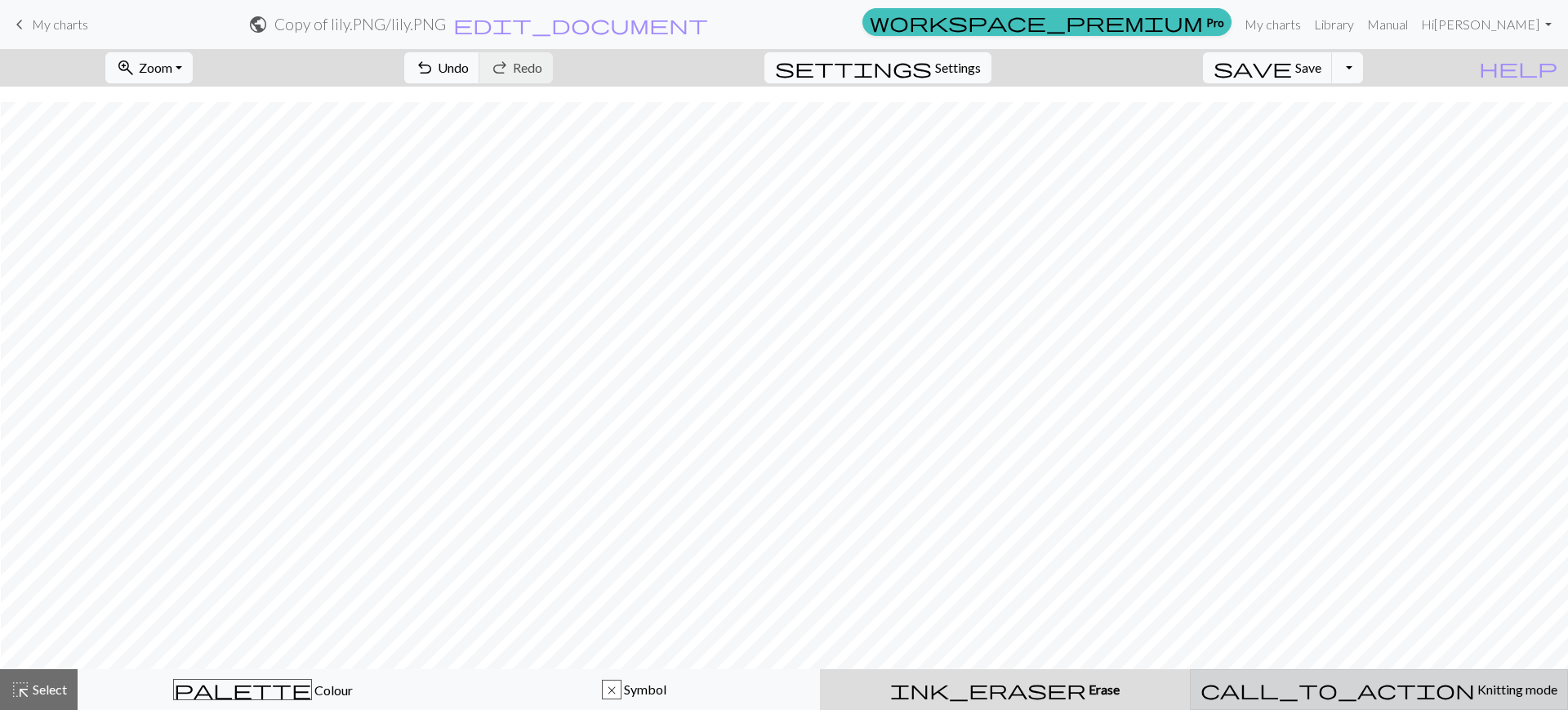
scroll to position [307, 1]
click at [1245, 695] on div "call_to_action Knitting mode Knitting mode" at bounding box center [1379, 689] width 357 height 20
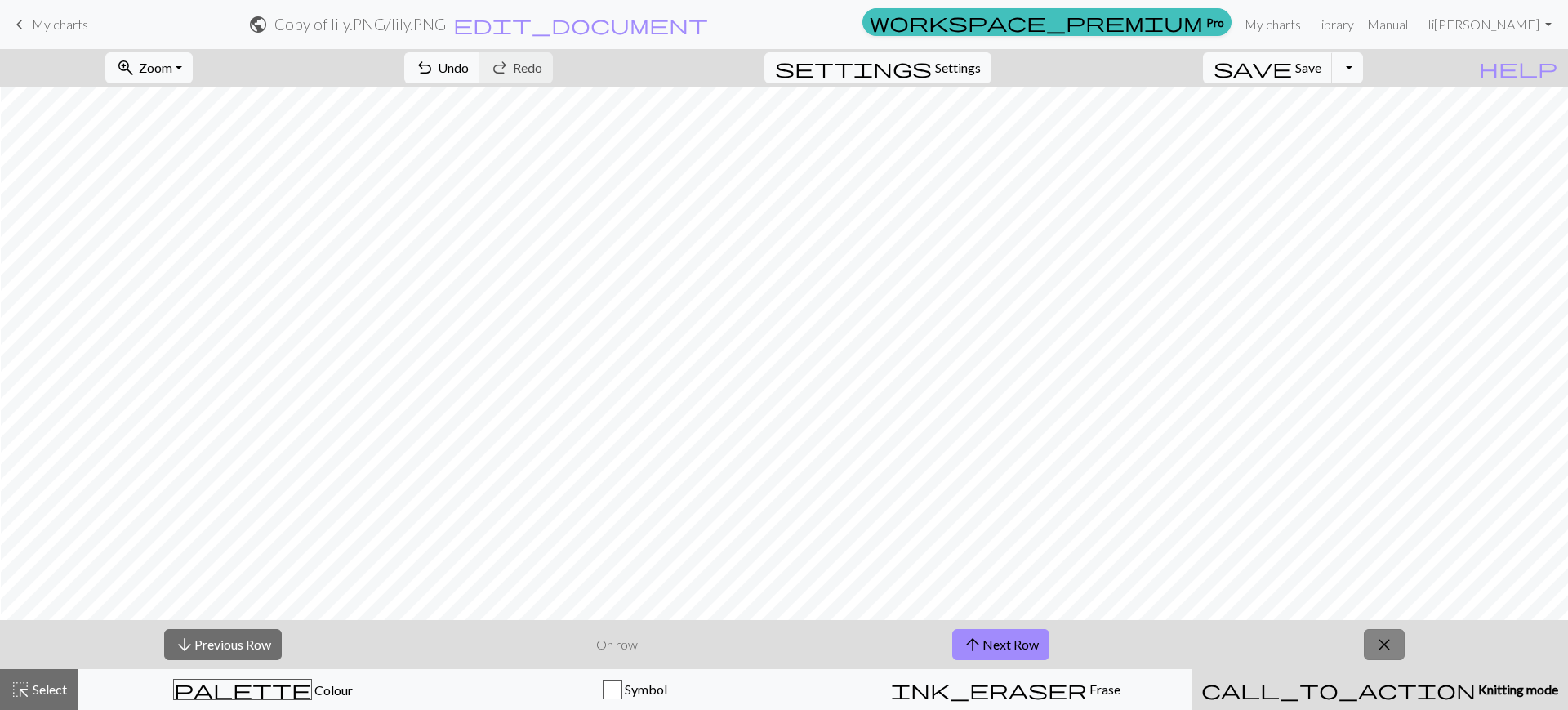
click at [1393, 652] on span "close" at bounding box center [1384, 644] width 20 height 23
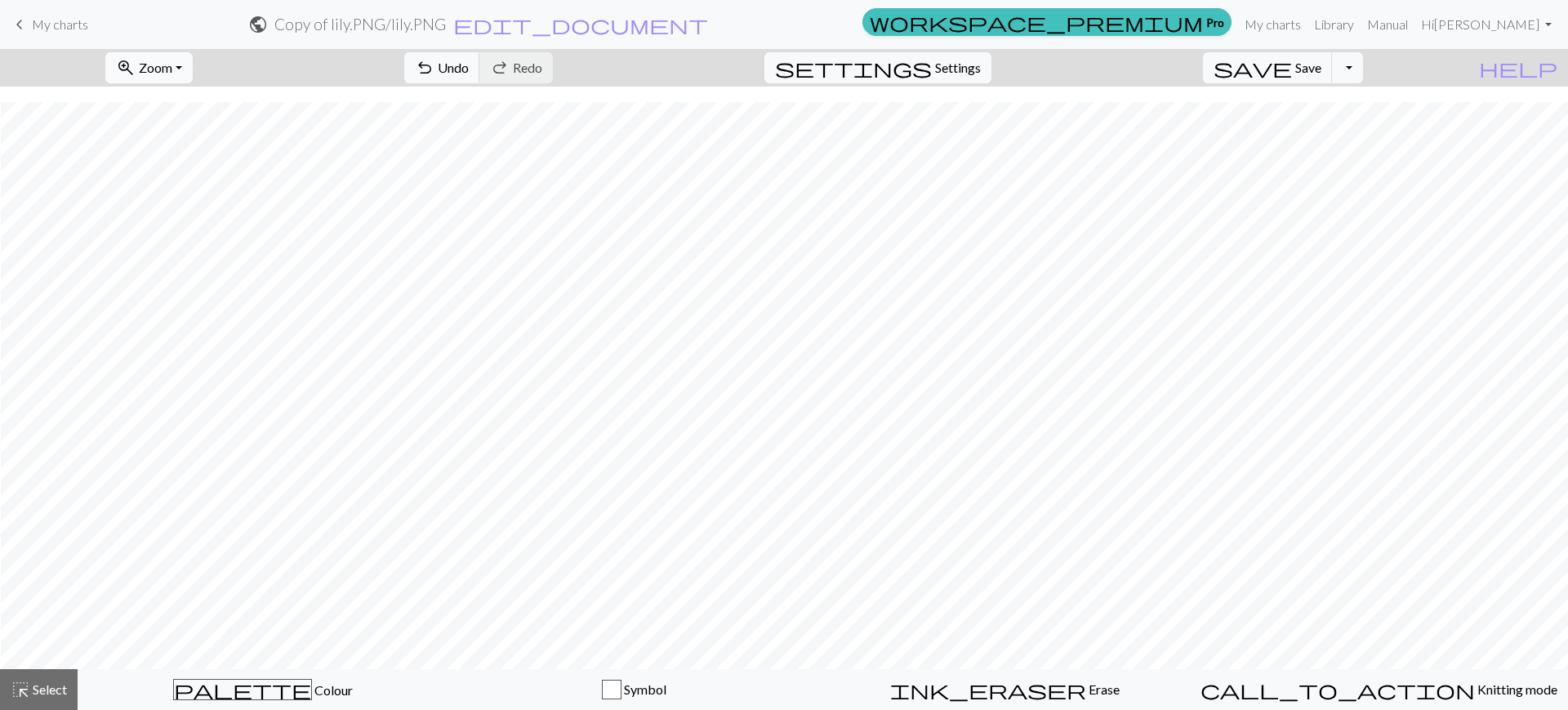
click at [193, 73] on button "zoom_in Zoom Zoom" at bounding box center [149, 68] width 88 height 31
click at [194, 229] on button "100%" at bounding box center [170, 222] width 129 height 26
click at [136, 63] on span "zoom_in" at bounding box center [125, 68] width 20 height 23
click at [187, 196] on button "50%" at bounding box center [170, 196] width 129 height 26
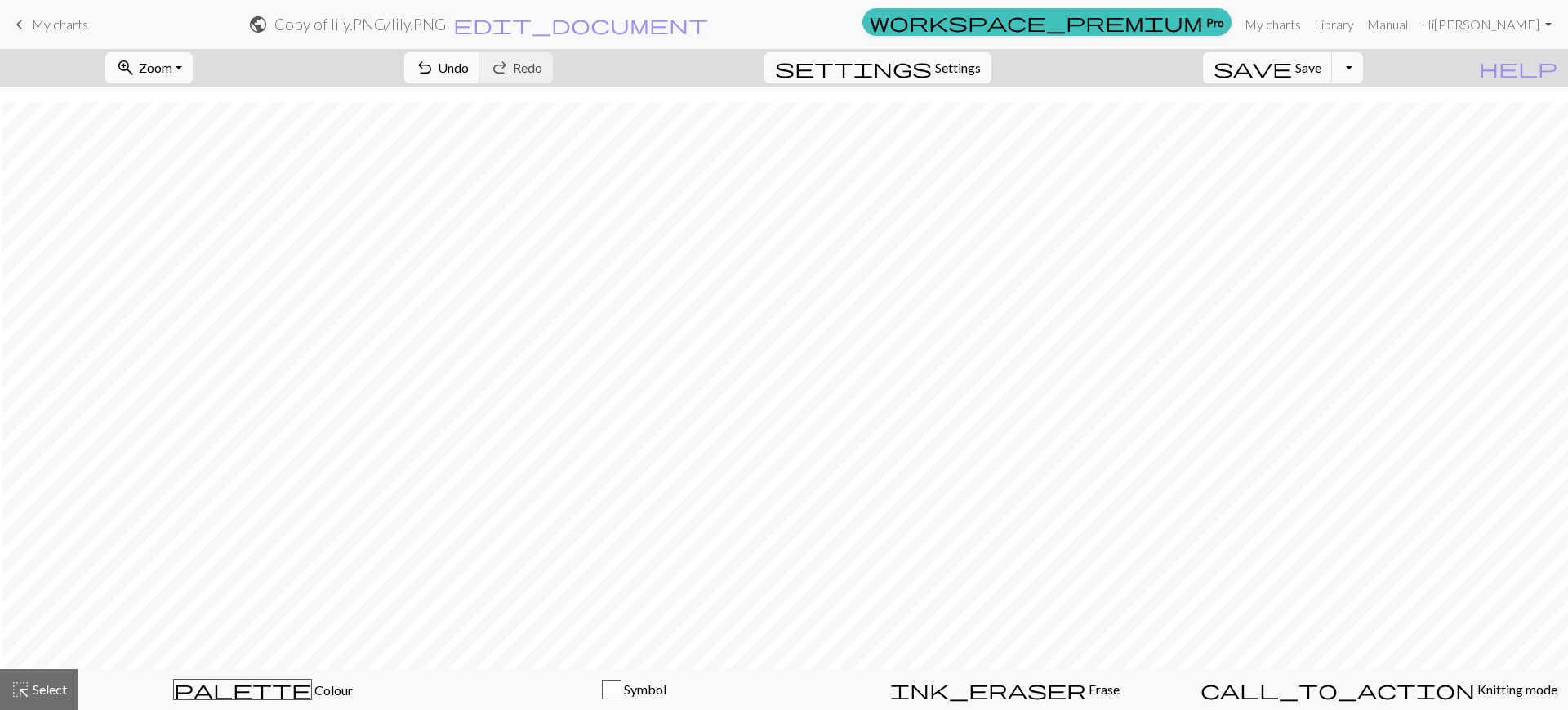
scroll to position [307, 3]
click at [1328, 235] on div "zoom_in Zoom Zoom Fit all Fit width Fit height 50% 100% 150% 200% undo Undo Und…" at bounding box center [784, 379] width 1568 height 660
click at [136, 56] on span "zoom_in" at bounding box center [125, 68] width 20 height 23
click at [200, 216] on button "100%" at bounding box center [170, 222] width 129 height 26
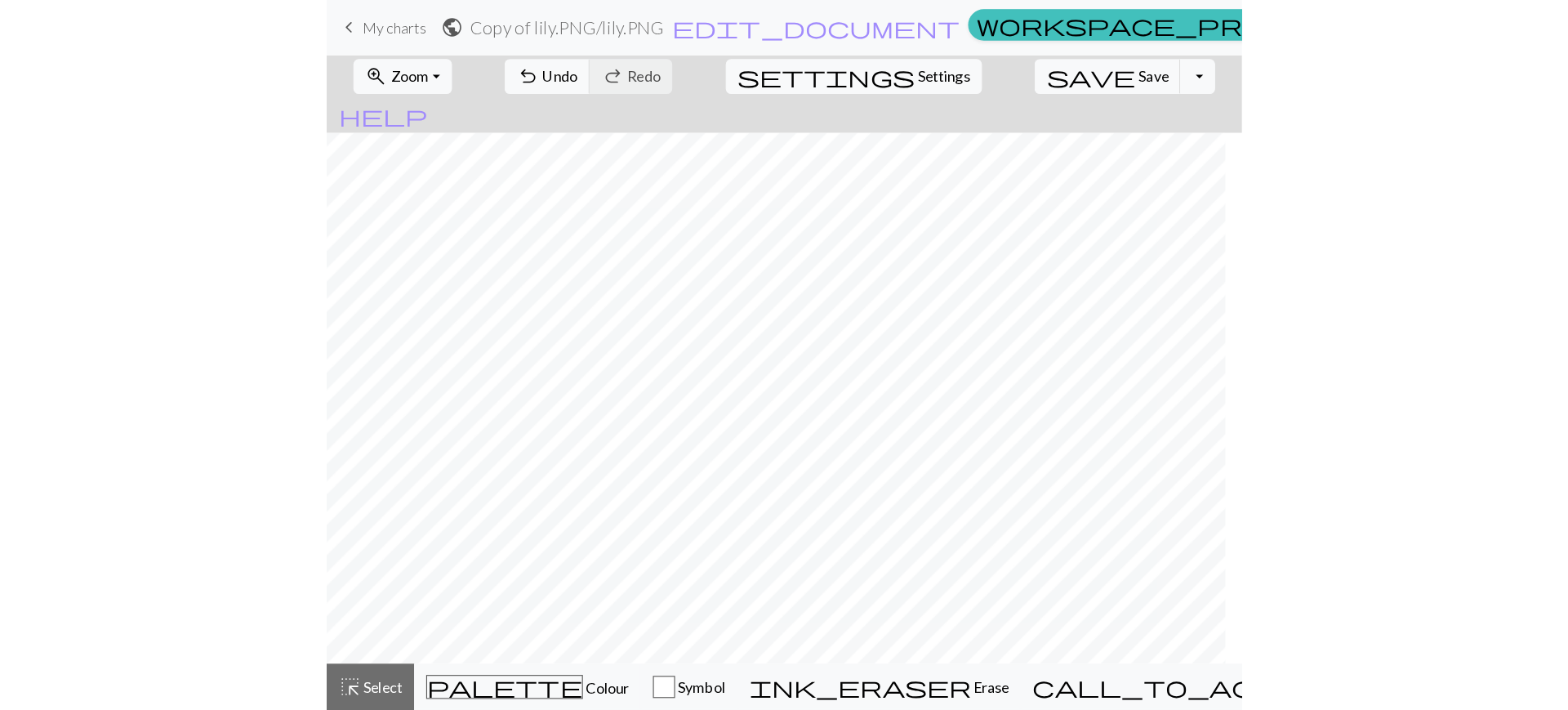
scroll to position [1125, 0]
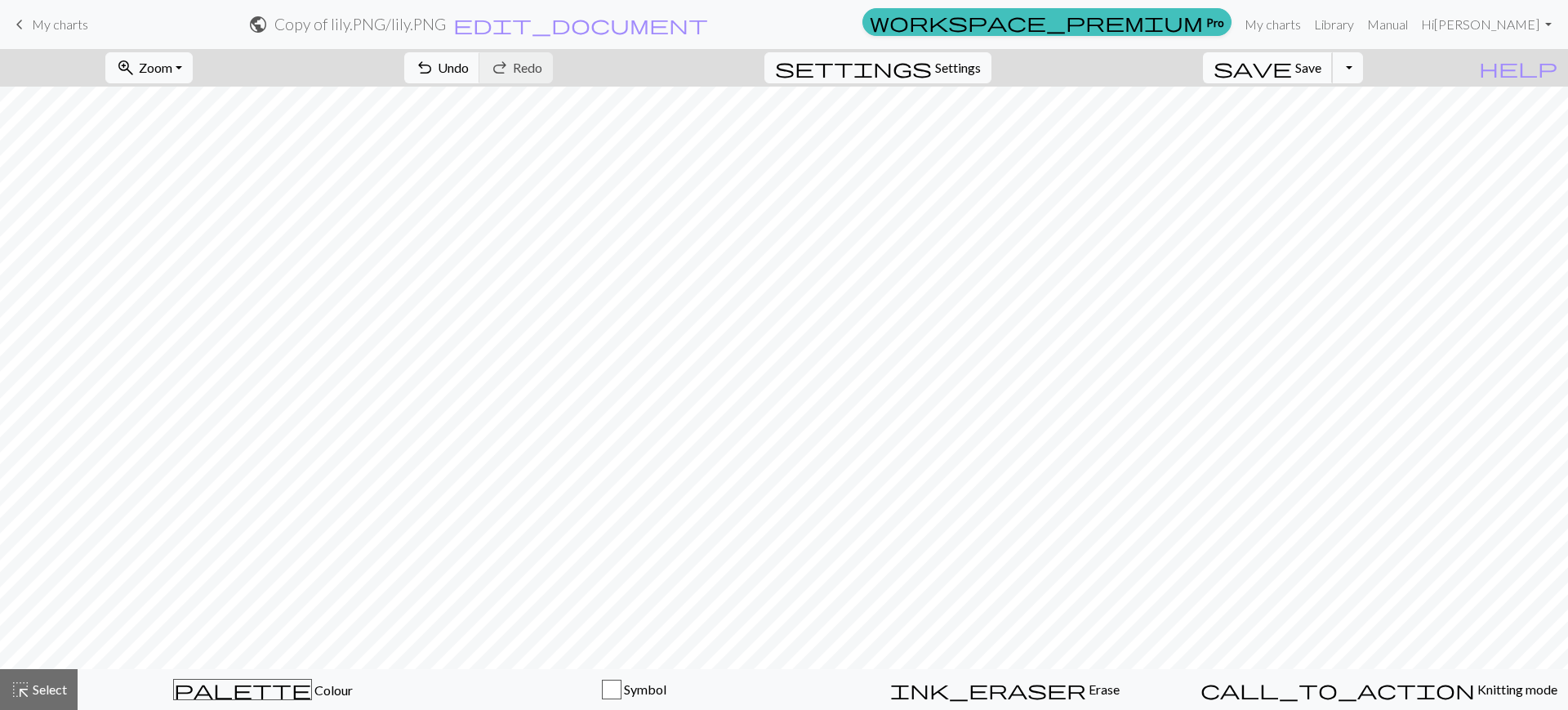
click at [1292, 73] on span "save" at bounding box center [1253, 68] width 78 height 23
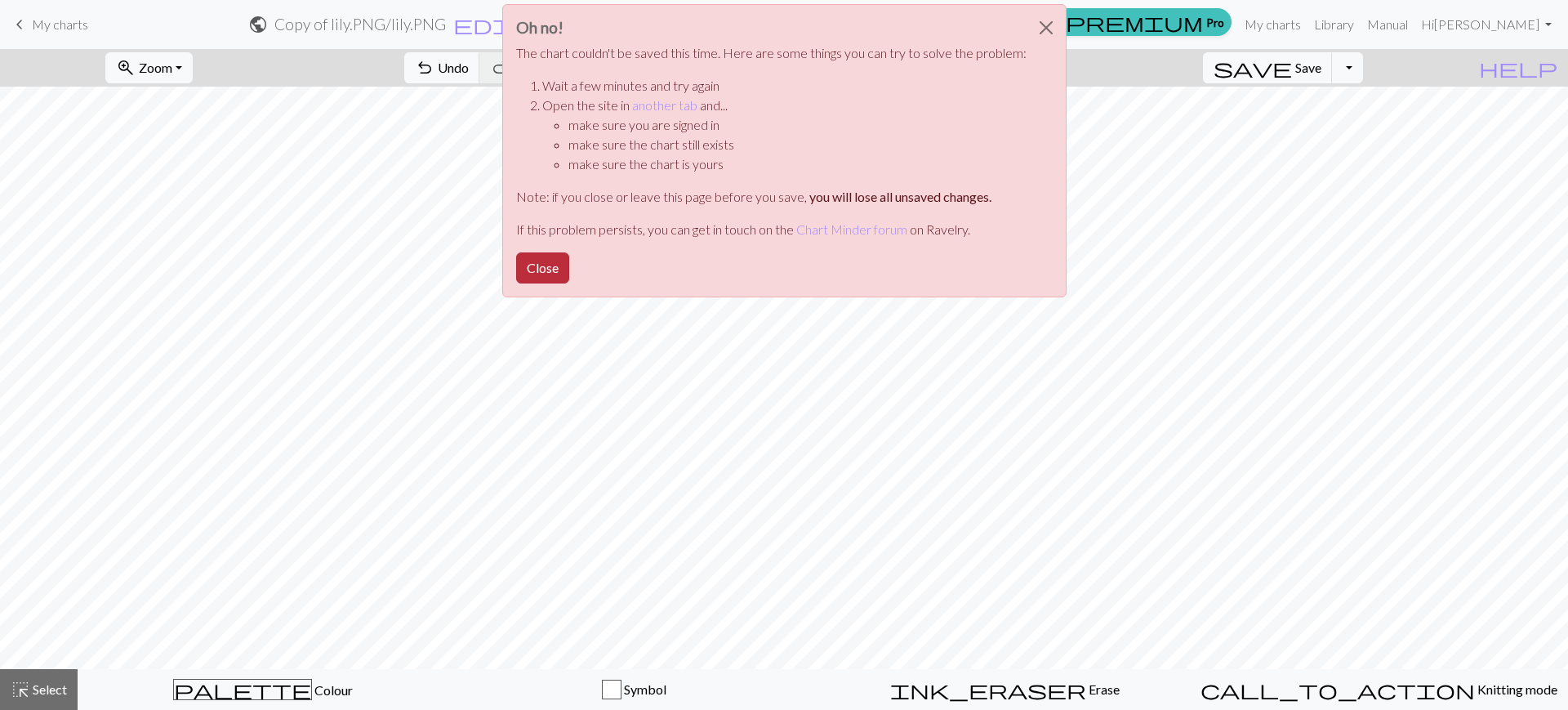
click at [542, 269] on button "Close" at bounding box center [542, 268] width 53 height 31
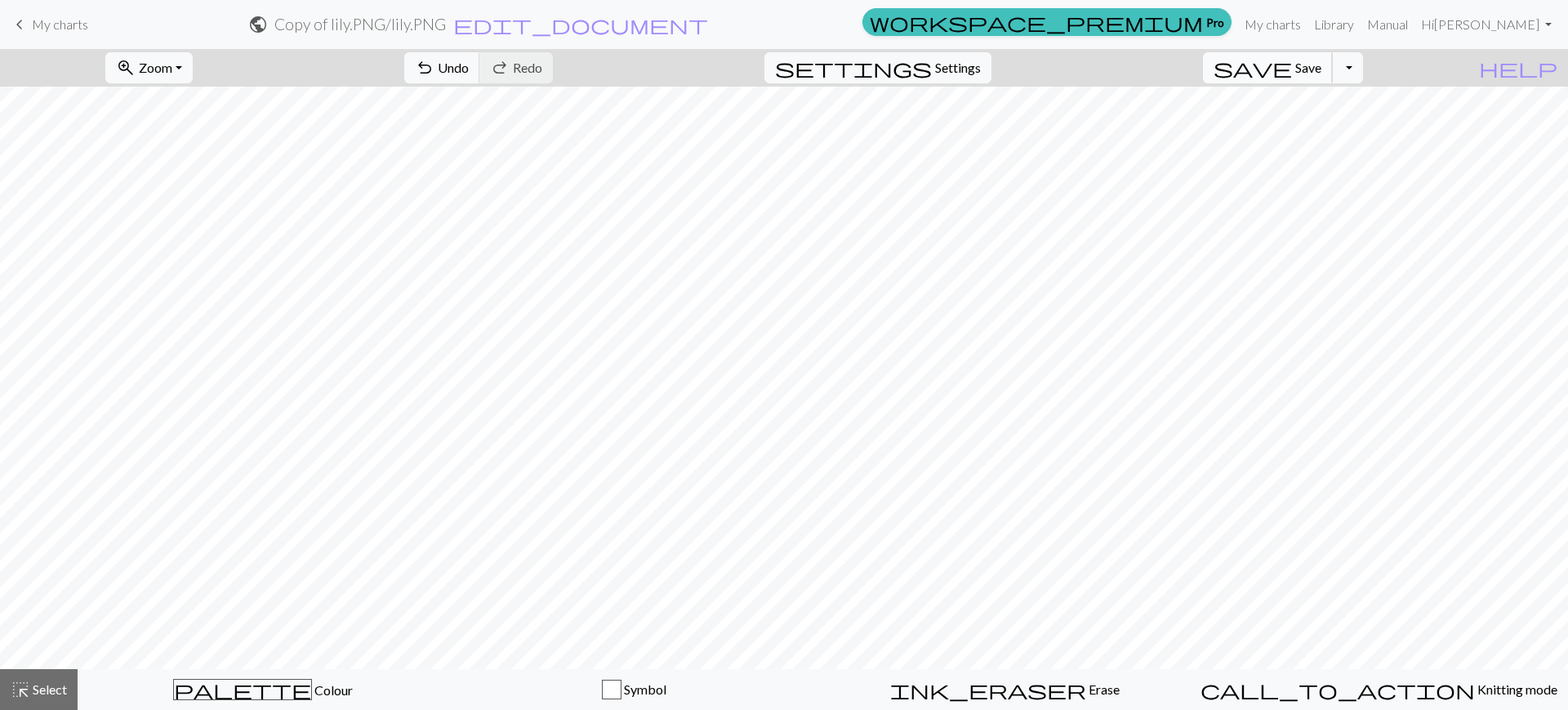
click at [1293, 56] on button "save Save Save" at bounding box center [1267, 68] width 129 height 31
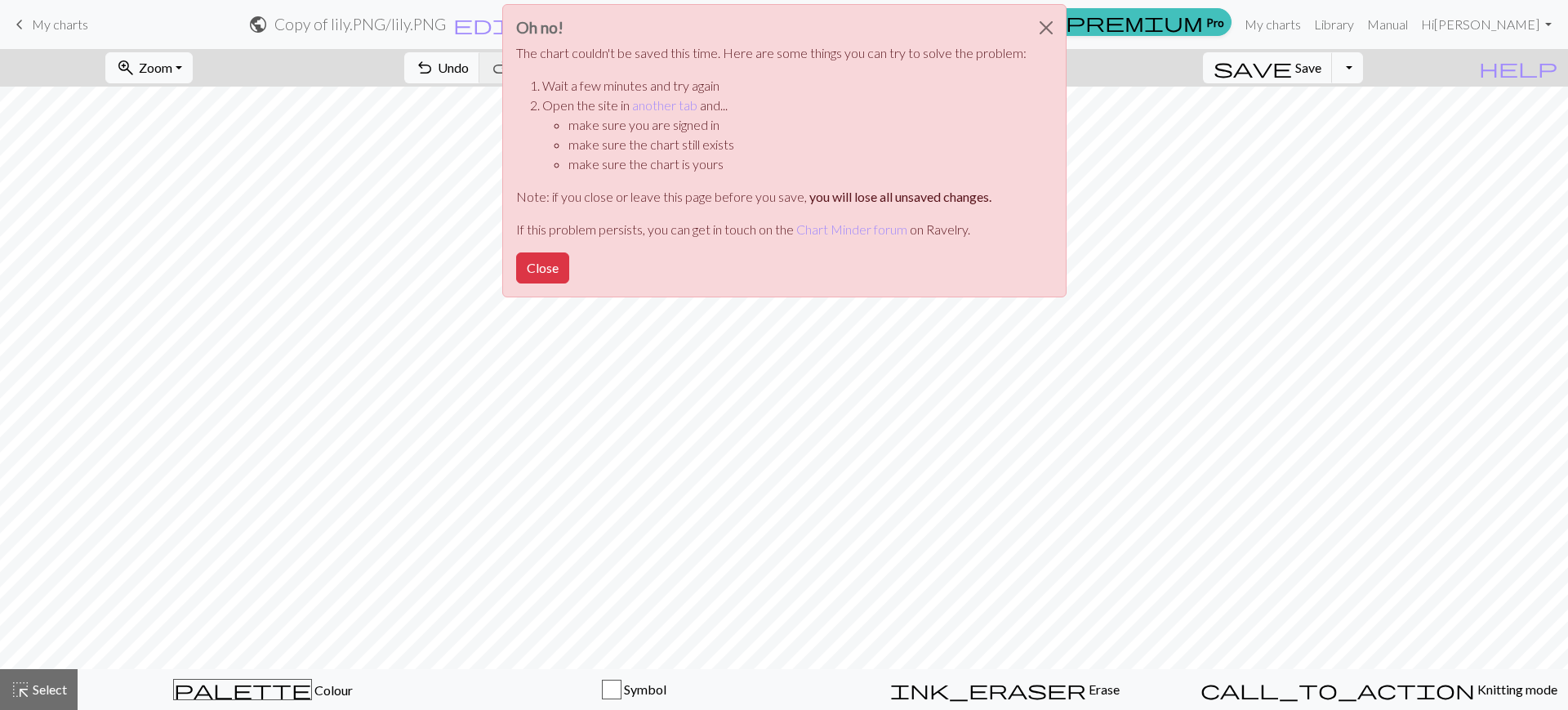
click at [1306, 70] on div "Oh no! The chart couldn't be saved this time. Here are some things you can try …" at bounding box center [784, 155] width 1568 height 310
click at [557, 259] on button "Close" at bounding box center [542, 268] width 53 height 31
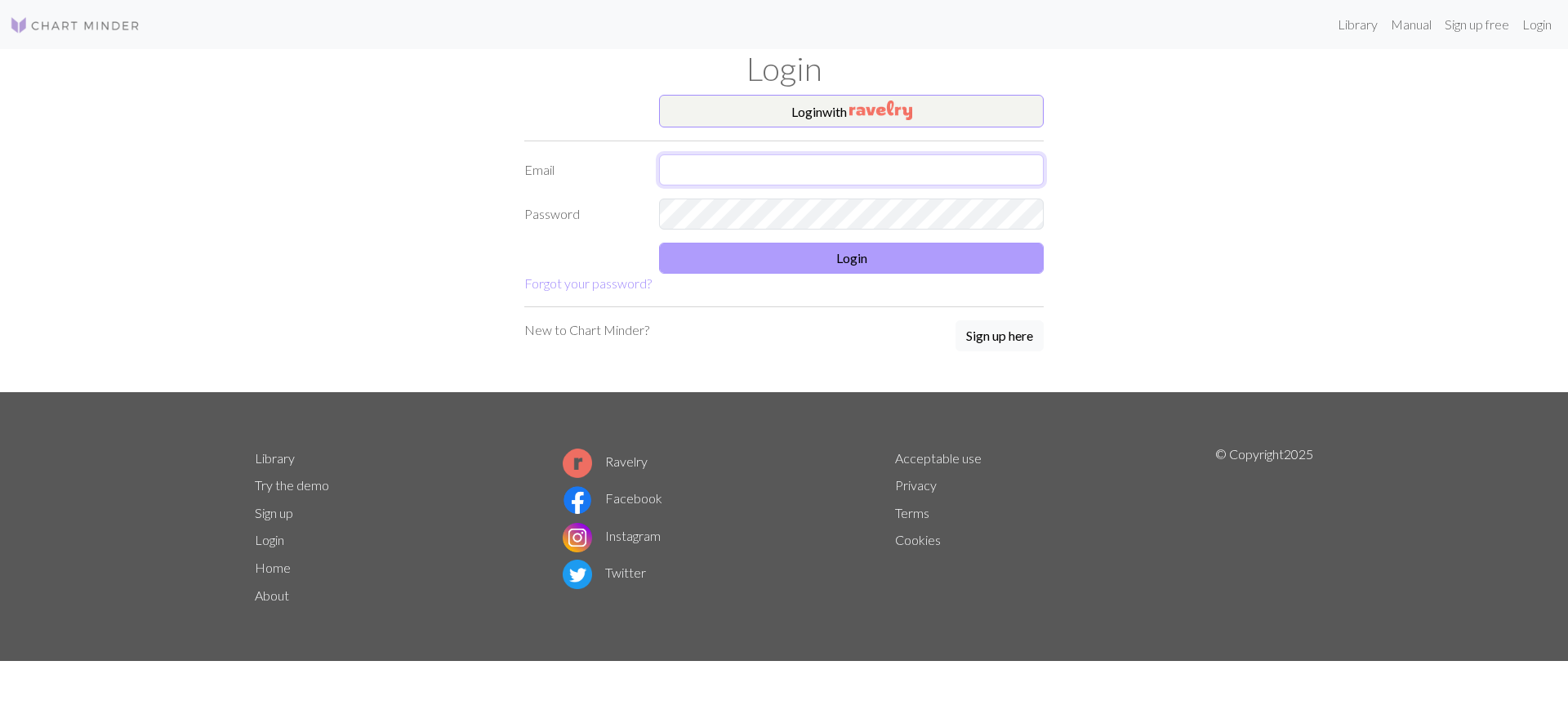
type input "[EMAIL_ADDRESS][DOMAIN_NAME]"
click at [851, 249] on button "Login" at bounding box center [851, 258] width 385 height 31
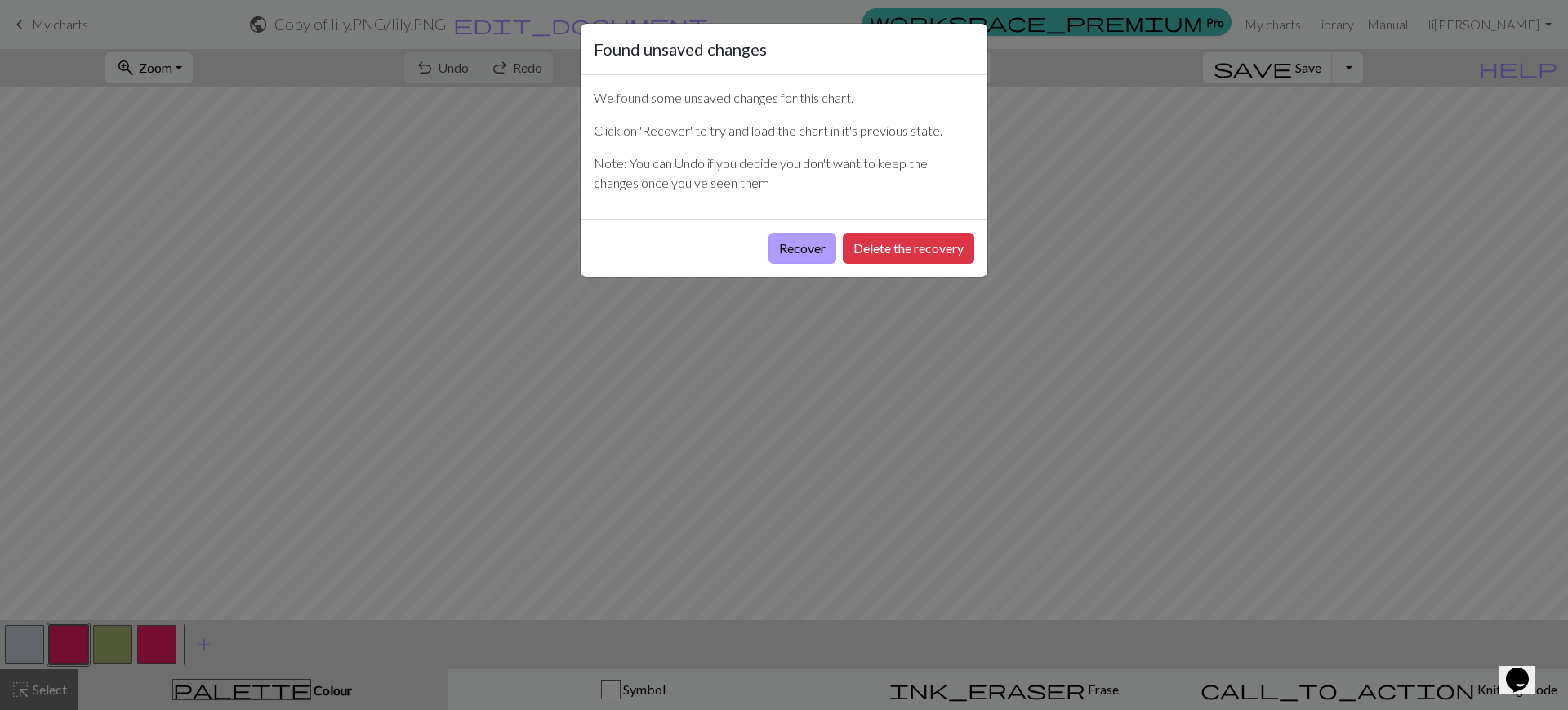
click at [809, 242] on button "Recover" at bounding box center [803, 249] width 68 height 31
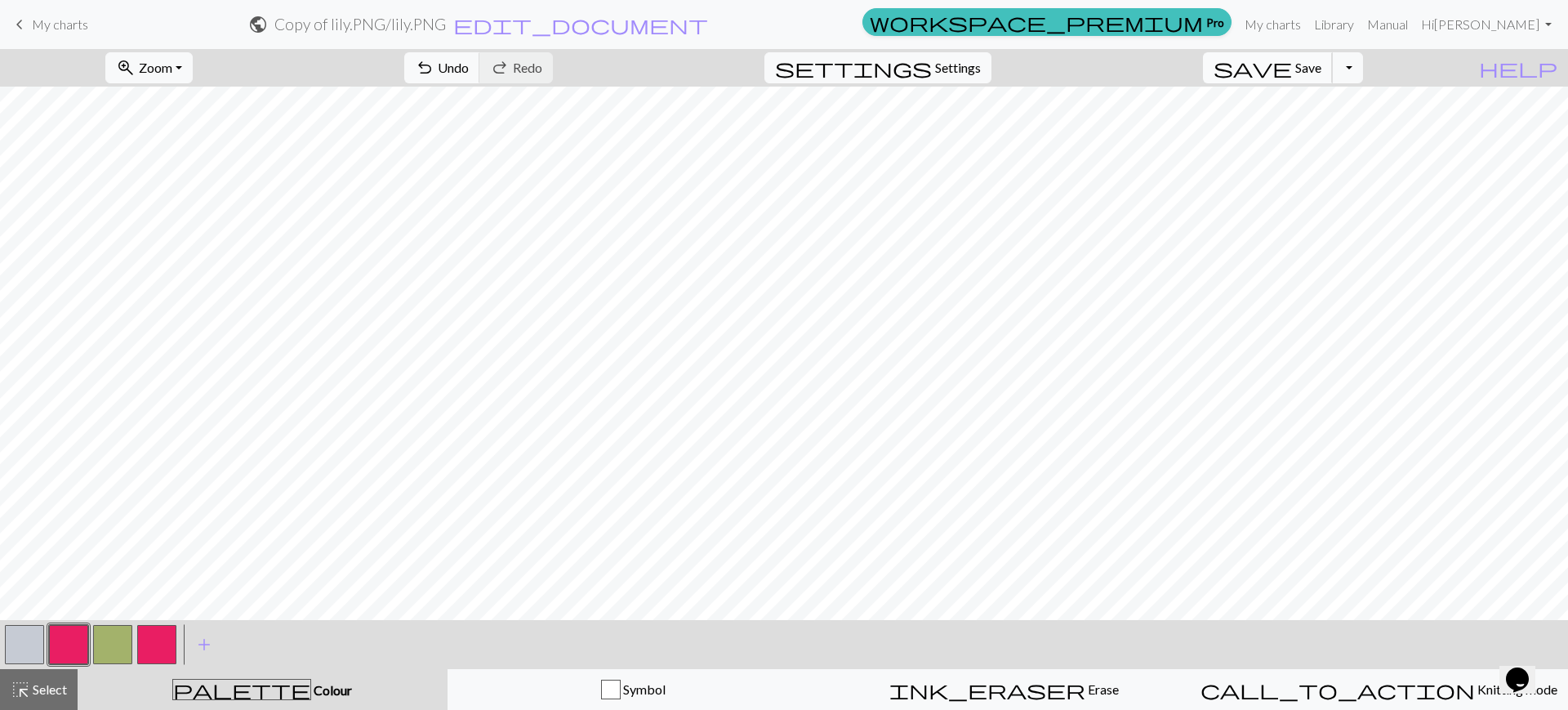
click at [1321, 63] on span "Save" at bounding box center [1308, 68] width 26 height 16
click at [64, 636] on button "button" at bounding box center [68, 644] width 39 height 39
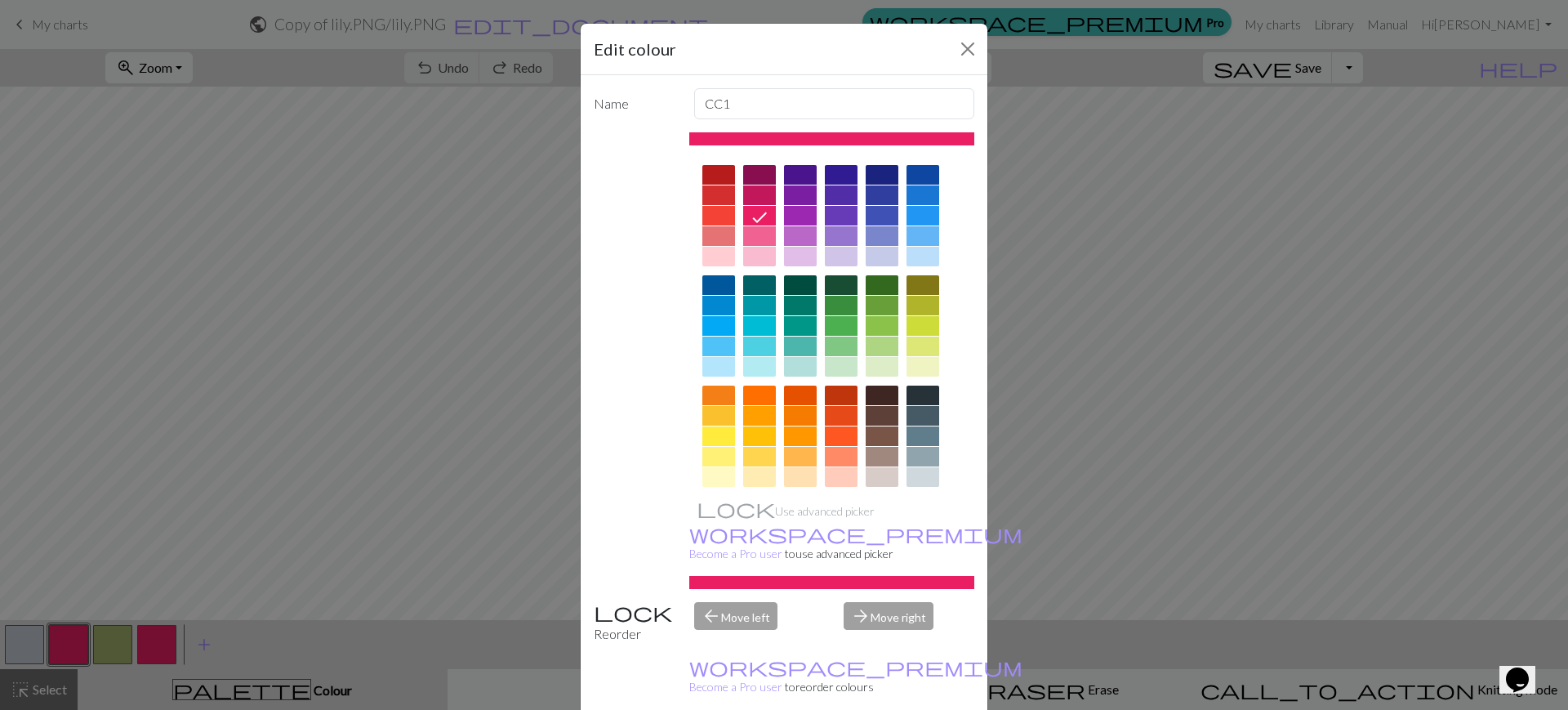
click at [878, 171] on div at bounding box center [882, 175] width 33 height 20
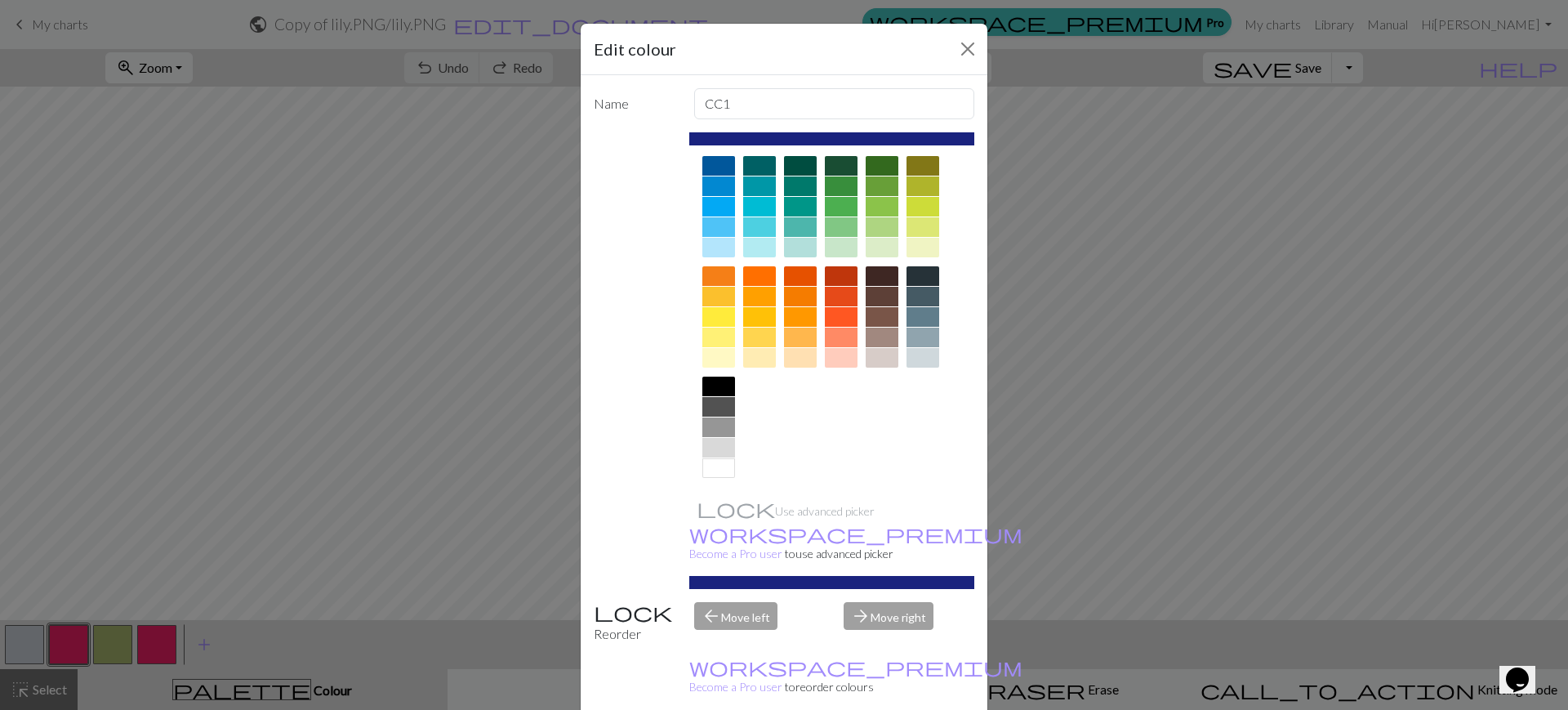
scroll to position [116, 0]
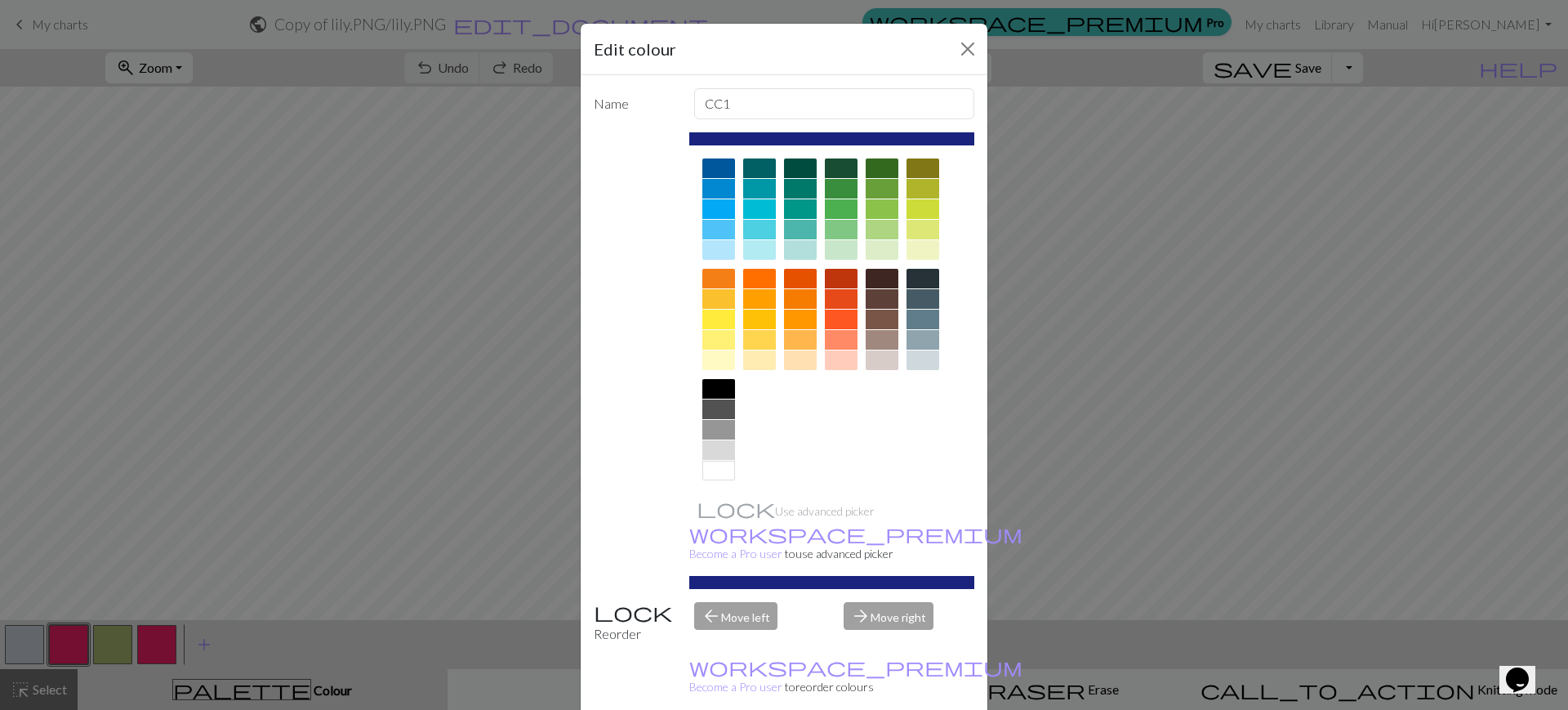
click at [902, 602] on div "arrow_forward Move right" at bounding box center [909, 623] width 150 height 42
click at [619, 602] on div "Reorder" at bounding box center [634, 623] width 101 height 42
click at [596, 602] on div "Reorder" at bounding box center [634, 623] width 101 height 42
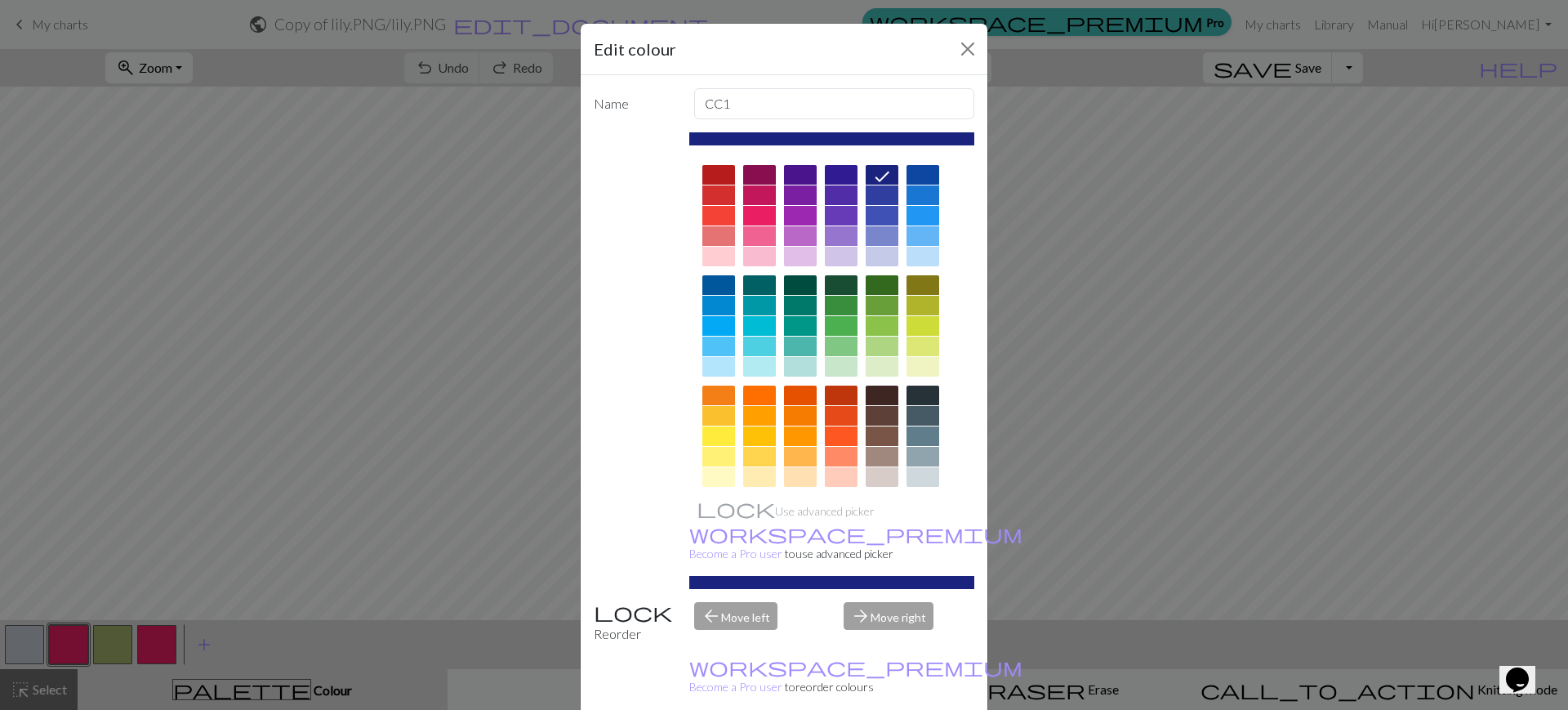
click at [275, 654] on div "Edit colour Name CC1 Use advanced picker workspace_premium Become a Pro user to…" at bounding box center [784, 355] width 1568 height 710
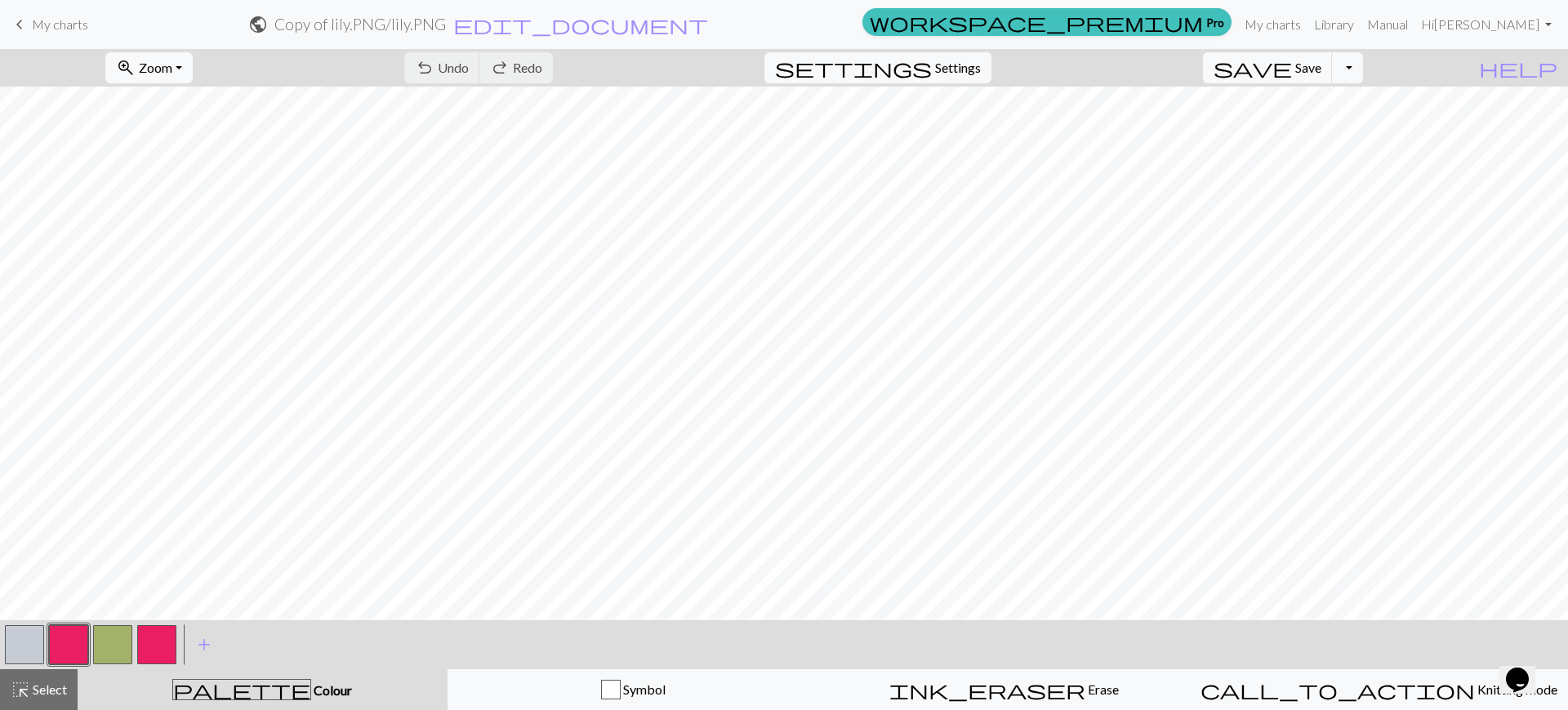
click at [70, 635] on button "button" at bounding box center [68, 644] width 39 height 39
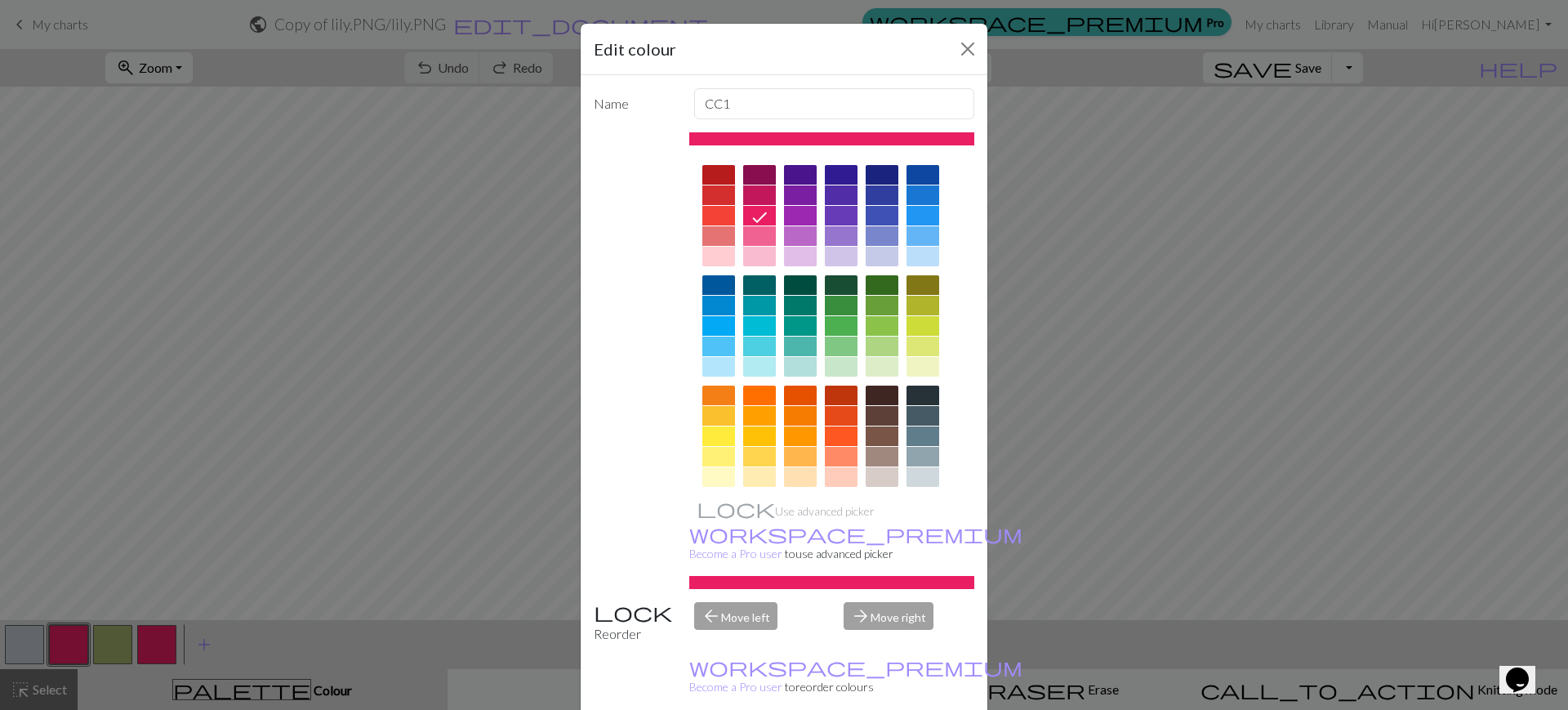
click at [869, 172] on div at bounding box center [882, 175] width 33 height 20
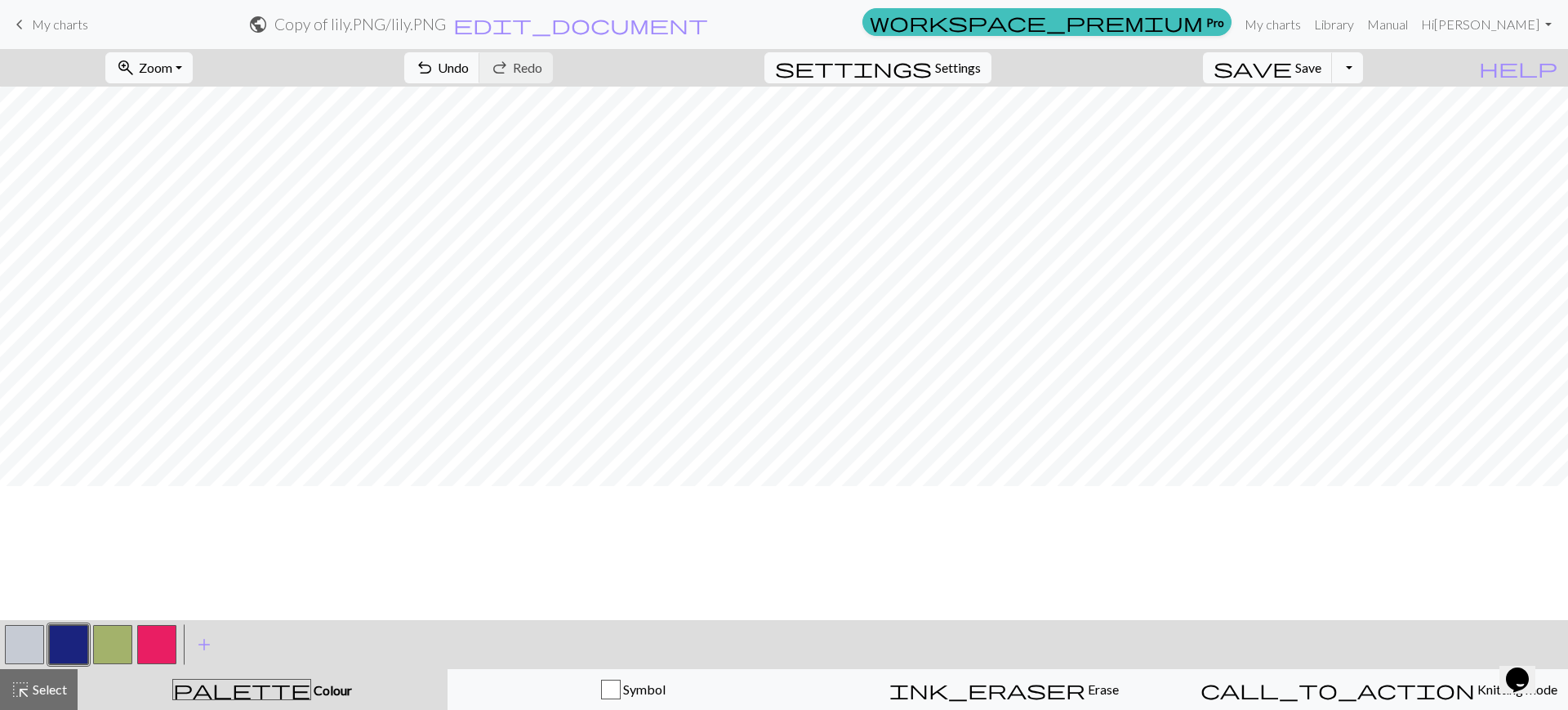
scroll to position [819, 0]
click at [156, 633] on button "button" at bounding box center [156, 644] width 39 height 39
drag, startPoint x: 156, startPoint y: 633, endPoint x: 168, endPoint y: 637, distance: 12.6
click at [168, 637] on button "button" at bounding box center [156, 644] width 39 height 39
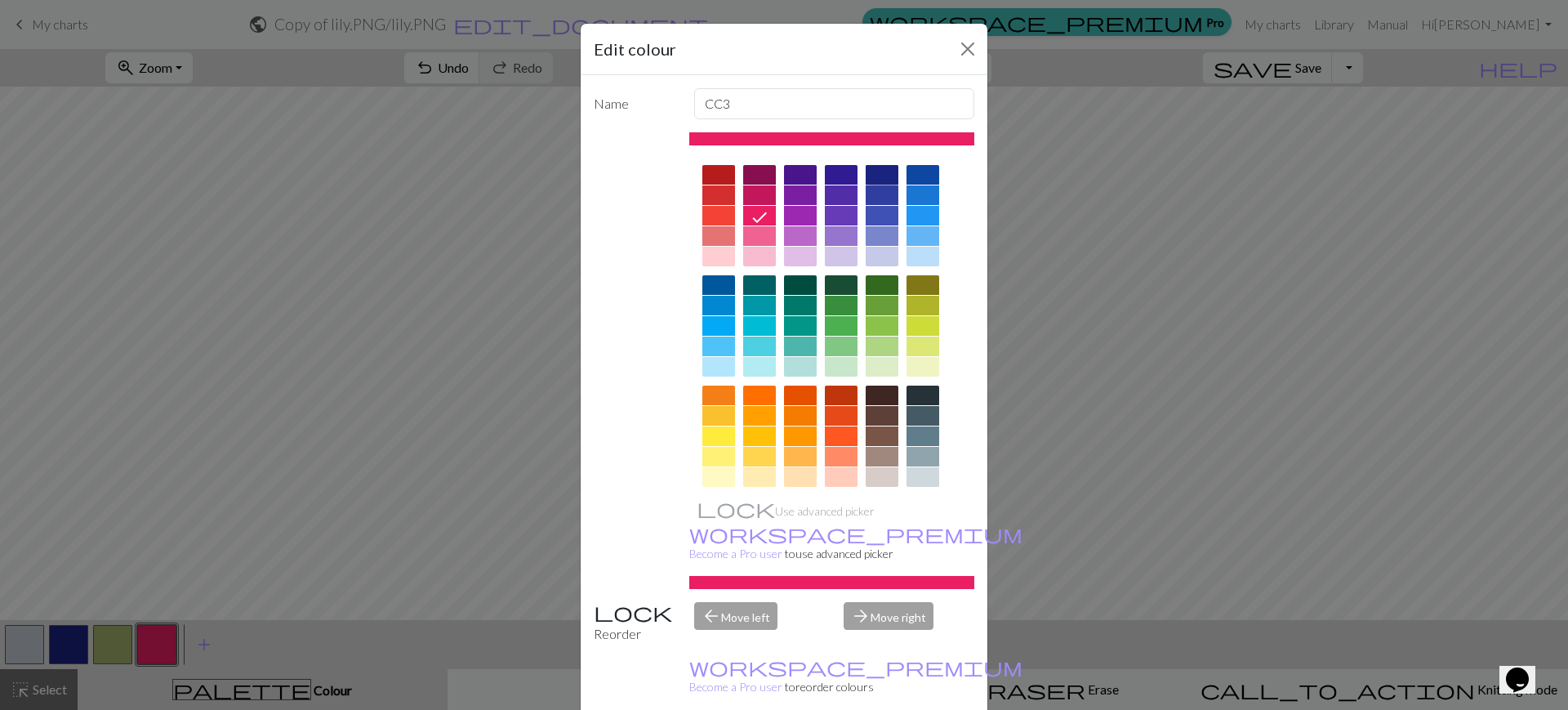
click at [872, 182] on div at bounding box center [882, 175] width 33 height 20
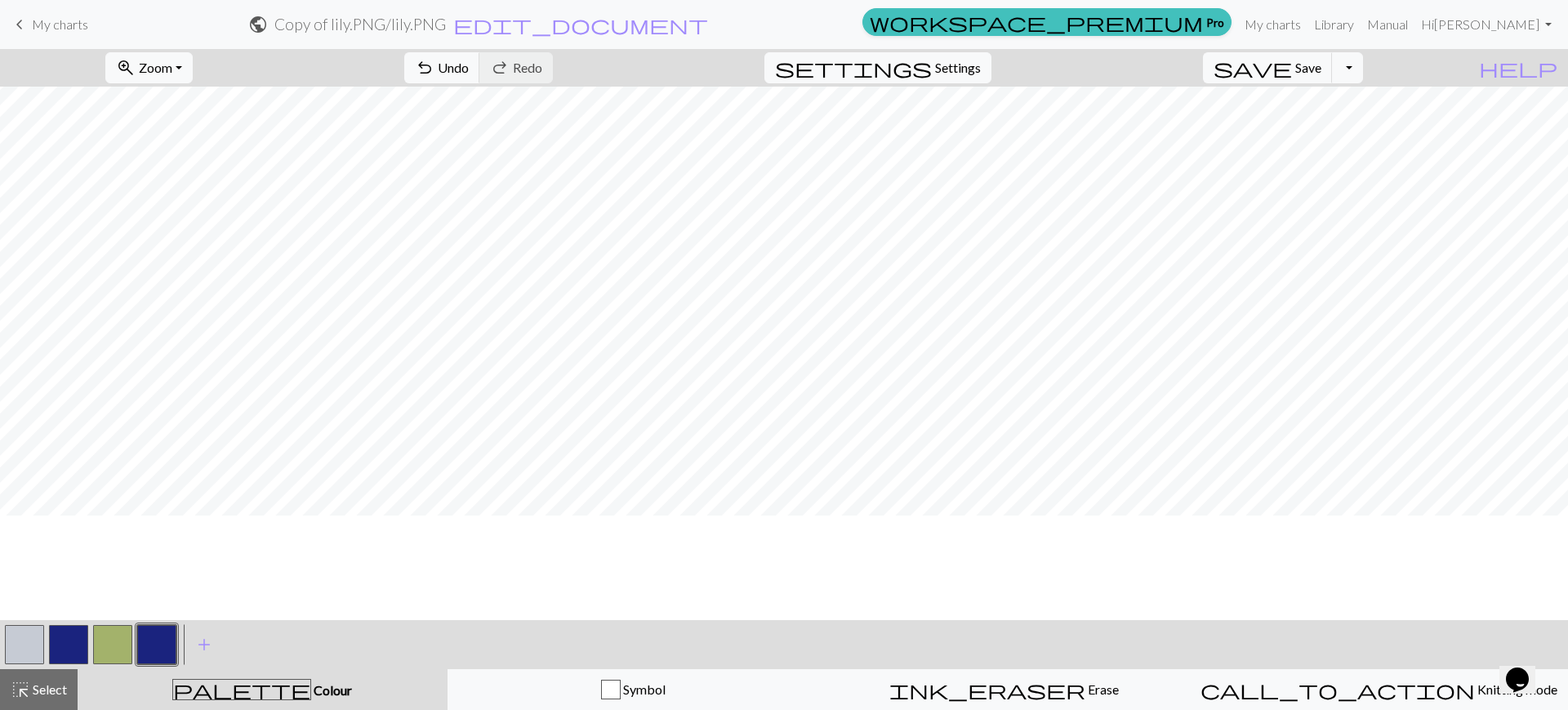
scroll to position [1069, 0]
click at [112, 633] on button "button" at bounding box center [112, 644] width 39 height 39
click at [114, 625] on button "button" at bounding box center [112, 644] width 39 height 39
click at [114, 633] on button "button" at bounding box center [112, 644] width 39 height 39
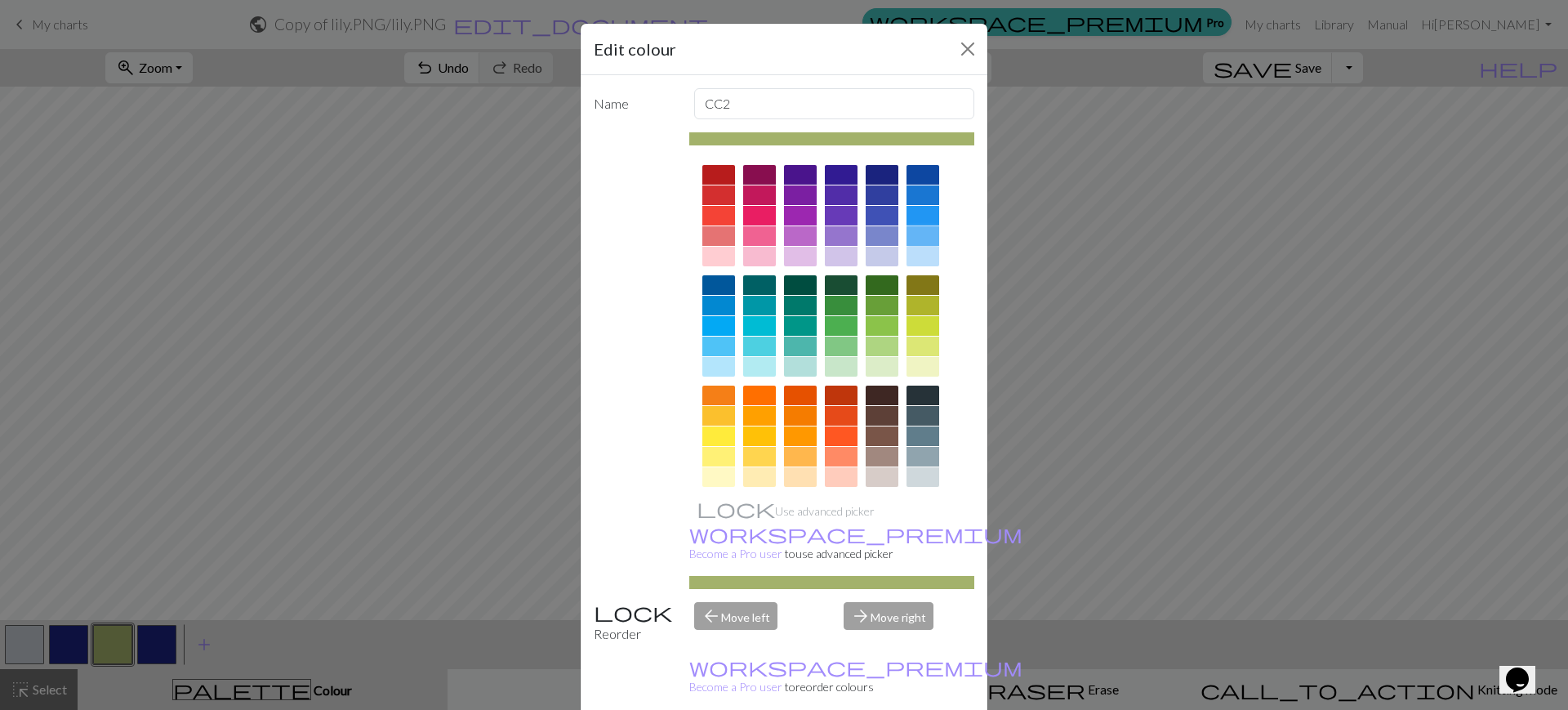
click at [909, 234] on div at bounding box center [923, 236] width 33 height 20
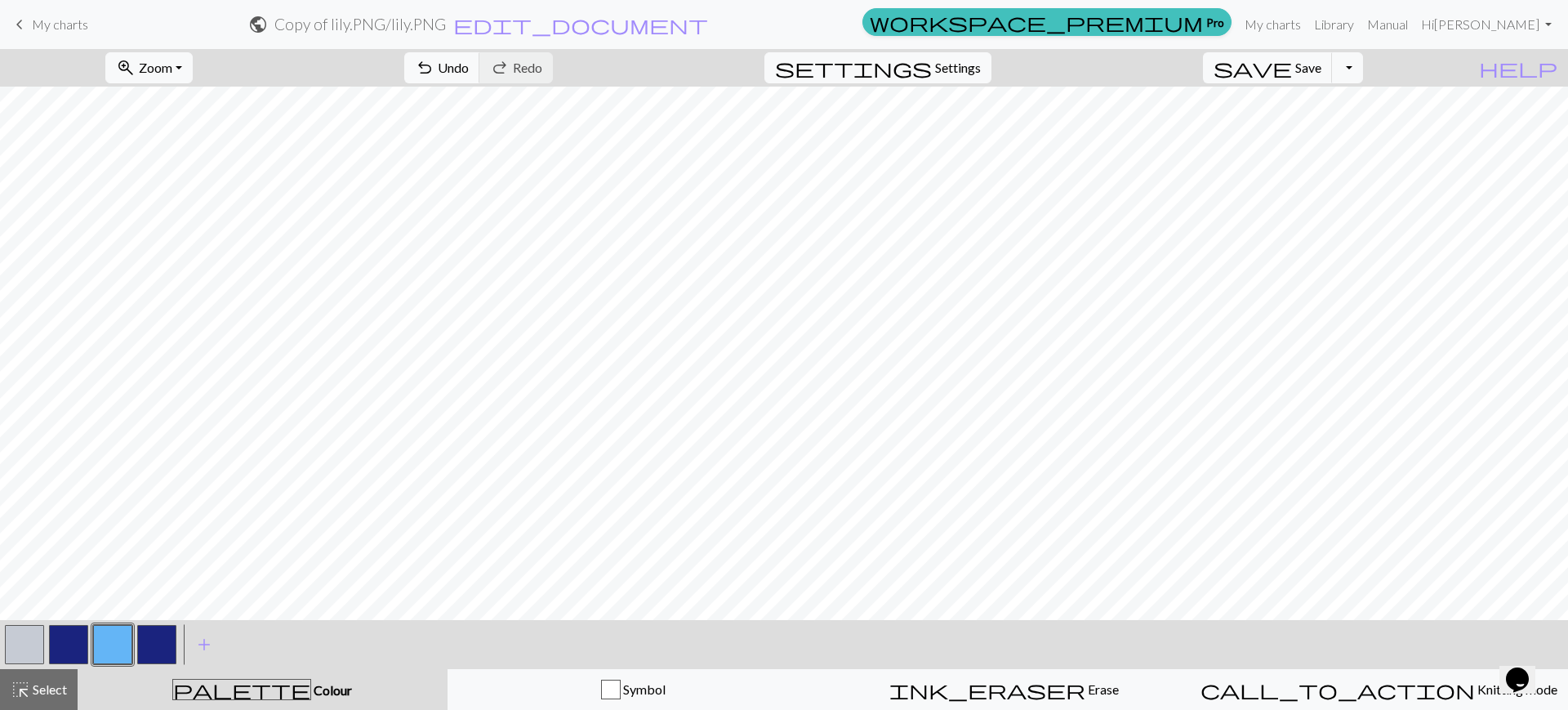
click at [24, 640] on button "button" at bounding box center [24, 644] width 39 height 39
click at [21, 650] on button "button" at bounding box center [24, 644] width 39 height 39
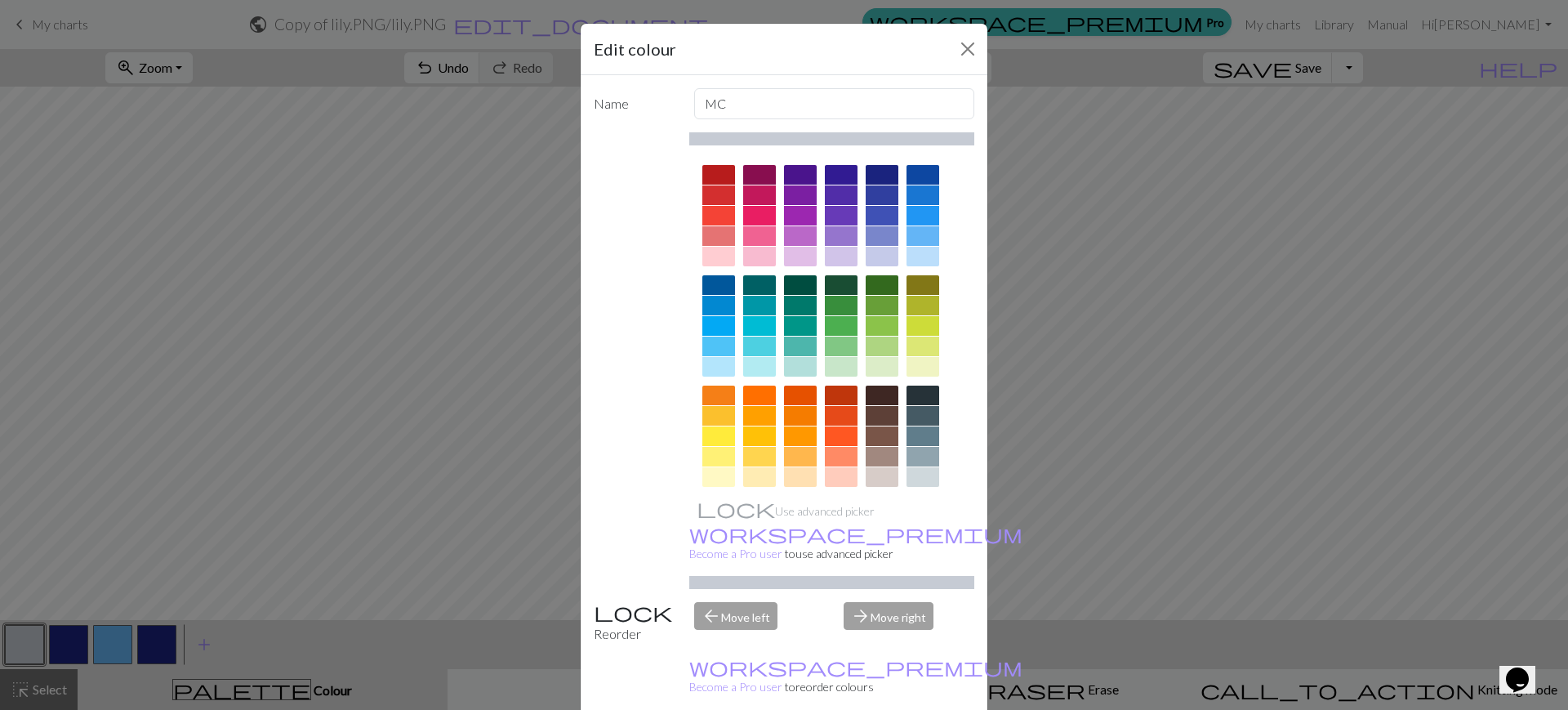
drag, startPoint x: 21, startPoint y: 650, endPoint x: 374, endPoint y: 308, distance: 491.5
drag, startPoint x: 374, startPoint y: 308, endPoint x: 732, endPoint y: 356, distance: 361.2
click at [732, 356] on div at bounding box center [831, 382] width 286 height 459
click at [715, 361] on div at bounding box center [718, 367] width 33 height 20
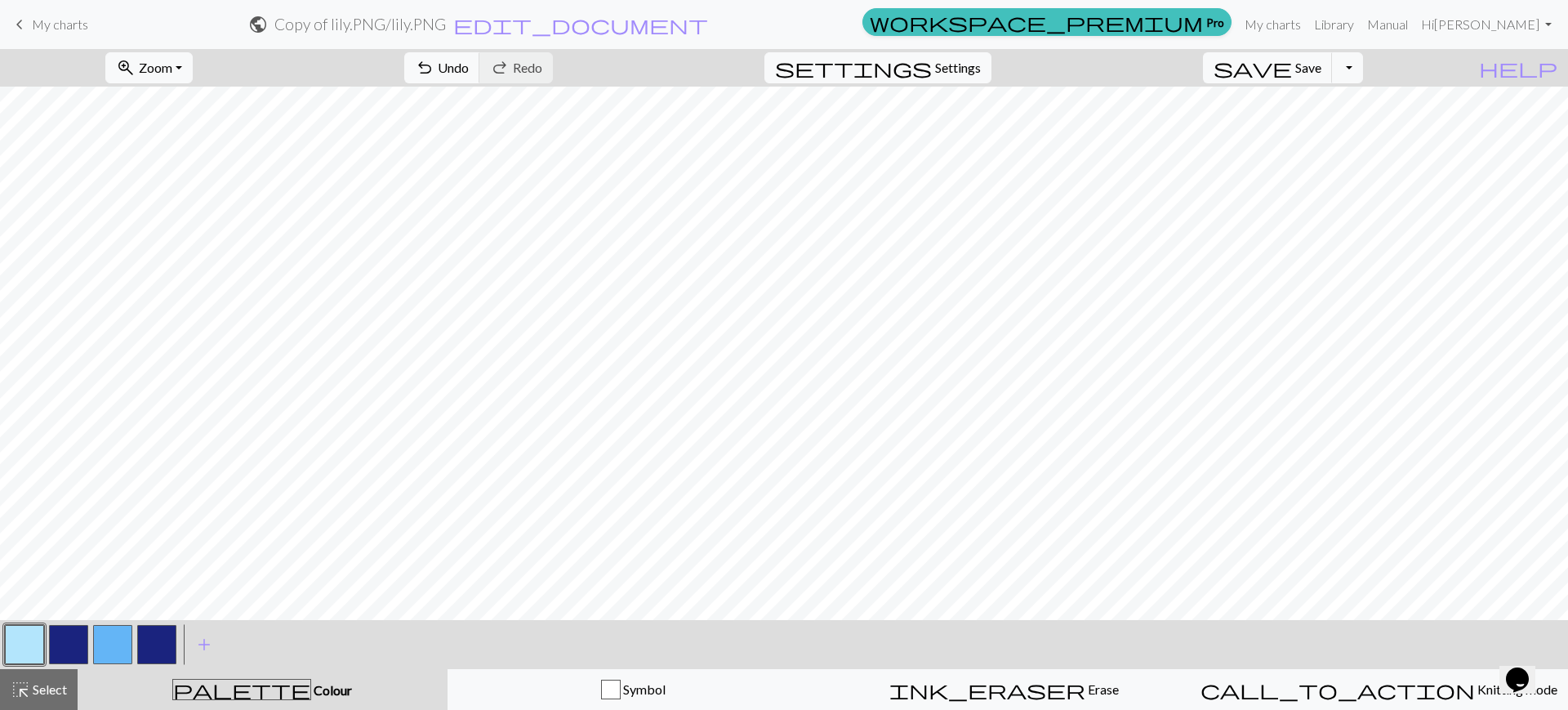
click at [101, 640] on button "button" at bounding box center [112, 644] width 39 height 39
drag, startPoint x: 101, startPoint y: 640, endPoint x: 108, endPoint y: 648, distance: 10.6
click at [108, 648] on button "button" at bounding box center [112, 644] width 39 height 39
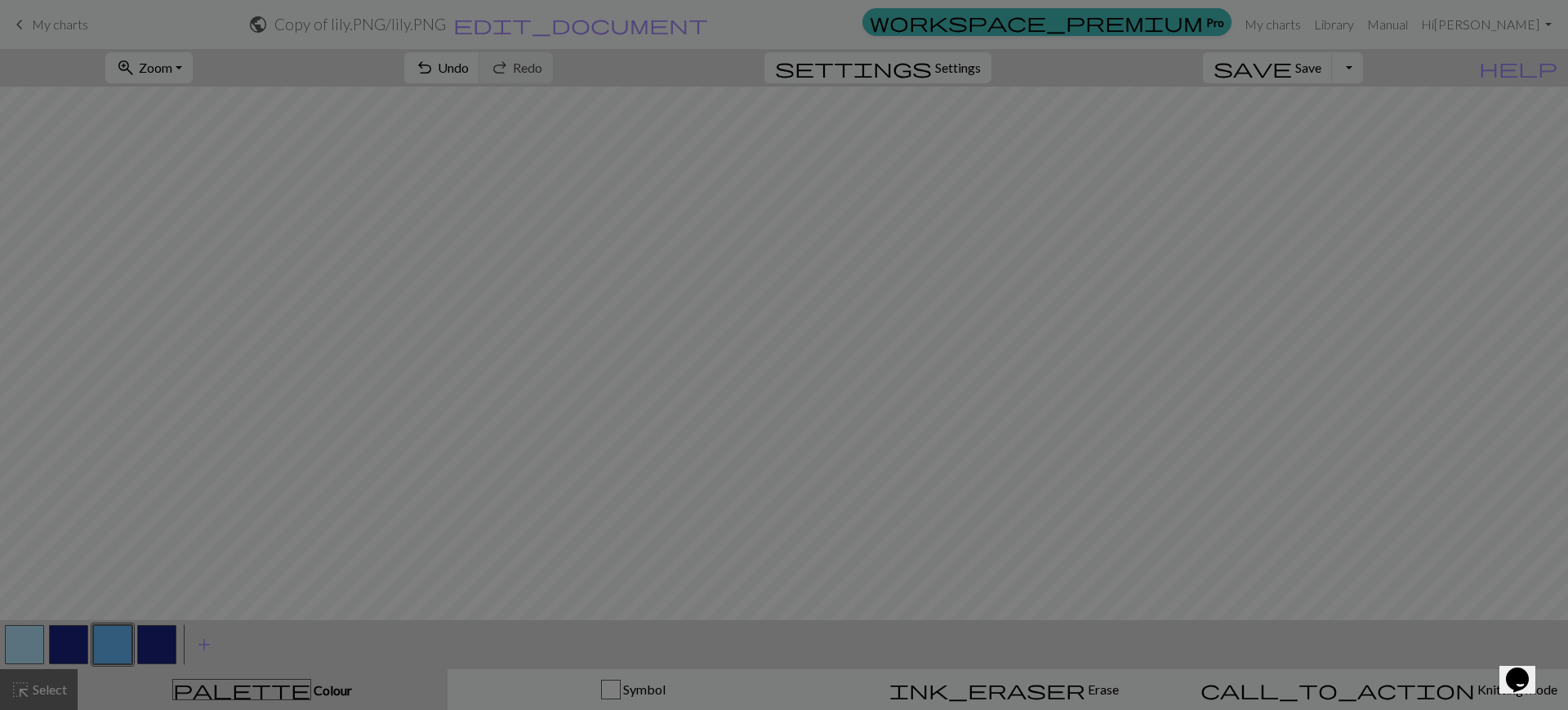
click at [108, 648] on div "Edit colour Name CC2 Use advanced picker workspace_premium Become a Pro user to…" at bounding box center [784, 355] width 1568 height 710
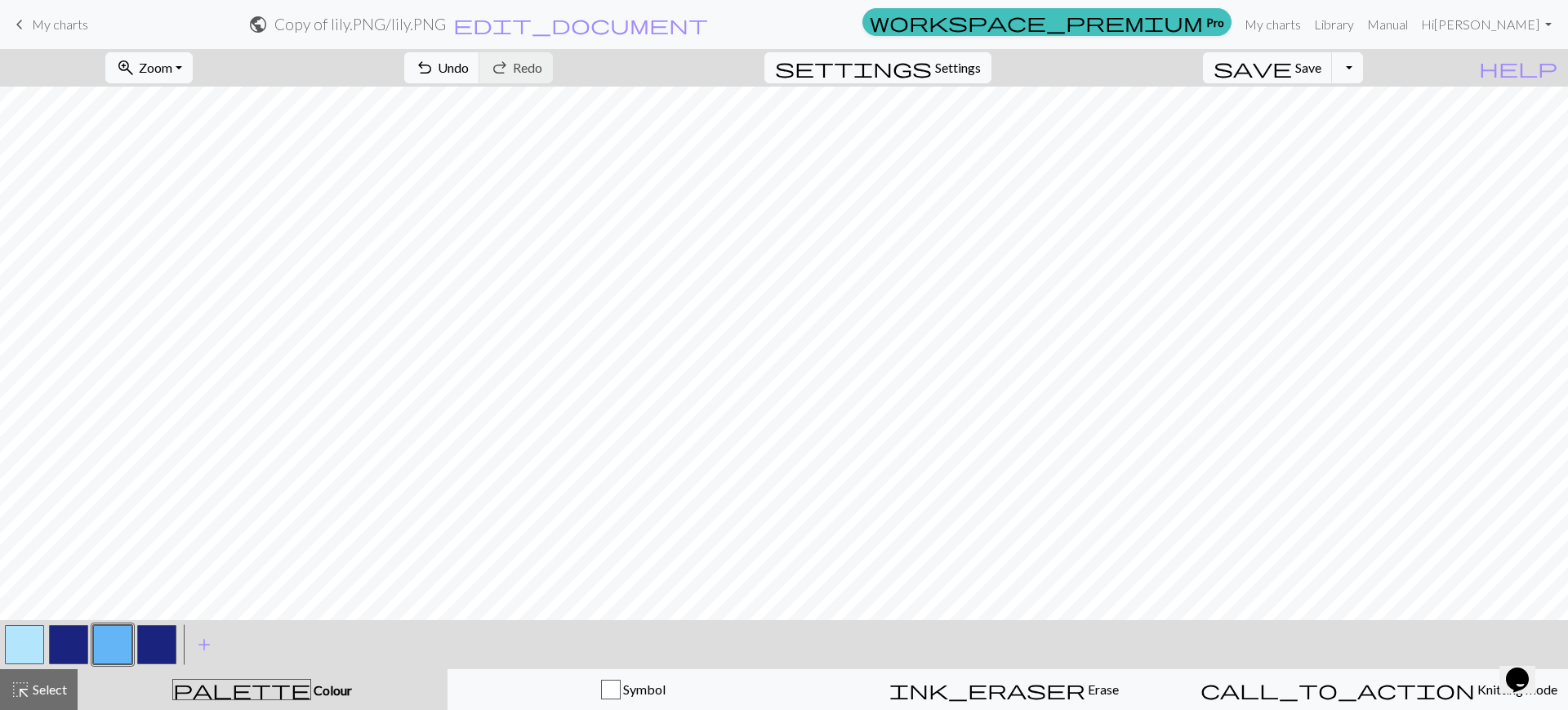
click at [108, 648] on button "button" at bounding box center [112, 644] width 39 height 39
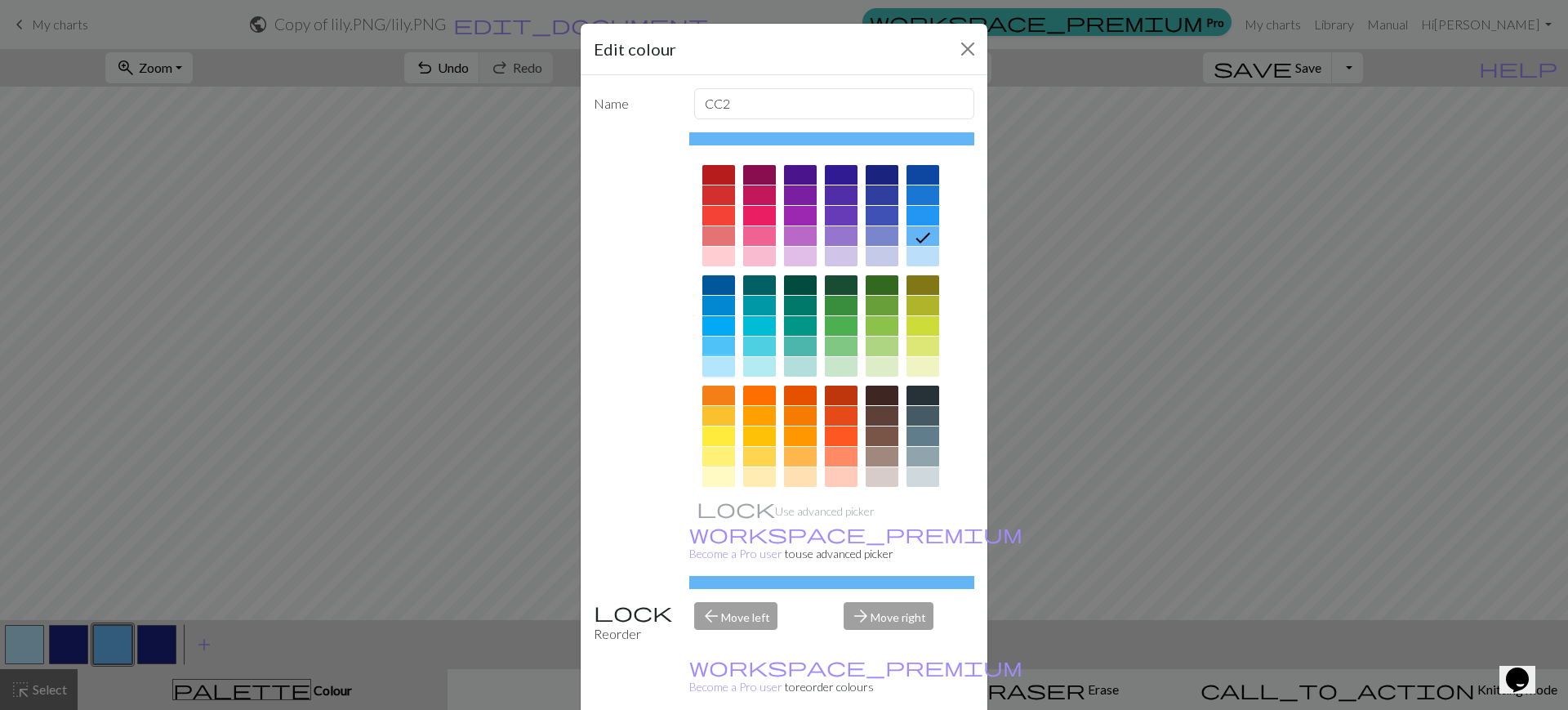
click at [705, 375] on div at bounding box center [718, 367] width 33 height 20
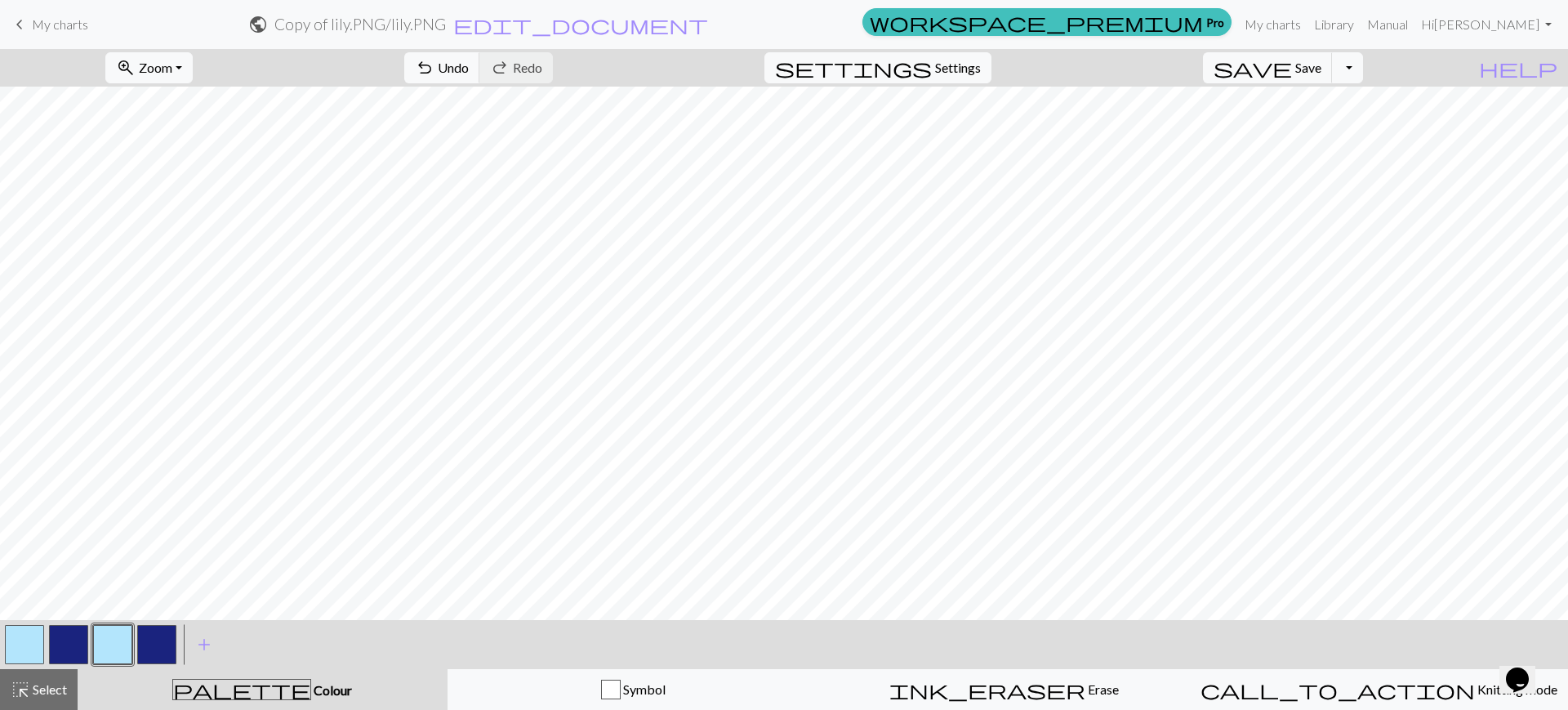
click at [25, 658] on button "button" at bounding box center [24, 644] width 39 height 39
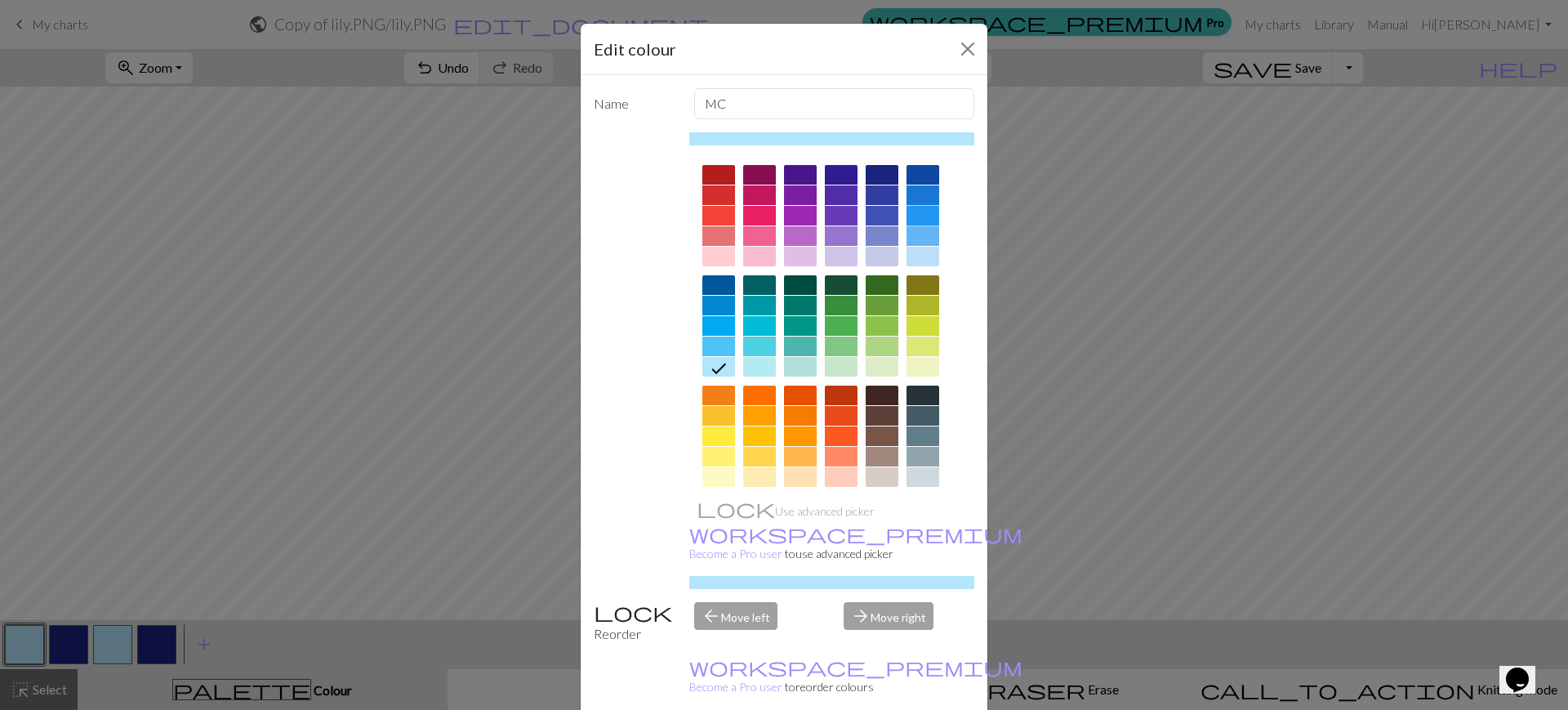
click at [906, 216] on div at bounding box center [923, 216] width 33 height 20
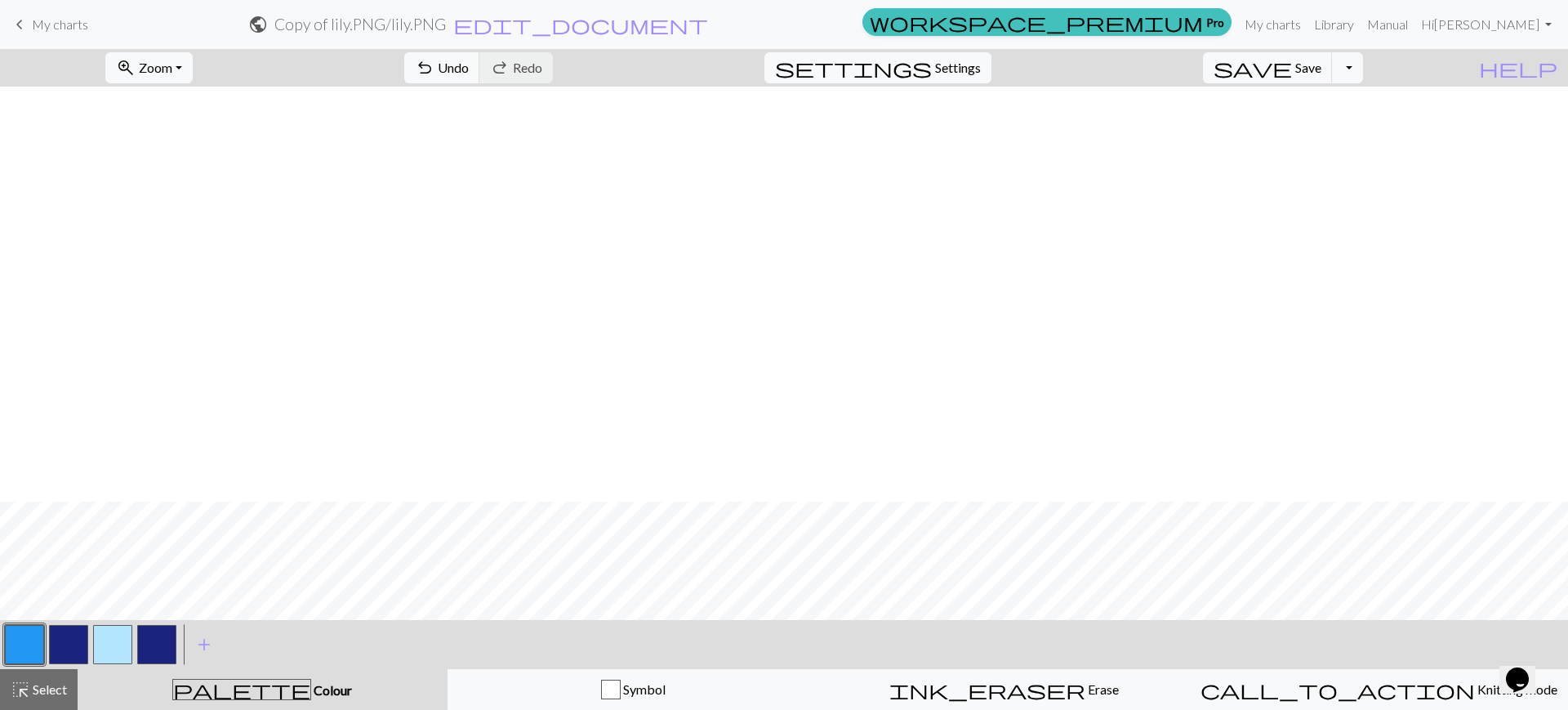
scroll to position [916, 0]
click at [136, 72] on span "zoom_in" at bounding box center [125, 68] width 20 height 23
click at [192, 103] on button "Fit all" at bounding box center [170, 103] width 129 height 26
click at [114, 648] on button "button" at bounding box center [112, 644] width 39 height 39
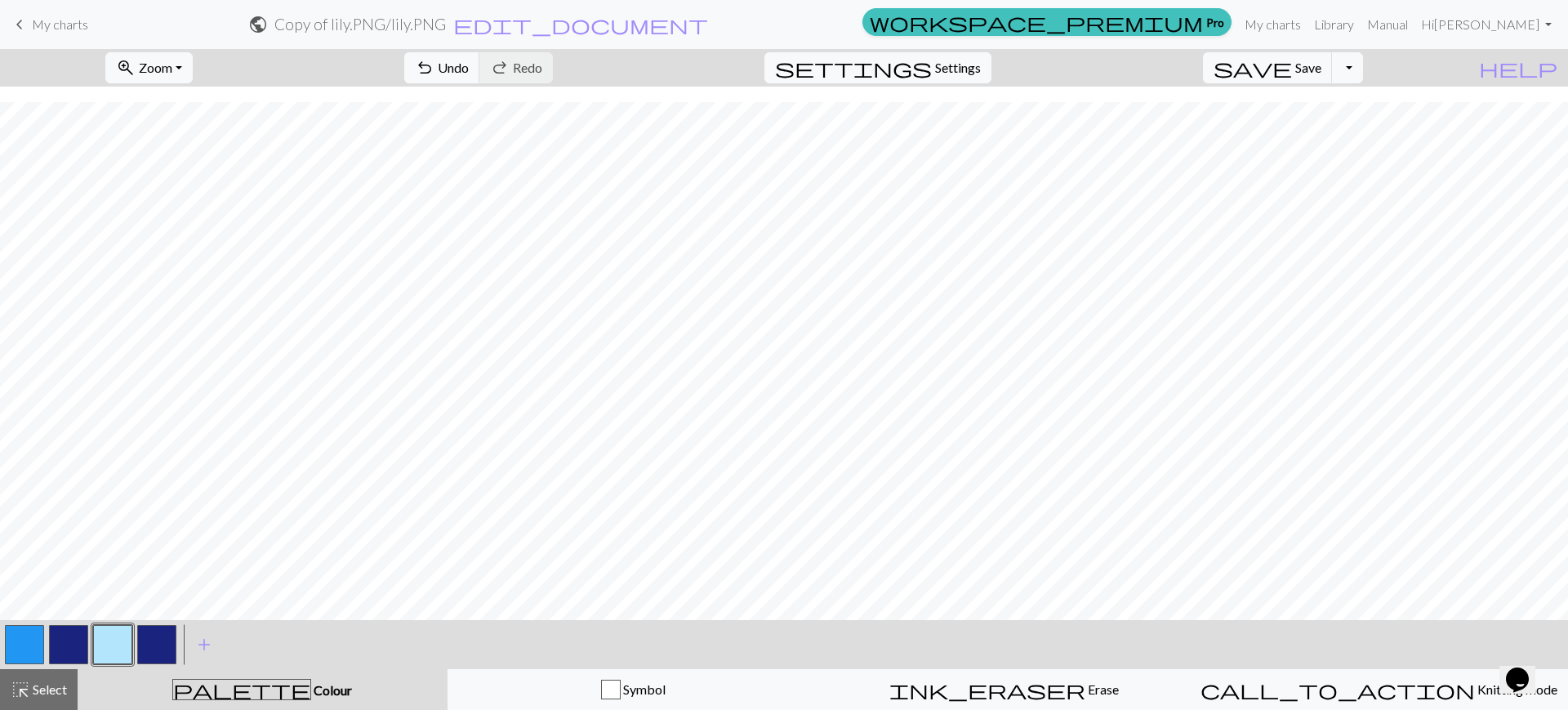
drag, startPoint x: 98, startPoint y: 654, endPoint x: 470, endPoint y: 634, distance: 372.5
click at [470, 634] on div "< > add Add a colour" at bounding box center [784, 644] width 1568 height 49
click at [150, 642] on button "button" at bounding box center [156, 644] width 39 height 39
click at [124, 644] on button "button" at bounding box center [112, 644] width 39 height 39
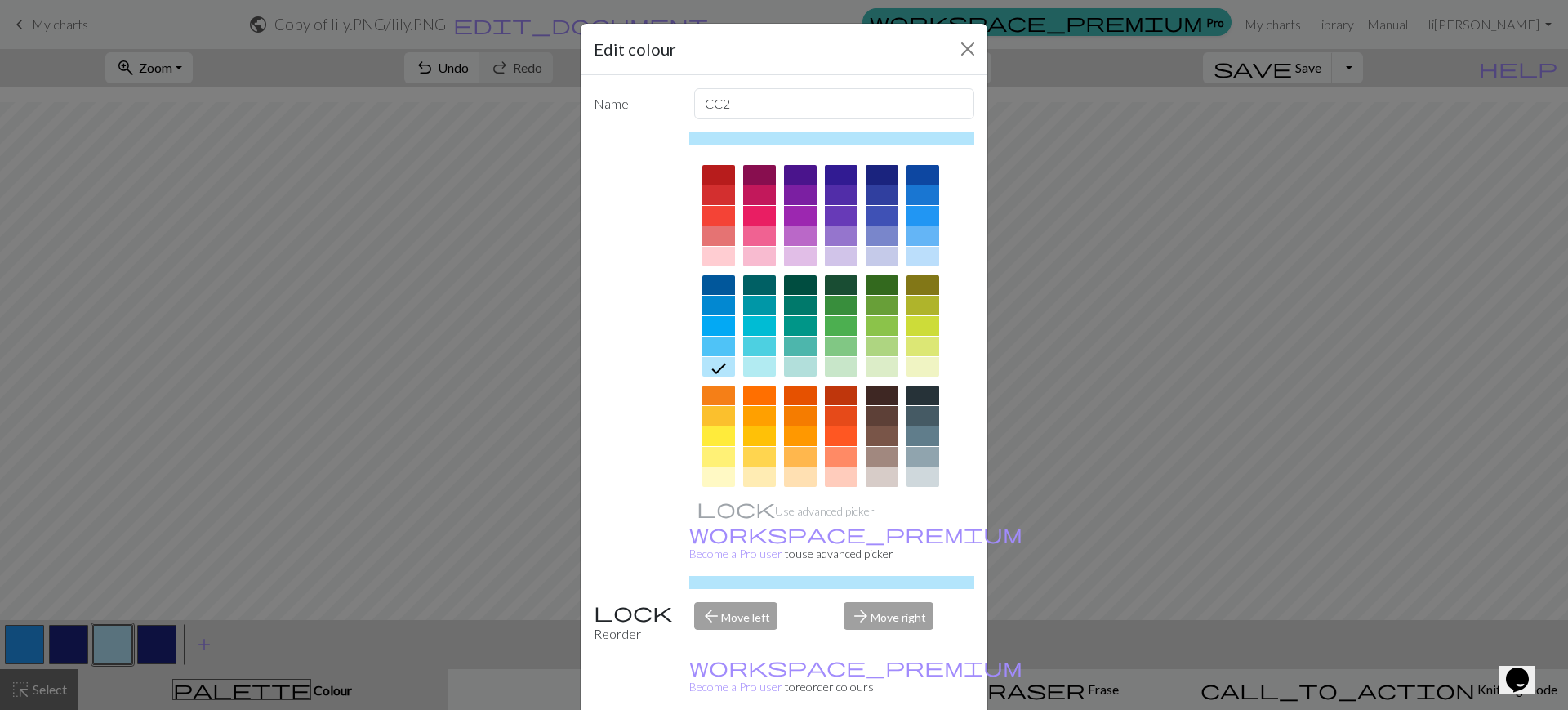
click at [709, 321] on div at bounding box center [718, 326] width 33 height 20
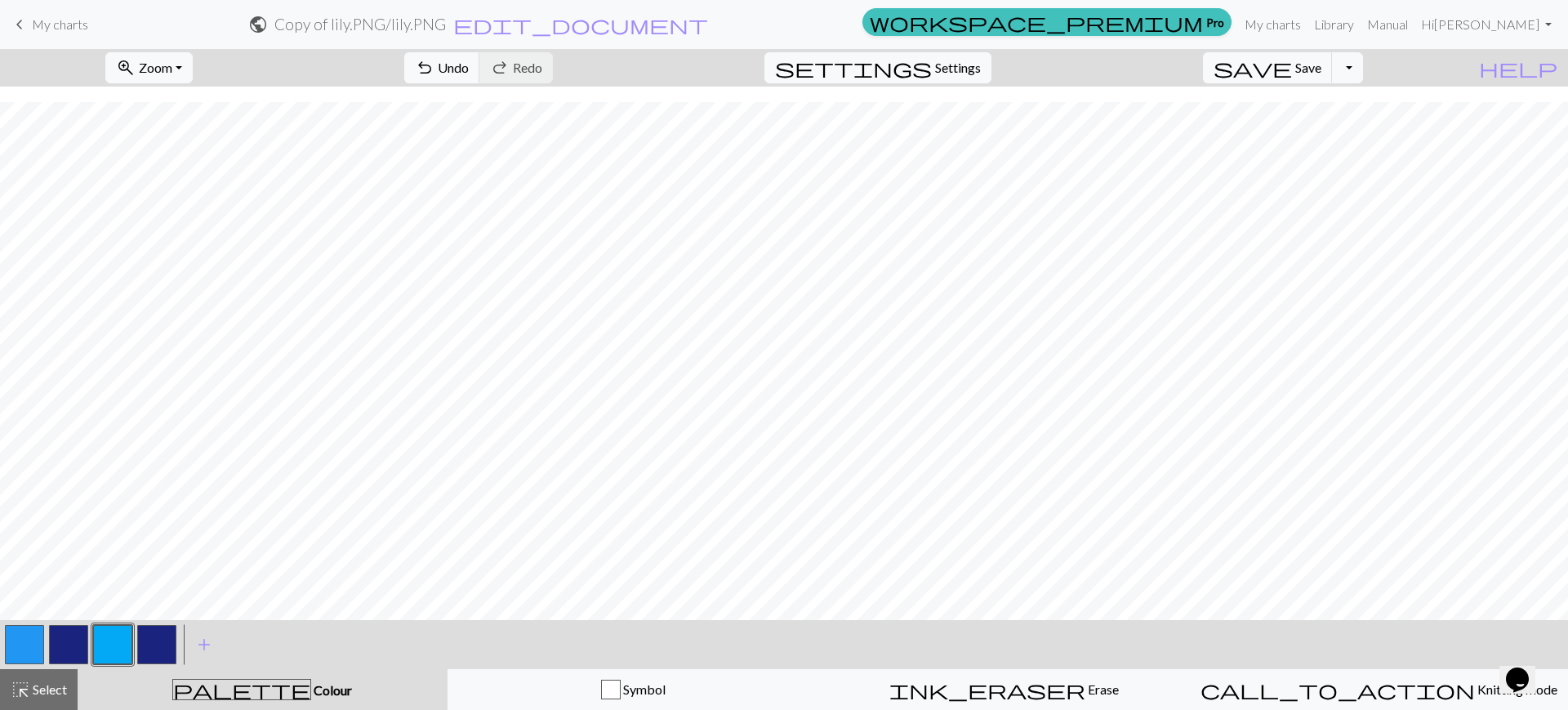
click at [29, 647] on button "button" at bounding box center [24, 644] width 39 height 39
click at [32, 644] on button "button" at bounding box center [24, 644] width 39 height 39
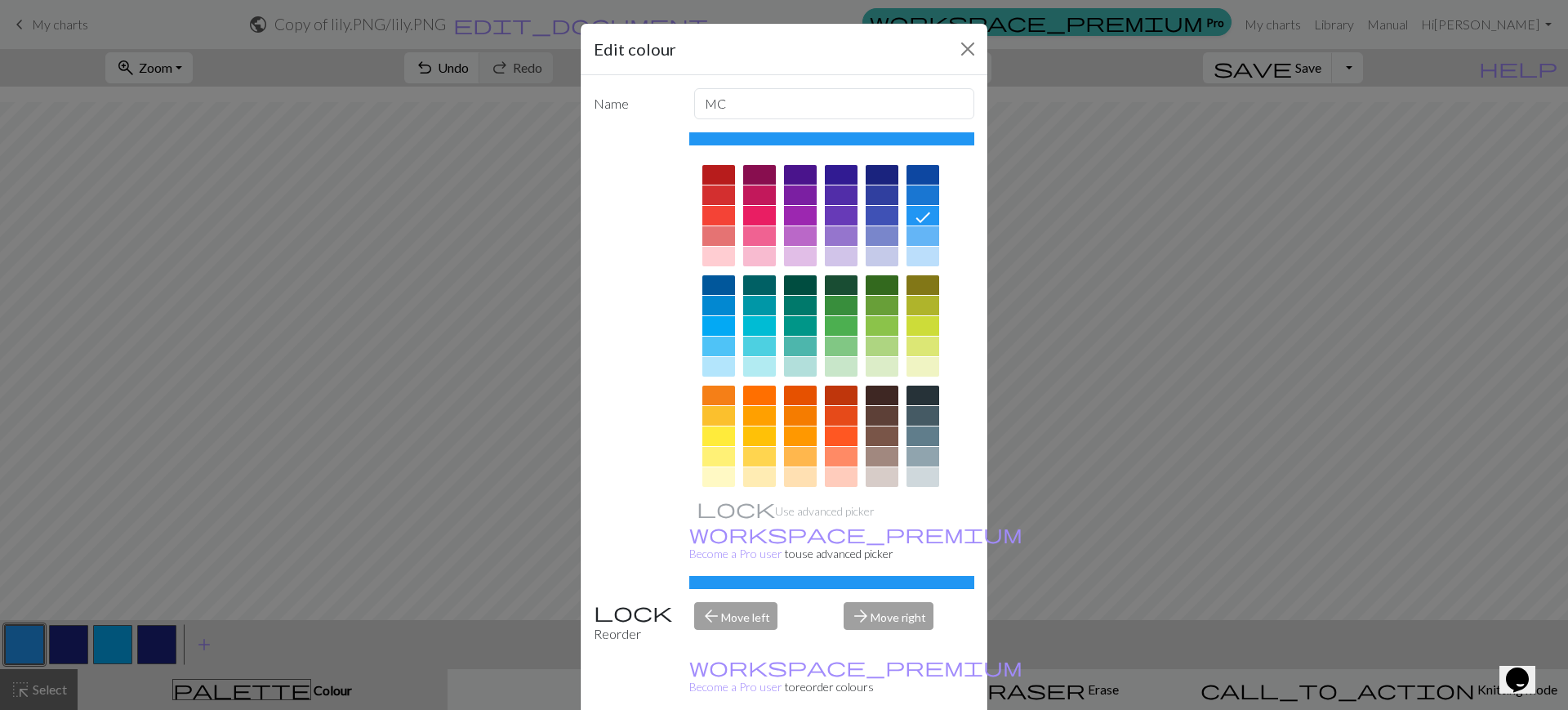
click at [708, 358] on div at bounding box center [718, 367] width 33 height 20
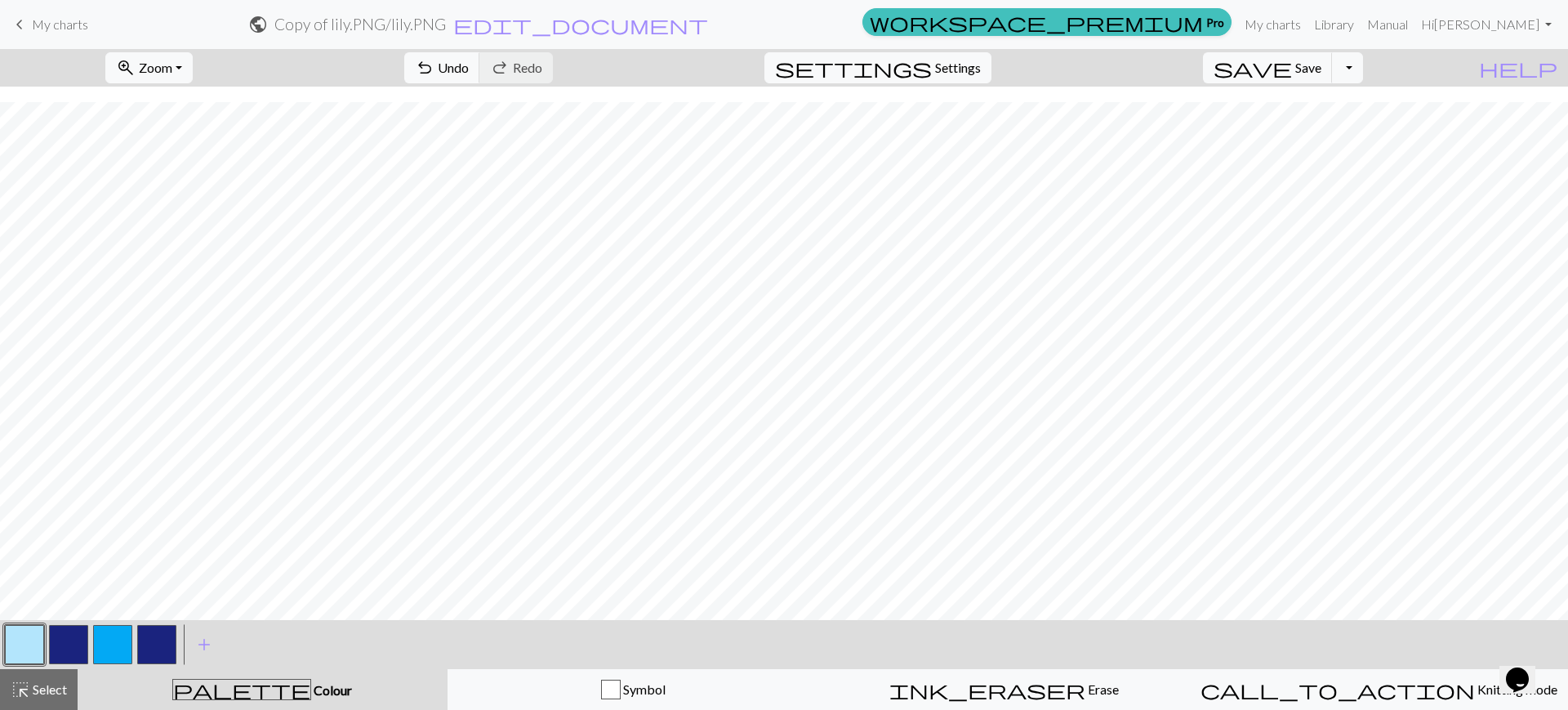
click at [17, 637] on button "button" at bounding box center [24, 644] width 39 height 39
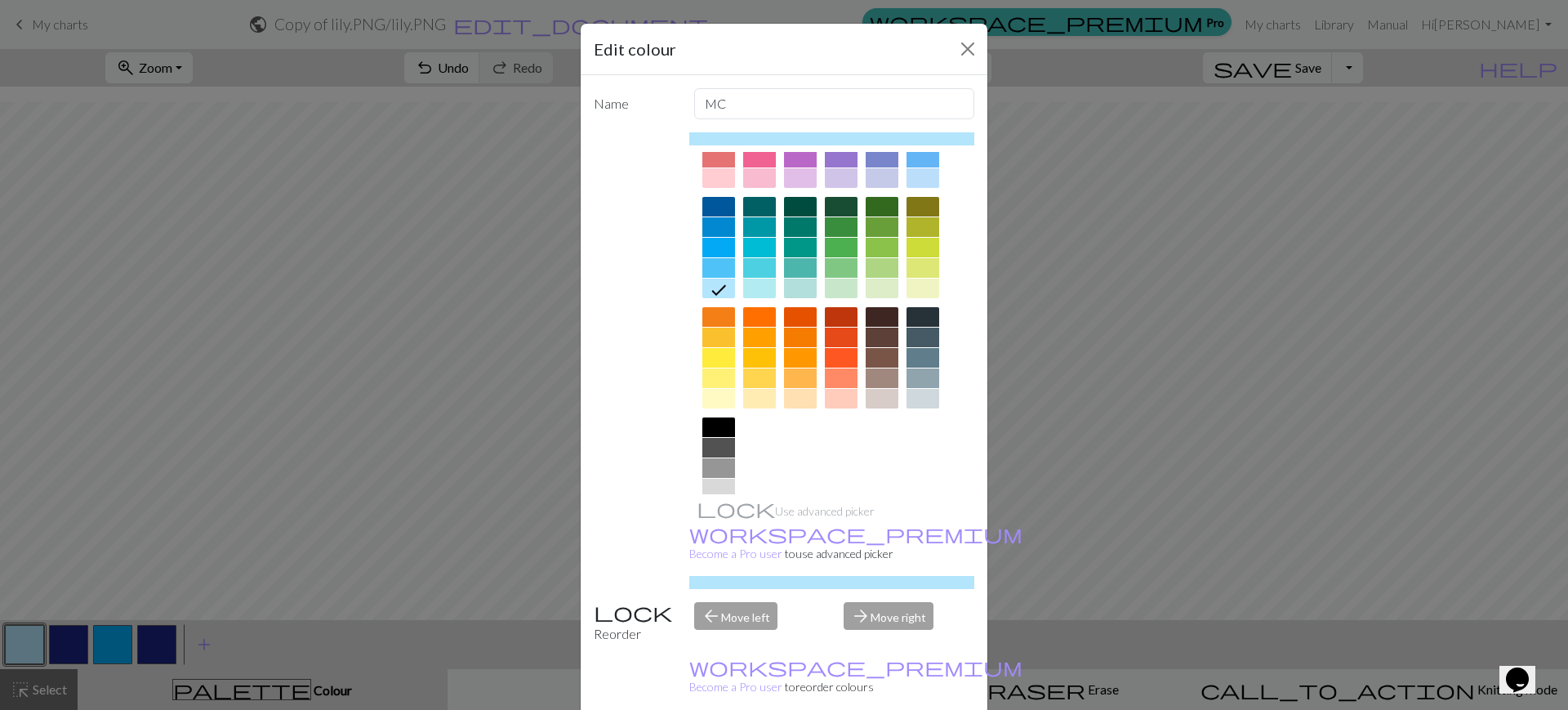
scroll to position [122, 0]
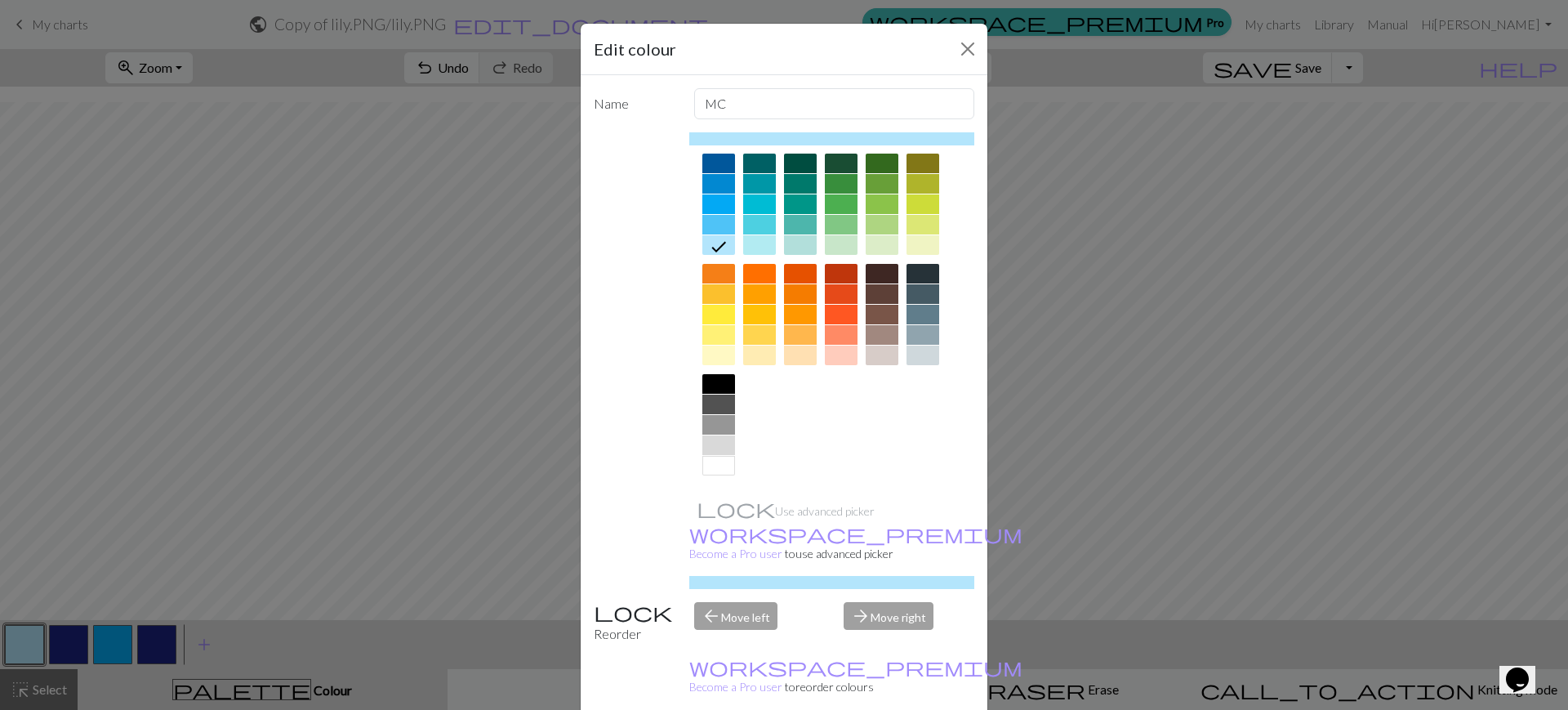
click at [702, 350] on div at bounding box center [718, 355] width 33 height 20
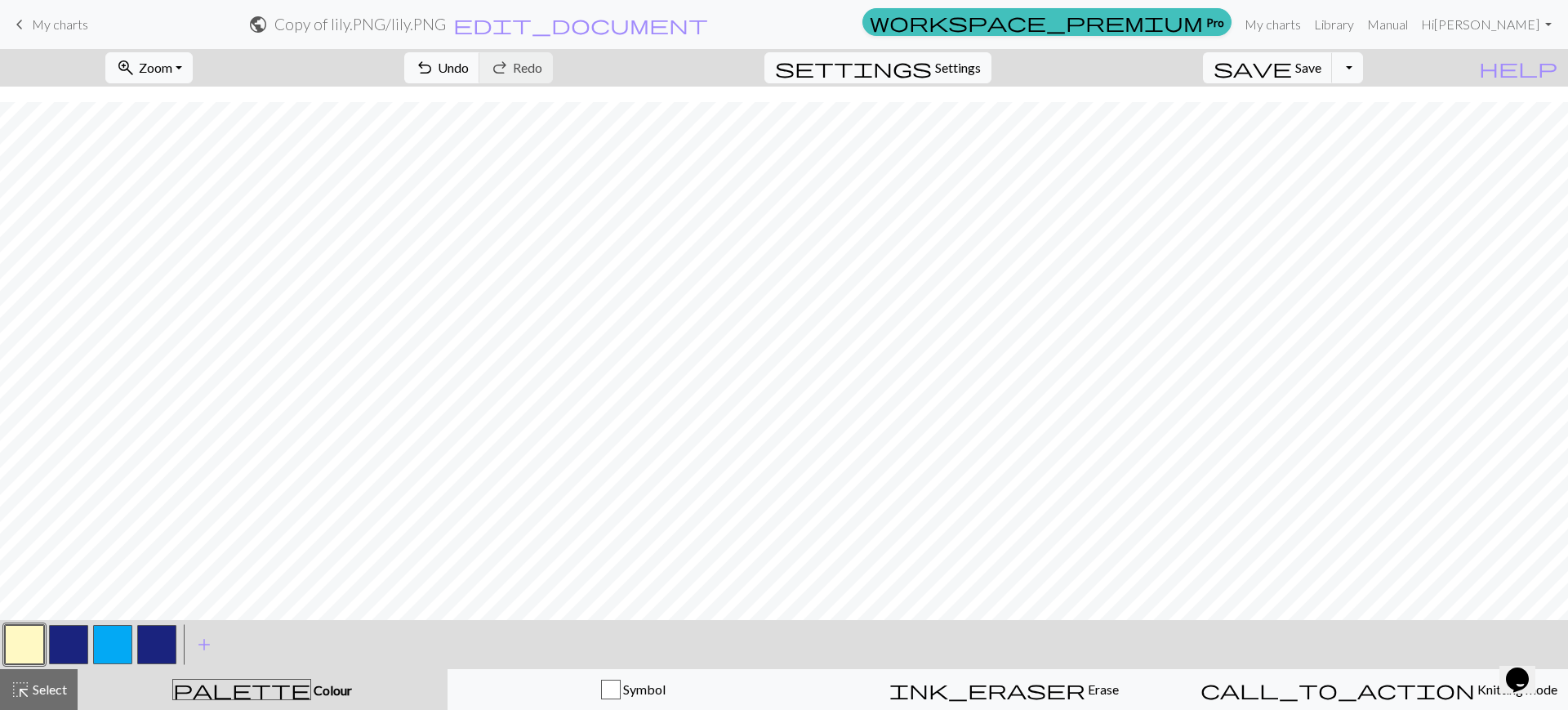
click at [86, 638] on button "button" at bounding box center [68, 644] width 39 height 39
click at [104, 640] on button "button" at bounding box center [112, 644] width 39 height 39
click at [103, 635] on button "button" at bounding box center [112, 644] width 39 height 39
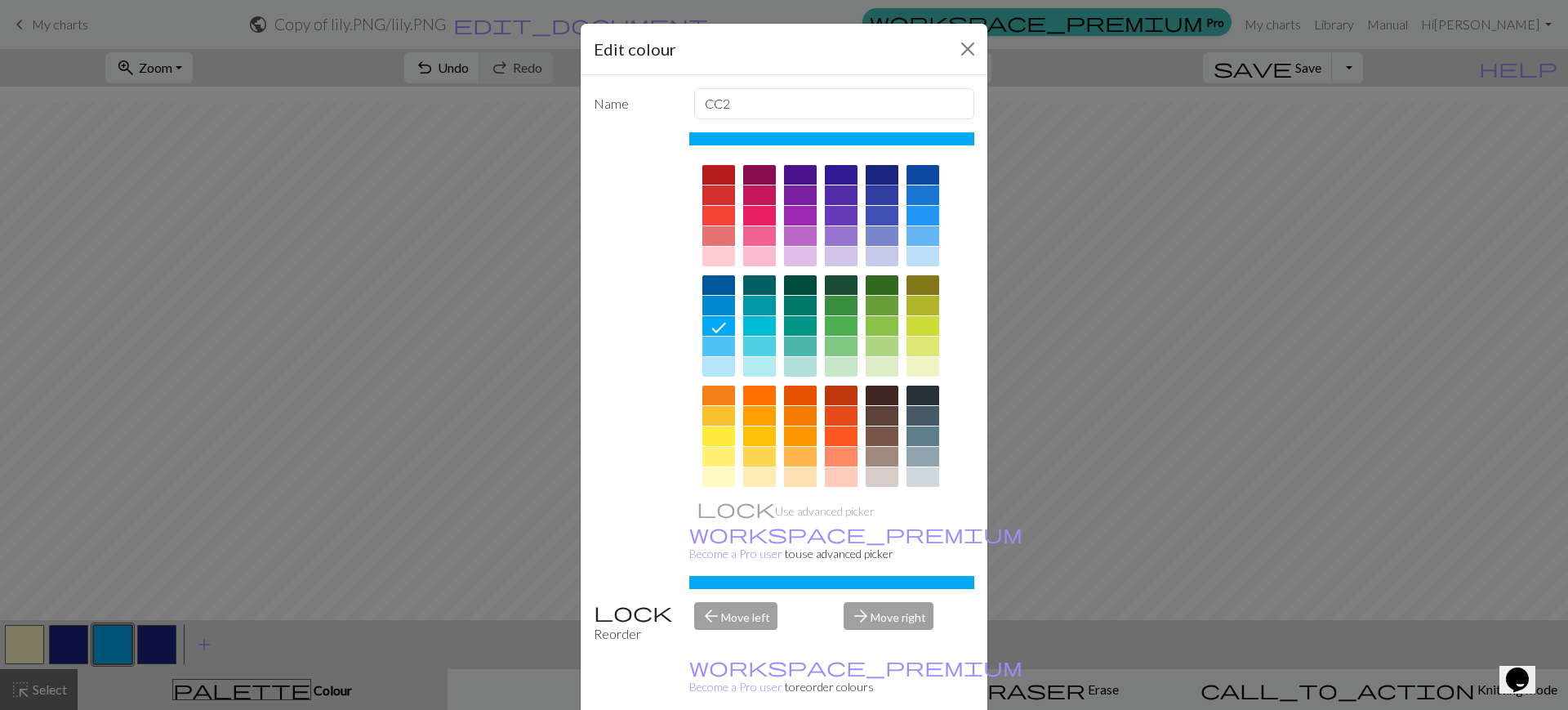
click at [871, 173] on div at bounding box center [882, 175] width 33 height 20
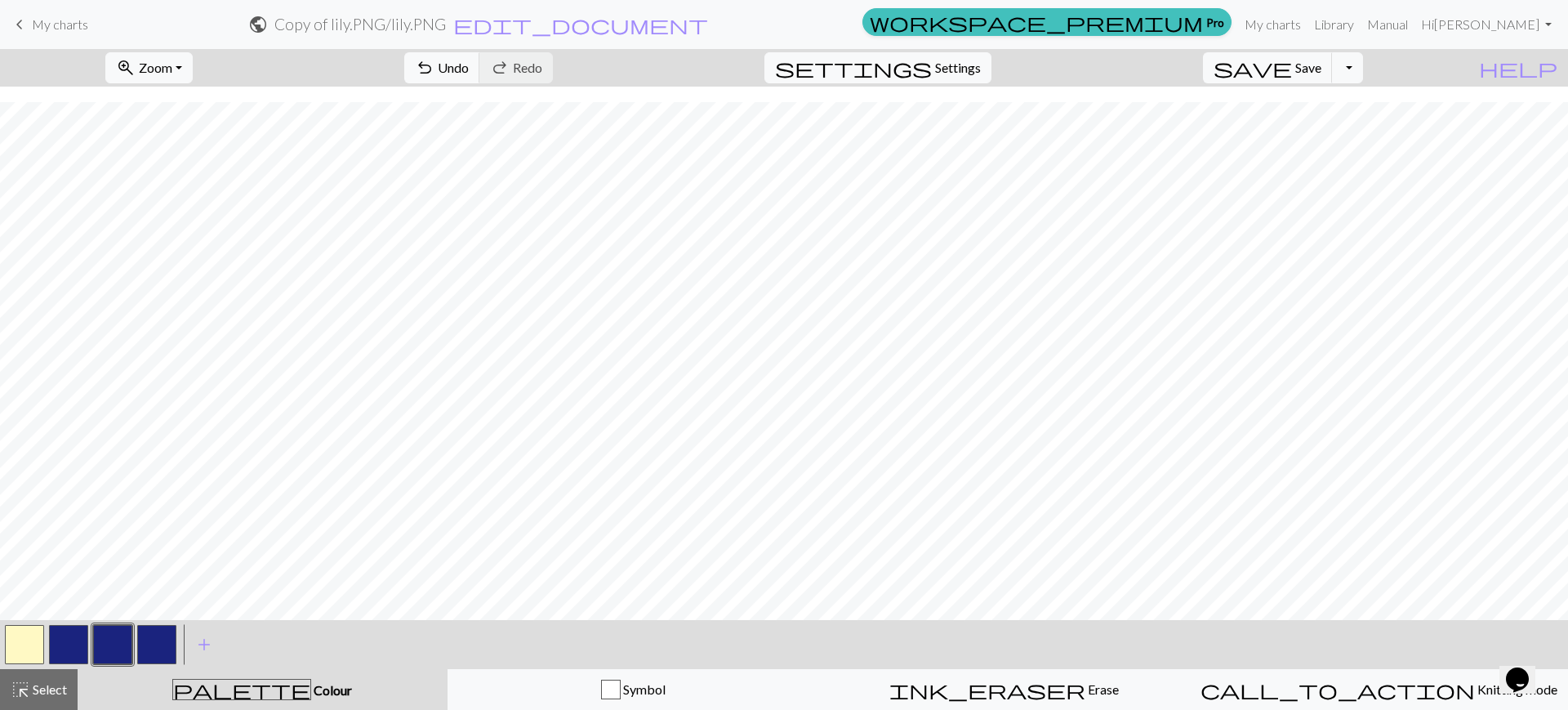
click at [64, 632] on button "button" at bounding box center [68, 644] width 39 height 39
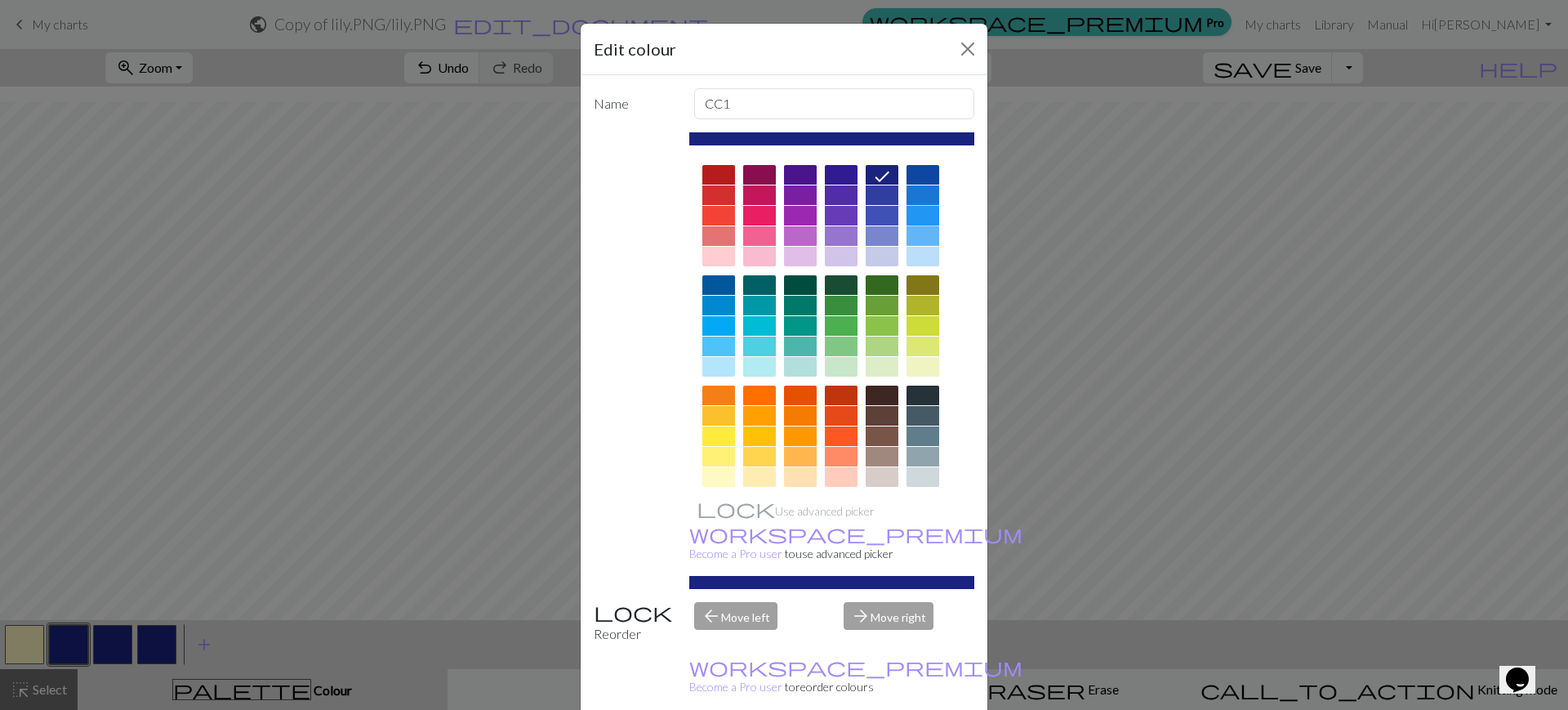
click at [906, 206] on div at bounding box center [923, 216] width 33 height 20
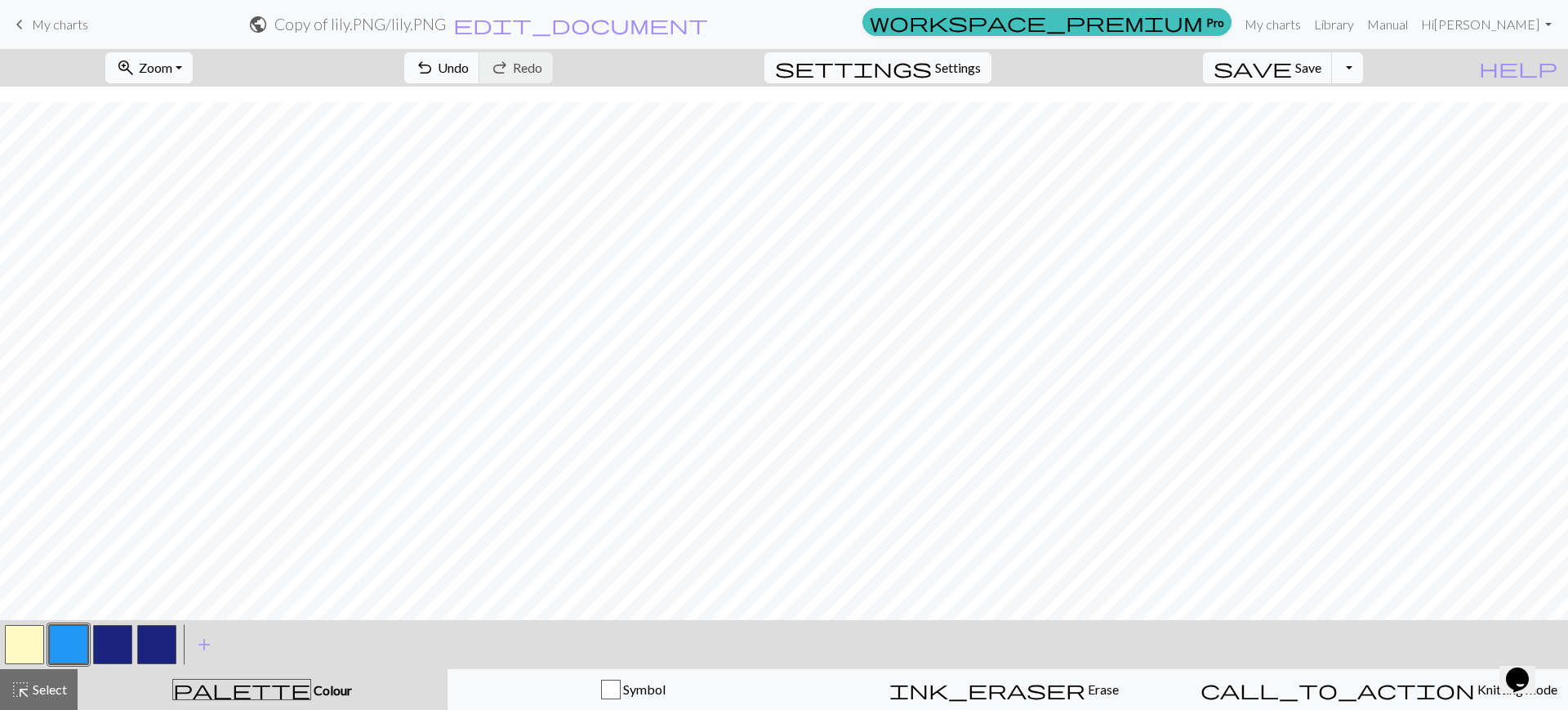
click at [152, 629] on button "button" at bounding box center [156, 644] width 39 height 39
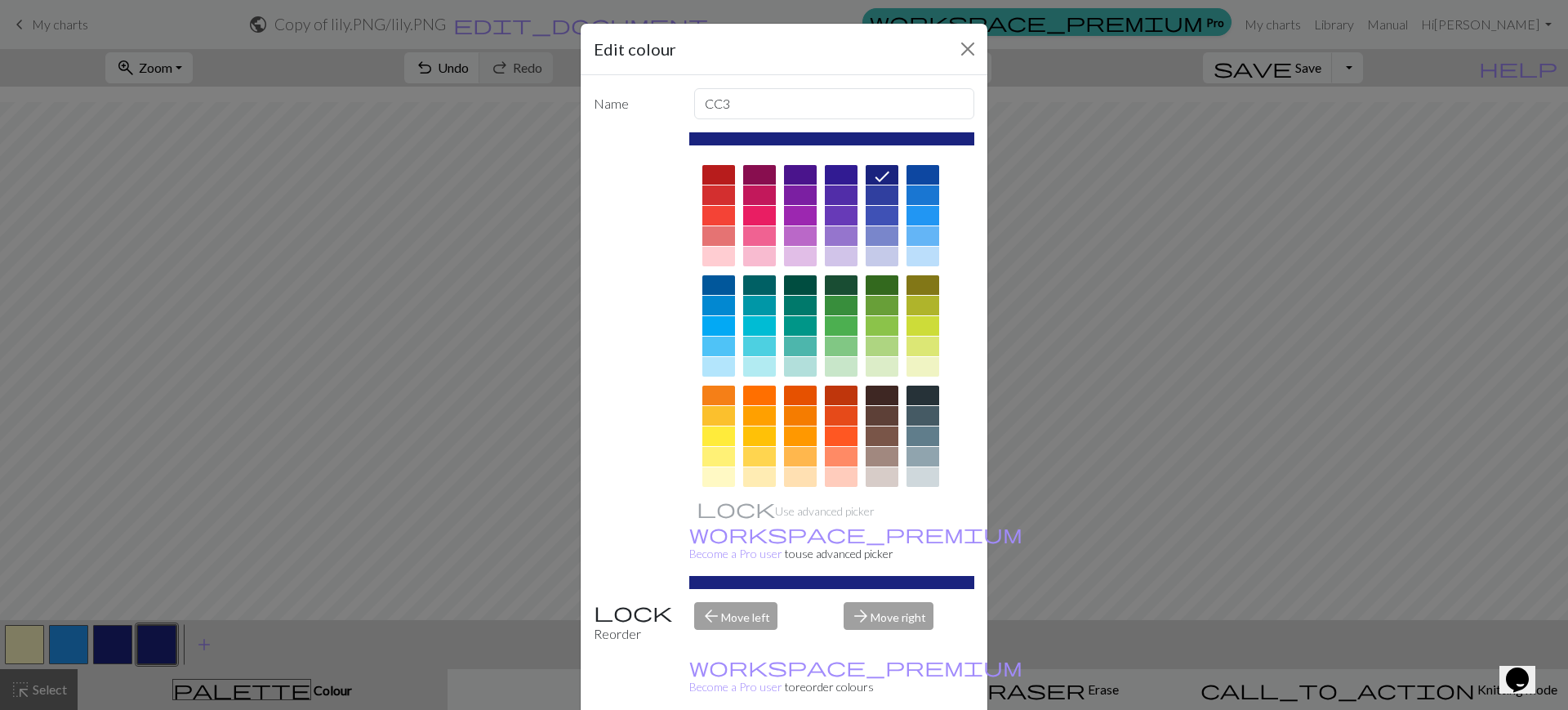
click at [911, 249] on div at bounding box center [923, 256] width 33 height 20
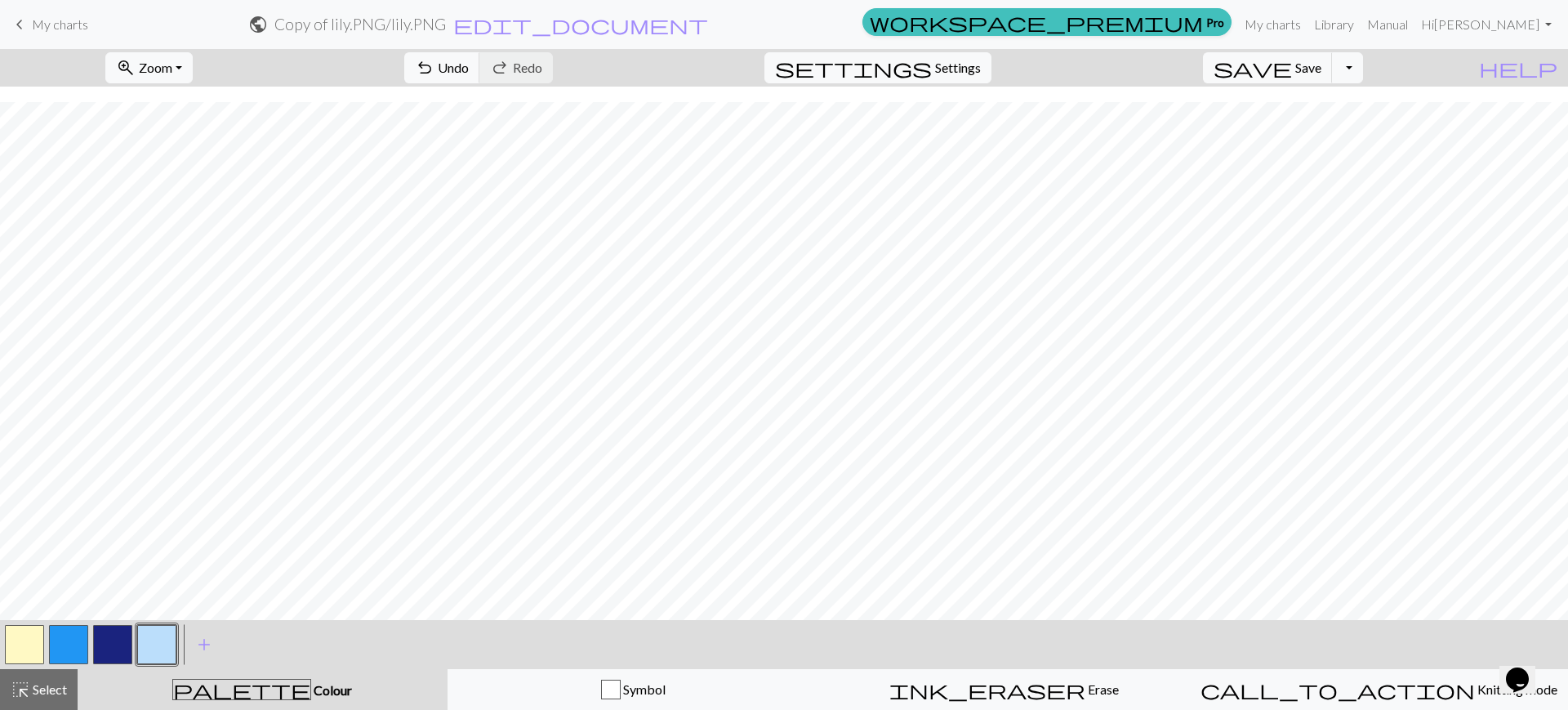
click at [162, 630] on button "button" at bounding box center [156, 644] width 39 height 39
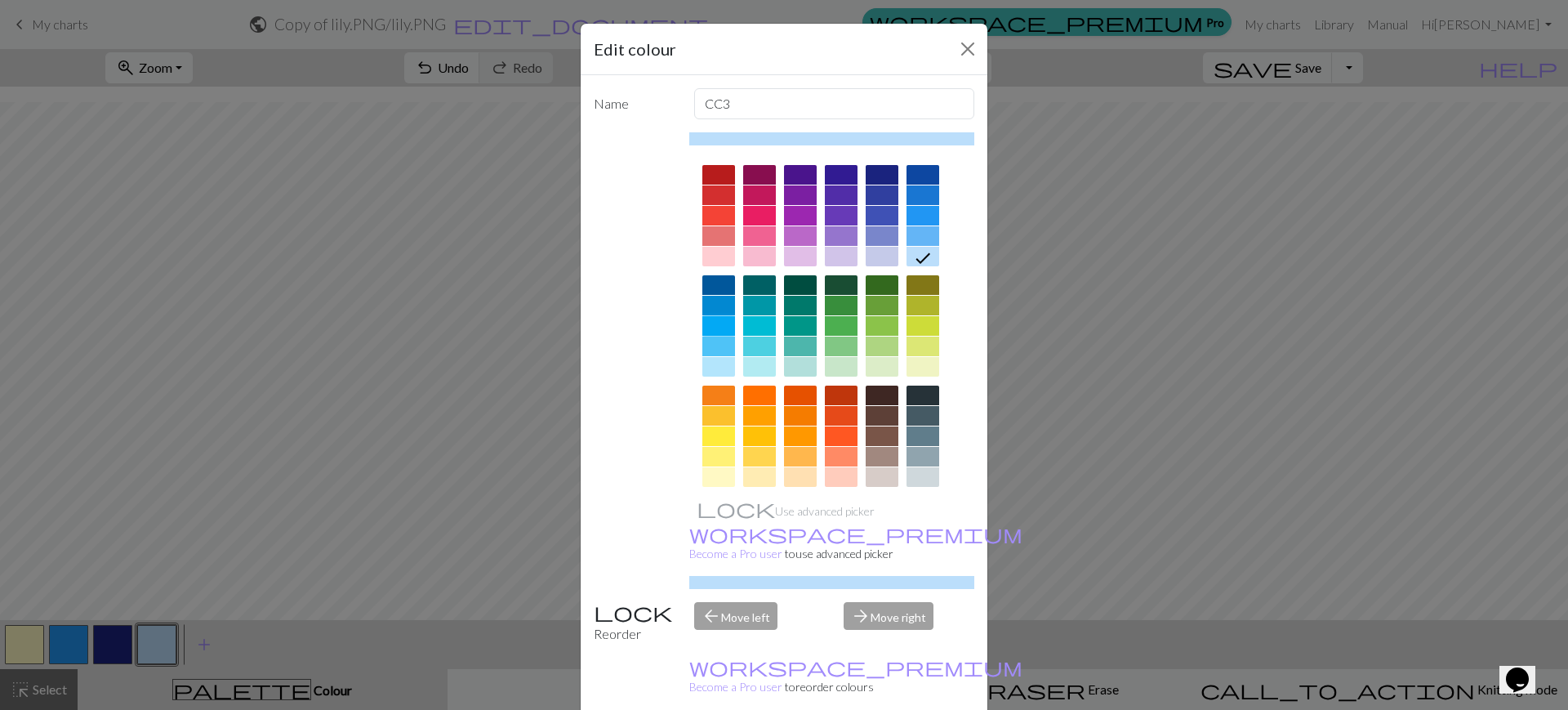
click at [708, 328] on div at bounding box center [718, 326] width 33 height 20
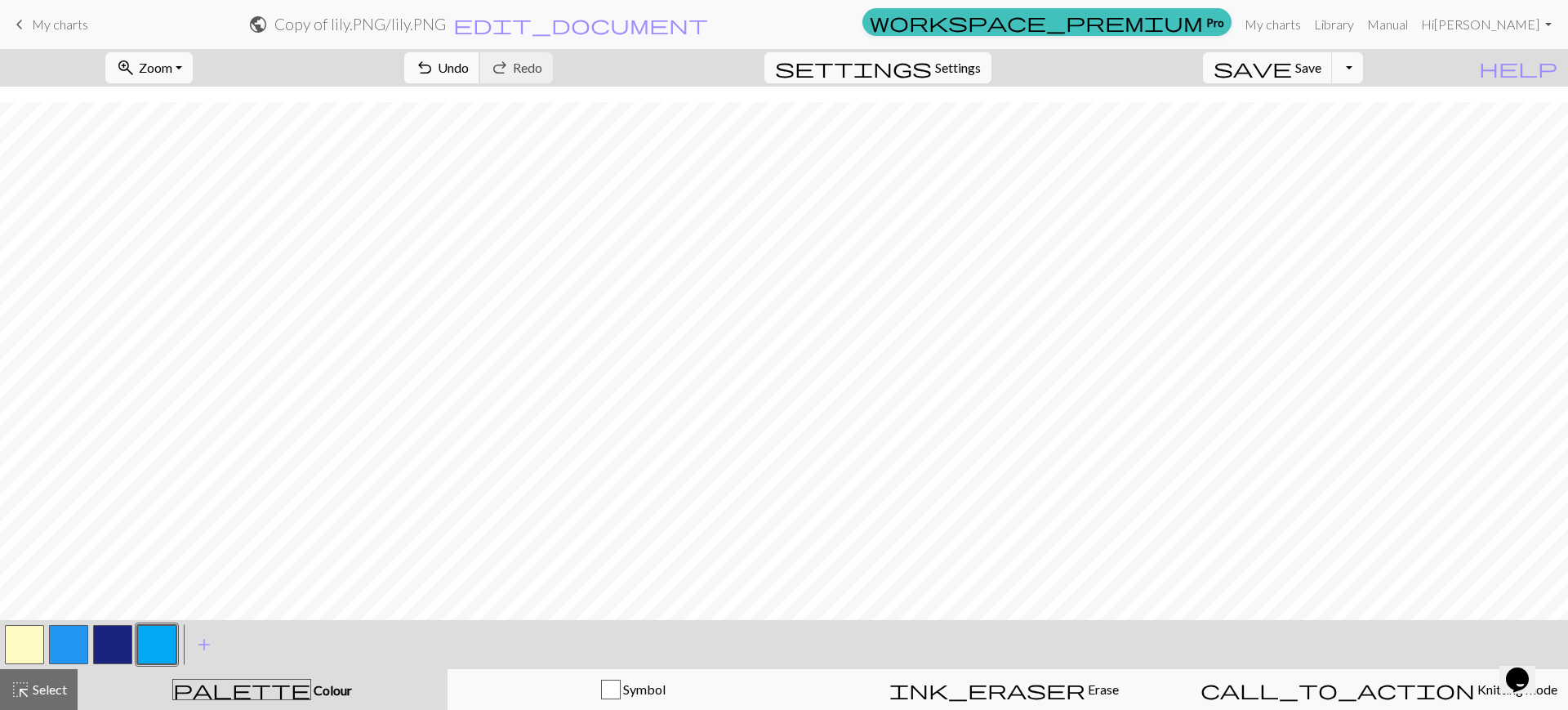
click at [480, 57] on button "undo Undo Undo" at bounding box center [441, 68] width 76 height 31
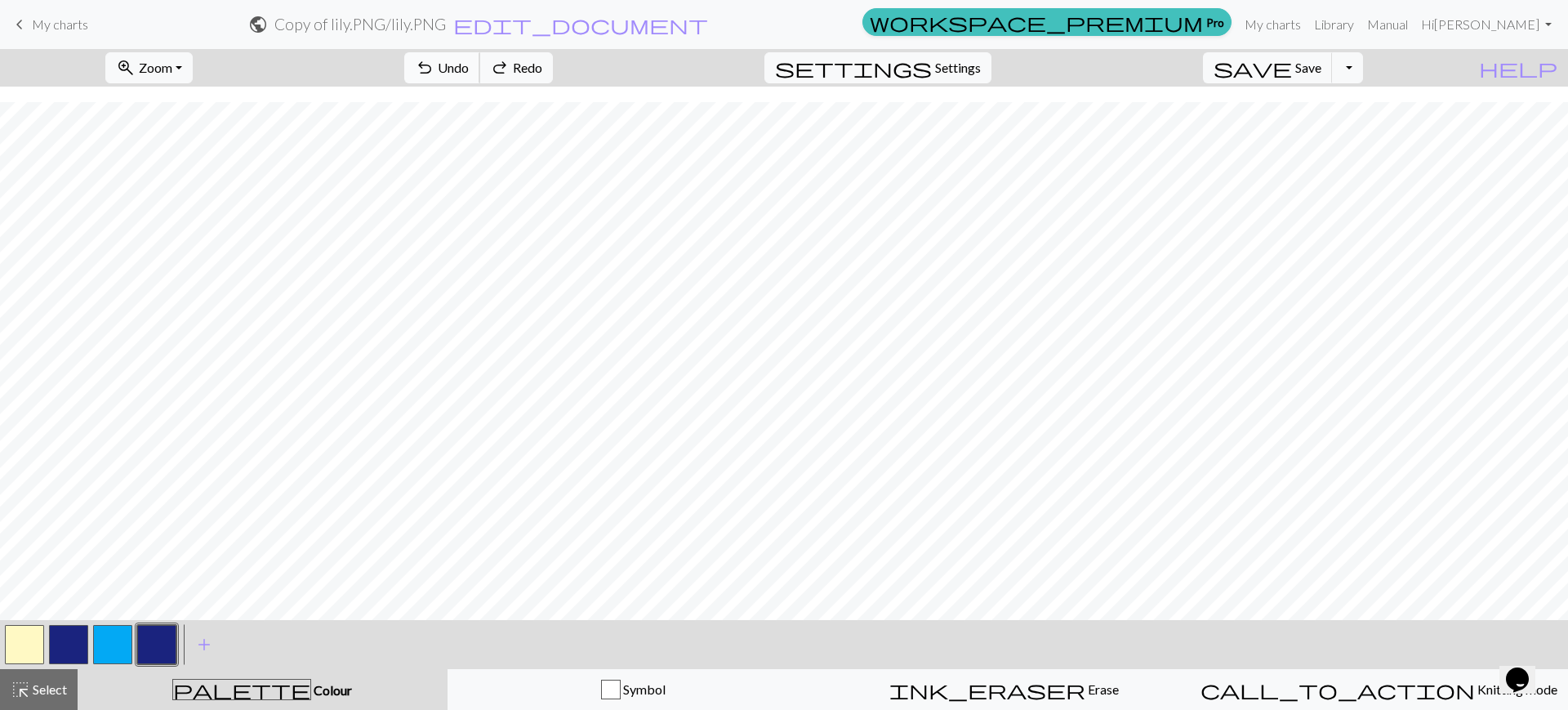
click at [480, 57] on button "undo Undo Undo" at bounding box center [441, 68] width 76 height 31
